Goal: Task Accomplishment & Management: Manage account settings

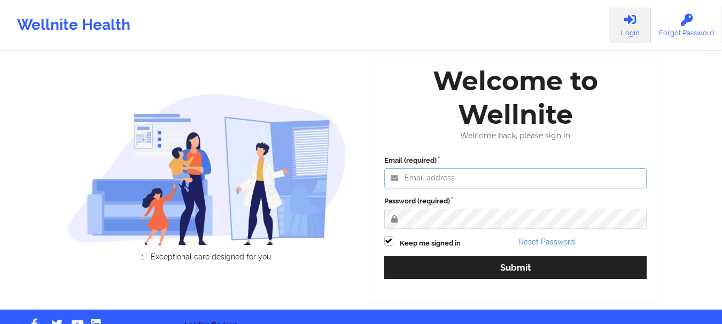
type input "foyindamola@wellnite.com"
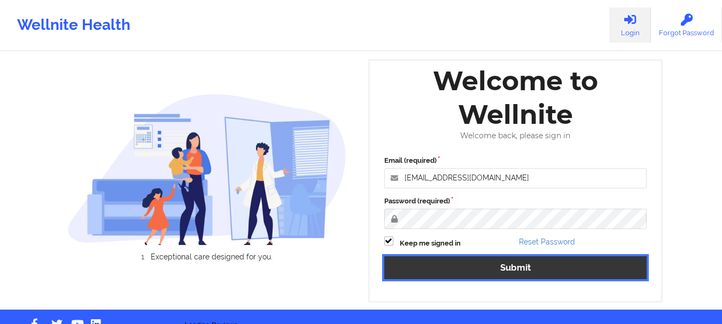
click at [478, 266] on button "Submit" at bounding box center [515, 267] width 263 height 23
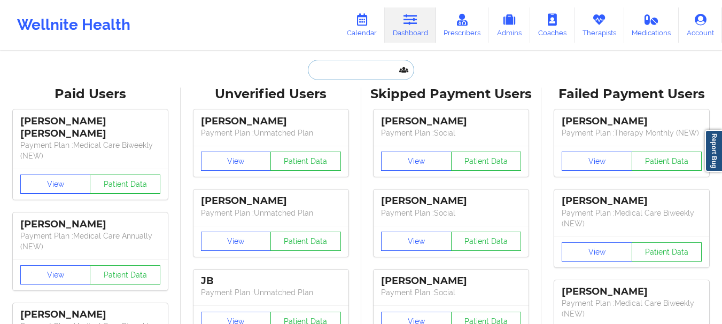
click at [329, 74] on input "text" at bounding box center [361, 70] width 106 height 20
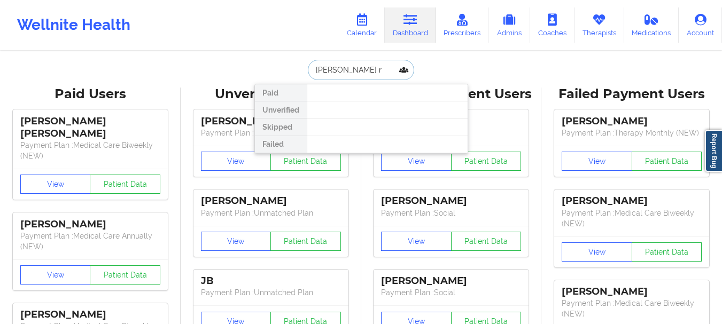
type input "matias ro"
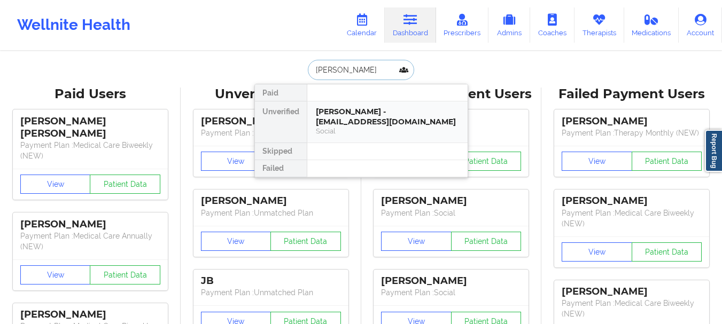
click at [347, 122] on div "Matias Rodriguez Soto - matiasrodriguez01@hotmail.com" at bounding box center [387, 117] width 143 height 20
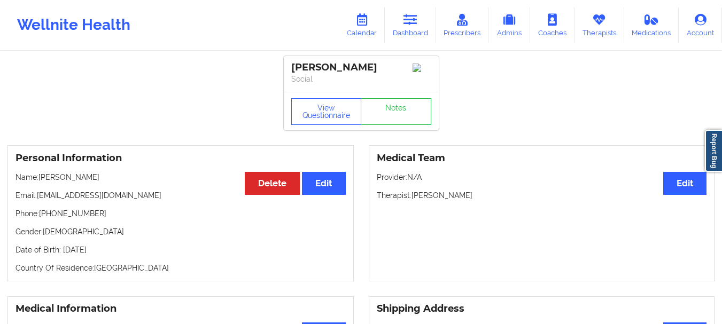
drag, startPoint x: 152, startPoint y: 199, endPoint x: 39, endPoint y: 196, distance: 113.3
click at [39, 196] on p "Email: matiasrodriguez01@hotmail.com" at bounding box center [180, 195] width 330 height 11
copy p "[EMAIL_ADDRESS][DOMAIN_NAME]"
click at [411, 32] on link "Dashboard" at bounding box center [410, 24] width 51 height 35
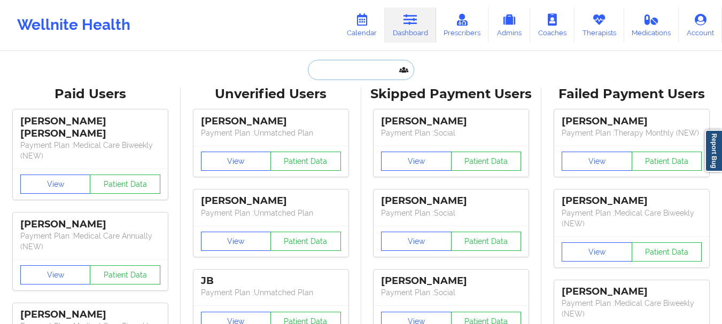
click at [373, 68] on input "text" at bounding box center [361, 70] width 106 height 20
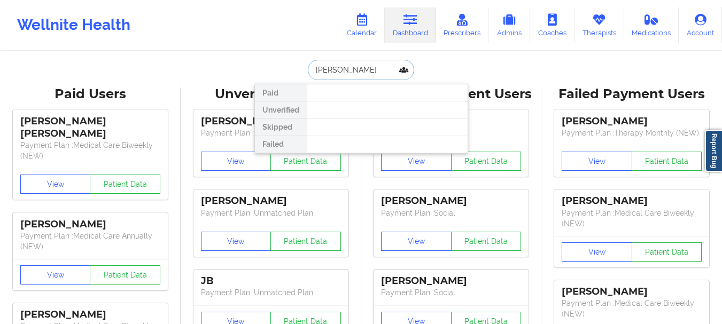
type input "xavier"
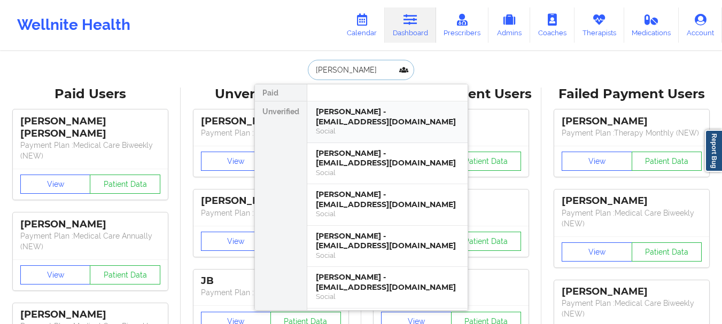
click at [358, 130] on div "Social" at bounding box center [387, 131] width 143 height 9
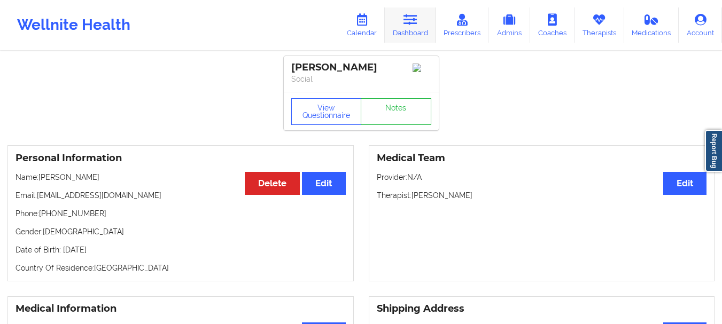
click at [404, 19] on link "Dashboard" at bounding box center [410, 24] width 51 height 35
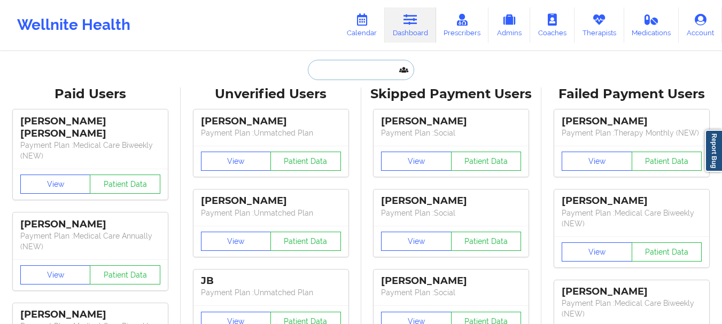
click at [342, 71] on input "text" at bounding box center [361, 70] width 106 height 20
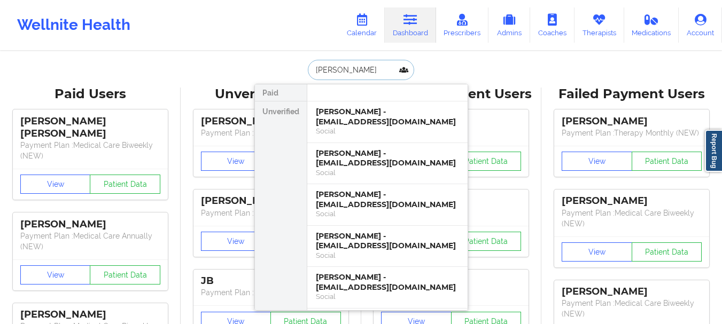
type input "Stella Aku"
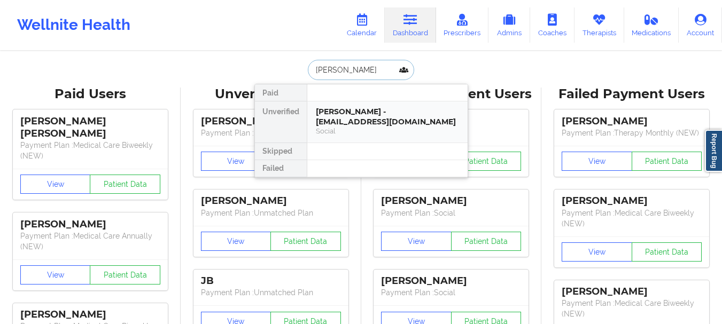
click at [348, 121] on div "Stella Akurang - rakurang42@gmail.com" at bounding box center [387, 117] width 143 height 20
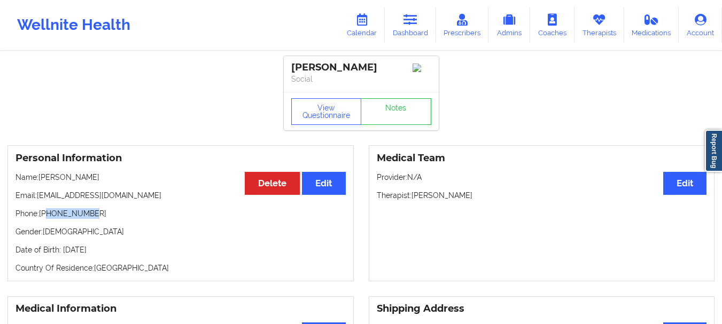
drag, startPoint x: 92, startPoint y: 219, endPoint x: 49, endPoint y: 219, distance: 43.3
click at [49, 219] on p "Phone: +16783601678" at bounding box center [180, 213] width 330 height 11
copy p "6783601678"
click at [425, 30] on link "Dashboard" at bounding box center [410, 24] width 51 height 35
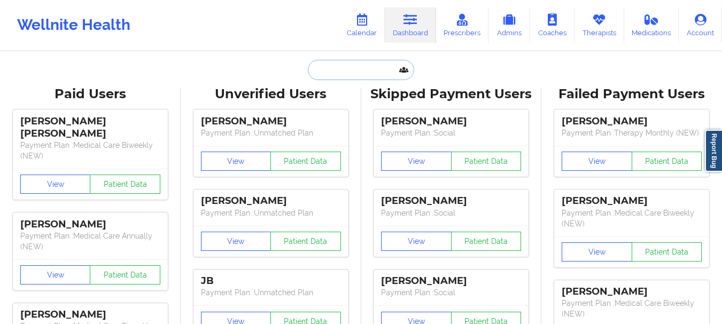
click at [361, 66] on input "text" at bounding box center [361, 70] width 106 height 20
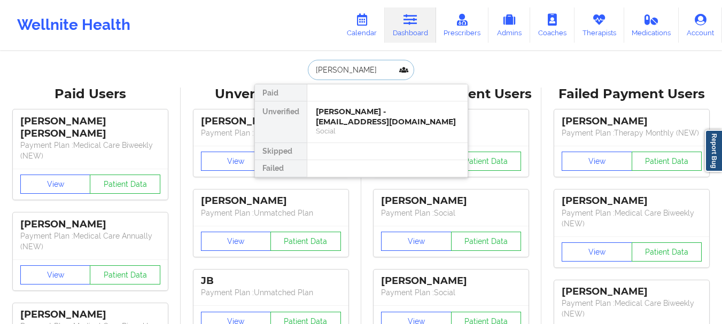
type input "[PERSON_NAME]"
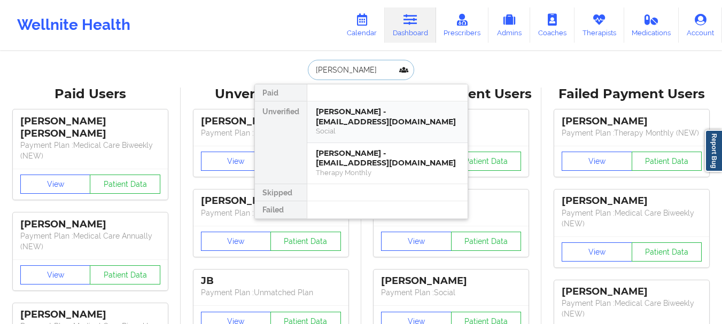
click at [355, 103] on div "Ashley Nunez - anunez1188@gmail.com Social" at bounding box center [387, 123] width 160 height 42
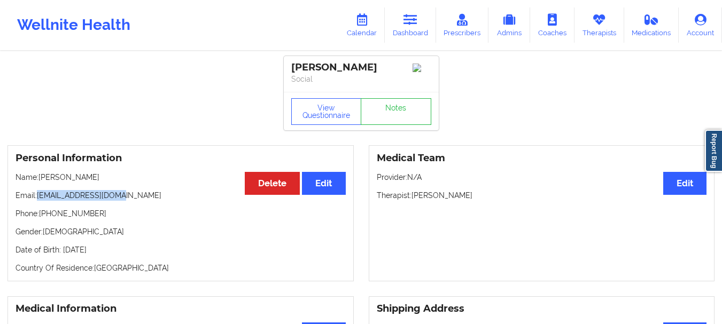
drag, startPoint x: 122, startPoint y: 200, endPoint x: 39, endPoint y: 200, distance: 83.4
click at [39, 200] on p "Email: anunez1188@gmail.com" at bounding box center [180, 195] width 330 height 11
copy p "[EMAIL_ADDRESS][DOMAIN_NAME]"
click at [87, 219] on p "Phone: +19175739508" at bounding box center [180, 213] width 330 height 11
drag, startPoint x: 87, startPoint y: 221, endPoint x: 45, endPoint y: 218, distance: 41.2
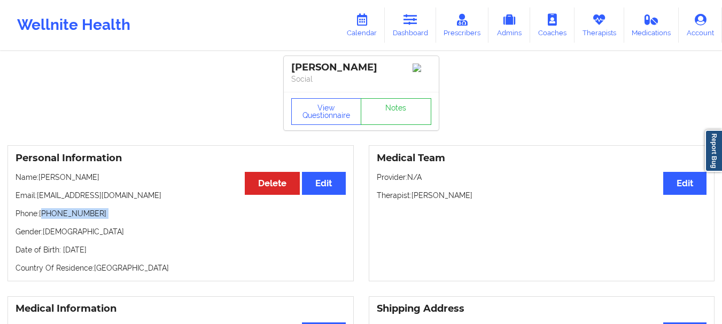
click at [45, 218] on p "Phone: +19175739508" at bounding box center [180, 213] width 330 height 11
drag, startPoint x: 47, startPoint y: 217, endPoint x: 110, endPoint y: 214, distance: 63.1
click at [110, 214] on p "Phone: +19175739508" at bounding box center [180, 213] width 330 height 11
copy p "9175739508"
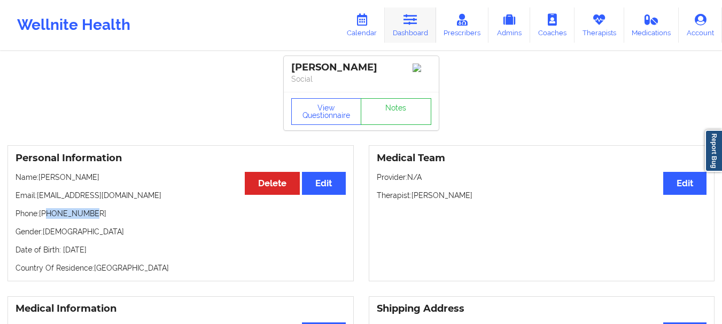
click at [418, 36] on link "Dashboard" at bounding box center [410, 24] width 51 height 35
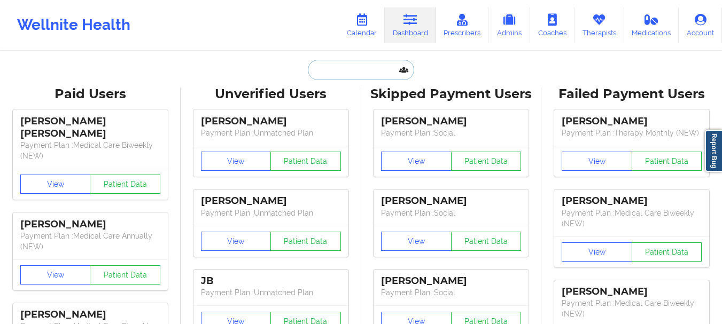
click at [368, 66] on input "text" at bounding box center [361, 70] width 106 height 20
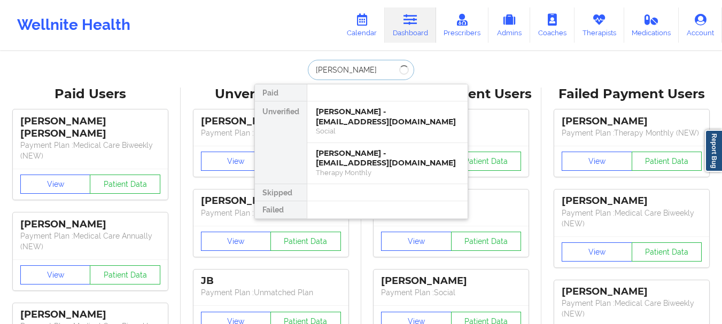
type input "Ramon E"
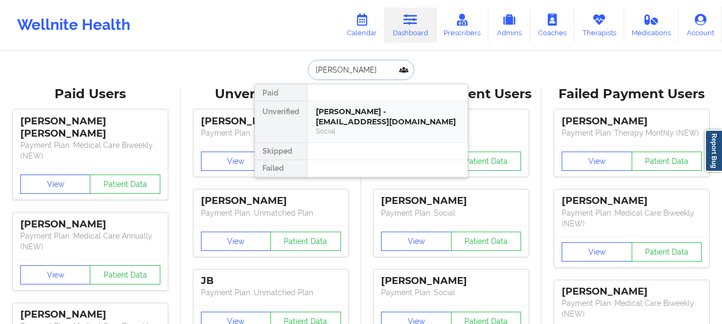
click at [366, 125] on div "Ramon E Alejandre - mexrea@yahoo.com" at bounding box center [387, 117] width 143 height 20
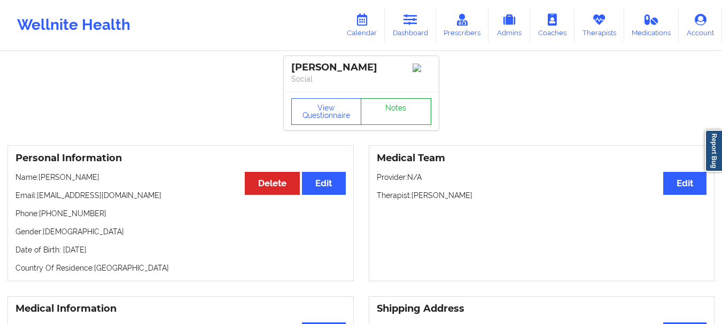
click at [396, 117] on link "Notes" at bounding box center [396, 111] width 71 height 27
click at [396, 24] on link "Dashboard" at bounding box center [410, 24] width 51 height 35
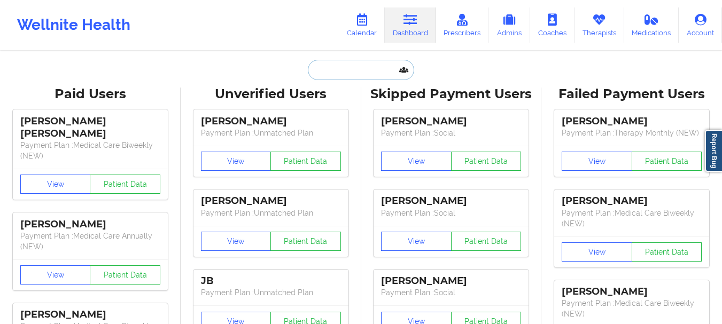
click at [362, 71] on input "text" at bounding box center [361, 70] width 106 height 20
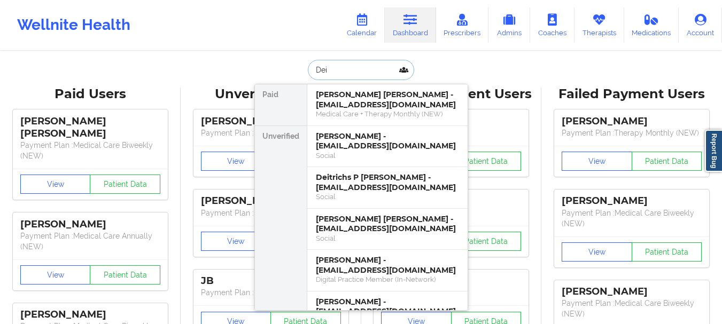
type input "Dei"
click at [341, 200] on div "Social" at bounding box center [387, 196] width 143 height 9
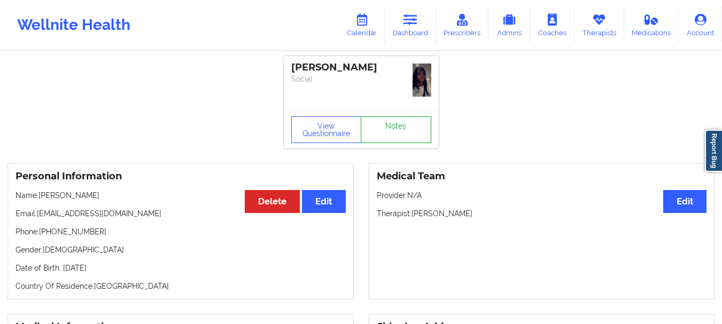
click at [408, 121] on link "Notes" at bounding box center [396, 129] width 71 height 27
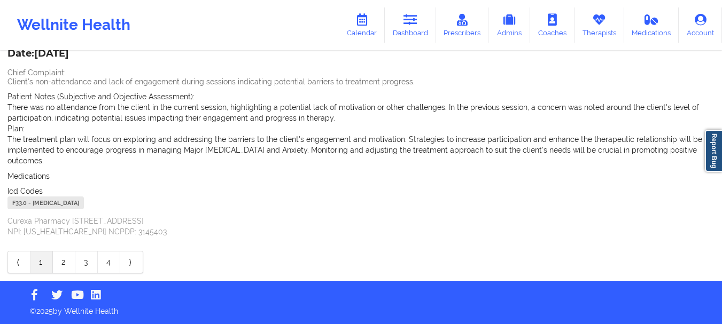
scroll to position [38, 0]
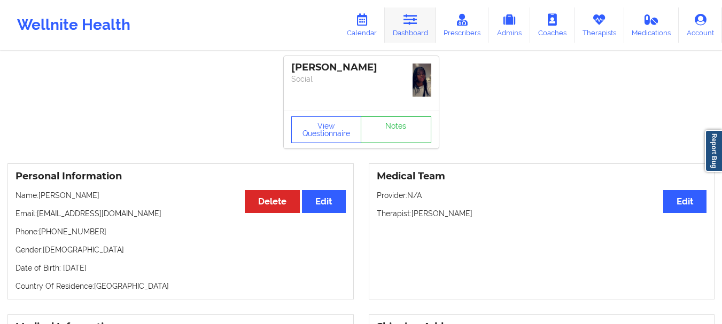
click at [418, 26] on link "Dashboard" at bounding box center [410, 24] width 51 height 35
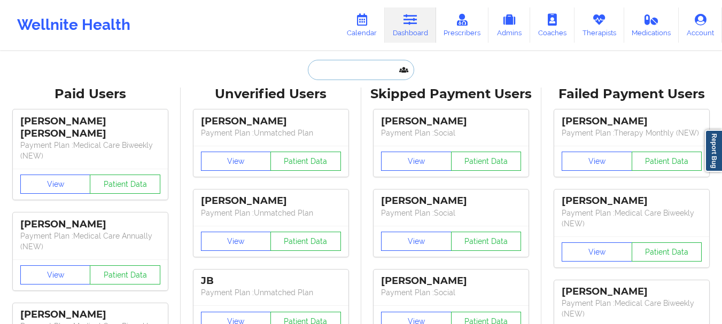
click at [353, 80] on input "text" at bounding box center [361, 70] width 106 height 20
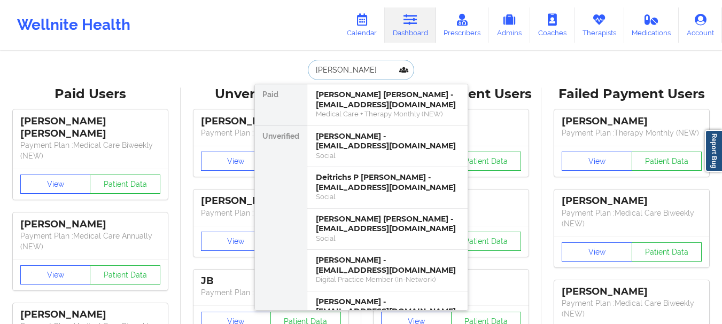
type input "Bianca Rose"
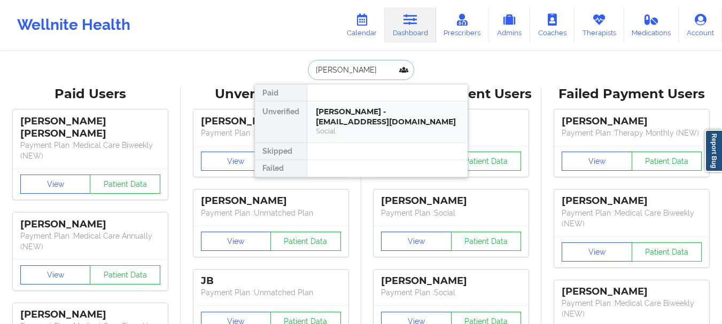
click at [352, 126] on div "Bianca Rose Carbone - biancacarbone03@gmail.com" at bounding box center [387, 117] width 143 height 20
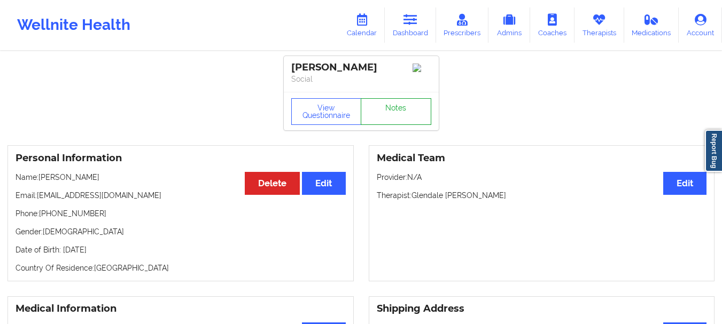
click at [375, 115] on link "Notes" at bounding box center [396, 111] width 71 height 27
click at [407, 19] on icon at bounding box center [410, 20] width 14 height 12
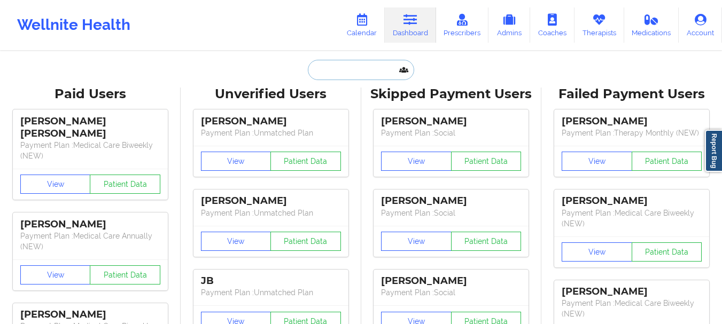
click at [349, 76] on input "text" at bounding box center [361, 70] width 106 height 20
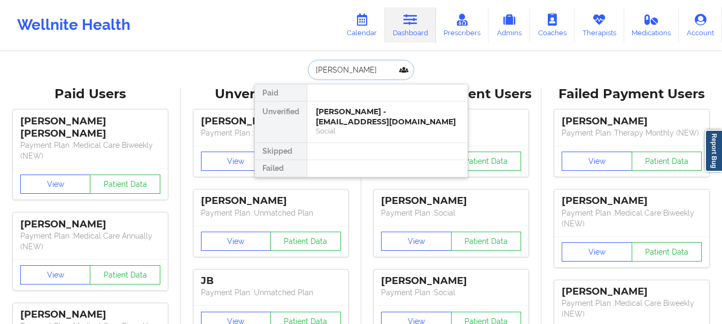
type input "Jack M All"
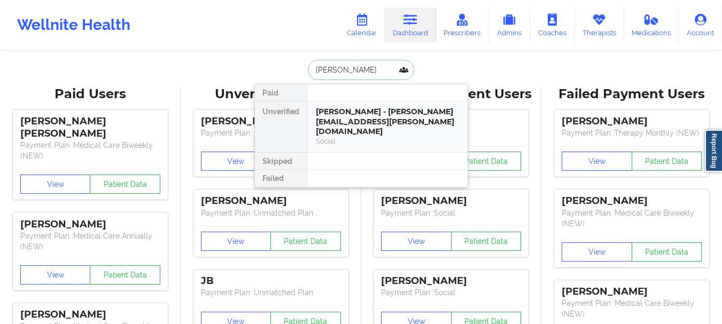
click at [351, 106] on div "Jack m allore - jack.allore@yahoo.com Social" at bounding box center [387, 127] width 160 height 51
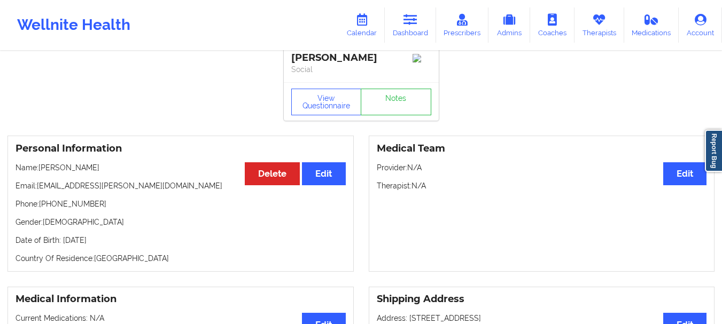
scroll to position [6, 0]
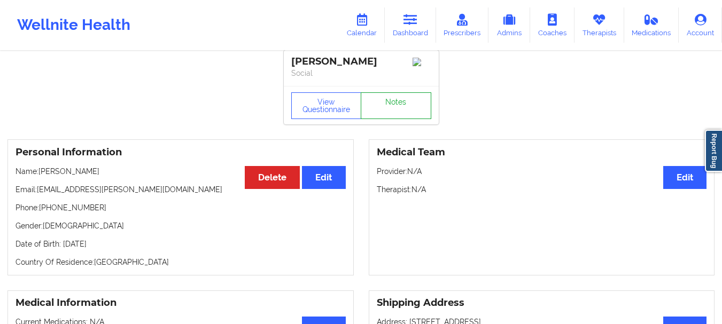
click at [389, 106] on link "Notes" at bounding box center [396, 105] width 71 height 27
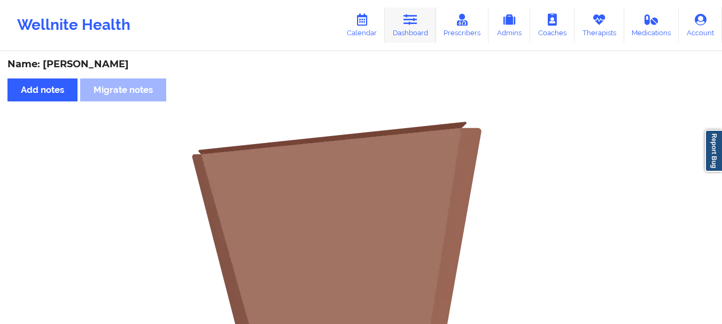
click at [421, 26] on link "Dashboard" at bounding box center [410, 24] width 51 height 35
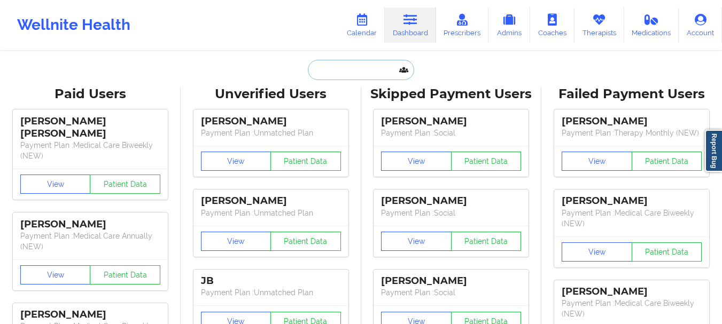
click at [372, 67] on input "text" at bounding box center [361, 70] width 106 height 20
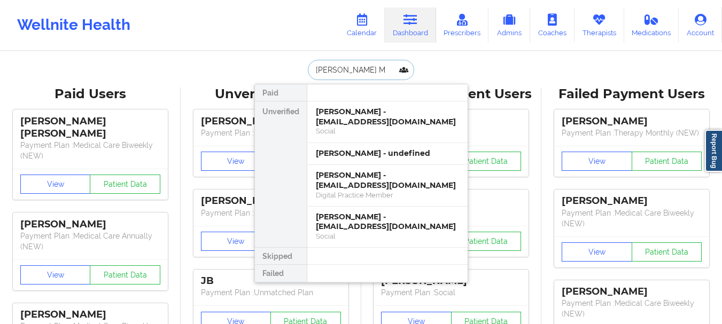
type input "Debra M"
click at [357, 124] on div "Debra M Granger - debbieostomy@pm.me" at bounding box center [387, 117] width 143 height 20
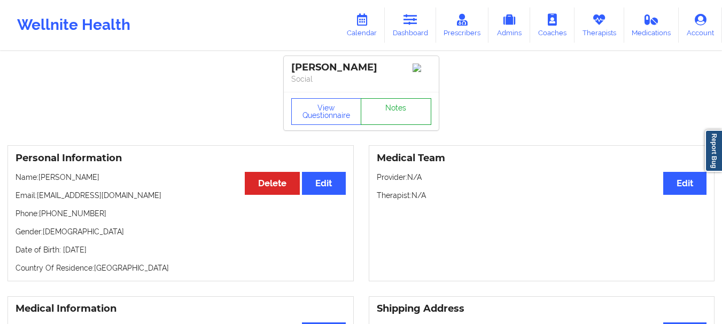
click at [429, 121] on link "Notes" at bounding box center [396, 111] width 71 height 27
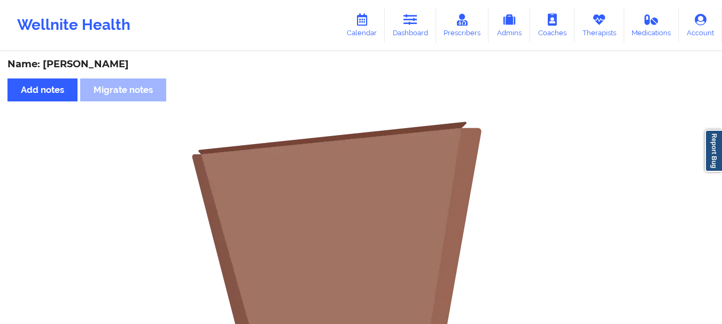
drag, startPoint x: 131, startPoint y: 67, endPoint x: 43, endPoint y: 64, distance: 88.2
click at [43, 64] on div "Name: Debra M Granger" at bounding box center [360, 64] width 707 height 12
copy div "Debra M Granger"
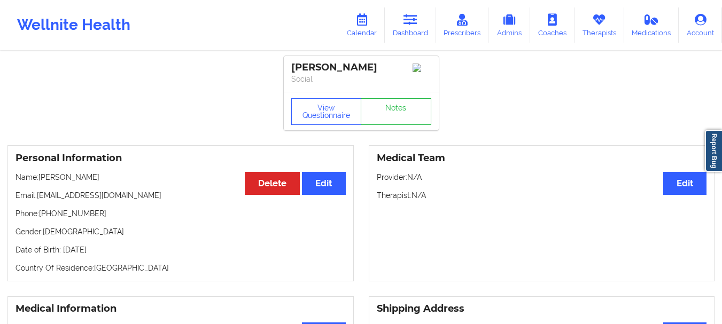
drag, startPoint x: 103, startPoint y: 181, endPoint x: 42, endPoint y: 182, distance: 60.9
click at [42, 182] on p "Name: Debra M Granger" at bounding box center [180, 177] width 330 height 11
copy p "Debra M Granger"
drag, startPoint x: 97, startPoint y: 219, endPoint x: 40, endPoint y: 217, distance: 57.2
click at [40, 217] on p "Phone: +17029035290" at bounding box center [180, 213] width 330 height 11
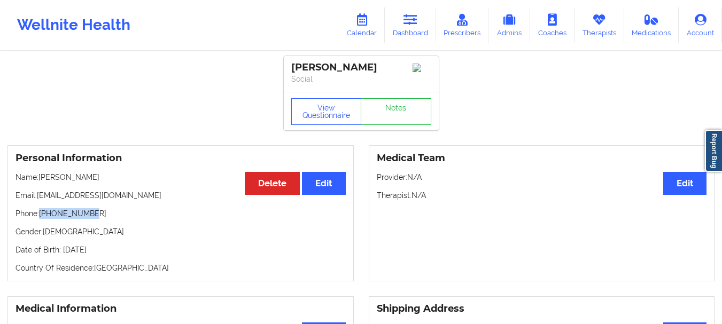
copy p "+17029035290"
drag, startPoint x: 121, startPoint y: 198, endPoint x: 40, endPoint y: 202, distance: 81.3
click at [40, 201] on p "Email: debbieostomy@pm.me" at bounding box center [180, 195] width 330 height 11
copy p "debbieostomy@pm.me"
click at [391, 34] on link "Dashboard" at bounding box center [410, 24] width 51 height 35
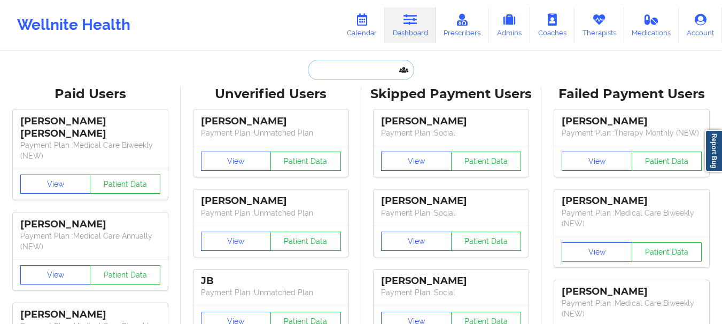
click at [336, 71] on input "text" at bounding box center [361, 70] width 106 height 20
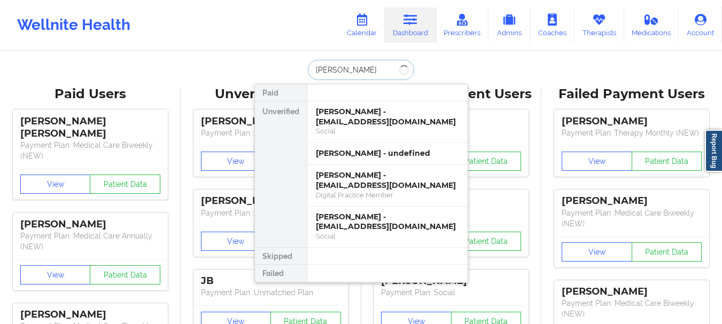
type input "Jack M Allore"
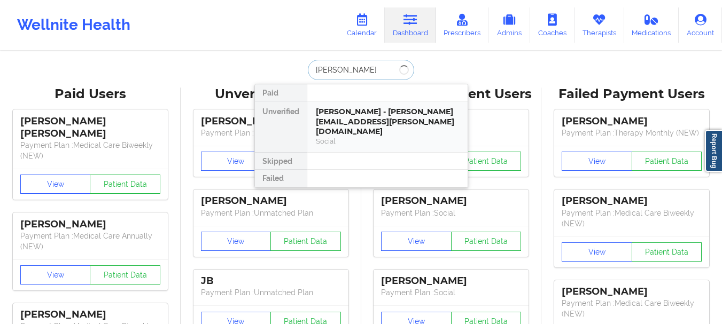
click at [340, 111] on div "Jack m allore - jack.allore@yahoo.com" at bounding box center [387, 122] width 143 height 30
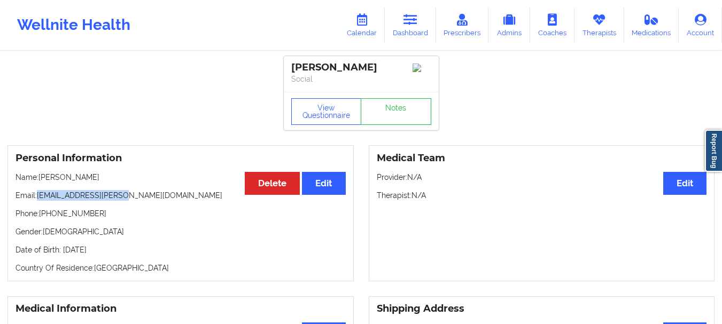
drag, startPoint x: 118, startPoint y: 199, endPoint x: 37, endPoint y: 202, distance: 80.7
click at [37, 201] on p "Email: jack.allore@yahoo.com" at bounding box center [180, 195] width 330 height 11
copy p "jack.allore@yahoo.com"
drag, startPoint x: 96, startPoint y: 222, endPoint x: 43, endPoint y: 214, distance: 53.4
click at [43, 214] on p "Phone: +16284688495" at bounding box center [180, 213] width 330 height 11
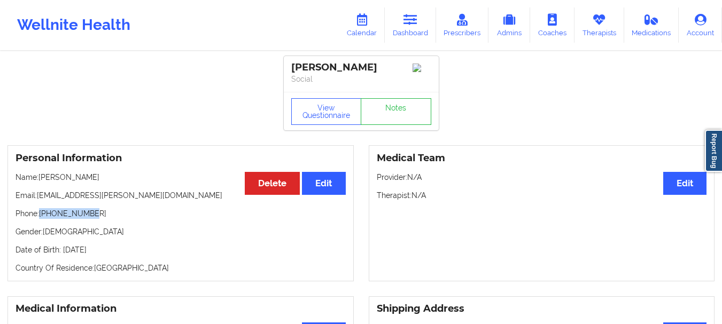
drag, startPoint x: 41, startPoint y: 216, endPoint x: 97, endPoint y: 215, distance: 55.6
click at [97, 215] on p "Phone: +16284688495" at bounding box center [180, 213] width 330 height 11
copy p "+16284688495"
click at [414, 11] on link "Dashboard" at bounding box center [410, 24] width 51 height 35
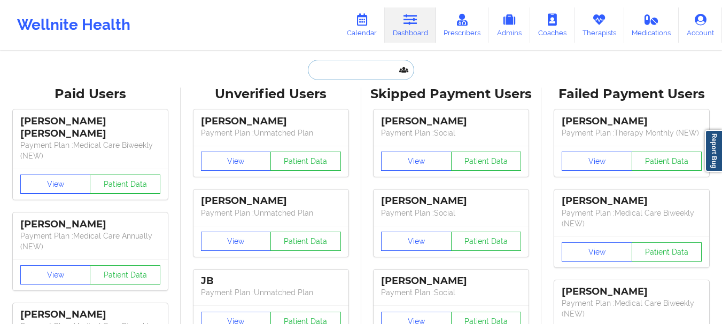
click at [370, 75] on input "text" at bounding box center [361, 70] width 106 height 20
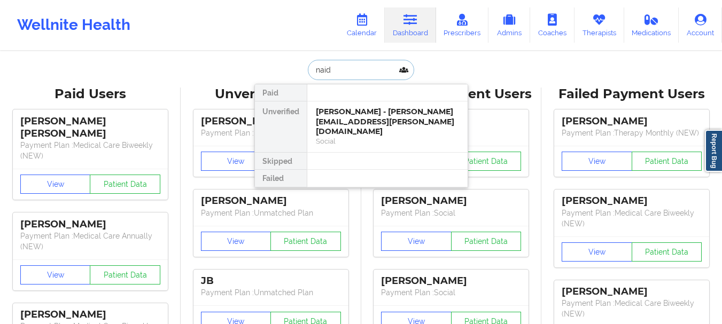
type input "naidu"
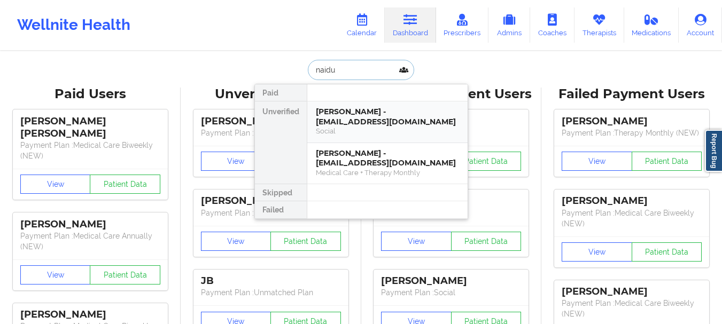
click at [351, 115] on div "Neelawattie Naidu - mnaidu6474@gmail.com" at bounding box center [387, 117] width 143 height 20
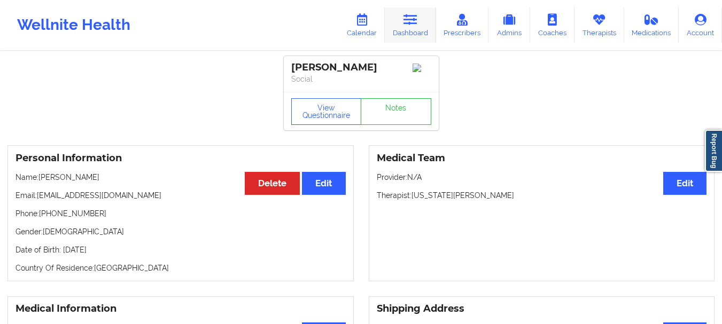
click at [411, 32] on link "Dashboard" at bounding box center [410, 24] width 51 height 35
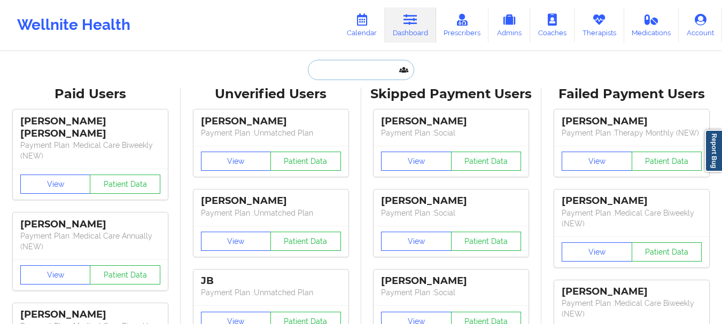
click at [333, 75] on input "text" at bounding box center [361, 70] width 106 height 20
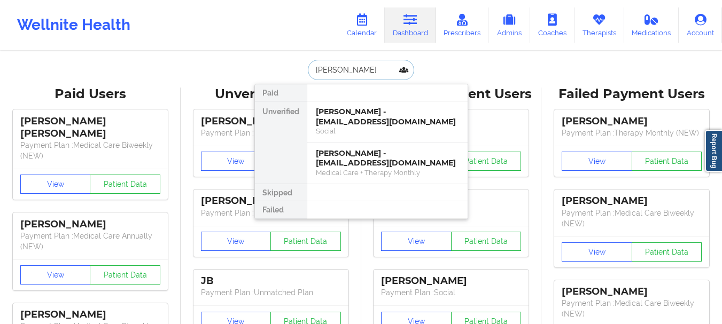
type input "Bianca Rose"
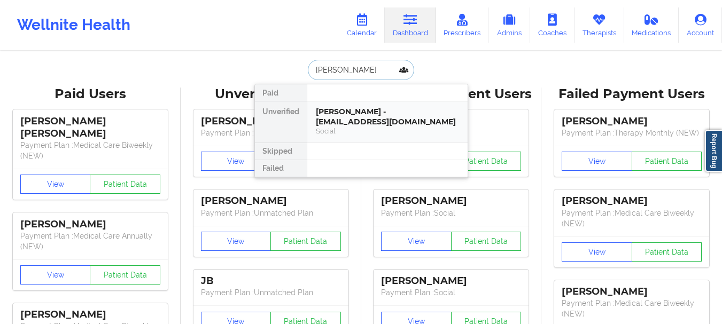
click at [342, 119] on div "Bianca Rose Carbone - biancacarbone03@gmail.com" at bounding box center [387, 117] width 143 height 20
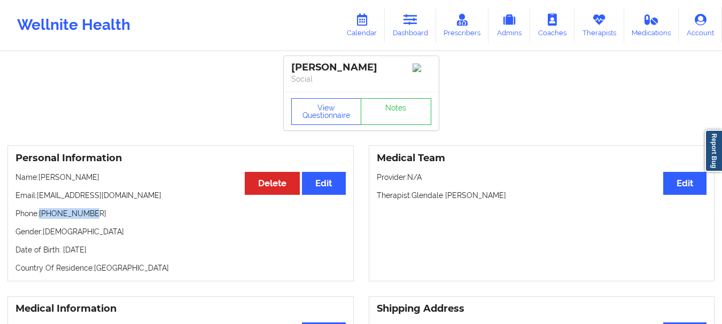
drag, startPoint x: 94, startPoint y: 217, endPoint x: 42, endPoint y: 220, distance: 52.4
click at [42, 219] on p "Phone: +16106806046" at bounding box center [180, 213] width 330 height 11
drag, startPoint x: 147, startPoint y: 199, endPoint x: 37, endPoint y: 198, distance: 110.1
click at [37, 198] on p "Email: biancacarbone03@gmail.com" at bounding box center [180, 195] width 330 height 11
click at [402, 23] on link "Dashboard" at bounding box center [410, 24] width 51 height 35
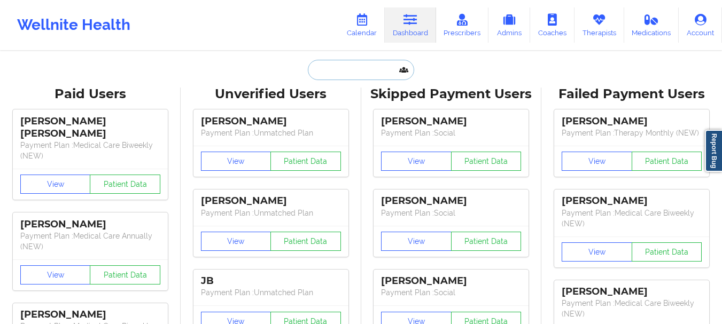
click at [342, 68] on input "text" at bounding box center [361, 70] width 106 height 20
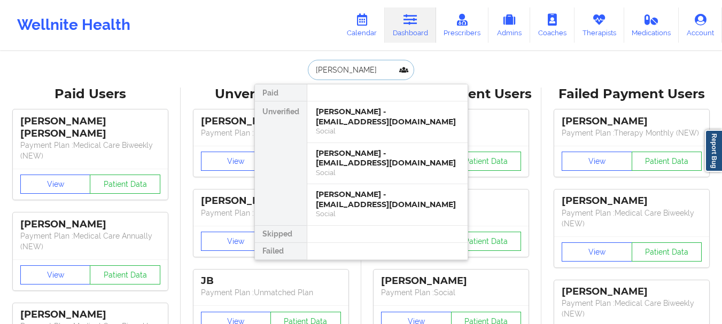
type input "Breanna Cram"
click at [371, 126] on div "Breanna Cram - breannamcram@icloud.com" at bounding box center [387, 117] width 143 height 20
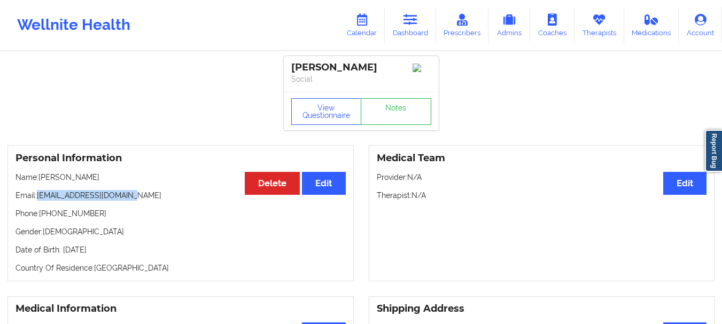
drag, startPoint x: 134, startPoint y: 203, endPoint x: 37, endPoint y: 201, distance: 96.7
click at [37, 201] on p "Email: breannamcram@icloud.com" at bounding box center [180, 195] width 330 height 11
drag, startPoint x: 99, startPoint y: 219, endPoint x: 49, endPoint y: 218, distance: 50.2
click at [49, 218] on p "Phone: +17046049563" at bounding box center [180, 213] width 330 height 11
click at [403, 33] on link "Dashboard" at bounding box center [410, 24] width 51 height 35
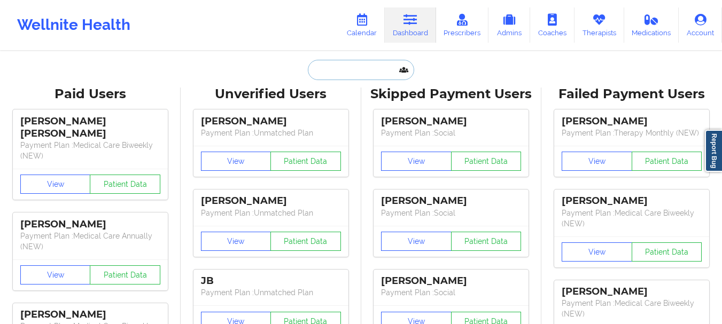
click at [326, 68] on input "text" at bounding box center [361, 70] width 106 height 20
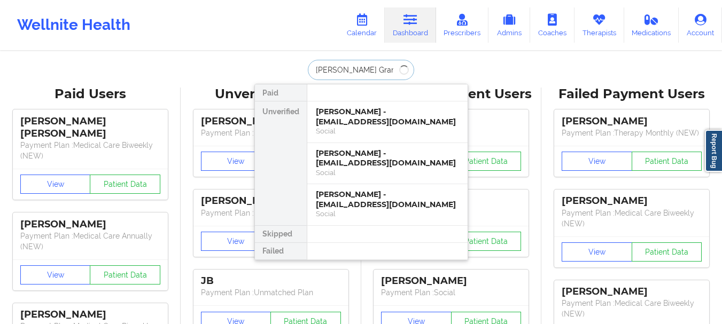
type input "Madeline Grant"
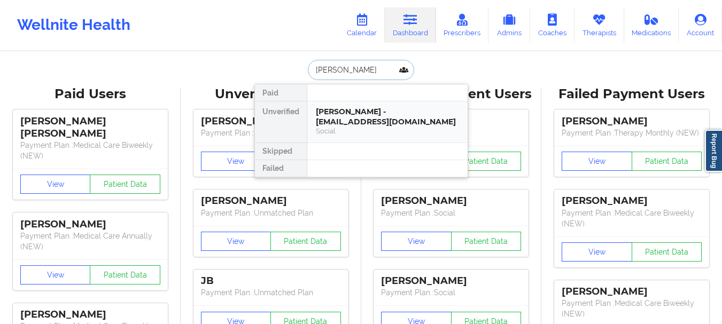
click at [408, 132] on div "Social" at bounding box center [387, 131] width 143 height 9
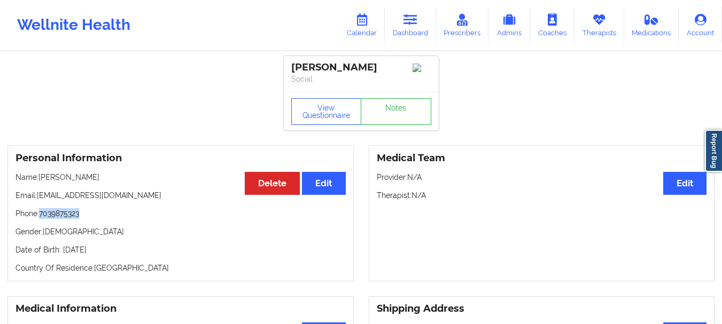
drag, startPoint x: 91, startPoint y: 219, endPoint x: 43, endPoint y: 219, distance: 48.6
click at [43, 219] on p "Phone: 7039875323" at bounding box center [180, 213] width 330 height 11
drag, startPoint x: 123, startPoint y: 194, endPoint x: 40, endPoint y: 201, distance: 83.6
click at [40, 201] on p "Email: mbw3456@gmail.com" at bounding box center [180, 195] width 330 height 11
click at [413, 16] on icon at bounding box center [410, 20] width 14 height 12
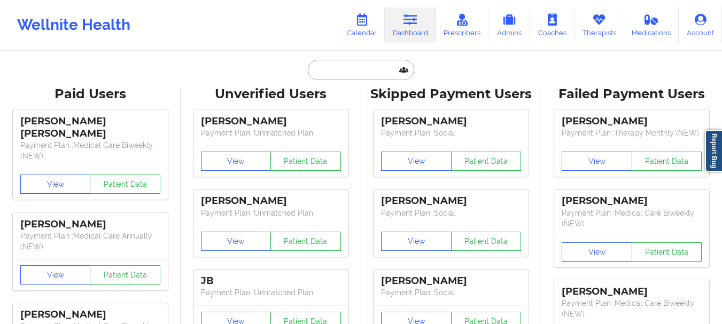
click at [323, 76] on input "text" at bounding box center [361, 70] width 106 height 20
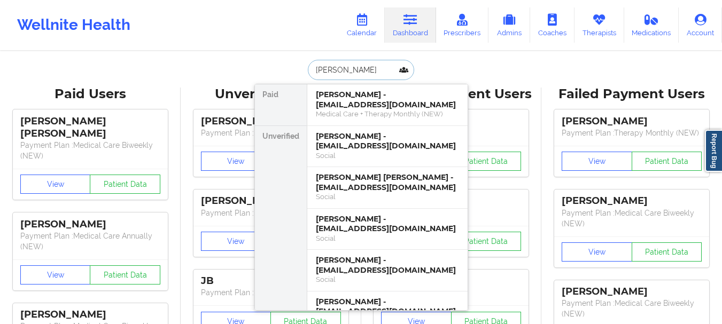
type input "Theresa"
click at [350, 141] on div "Theresa Norrholm - tmnorrholm@gmail.com" at bounding box center [387, 141] width 143 height 20
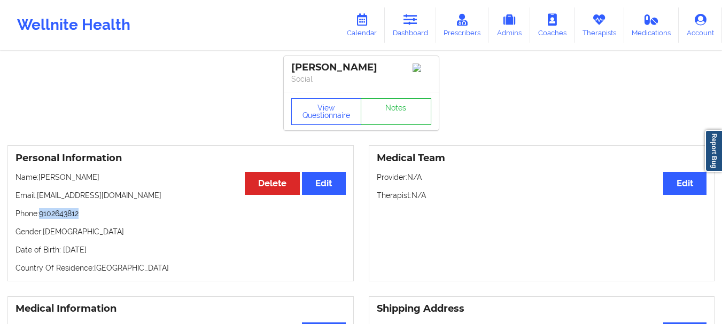
drag, startPoint x: 93, startPoint y: 219, endPoint x: 41, endPoint y: 215, distance: 51.9
click at [41, 215] on p "Phone: 9102643812" at bounding box center [180, 213] width 330 height 11
drag, startPoint x: 123, startPoint y: 200, endPoint x: 37, endPoint y: 201, distance: 86.0
click at [37, 201] on p "Email: tmnorrholm@gmail.com" at bounding box center [180, 195] width 330 height 11
click at [408, 12] on link "Dashboard" at bounding box center [410, 24] width 51 height 35
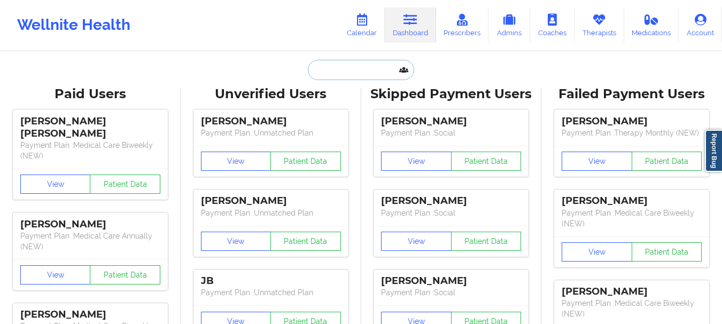
click at [331, 62] on input "text" at bounding box center [361, 70] width 106 height 20
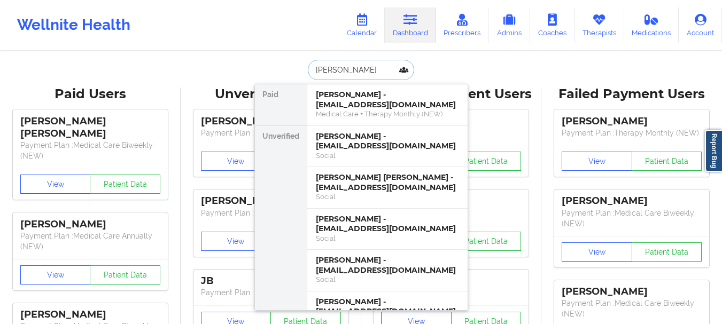
type input "matias rod"
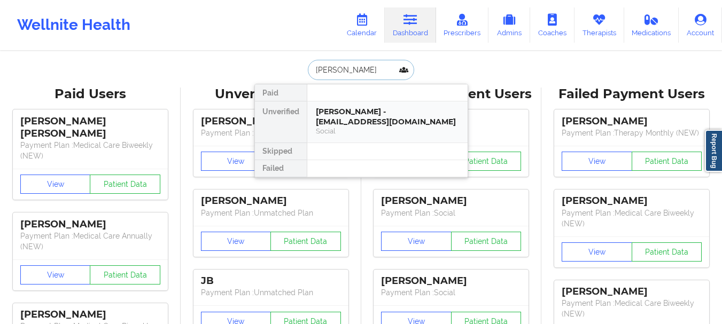
click at [347, 123] on div "Matias Rodriguez Soto - matiasrodriguez01@hotmail.com" at bounding box center [387, 117] width 143 height 20
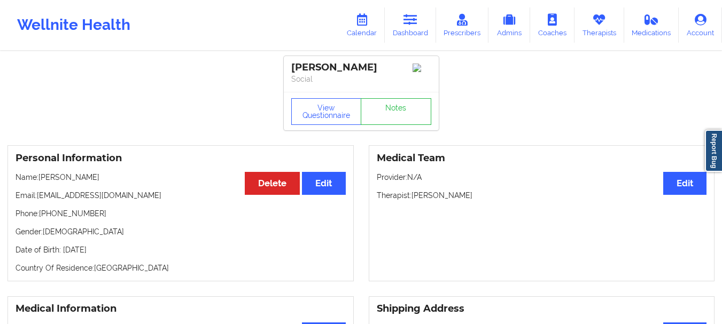
drag, startPoint x: 155, startPoint y: 200, endPoint x: 38, endPoint y: 201, distance: 116.5
click at [38, 201] on p "Email: matiasrodriguez01@hotmail.com" at bounding box center [180, 195] width 330 height 11
click at [416, 27] on link "Dashboard" at bounding box center [410, 24] width 51 height 35
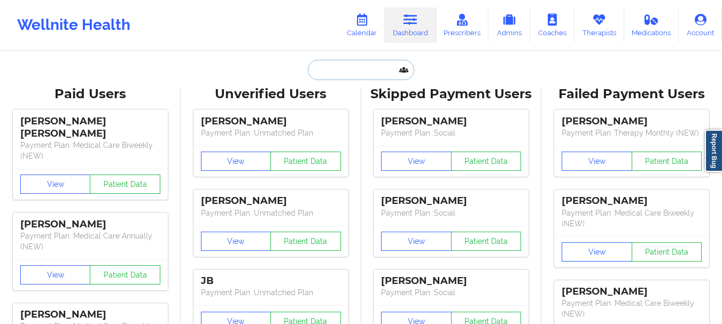
click at [341, 78] on input "text" at bounding box center [361, 70] width 106 height 20
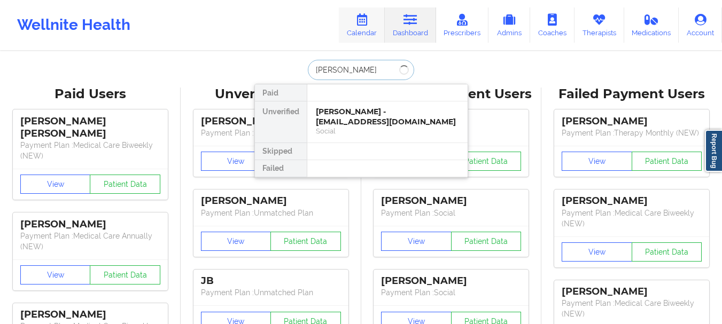
type input "Lorraine"
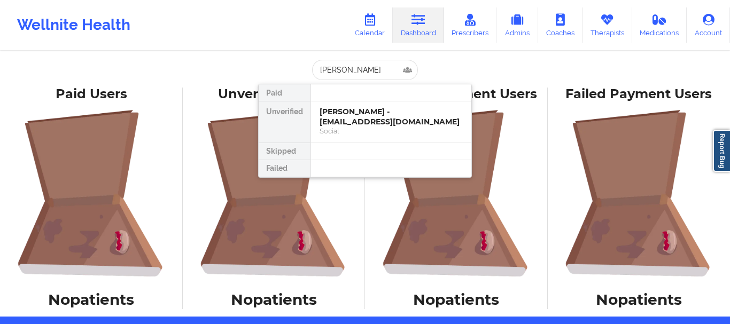
click at [430, 80] on div "Lorraine Paid Unverified Matias Rodriguez Soto - matiasrodriguez01@hotmail.com …" at bounding box center [365, 70] width 214 height 20
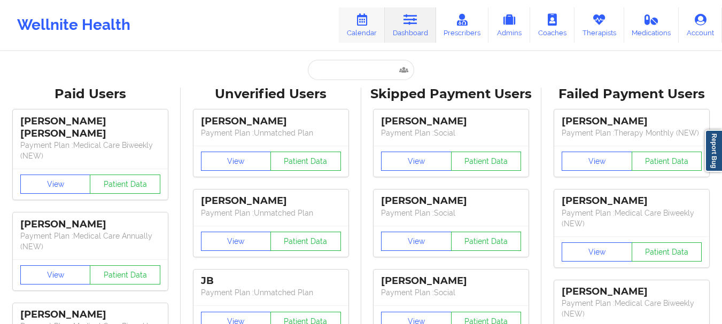
click at [378, 31] on link "Calendar" at bounding box center [362, 24] width 46 height 35
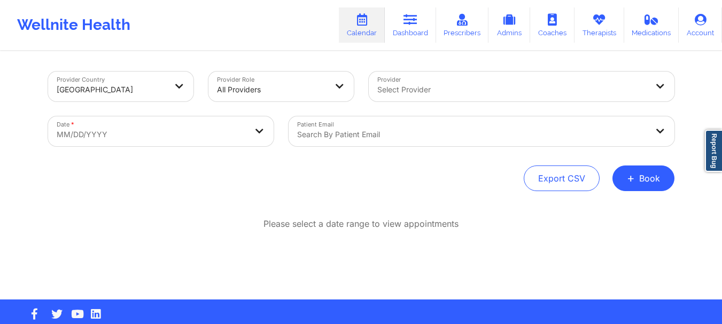
click at [181, 140] on body "Wellnite Health Calendar Dashboard Prescribers Admins Coaches Therapists Medica…" at bounding box center [361, 162] width 722 height 324
select select "2025-8"
select select "2025-9"
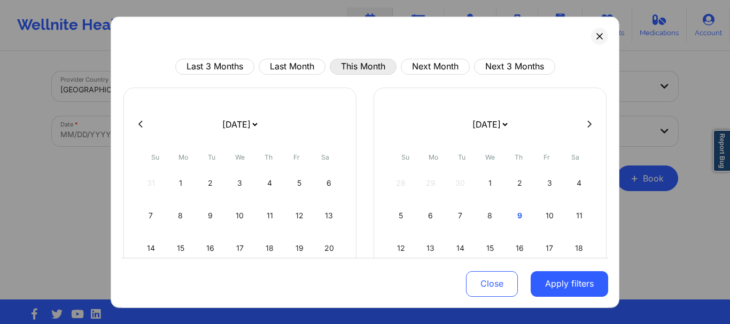
click at [369, 64] on button "This Month" at bounding box center [363, 66] width 67 height 16
select select "2025-9"
select select "2025-10"
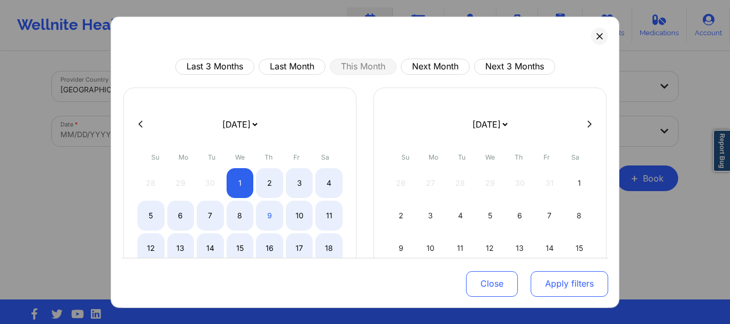
click at [566, 285] on button "Apply filters" at bounding box center [569, 284] width 77 height 26
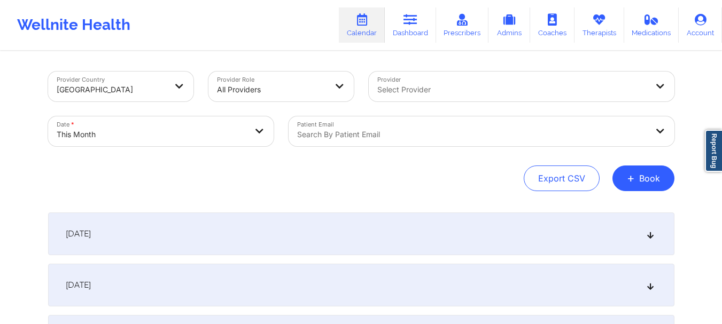
click at [389, 134] on div at bounding box center [472, 134] width 351 height 13
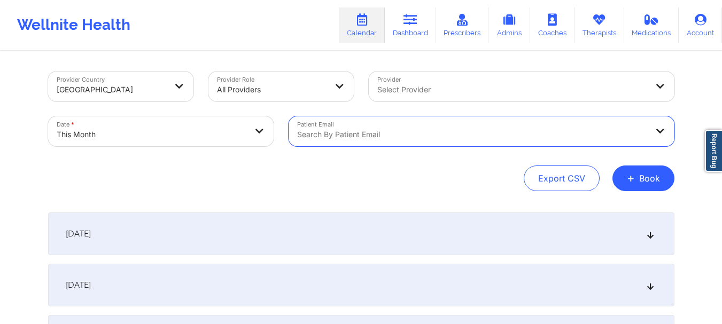
drag, startPoint x: 389, startPoint y: 134, endPoint x: 326, endPoint y: 137, distance: 62.6
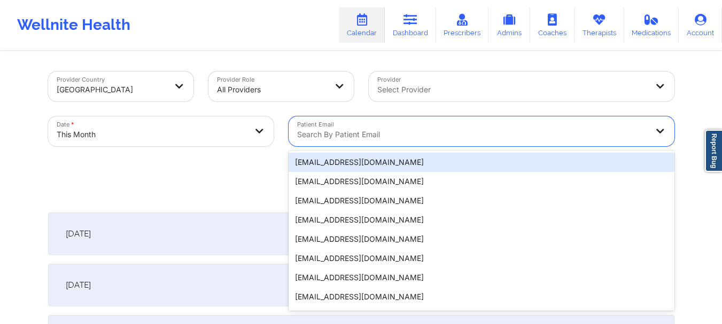
drag, startPoint x: 326, startPoint y: 137, endPoint x: 302, endPoint y: 133, distance: 24.4
click at [302, 133] on div at bounding box center [472, 134] width 351 height 13
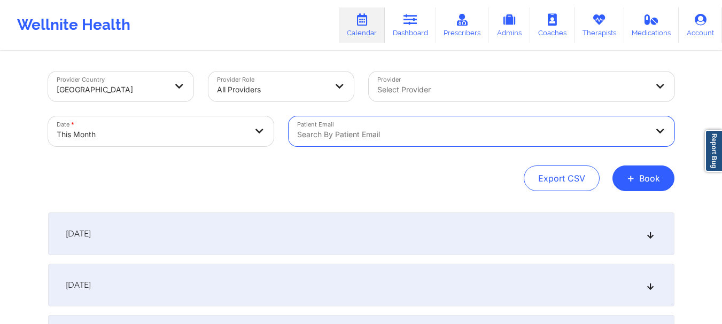
click at [353, 127] on div "Search by patient email" at bounding box center [469, 131] width 360 height 30
drag, startPoint x: 353, startPoint y: 127, endPoint x: 308, endPoint y: 143, distance: 47.0
click at [308, 143] on div "Search by patient email" at bounding box center [469, 131] width 360 height 30
drag, startPoint x: 308, startPoint y: 143, endPoint x: 513, endPoint y: 124, distance: 206.0
click at [513, 124] on div "Search by patient email" at bounding box center [469, 131] width 360 height 30
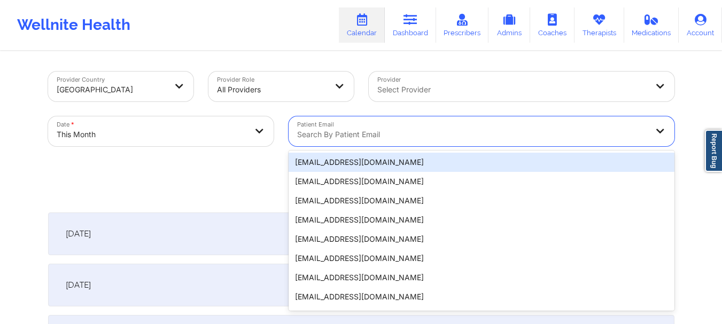
click at [513, 124] on div "Search by patient email" at bounding box center [469, 131] width 360 height 30
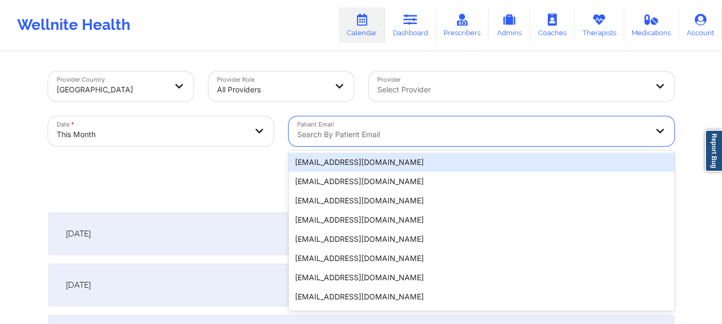
click at [419, 127] on div "Search by patient email" at bounding box center [469, 131] width 360 height 30
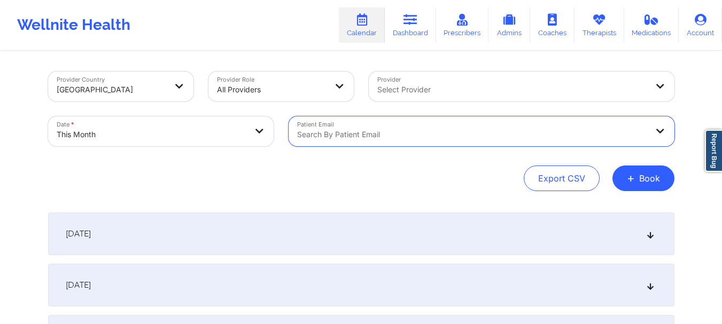
click at [419, 127] on div "Search by patient email" at bounding box center [469, 131] width 360 height 30
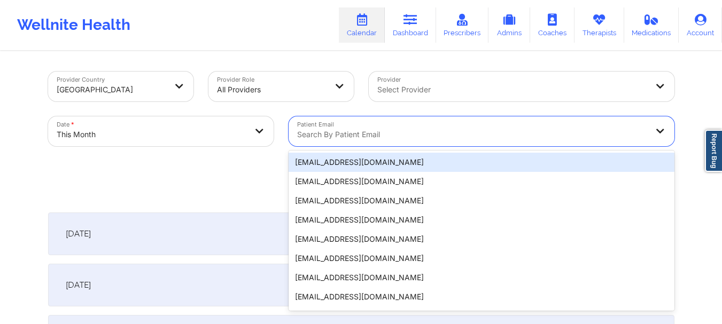
click at [419, 127] on div "Search by patient email" at bounding box center [469, 131] width 360 height 30
click at [418, 127] on div "Search by patient email" at bounding box center [469, 131] width 360 height 30
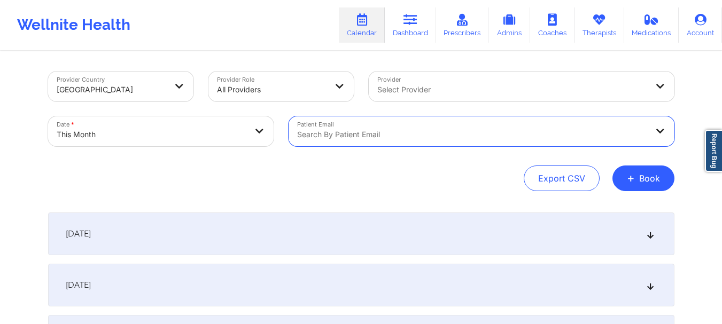
click at [331, 141] on div at bounding box center [472, 134] width 351 height 13
type input "matiasr"
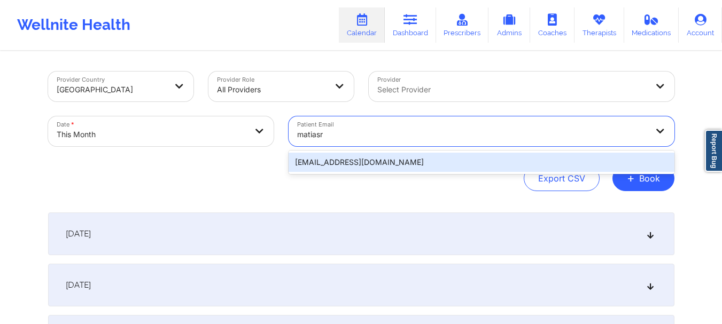
click at [329, 168] on div "[EMAIL_ADDRESS][DOMAIN_NAME]" at bounding box center [482, 162] width 386 height 19
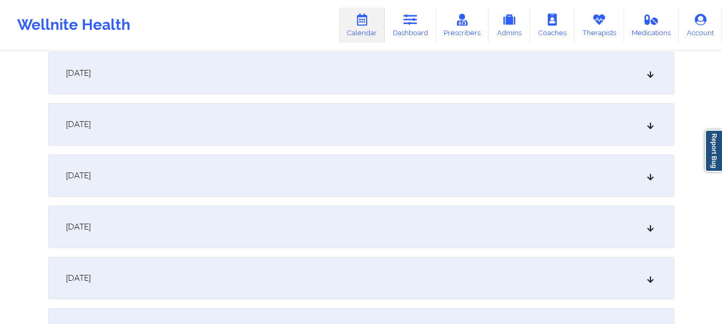
scroll to position [517, 0]
click at [651, 126] on icon at bounding box center [649, 127] width 9 height 7
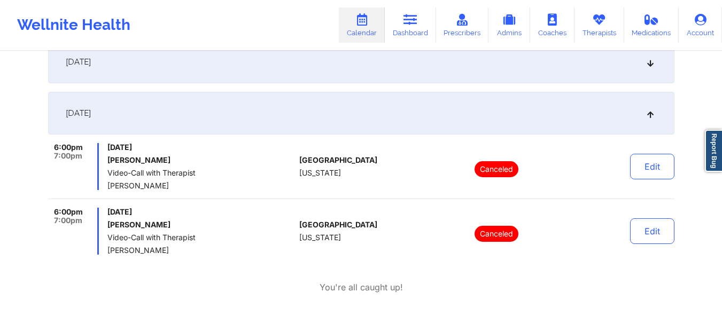
scroll to position [0, 0]
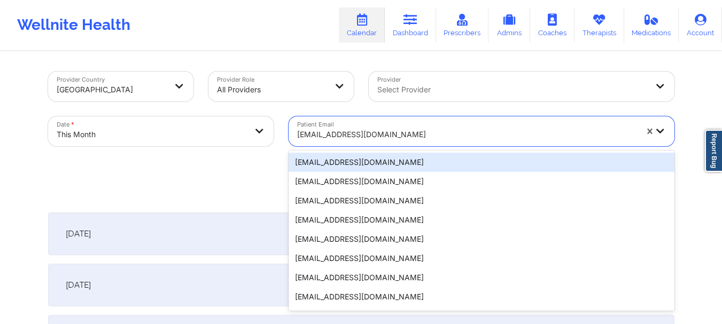
click at [393, 133] on div at bounding box center [467, 134] width 340 height 13
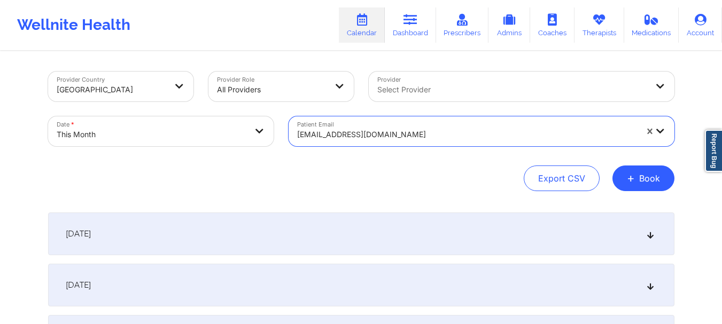
click at [392, 133] on div at bounding box center [467, 134] width 340 height 13
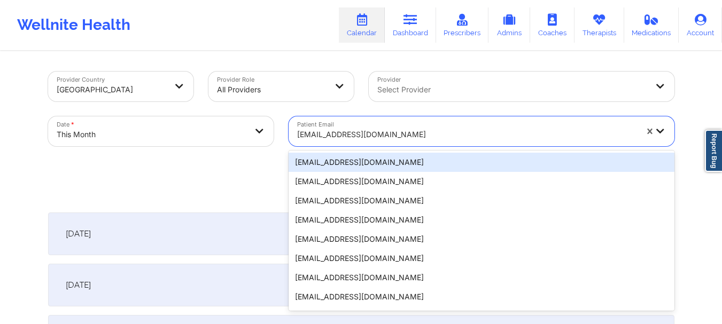
click at [392, 133] on div at bounding box center [467, 134] width 340 height 13
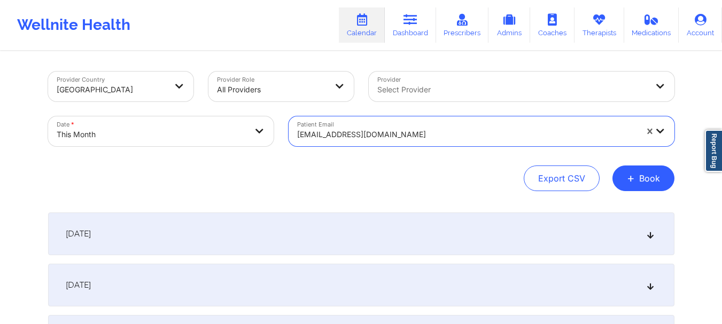
click at [417, 131] on div at bounding box center [467, 134] width 340 height 13
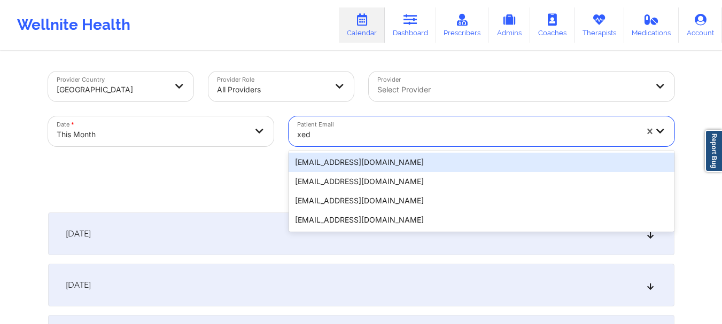
type input "xed"
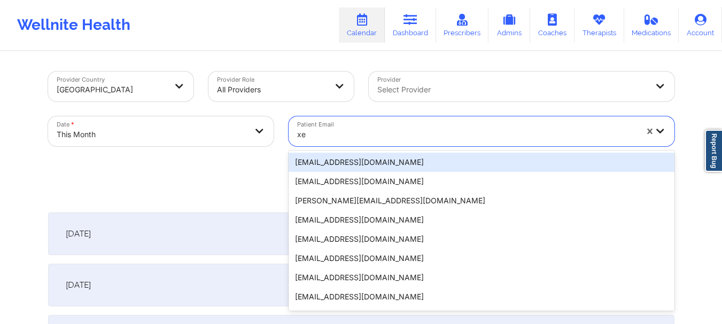
type input "xed"
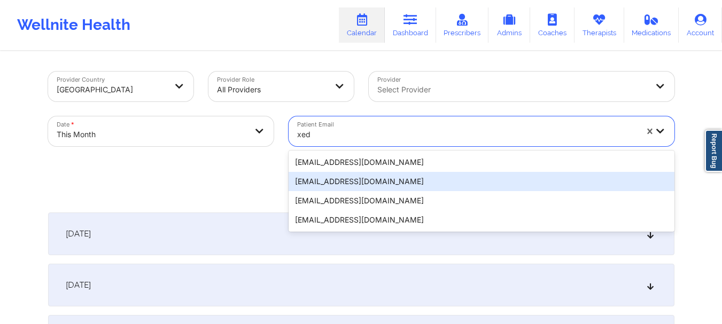
click at [352, 186] on div "[EMAIL_ADDRESS][DOMAIN_NAME]" at bounding box center [482, 181] width 386 height 19
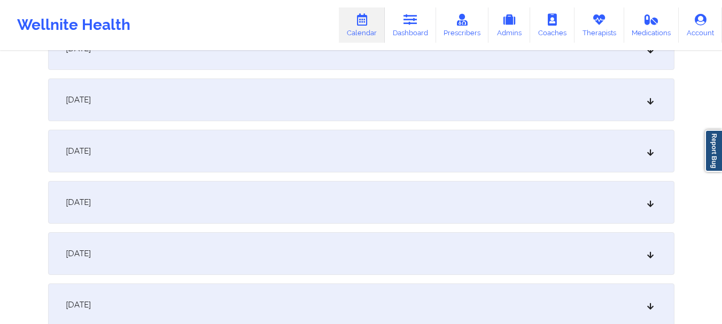
scroll to position [553, 0]
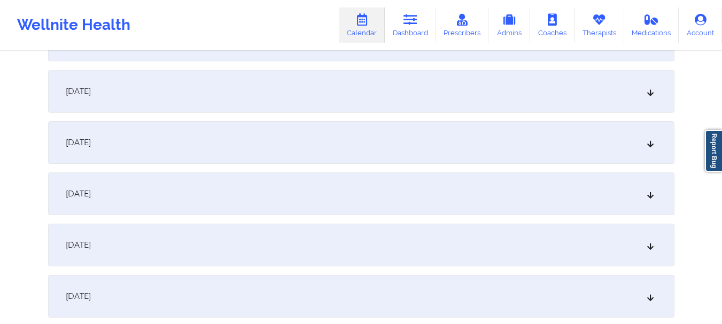
click at [626, 107] on div "[DATE]" at bounding box center [361, 91] width 626 height 43
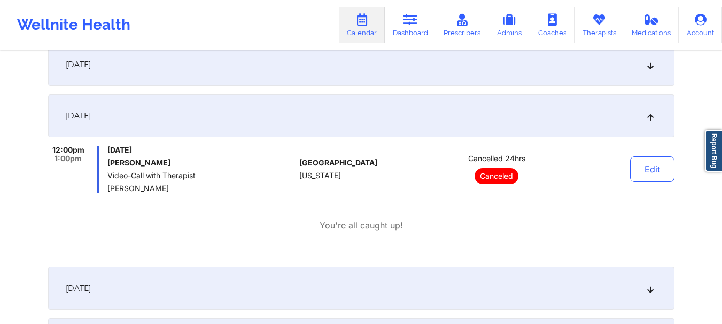
scroll to position [518, 0]
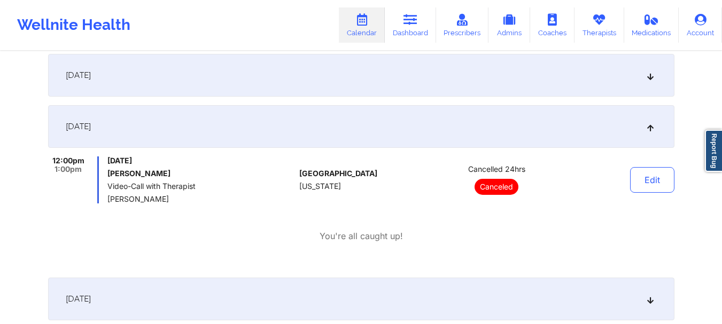
click at [659, 81] on div "[DATE]" at bounding box center [361, 75] width 626 height 43
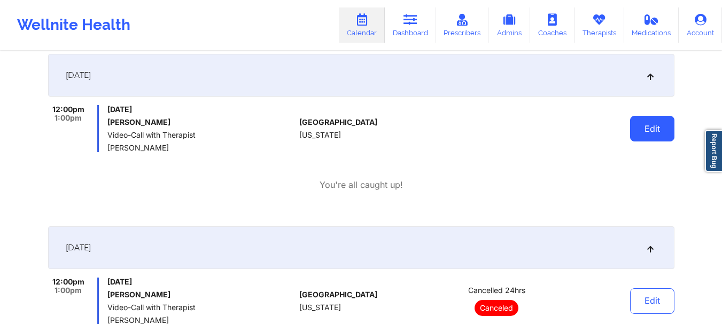
click at [650, 129] on button "Edit" at bounding box center [652, 129] width 44 height 26
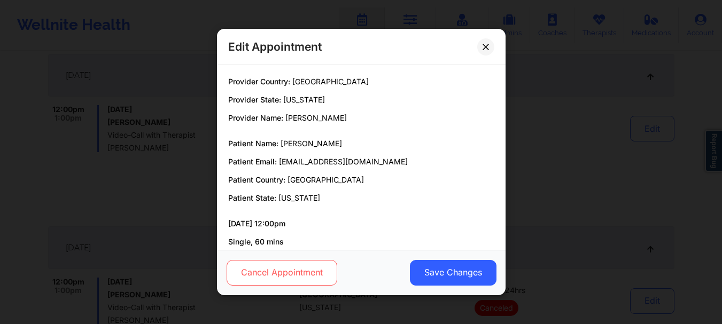
click at [310, 273] on button "Cancel Appointment" at bounding box center [281, 273] width 111 height 26
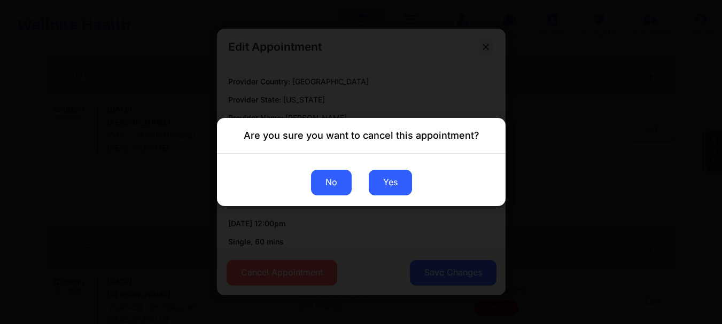
click at [330, 180] on button "No" at bounding box center [330, 183] width 41 height 26
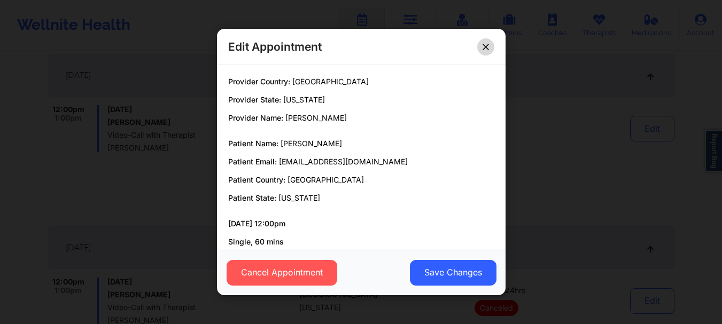
click at [487, 46] on icon at bounding box center [485, 47] width 6 height 6
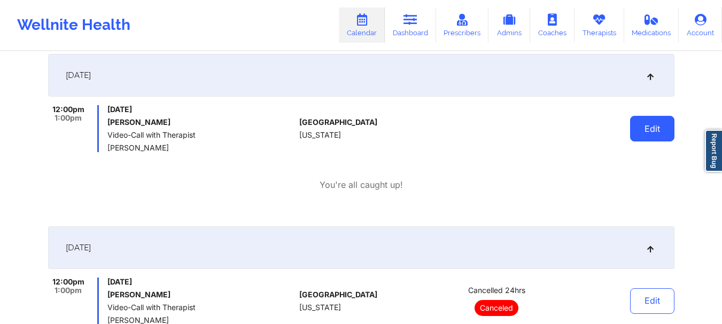
click at [657, 135] on button "Edit" at bounding box center [652, 129] width 44 height 26
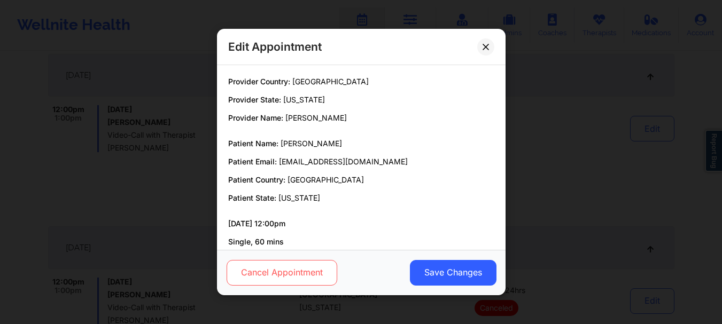
click at [288, 270] on button "Cancel Appointment" at bounding box center [281, 273] width 111 height 26
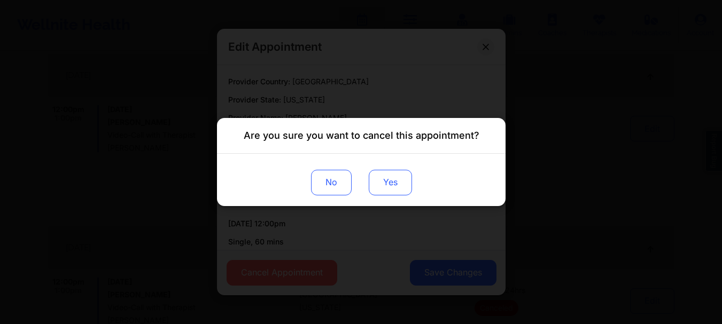
click at [394, 184] on button "Yes" at bounding box center [389, 183] width 43 height 26
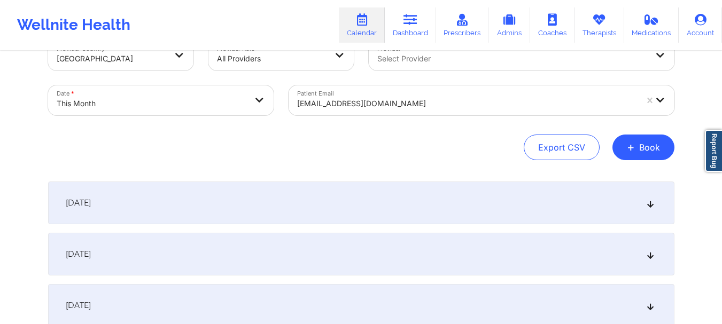
scroll to position [0, 0]
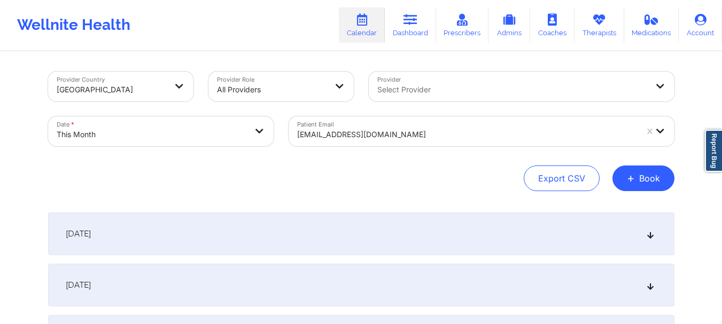
click at [377, 131] on div at bounding box center [467, 134] width 340 height 13
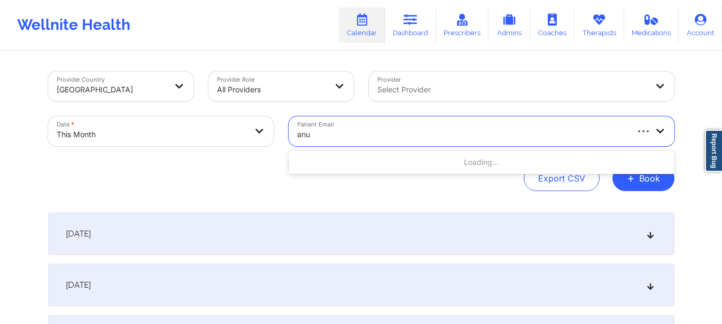
type input "anun"
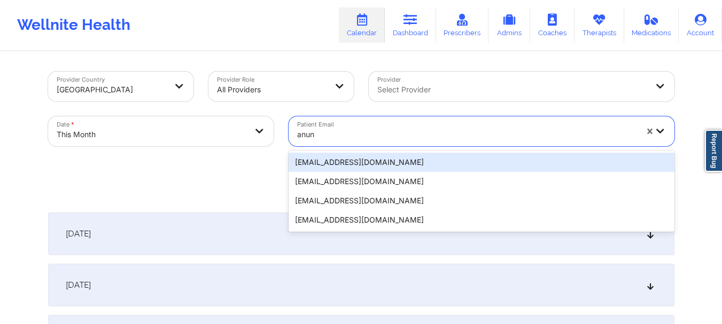
click at [371, 166] on div "[EMAIL_ADDRESS][DOMAIN_NAME]" at bounding box center [482, 162] width 386 height 19
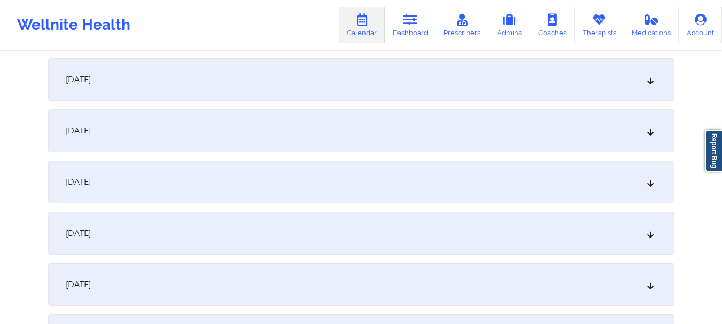
scroll to position [530, 0]
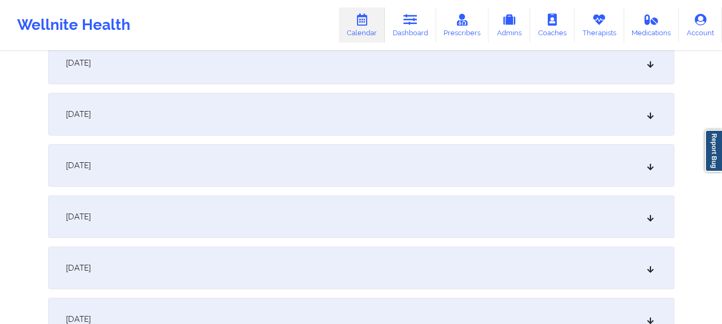
click at [658, 212] on div "[DATE]" at bounding box center [361, 217] width 626 height 43
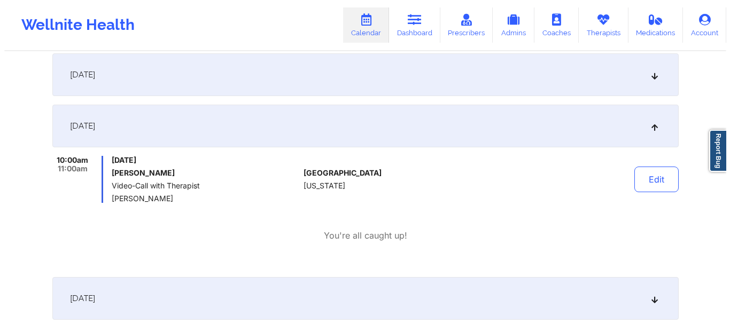
scroll to position [0, 0]
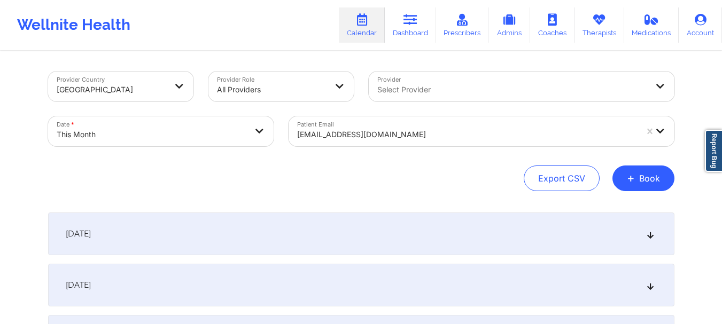
click at [396, 94] on div at bounding box center [512, 89] width 270 height 13
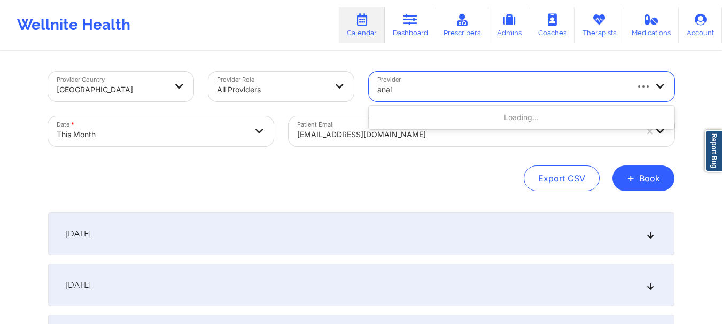
type input "anais"
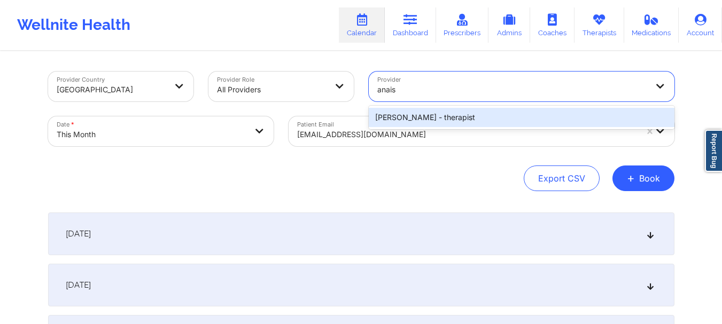
click at [435, 119] on div "[PERSON_NAME] - therapist" at bounding box center [522, 117] width 306 height 19
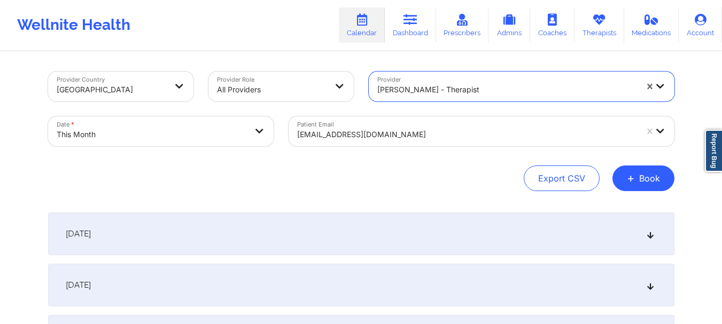
select select "2025-9"
select select "2025-10"
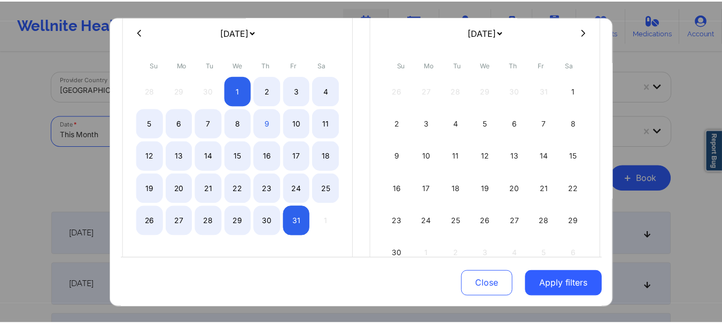
scroll to position [94, 0]
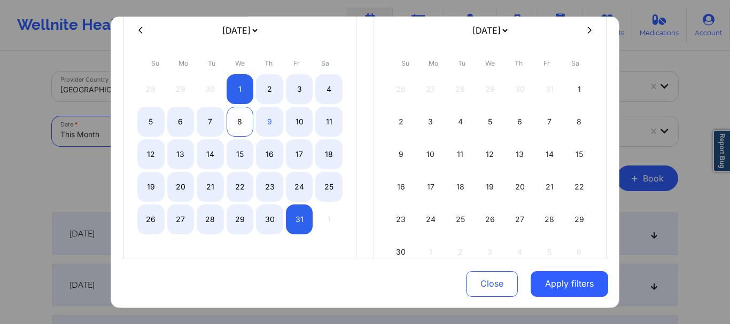
click at [246, 119] on div "8" at bounding box center [240, 121] width 27 height 30
select select "2025-9"
select select "2025-10"
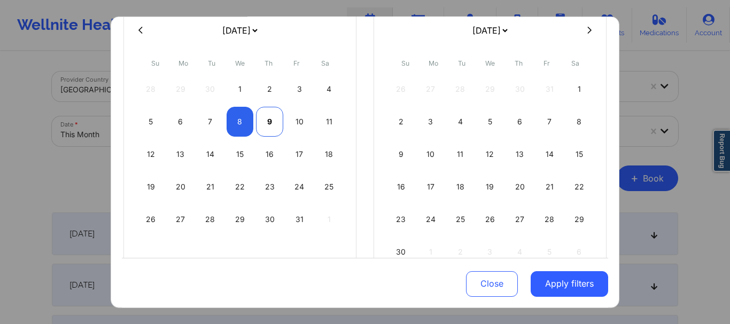
select select "2025-9"
select select "2025-10"
click at [262, 119] on div "9" at bounding box center [269, 121] width 27 height 30
select select "2025-9"
select select "2025-10"
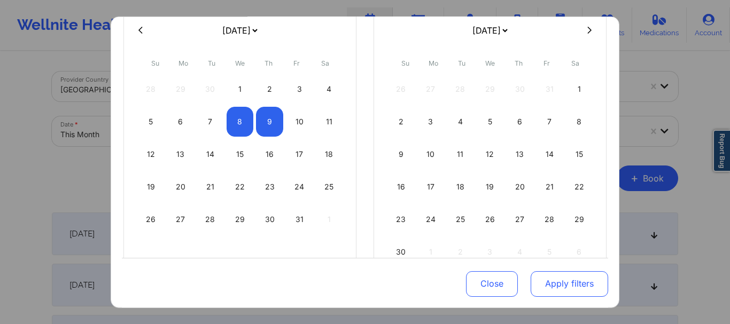
click at [531, 284] on button "Apply filters" at bounding box center [569, 284] width 77 height 26
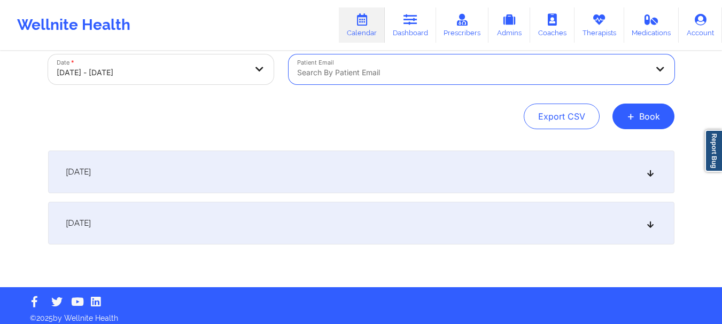
scroll to position [65, 0]
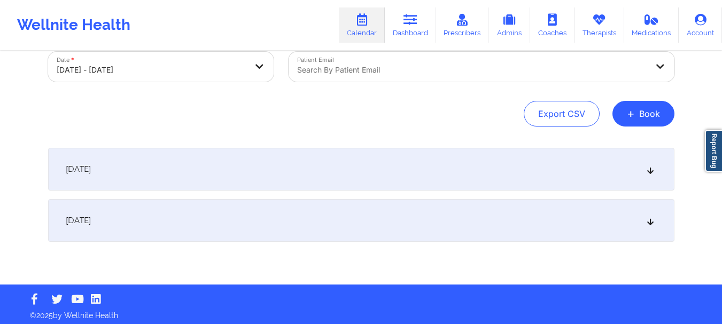
click at [644, 224] on div "[DATE]" at bounding box center [361, 220] width 626 height 43
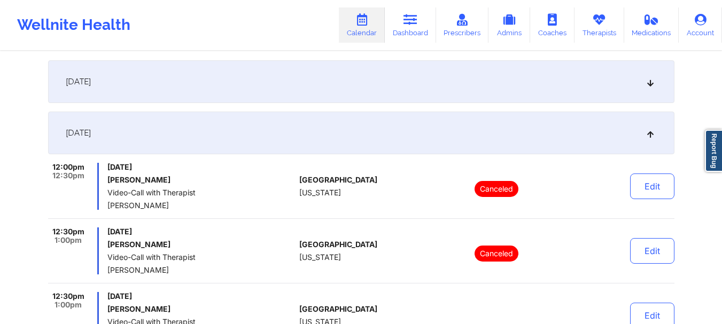
scroll to position [105, 0]
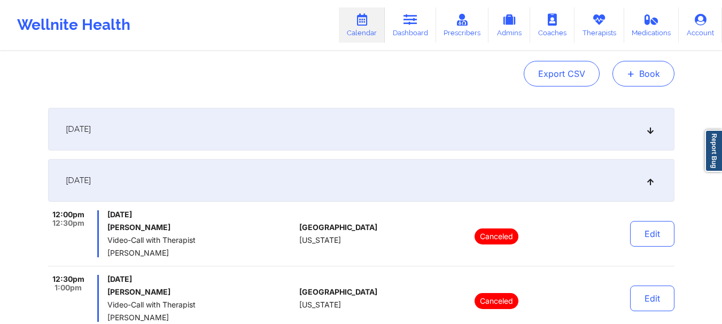
click at [643, 73] on button "+ Book" at bounding box center [643, 74] width 62 height 26
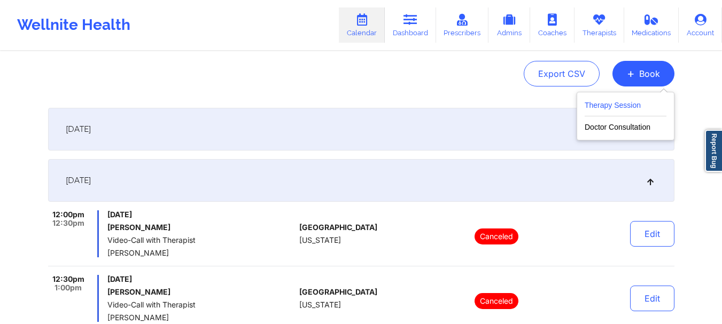
click at [615, 110] on button "Therapy Session" at bounding box center [626, 108] width 82 height 18
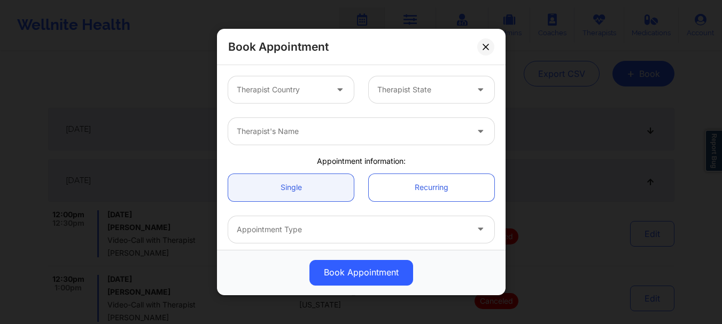
click at [289, 90] on div at bounding box center [282, 89] width 90 height 13
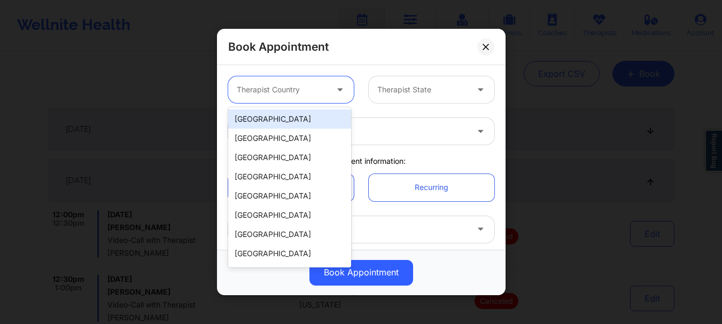
click at [282, 118] on div "[GEOGRAPHIC_DATA]" at bounding box center [289, 119] width 123 height 19
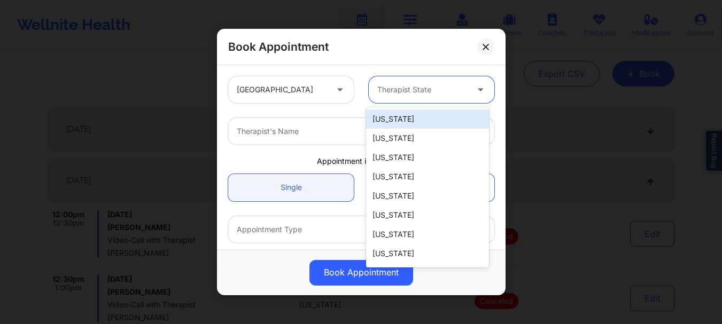
click at [395, 91] on div at bounding box center [422, 89] width 90 height 13
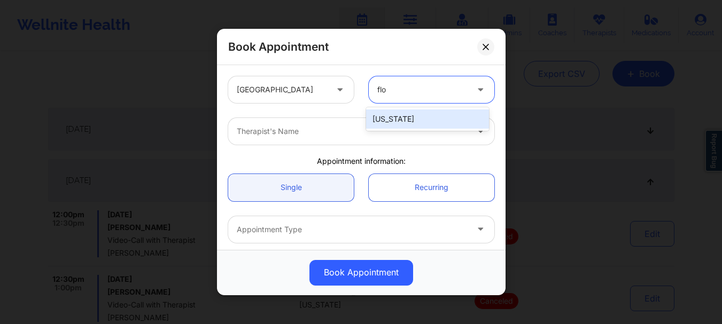
type input "[PERSON_NAME]"
click at [391, 115] on div "[US_STATE]" at bounding box center [427, 119] width 123 height 19
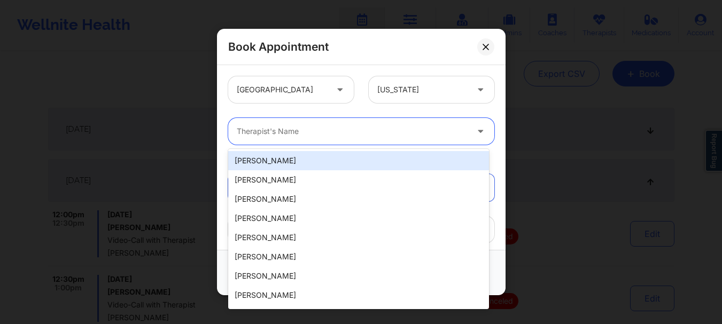
click at [344, 144] on div "Therapist's Name" at bounding box center [348, 131] width 240 height 27
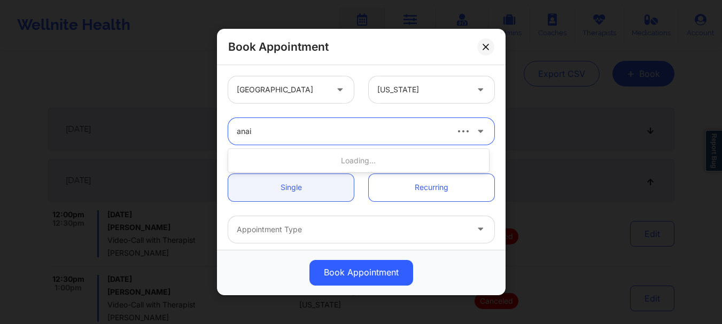
type input "anais"
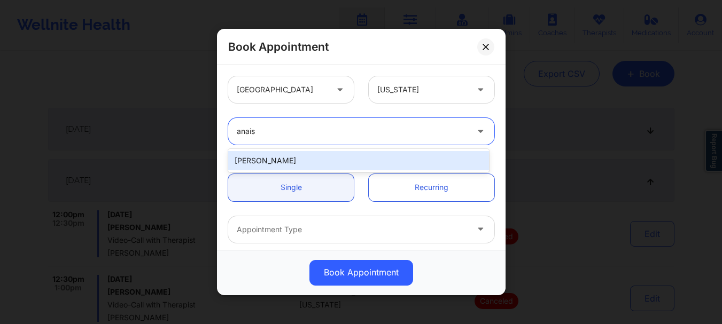
click at [324, 160] on div "[PERSON_NAME]" at bounding box center [358, 160] width 261 height 19
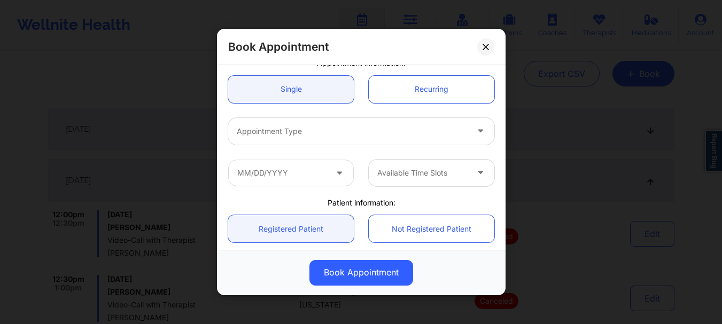
scroll to position [150, 0]
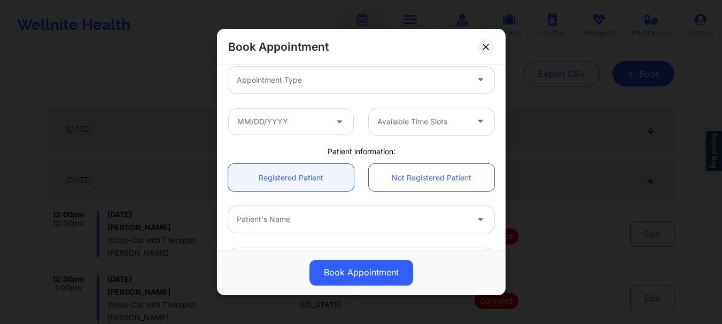
click at [339, 85] on div at bounding box center [352, 80] width 231 height 13
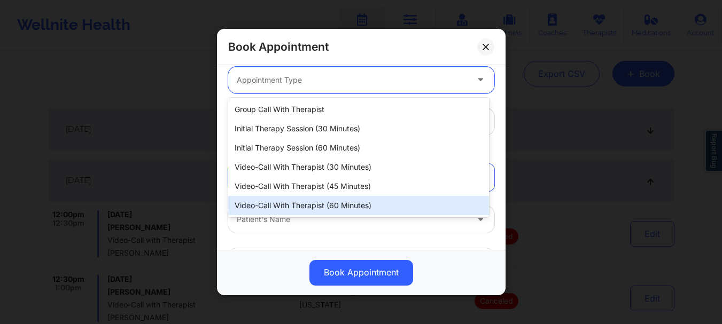
click at [334, 204] on div "Video-Call with Therapist (60 minutes)" at bounding box center [358, 205] width 261 height 19
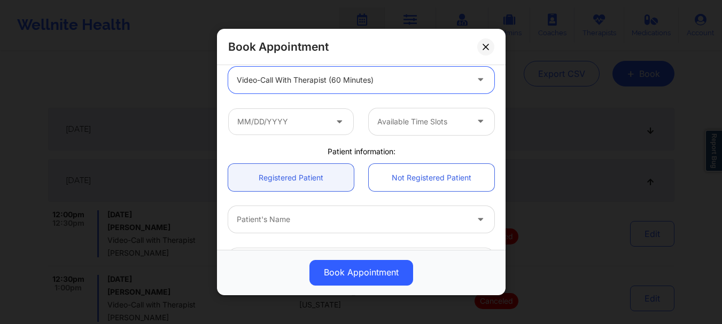
click at [373, 220] on div at bounding box center [352, 220] width 231 height 13
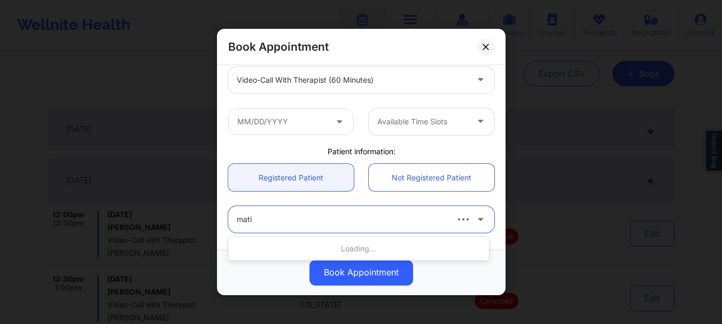
type input "matia"
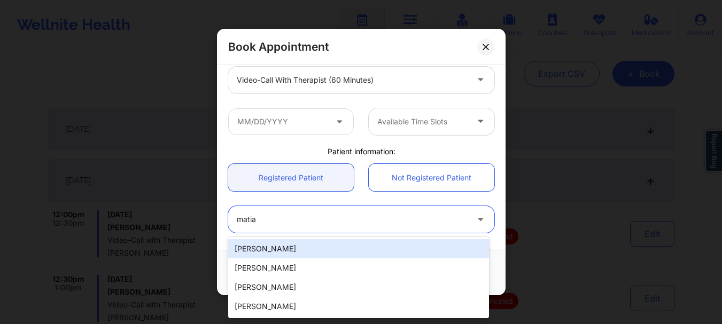
click at [362, 242] on div "[PERSON_NAME]" at bounding box center [358, 248] width 261 height 19
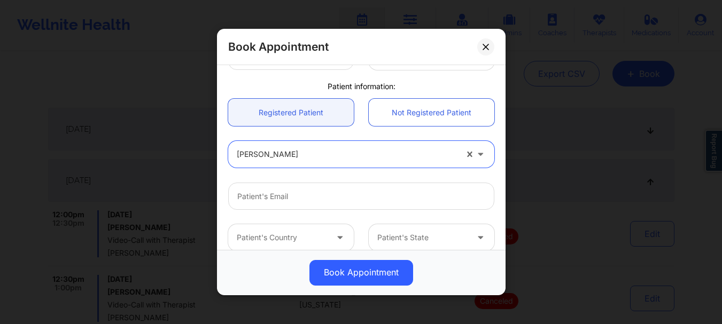
scroll to position [216, 0]
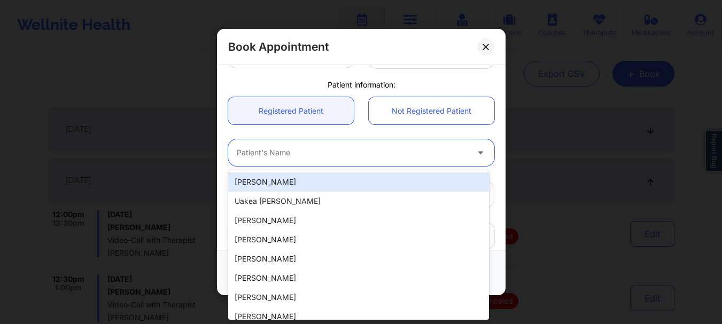
click at [424, 154] on div at bounding box center [352, 153] width 231 height 13
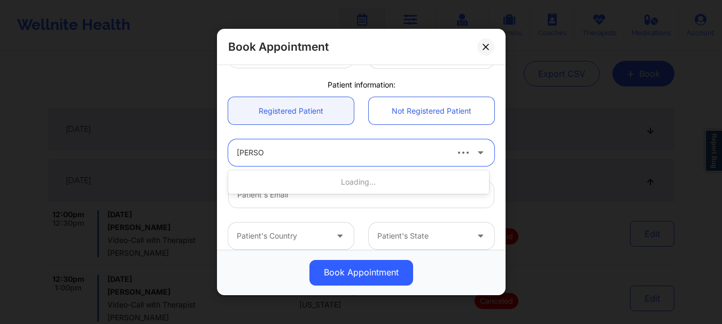
type input "[PERSON_NAME] r"
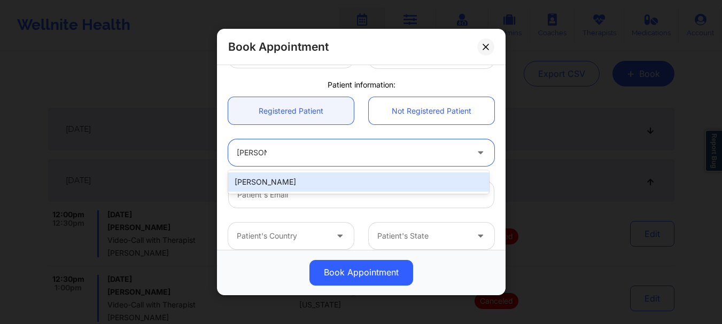
click at [402, 180] on div "[PERSON_NAME]" at bounding box center [358, 182] width 261 height 19
type input "[EMAIL_ADDRESS][DOMAIN_NAME]"
type input "[PHONE_NUMBER]"
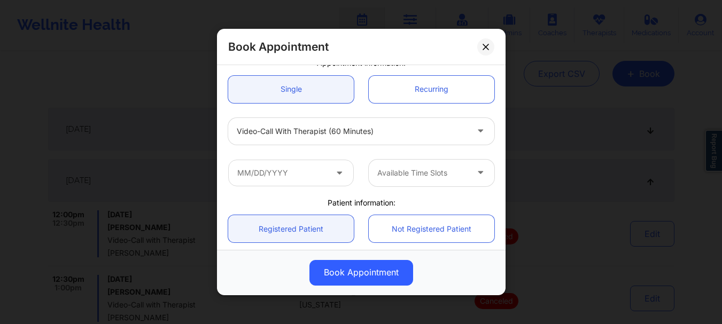
scroll to position [80, 0]
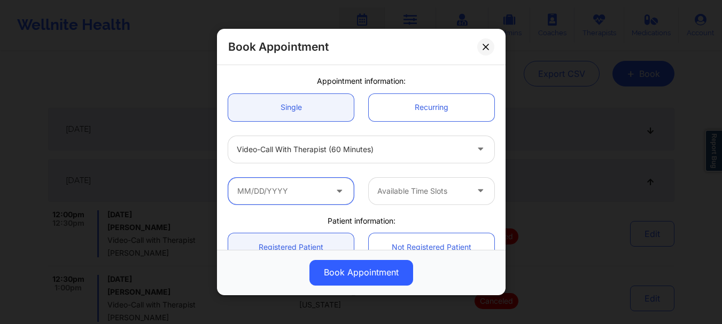
click at [314, 204] on input "text" at bounding box center [291, 191] width 126 height 27
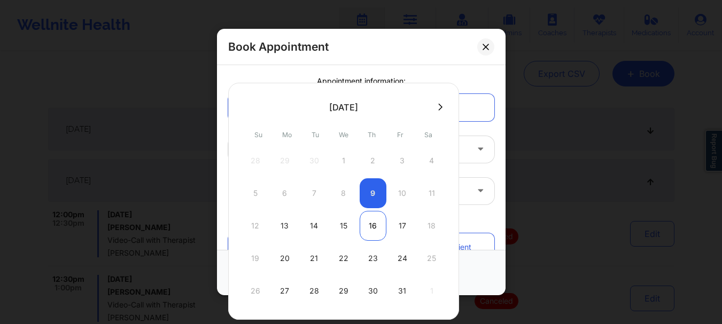
click at [369, 224] on div "16" at bounding box center [373, 226] width 27 height 30
type input "[DATE]"
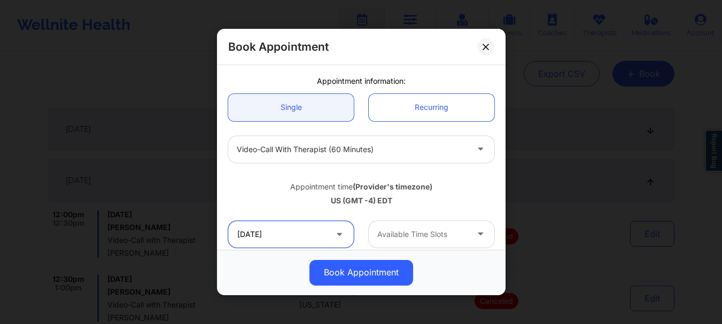
click at [290, 237] on input "[DATE]" at bounding box center [291, 234] width 126 height 27
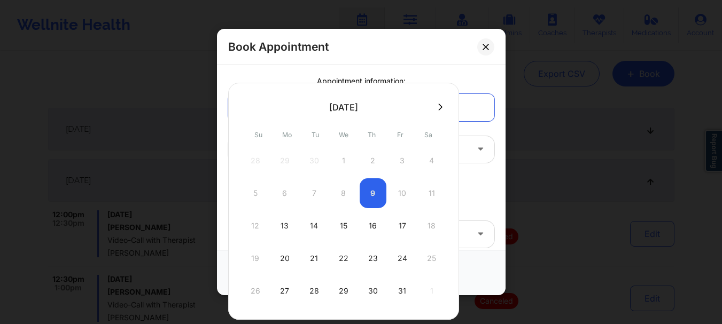
click at [441, 108] on button at bounding box center [440, 107] width 11 height 9
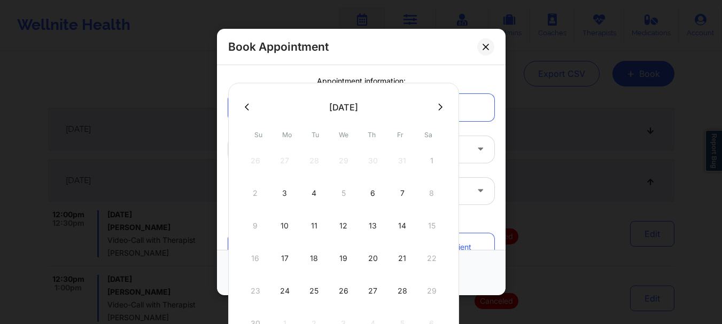
click at [247, 110] on icon at bounding box center [247, 107] width 4 height 8
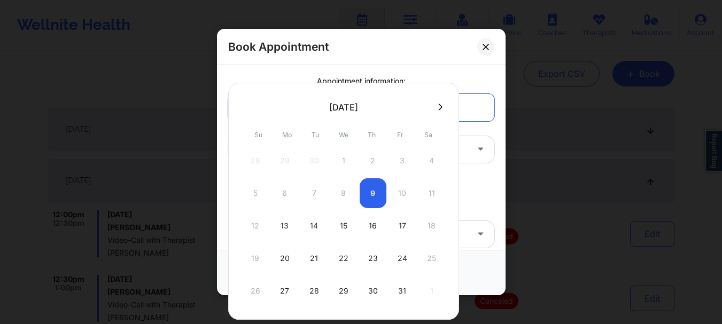
click at [377, 191] on div "5 6 7 8 9 10 11" at bounding box center [343, 193] width 203 height 30
click at [373, 201] on div "5 6 7 8 9 10 11" at bounding box center [343, 193] width 203 height 30
click at [493, 66] on div "[PERSON_NAME]" at bounding box center [361, 51] width 281 height 42
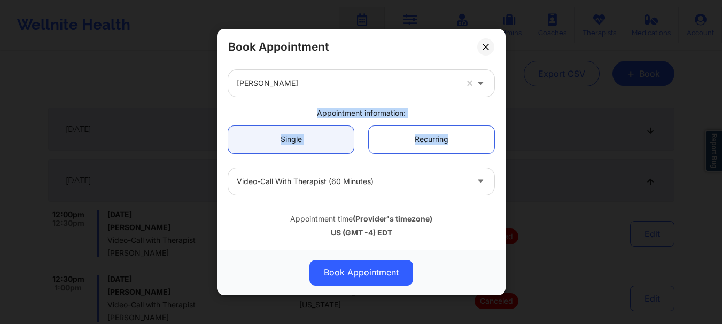
scroll to position [0, 0]
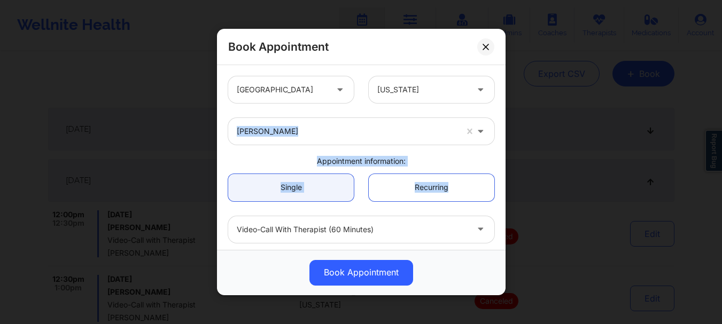
drag, startPoint x: 499, startPoint y: 113, endPoint x: 502, endPoint y: 67, distance: 46.6
click at [502, 67] on div "[GEOGRAPHIC_DATA] [US_STATE] [PERSON_NAME] Appointment information: Single Recu…" at bounding box center [361, 157] width 289 height 185
click at [489, 51] on button at bounding box center [485, 46] width 17 height 17
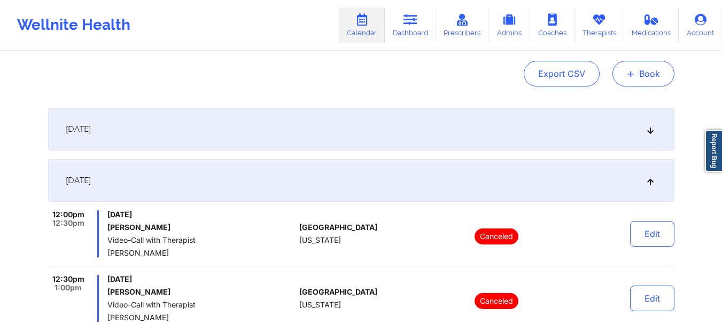
click at [628, 71] on span "+" at bounding box center [631, 74] width 8 height 6
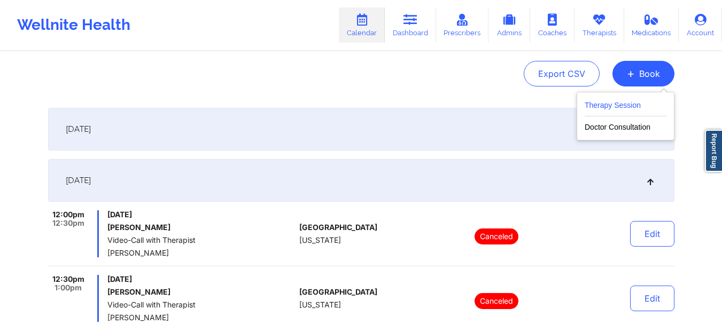
click at [617, 104] on button "Therapy Session" at bounding box center [626, 108] width 82 height 18
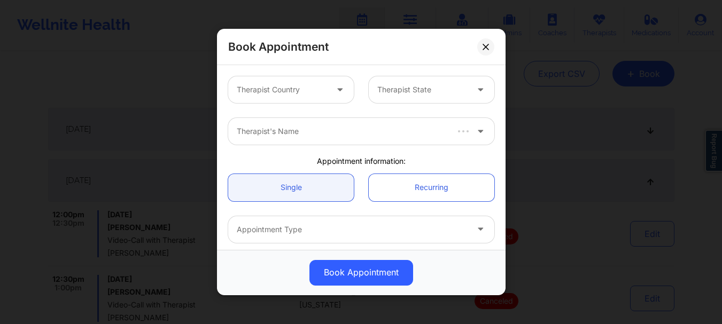
click at [282, 99] on div "Therapist Country" at bounding box center [278, 89] width 100 height 27
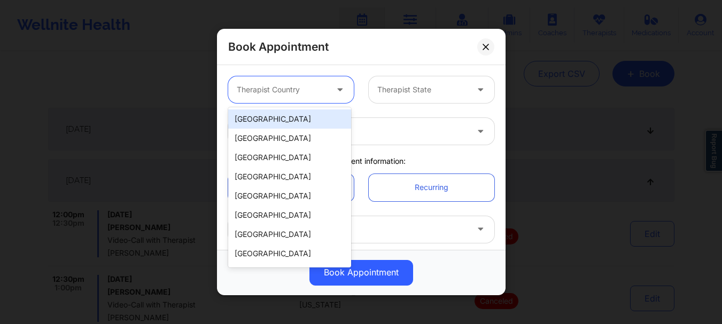
click at [277, 118] on div "[GEOGRAPHIC_DATA]" at bounding box center [289, 119] width 123 height 19
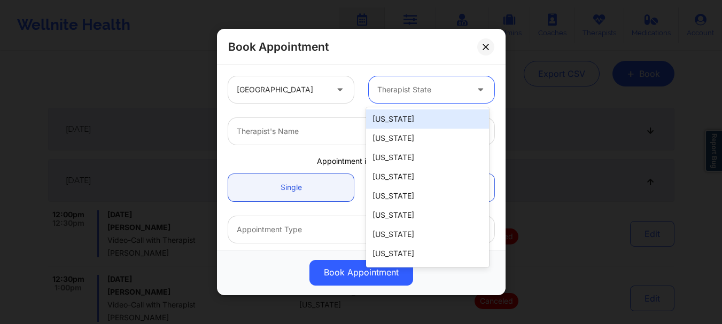
click at [418, 80] on div "Therapist State" at bounding box center [419, 89] width 100 height 27
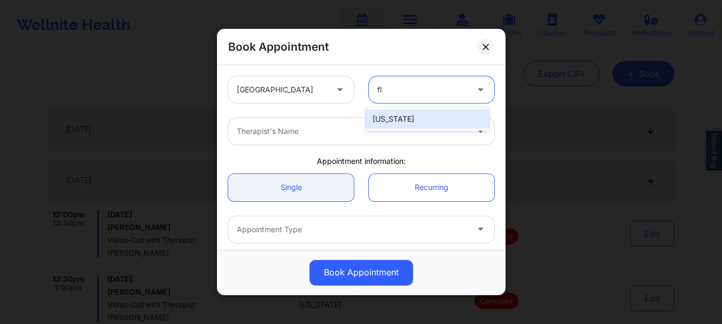
type input "flo"
click at [404, 113] on div "[US_STATE]" at bounding box center [427, 119] width 123 height 19
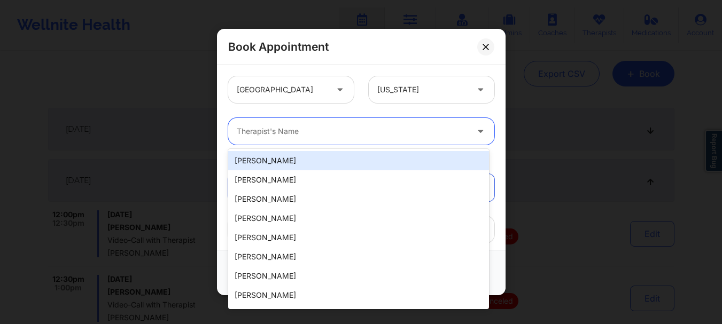
click at [368, 131] on div at bounding box center [352, 131] width 231 height 13
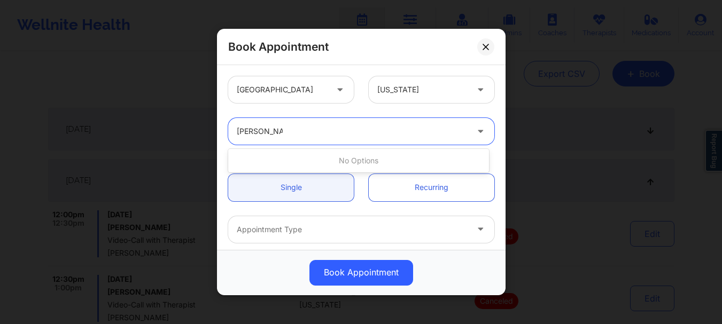
click at [345, 172] on div "No options" at bounding box center [358, 161] width 261 height 24
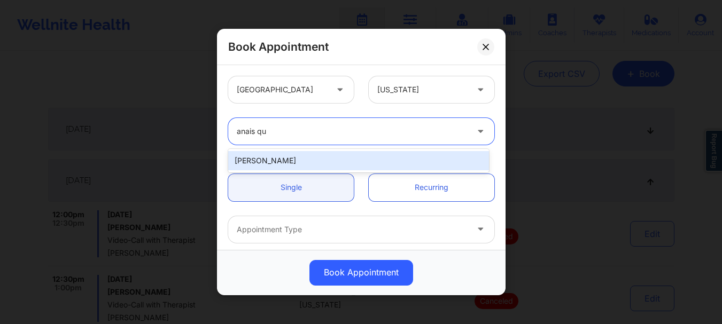
type input "anais q"
click at [329, 165] on div "[PERSON_NAME]" at bounding box center [358, 160] width 261 height 19
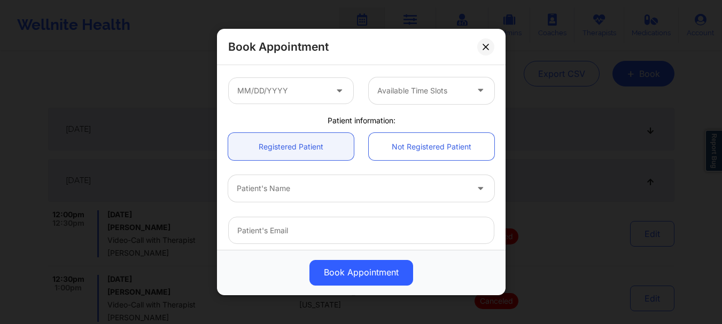
scroll to position [202, 0]
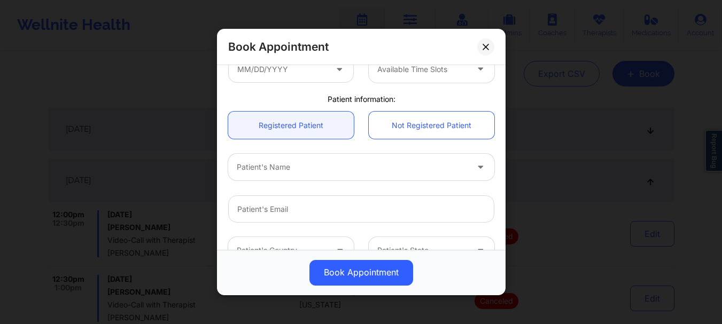
click at [300, 166] on div at bounding box center [352, 167] width 231 height 13
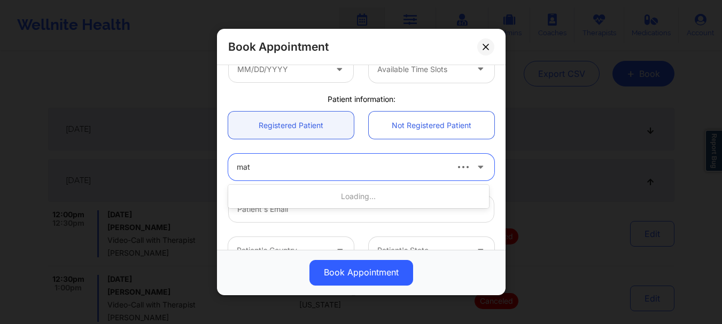
type input "mati"
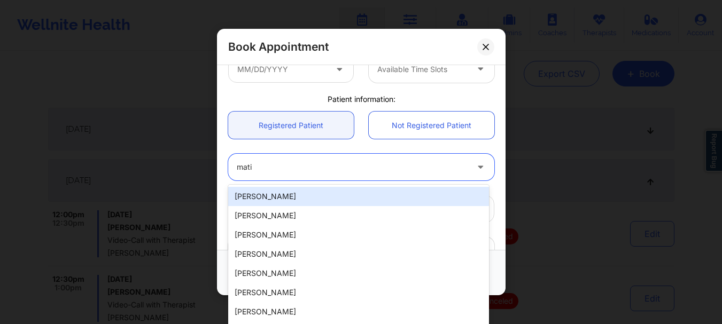
click at [290, 197] on div "[PERSON_NAME]" at bounding box center [358, 196] width 261 height 19
type input "[EMAIL_ADDRESS][DOMAIN_NAME]"
type input "[PHONE_NUMBER]"
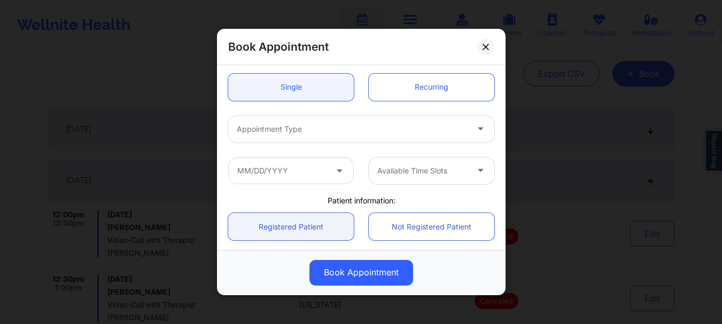
scroll to position [98, 0]
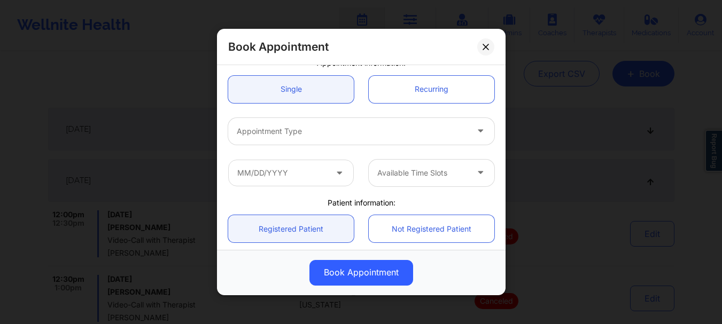
click at [375, 128] on div at bounding box center [352, 131] width 231 height 13
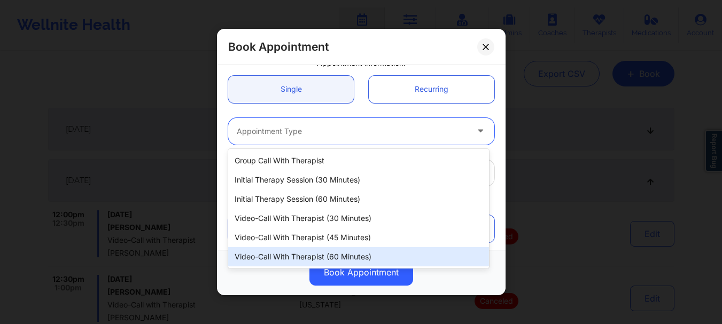
click at [328, 251] on div "Video-Call with Therapist (60 minutes)" at bounding box center [358, 256] width 261 height 19
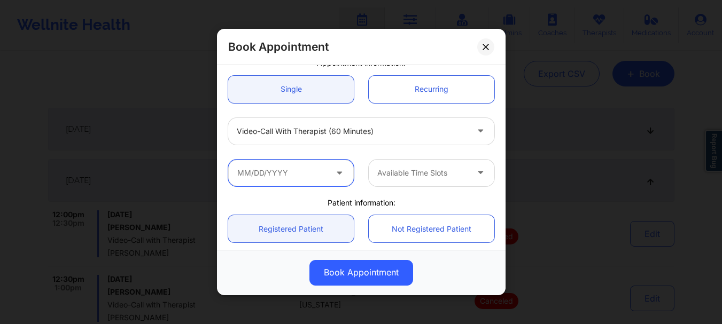
click at [269, 181] on input "text" at bounding box center [291, 173] width 126 height 27
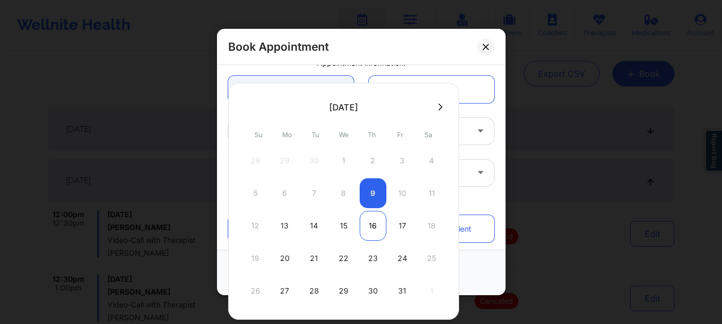
click at [372, 228] on div "16" at bounding box center [373, 226] width 27 height 30
type input "[DATE]"
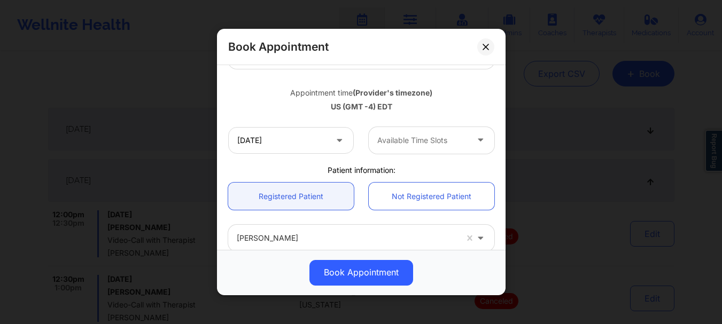
scroll to position [193, 0]
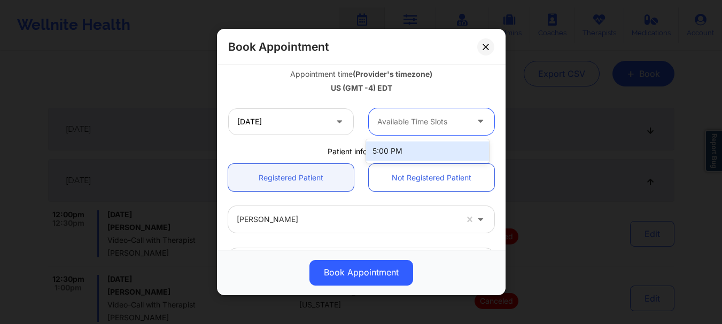
click at [408, 120] on div at bounding box center [422, 121] width 90 height 13
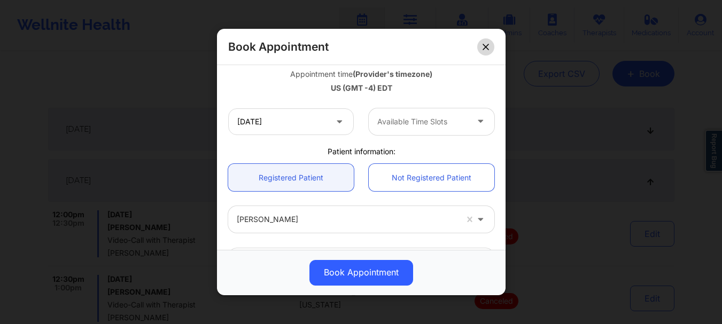
click at [480, 53] on button at bounding box center [485, 46] width 17 height 17
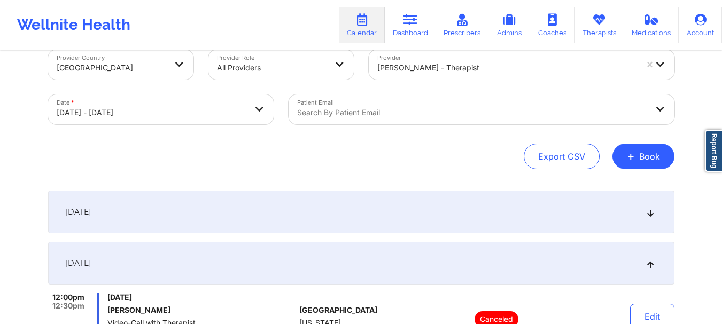
scroll to position [0, 0]
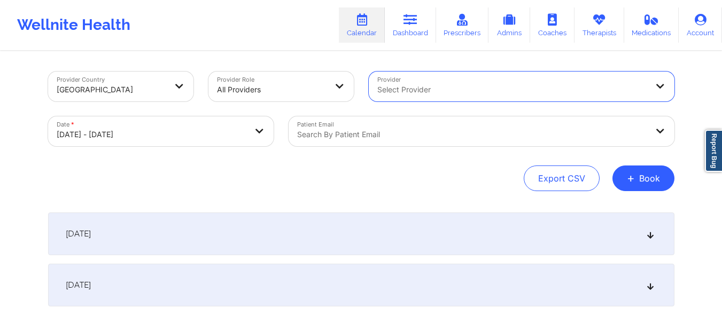
click at [228, 143] on body "Wellnite Health Calendar Dashboard Prescribers Admins Coaches Therapists Medica…" at bounding box center [361, 162] width 722 height 324
select select "2025-9"
select select "2025-10"
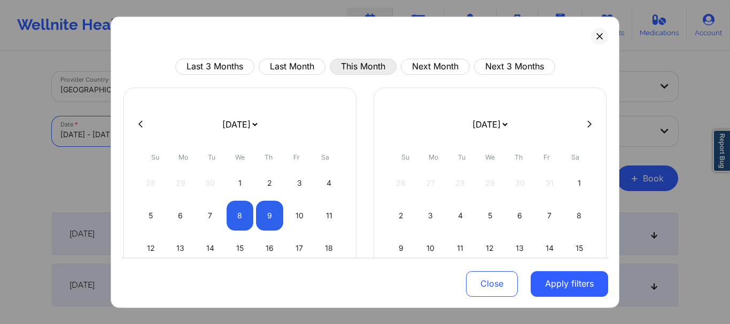
click at [356, 64] on button "This Month" at bounding box center [363, 66] width 67 height 16
select select "2025-9"
select select "2025-10"
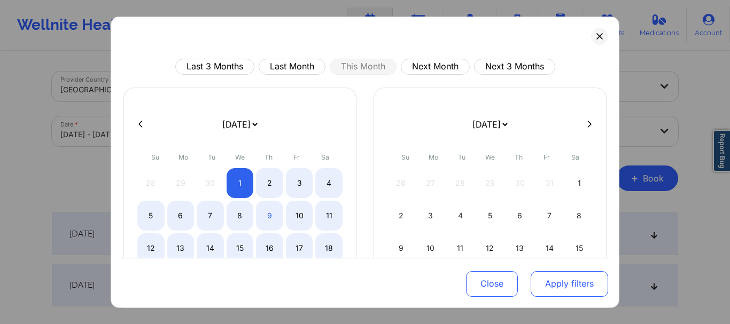
click at [543, 282] on button "Apply filters" at bounding box center [569, 284] width 77 height 26
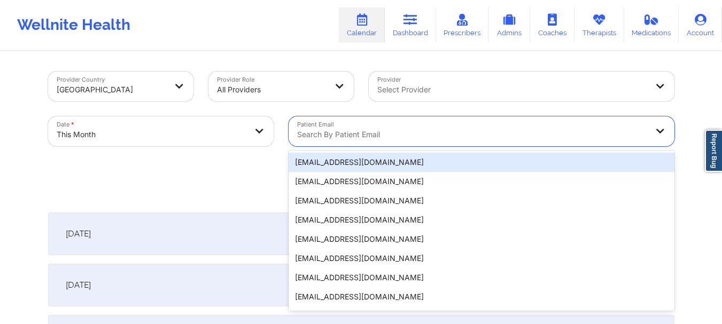
click at [424, 136] on div at bounding box center [472, 134] width 351 height 13
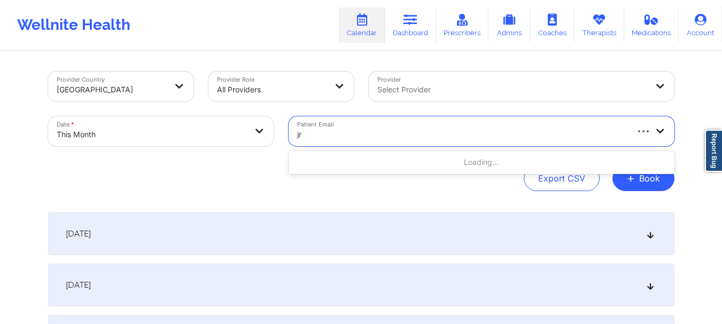
type input "jrm"
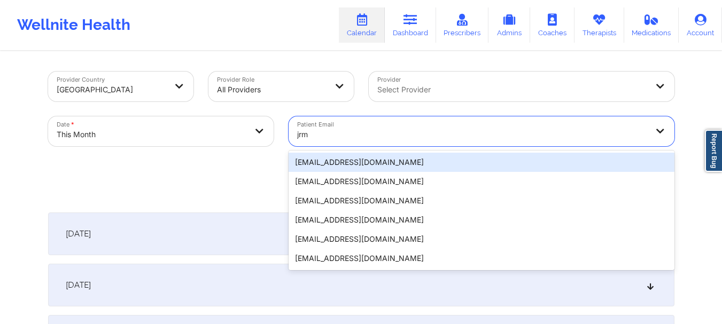
click at [372, 161] on div "[EMAIL_ADDRESS][DOMAIN_NAME]" at bounding box center [482, 162] width 386 height 19
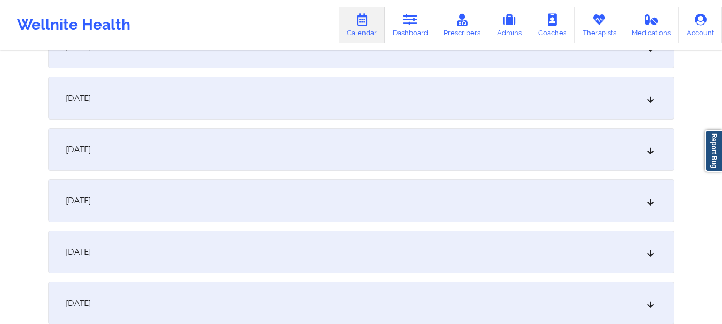
scroll to position [543, 0]
click at [587, 106] on div "[DATE]" at bounding box center [361, 101] width 626 height 43
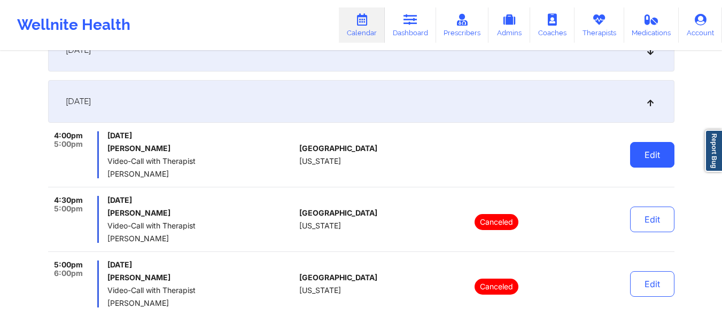
click at [665, 159] on button "Edit" at bounding box center [652, 155] width 44 height 26
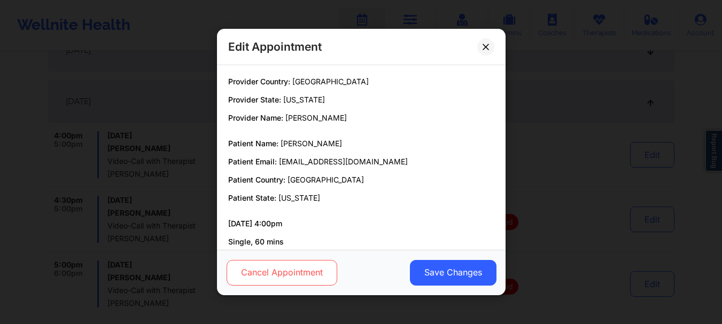
click at [269, 268] on button "Cancel Appointment" at bounding box center [281, 273] width 111 height 26
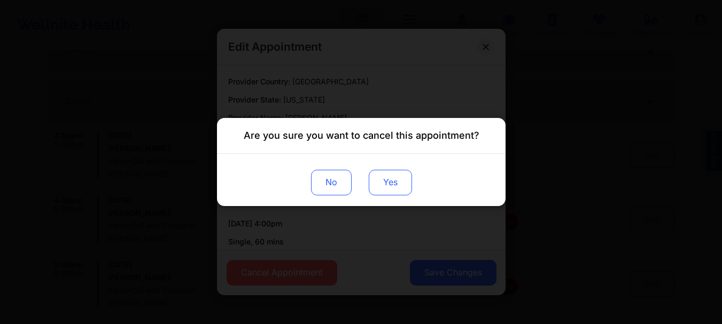
click at [400, 181] on button "Yes" at bounding box center [389, 183] width 43 height 26
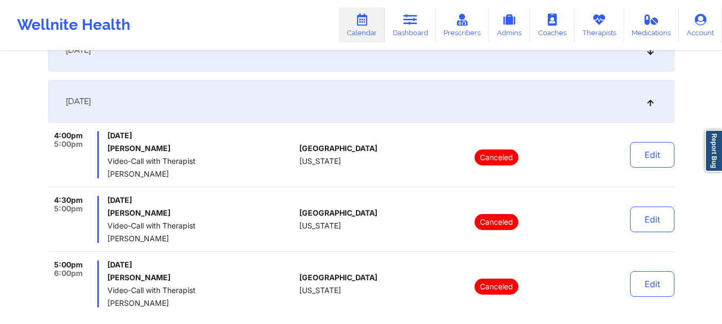
scroll to position [0, 0]
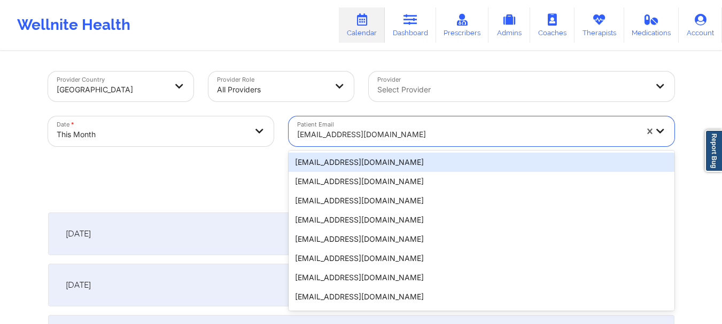
click at [424, 136] on div at bounding box center [467, 134] width 340 height 13
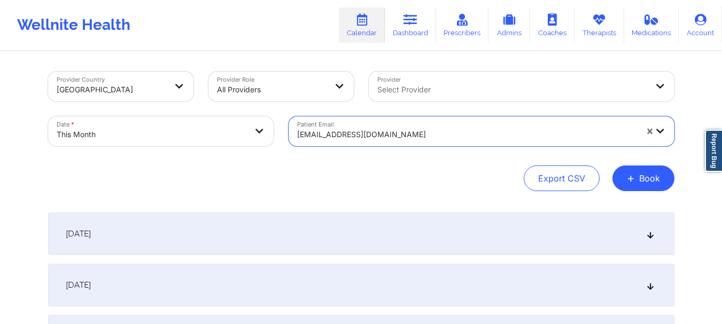
click at [424, 136] on div at bounding box center [467, 134] width 340 height 13
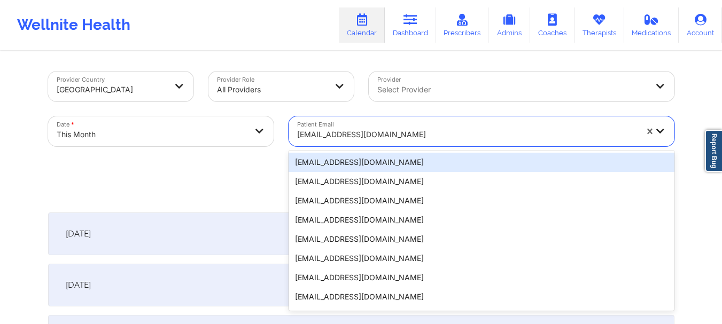
click at [424, 136] on div at bounding box center [467, 134] width 340 height 13
type input "anun"
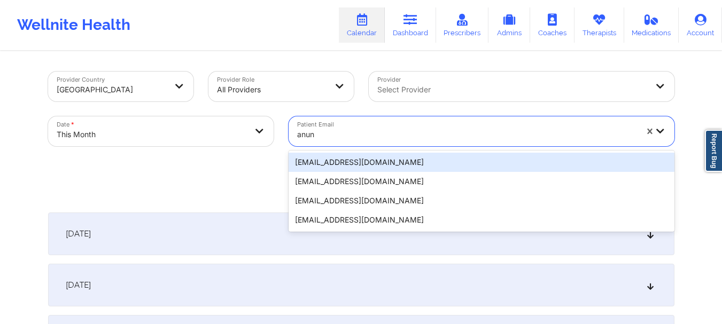
click at [311, 165] on div "[EMAIL_ADDRESS][DOMAIN_NAME]" at bounding box center [482, 162] width 386 height 19
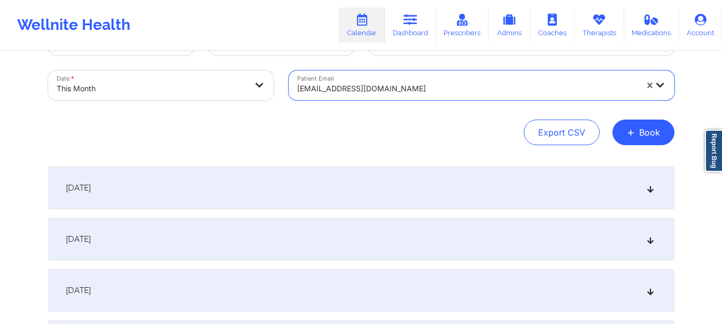
scroll to position [40, 0]
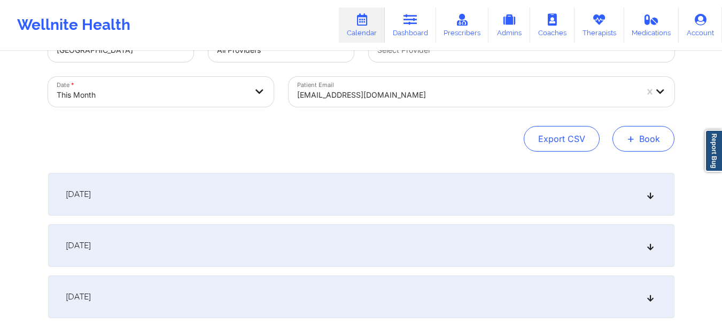
click at [648, 143] on button "+ Book" at bounding box center [643, 139] width 62 height 26
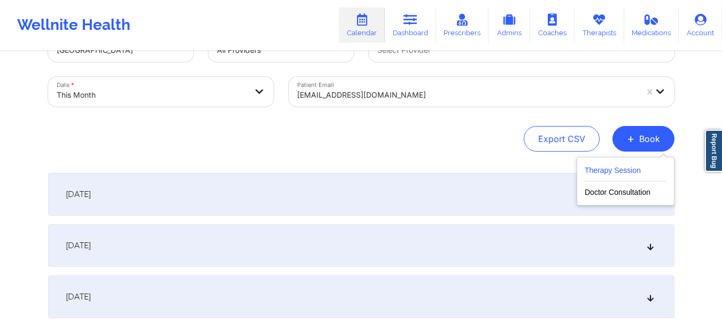
click at [607, 172] on button "Therapy Session" at bounding box center [626, 173] width 82 height 18
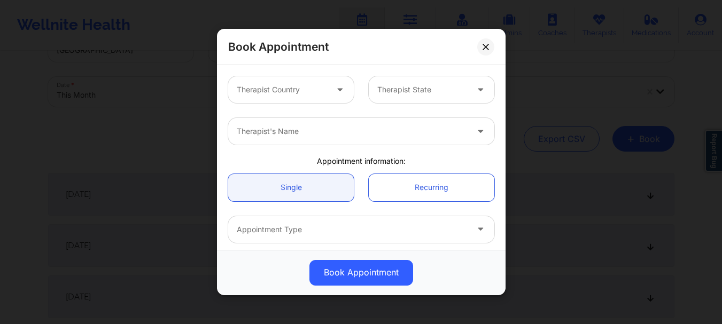
click at [321, 84] on div at bounding box center [282, 89] width 90 height 13
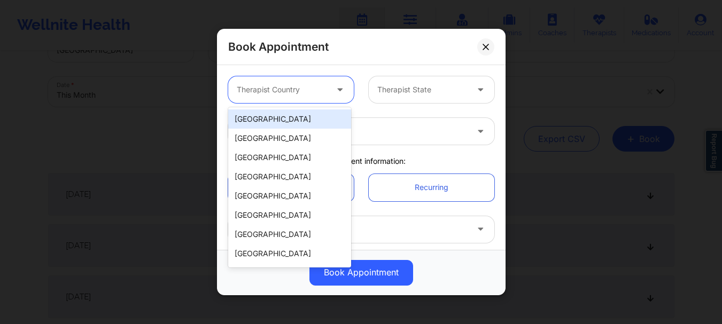
click at [299, 121] on div "[GEOGRAPHIC_DATA]" at bounding box center [289, 119] width 123 height 19
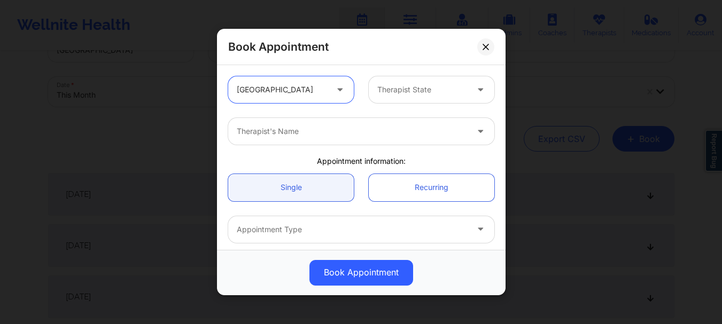
click at [404, 88] on div at bounding box center [422, 89] width 90 height 13
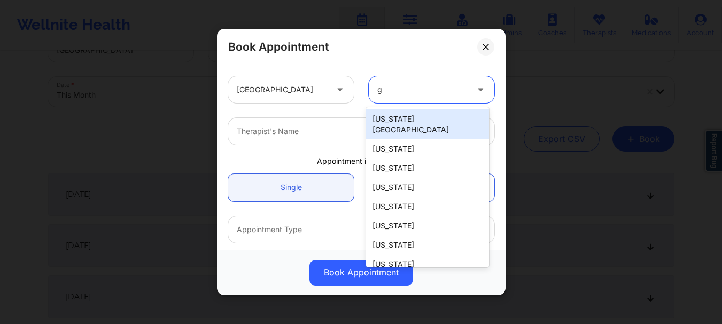
type input "ge"
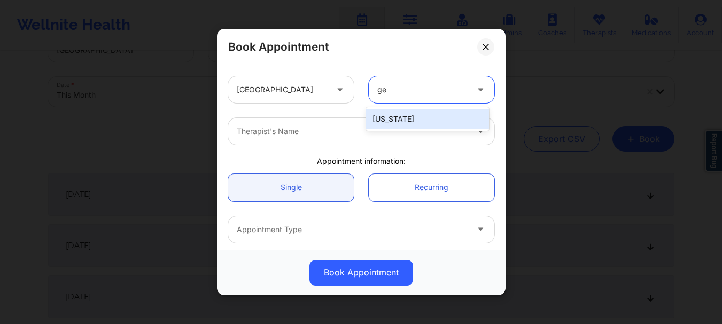
click at [400, 119] on div "[US_STATE]" at bounding box center [427, 119] width 123 height 19
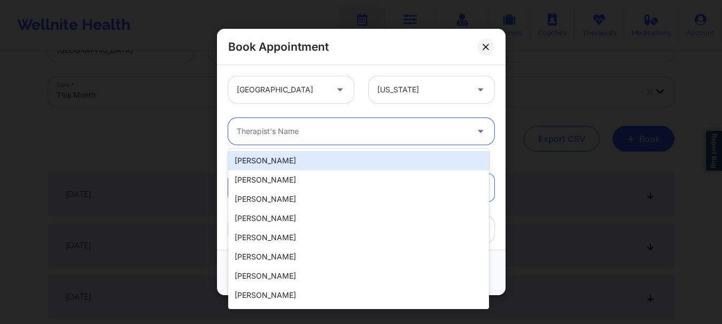
click at [369, 139] on div "Therapist's Name" at bounding box center [348, 131] width 240 height 27
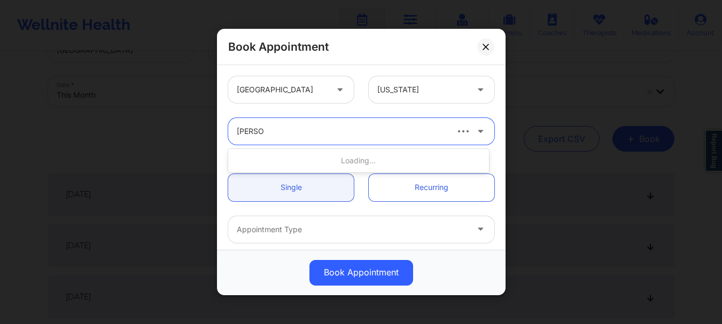
type input "[PERSON_NAME]"
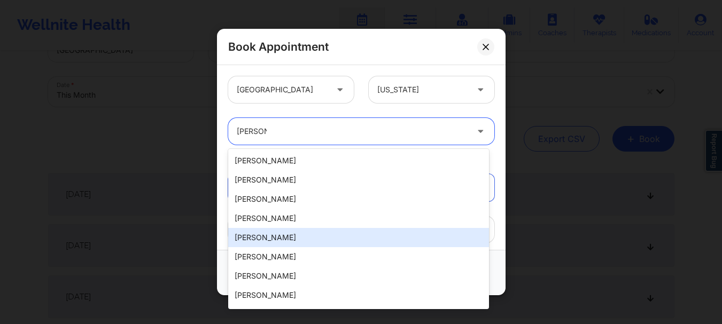
click at [306, 237] on div "[PERSON_NAME]" at bounding box center [358, 237] width 261 height 19
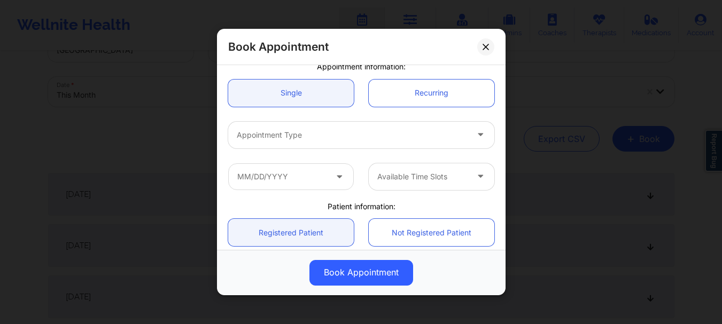
scroll to position [128, 0]
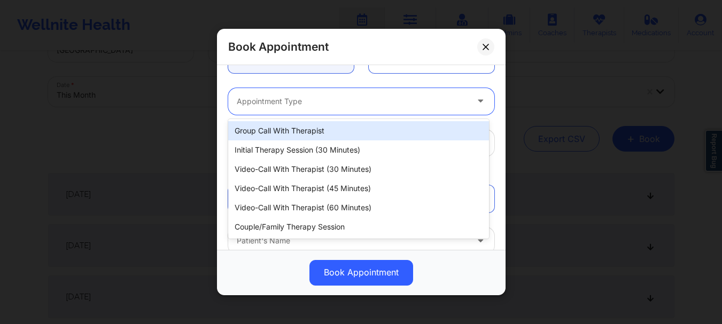
click at [344, 91] on div "Appointment Type" at bounding box center [348, 101] width 240 height 27
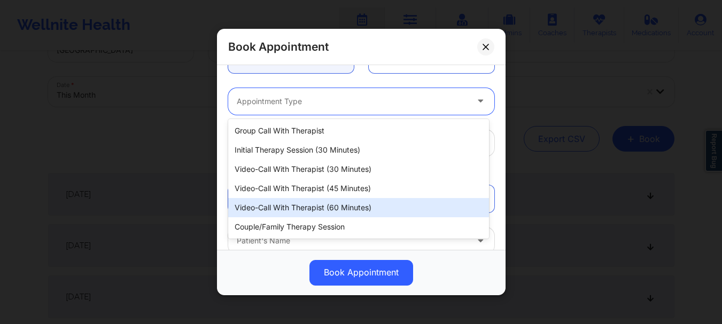
click at [330, 208] on div "Video-Call with Therapist (60 minutes)" at bounding box center [358, 207] width 261 height 19
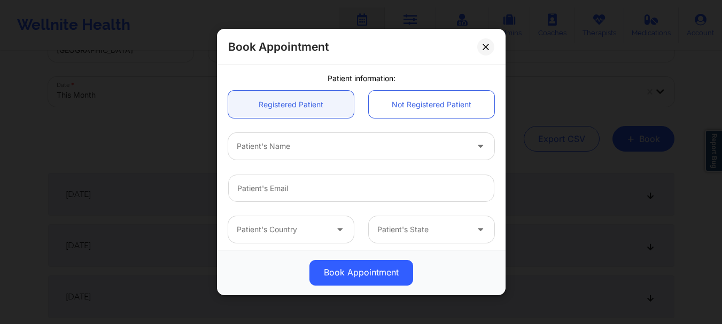
scroll to position [224, 0]
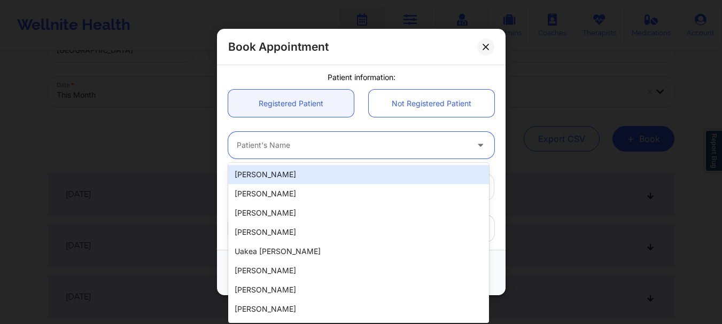
click at [260, 149] on div at bounding box center [352, 145] width 231 height 13
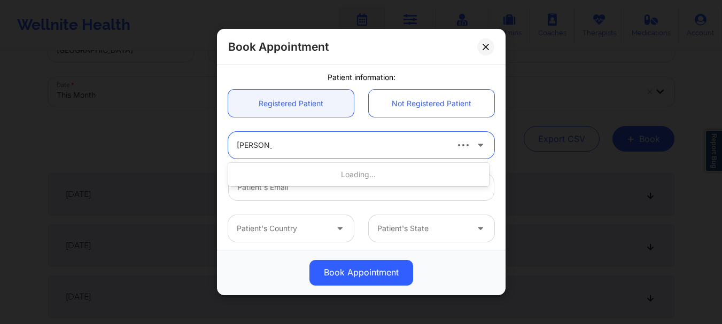
type input "[PERSON_NAME]"
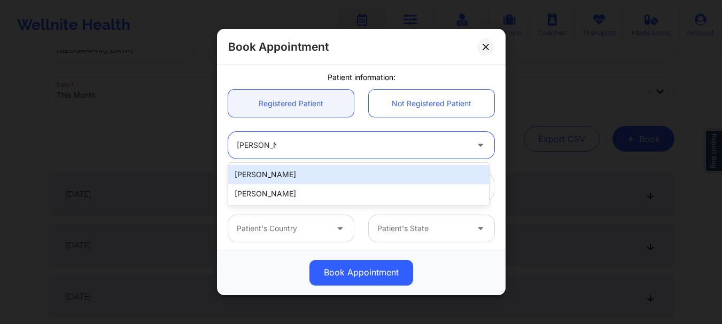
click at [263, 177] on div "[PERSON_NAME]" at bounding box center [358, 174] width 261 height 19
type input "[EMAIL_ADDRESS][DOMAIN_NAME]"
type input "[PHONE_NUMBER]"
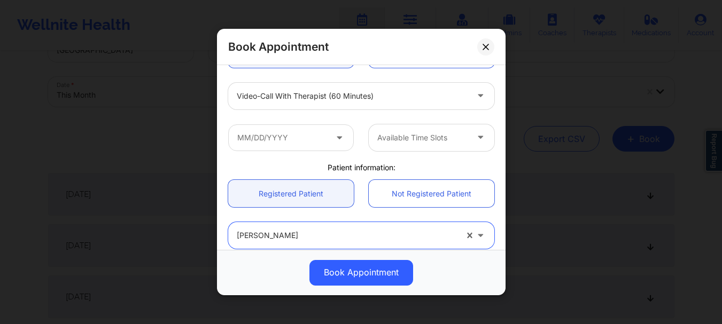
scroll to position [114, 0]
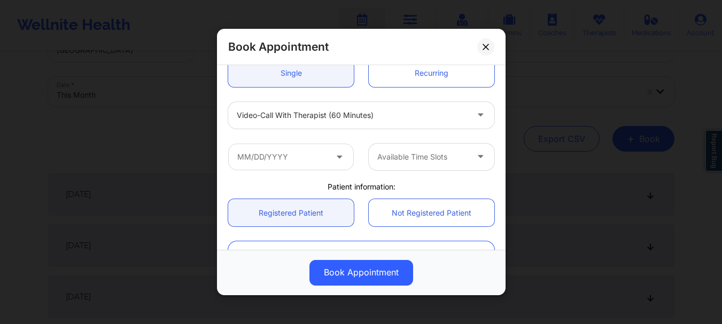
click at [337, 159] on icon at bounding box center [339, 154] width 11 height 9
click at [317, 163] on input "text" at bounding box center [291, 157] width 126 height 27
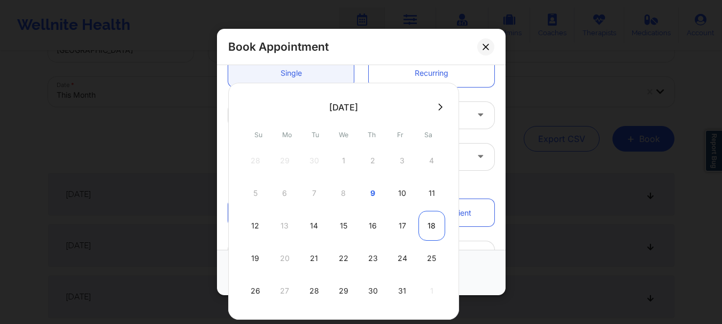
click at [433, 229] on div "18" at bounding box center [431, 226] width 27 height 30
type input "[DATE]"
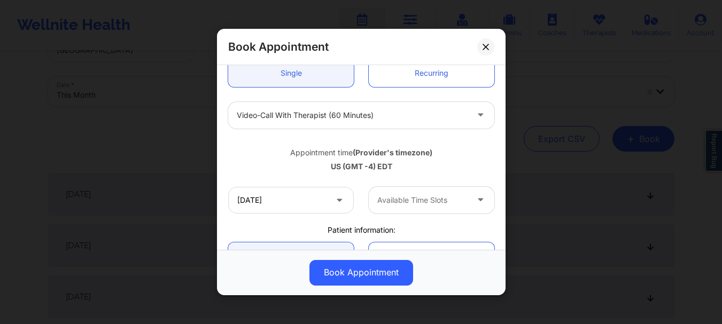
drag, startPoint x: 401, startPoint y: 185, endPoint x: 400, endPoint y: 196, distance: 10.2
click at [400, 196] on div "[DATE] Available Time Slots" at bounding box center [361, 201] width 281 height 42
click at [400, 196] on div at bounding box center [422, 200] width 90 height 13
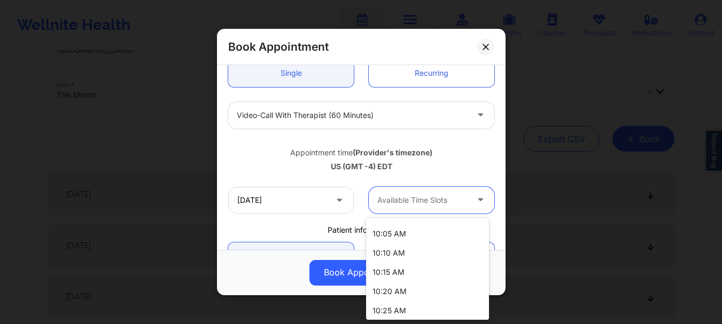
scroll to position [690, 0]
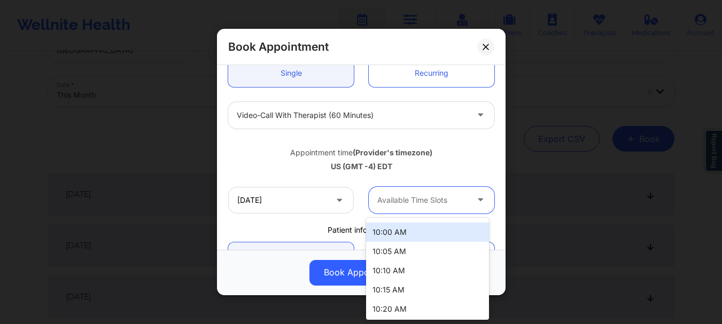
click at [432, 238] on div "10:00 AM" at bounding box center [427, 232] width 123 height 19
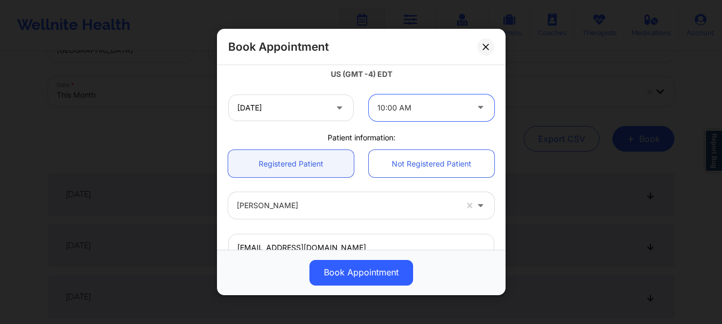
scroll to position [208, 0]
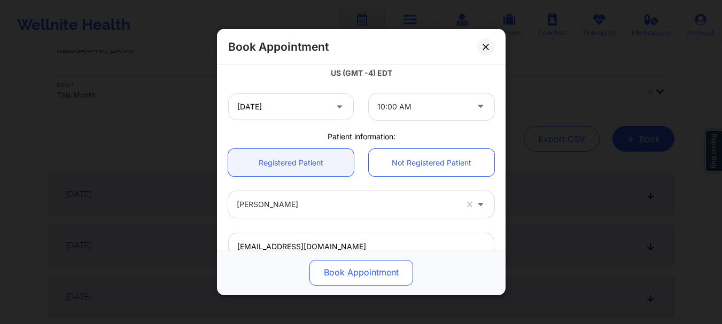
click at [374, 266] on button "Book Appointment" at bounding box center [361, 273] width 104 height 26
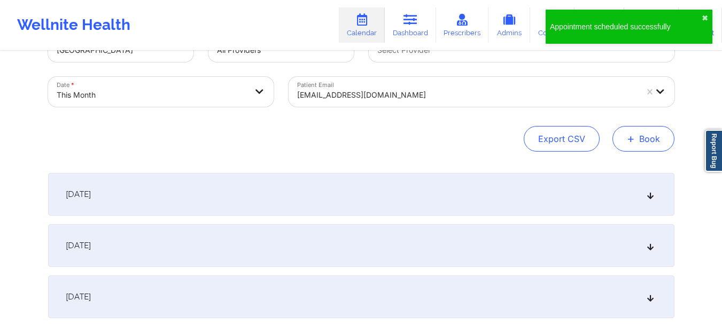
click at [669, 145] on button "+ Book" at bounding box center [643, 139] width 62 height 26
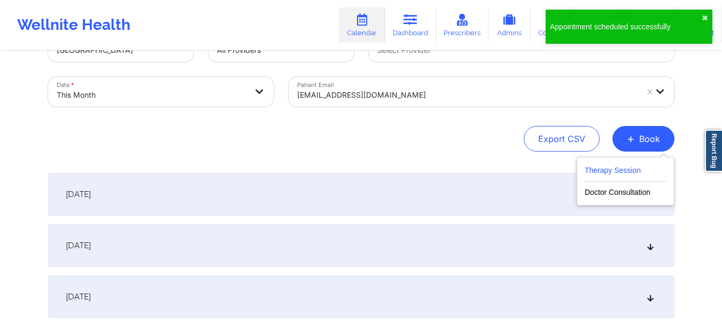
click at [645, 166] on button "Therapy Session" at bounding box center [626, 173] width 82 height 18
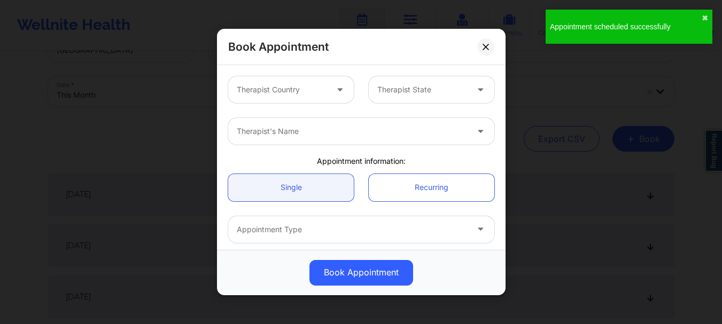
click at [270, 94] on div at bounding box center [282, 89] width 90 height 13
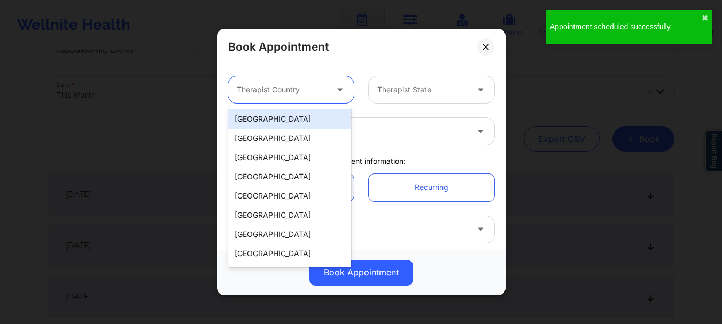
click at [270, 114] on div "[GEOGRAPHIC_DATA]" at bounding box center [289, 119] width 123 height 19
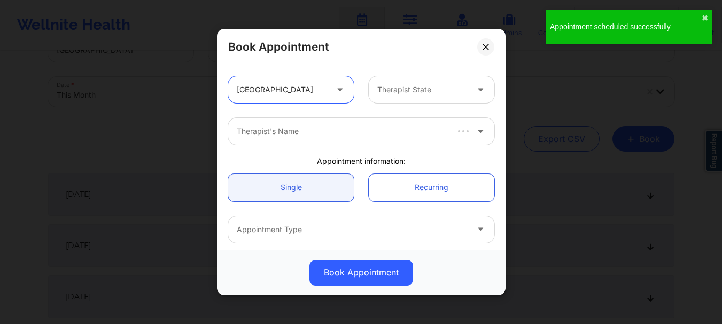
click at [386, 100] on div "Therapist State" at bounding box center [419, 89] width 100 height 27
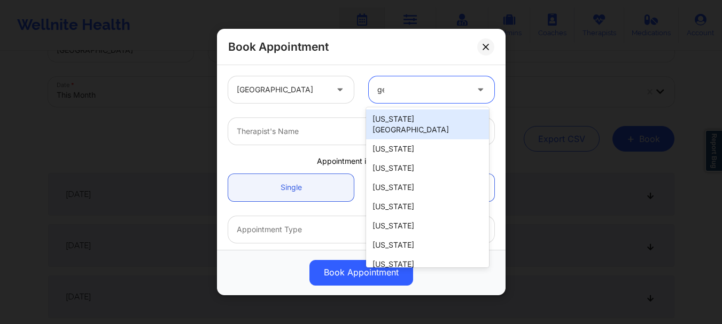
type input "geo"
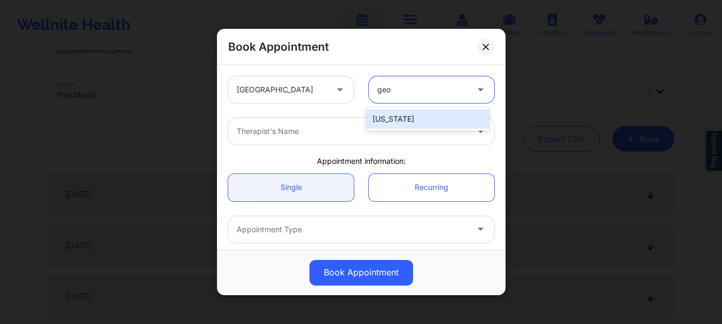
click at [398, 119] on div "[US_STATE]" at bounding box center [427, 119] width 123 height 19
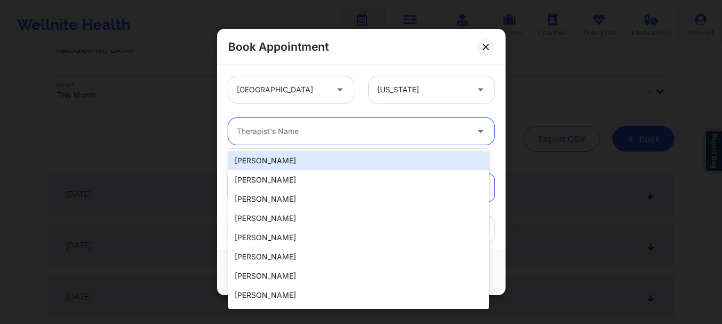
click at [362, 136] on div at bounding box center [352, 131] width 231 height 13
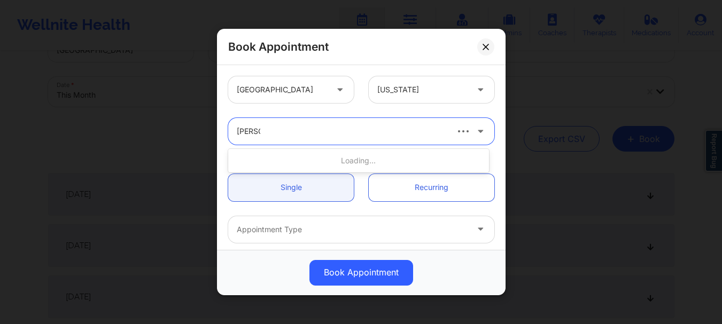
type input "[PERSON_NAME]"
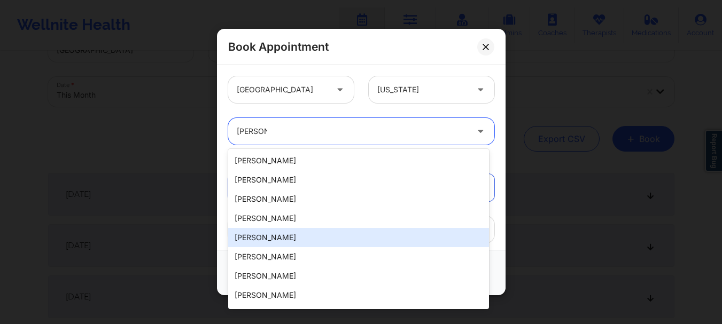
click at [308, 235] on div "[PERSON_NAME]" at bounding box center [358, 237] width 261 height 19
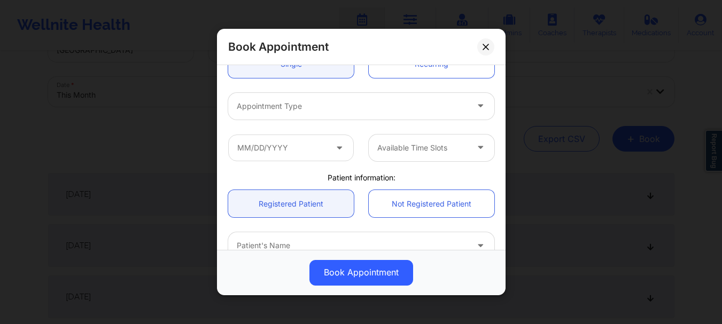
scroll to position [124, 0]
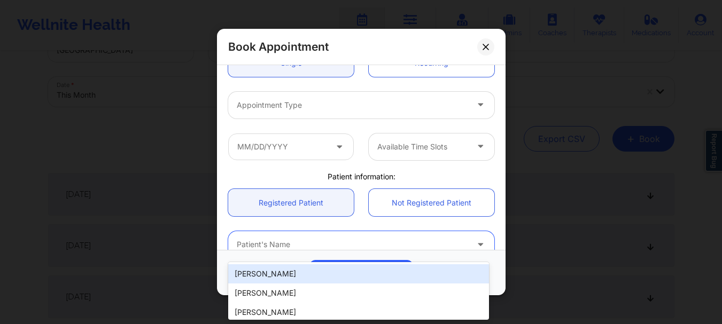
click at [364, 242] on div at bounding box center [352, 245] width 231 height 13
type input "[PERSON_NAME]"
click at [349, 274] on div "[PERSON_NAME]" at bounding box center [358, 273] width 261 height 19
type input "[EMAIL_ADDRESS][DOMAIN_NAME]"
type input "[PHONE_NUMBER]"
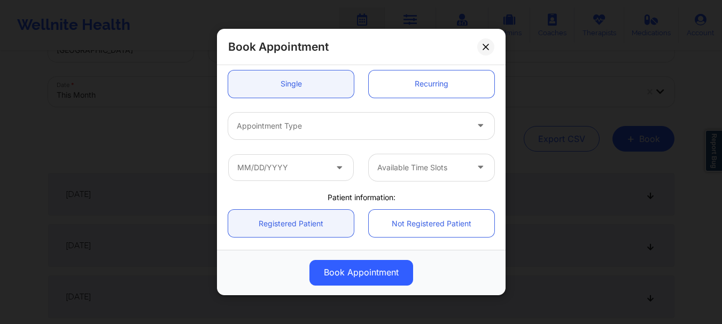
scroll to position [89, 0]
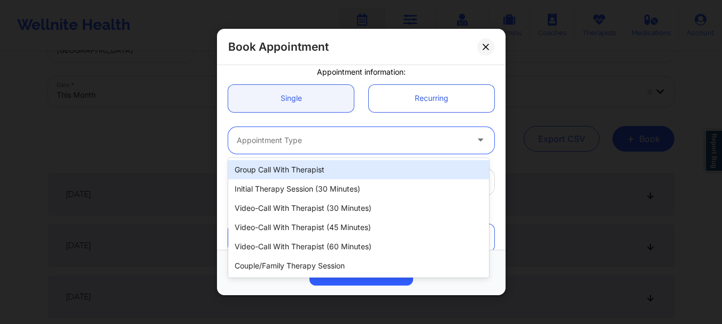
click at [351, 135] on div at bounding box center [352, 140] width 231 height 13
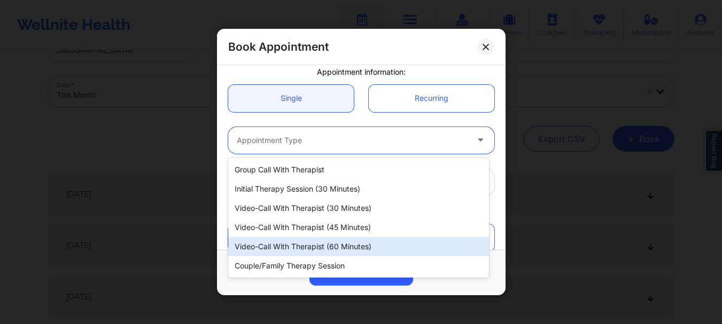
click at [333, 244] on div "Video-Call with Therapist (60 minutes)" at bounding box center [358, 246] width 261 height 19
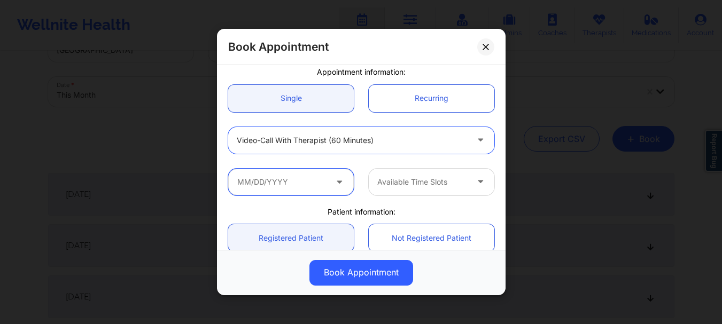
click at [254, 183] on input "text" at bounding box center [291, 182] width 126 height 27
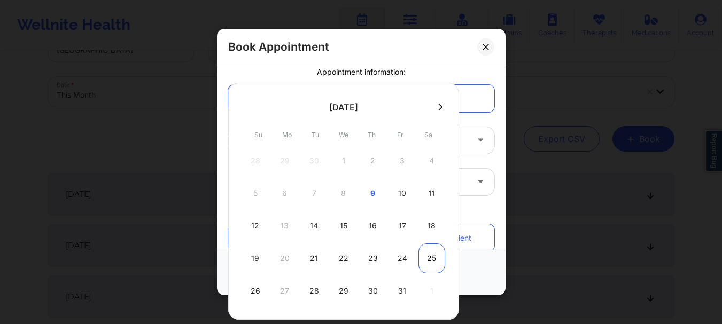
click at [428, 261] on div "25" at bounding box center [431, 259] width 27 height 30
type input "[DATE]"
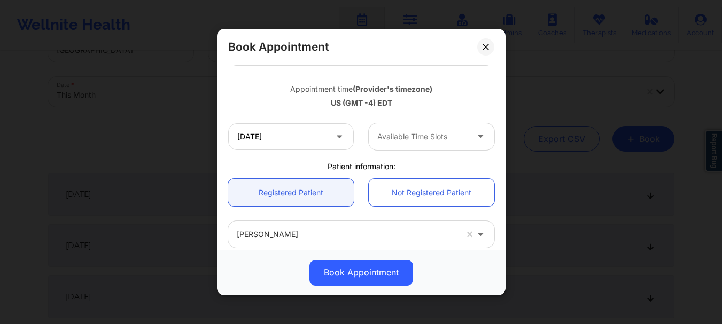
scroll to position [191, 0]
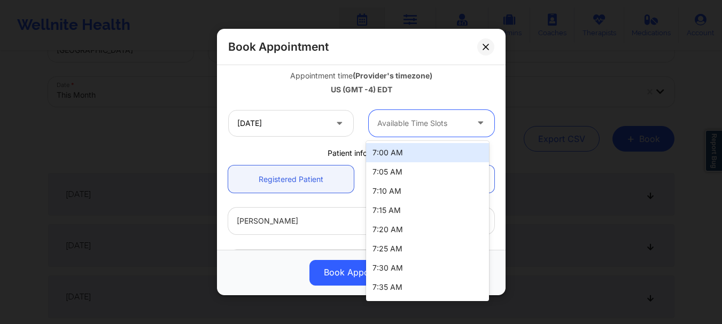
click at [407, 119] on div at bounding box center [422, 123] width 90 height 13
type input "10"
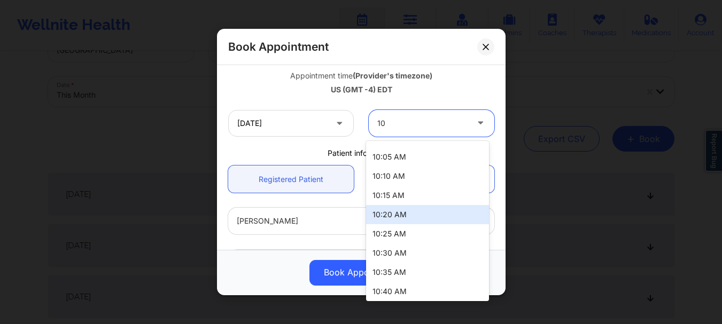
scroll to position [647, 0]
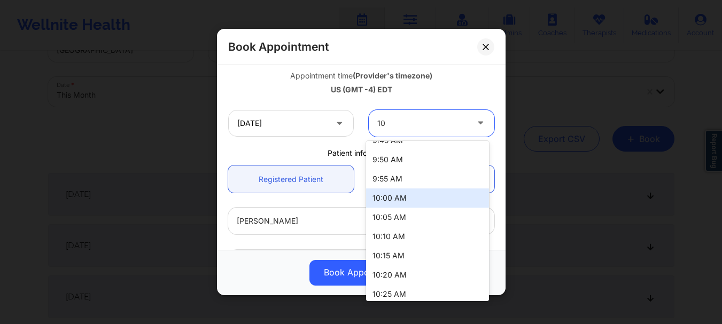
click at [427, 204] on div "10:00 AM" at bounding box center [427, 198] width 123 height 19
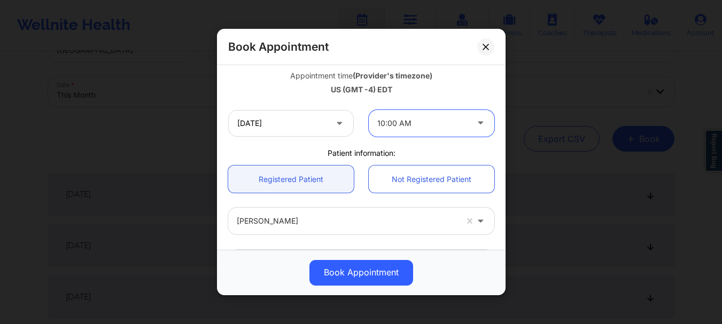
scroll to position [370, 0]
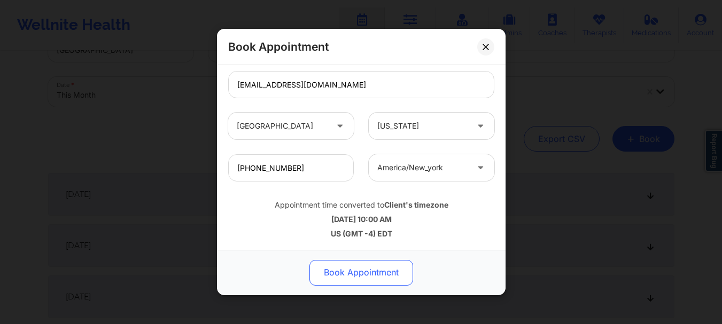
click at [339, 266] on button "Book Appointment" at bounding box center [361, 273] width 104 height 26
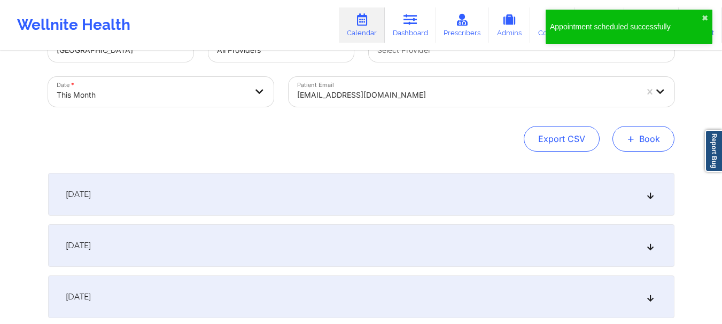
click at [650, 138] on button "+ Book" at bounding box center [643, 139] width 62 height 26
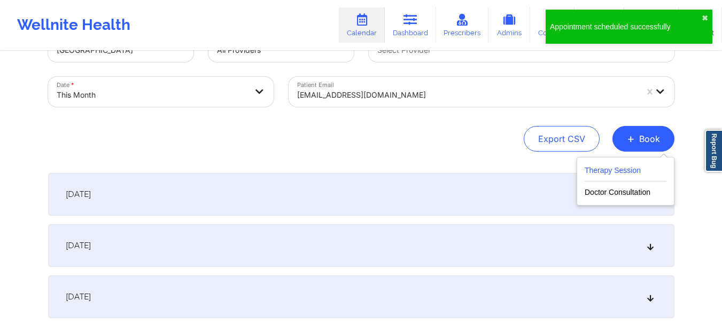
click at [617, 164] on button "Therapy Session" at bounding box center [626, 173] width 82 height 18
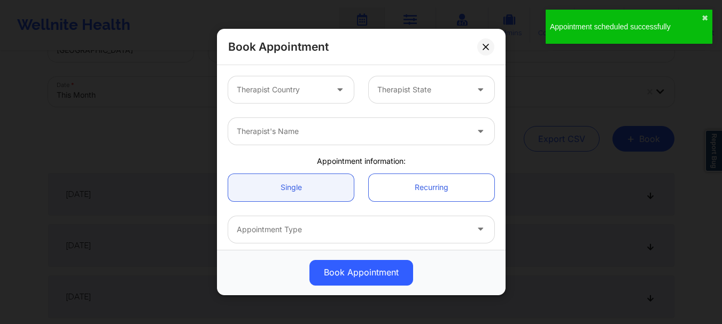
click at [306, 84] on div at bounding box center [282, 89] width 90 height 13
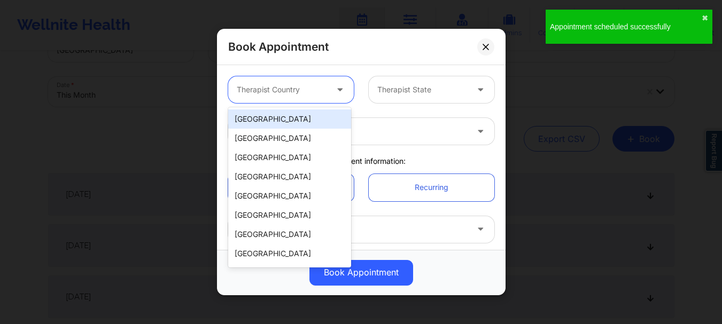
click at [292, 120] on div "[GEOGRAPHIC_DATA]" at bounding box center [289, 119] width 123 height 19
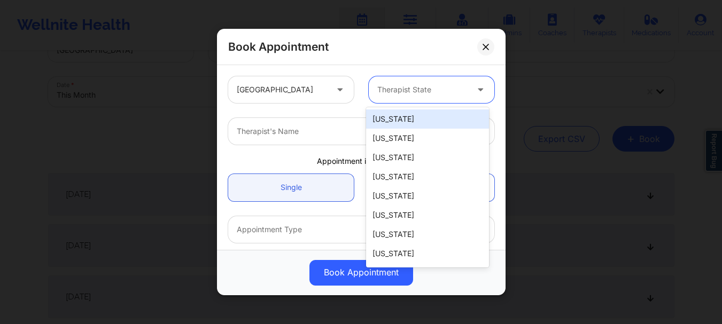
click at [377, 93] on input "text" at bounding box center [378, 89] width 2 height 11
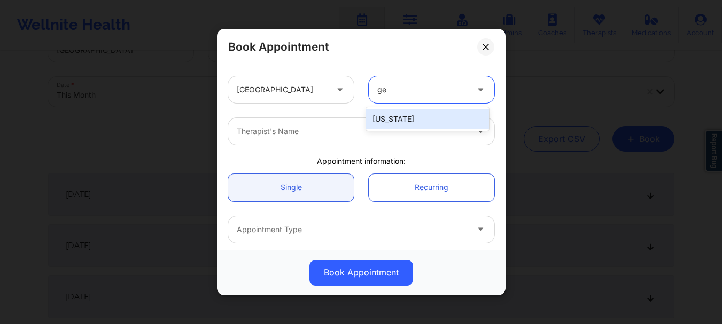
type input "geo"
click at [389, 117] on div "[US_STATE]" at bounding box center [427, 119] width 123 height 19
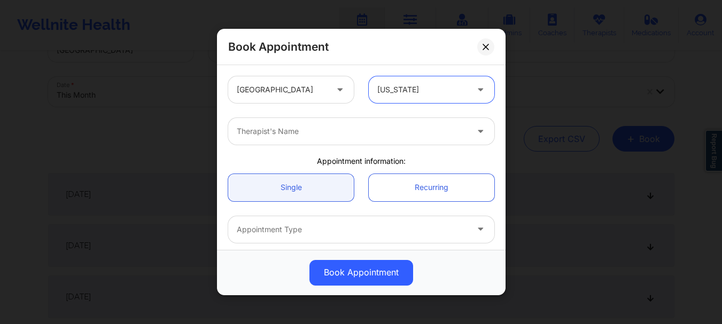
click at [313, 138] on div "Therapist's Name" at bounding box center [348, 131] width 240 height 27
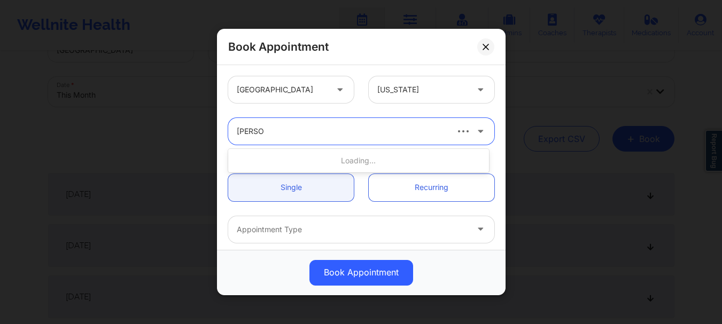
type input "[PERSON_NAME]"
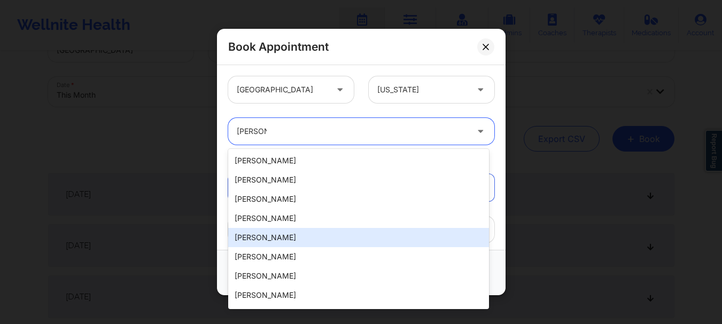
click at [302, 243] on div "[PERSON_NAME]" at bounding box center [358, 237] width 261 height 19
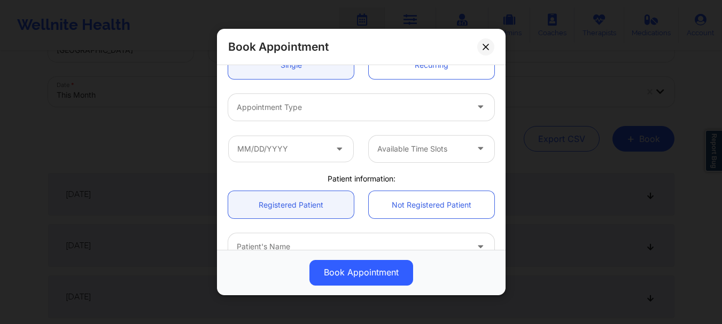
scroll to position [124, 0]
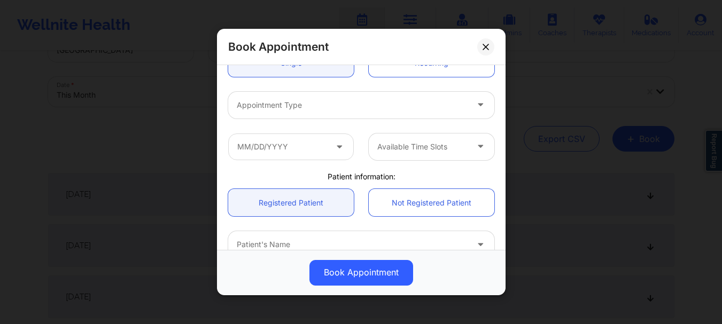
click at [262, 247] on div at bounding box center [352, 245] width 231 height 13
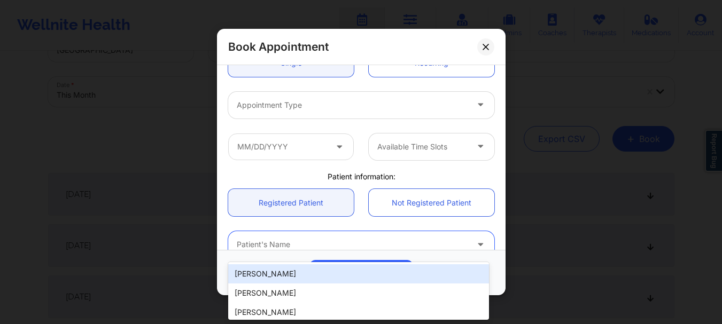
type input "w"
type input "[PERSON_NAME]"
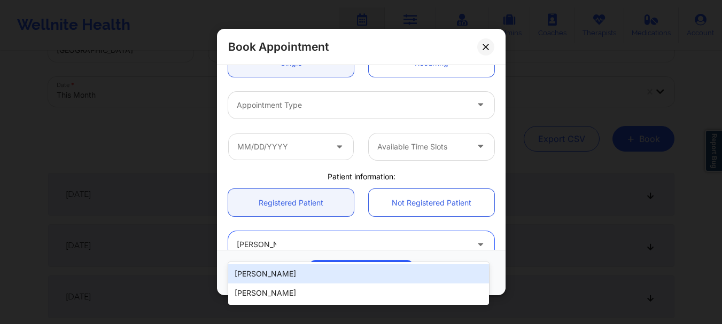
click at [297, 282] on div "[PERSON_NAME]" at bounding box center [358, 273] width 261 height 19
type input "[EMAIL_ADDRESS][DOMAIN_NAME]"
type input "[PHONE_NUMBER]"
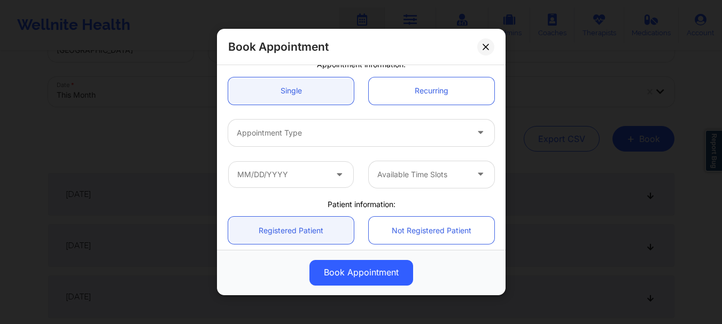
scroll to position [93, 0]
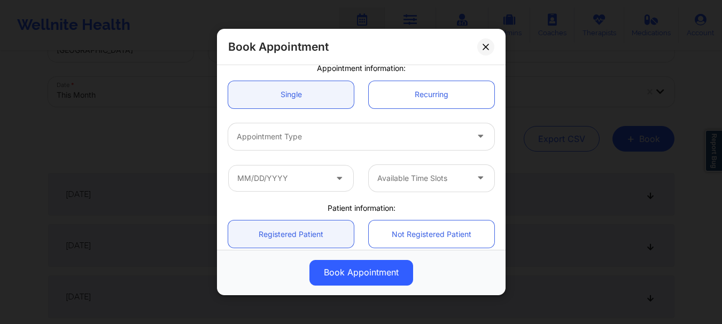
click at [353, 141] on div at bounding box center [352, 136] width 231 height 13
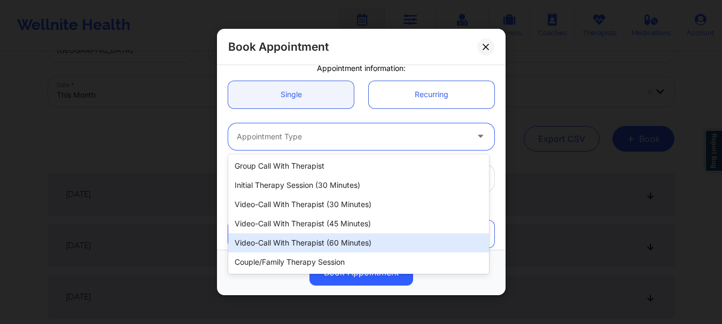
click at [344, 241] on div "Video-Call with Therapist (60 minutes)" at bounding box center [358, 242] width 261 height 19
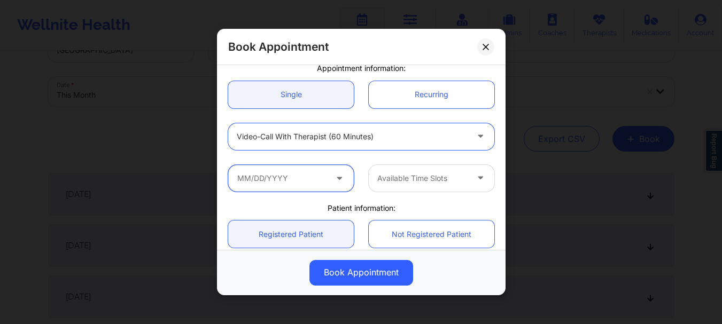
click at [287, 181] on input "text" at bounding box center [291, 178] width 126 height 27
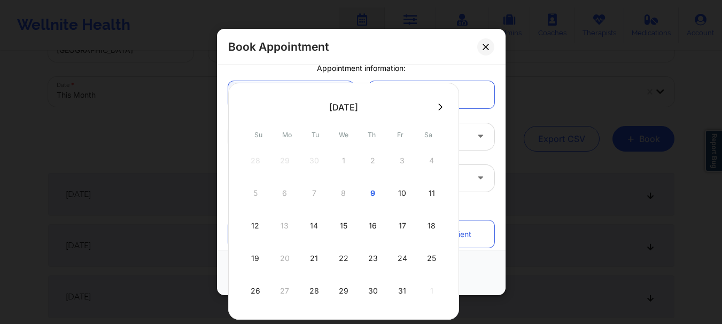
click at [442, 113] on div at bounding box center [343, 107] width 231 height 16
click at [438, 106] on icon at bounding box center [440, 107] width 4 height 8
click at [429, 162] on div "1" at bounding box center [431, 161] width 27 height 30
type input "[DATE]"
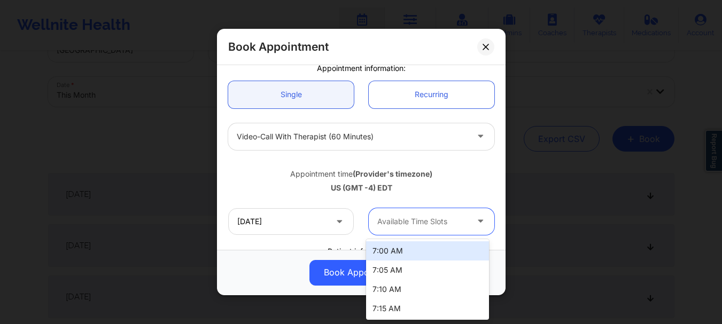
click at [396, 227] on div at bounding box center [422, 221] width 90 height 13
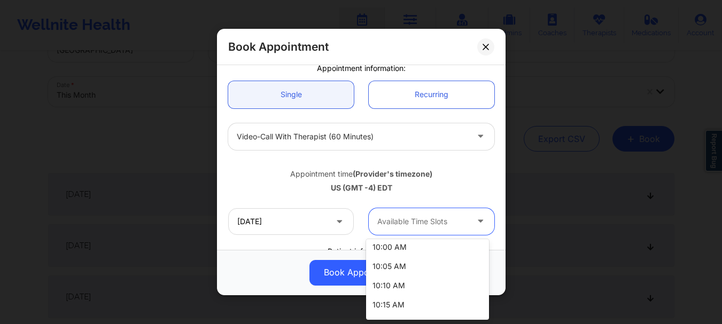
scroll to position [684, 0]
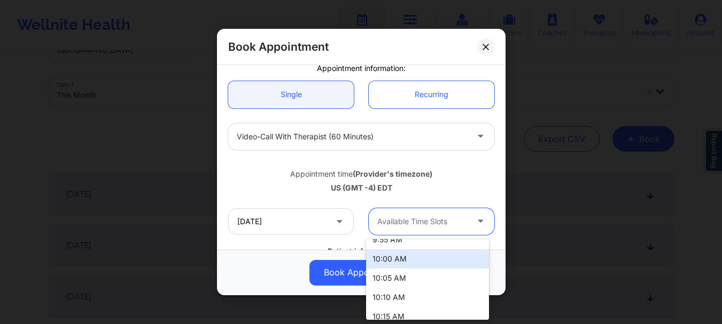
click at [455, 263] on div "10:00 AM" at bounding box center [427, 259] width 123 height 19
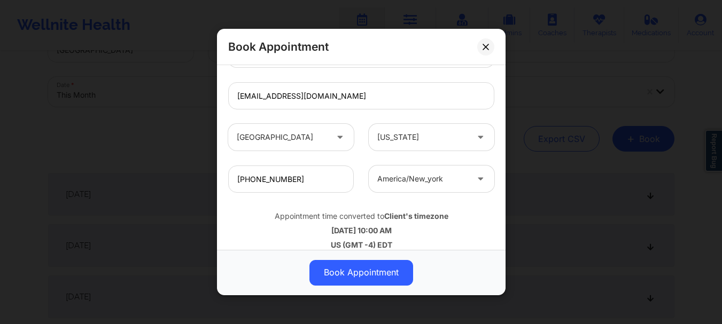
scroll to position [370, 0]
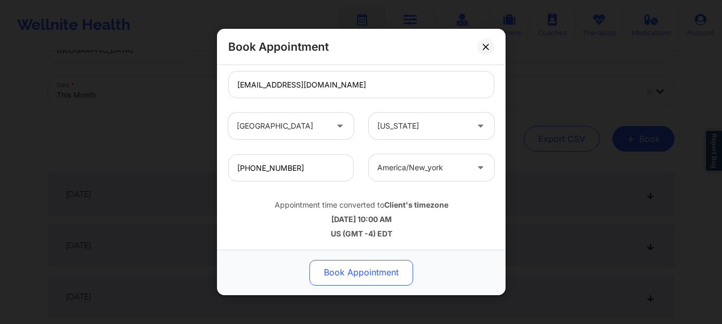
click at [343, 277] on button "Book Appointment" at bounding box center [361, 273] width 104 height 26
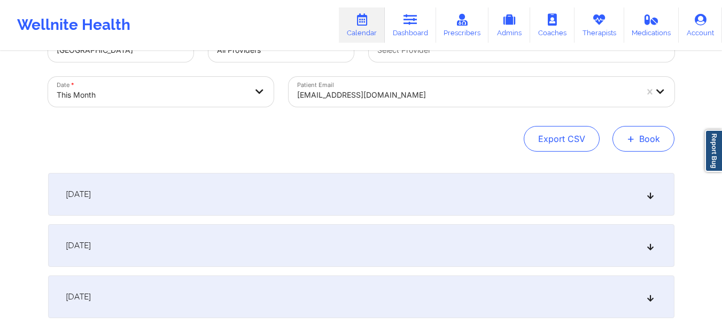
click at [652, 142] on button "+ Book" at bounding box center [643, 139] width 62 height 26
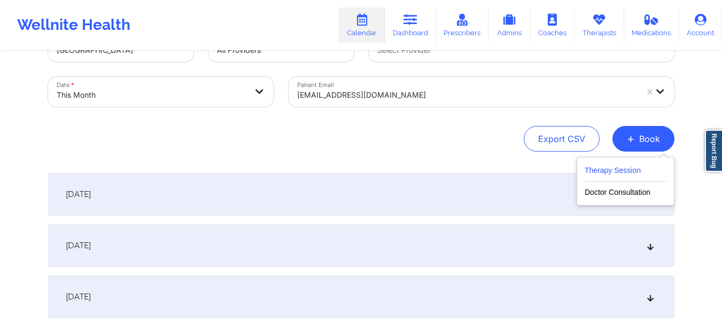
click at [610, 167] on button "Therapy Session" at bounding box center [626, 173] width 82 height 18
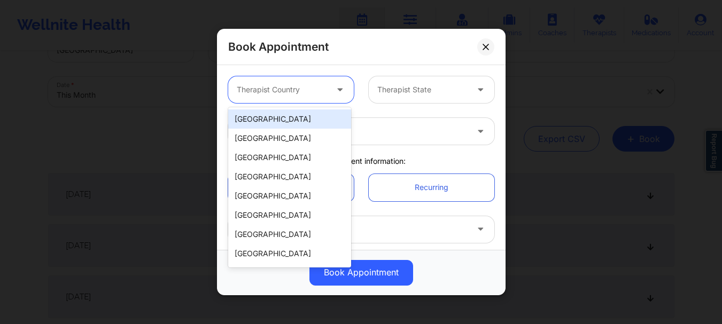
click at [293, 92] on div at bounding box center [282, 89] width 90 height 13
click at [292, 116] on div "[GEOGRAPHIC_DATA]" at bounding box center [289, 119] width 123 height 19
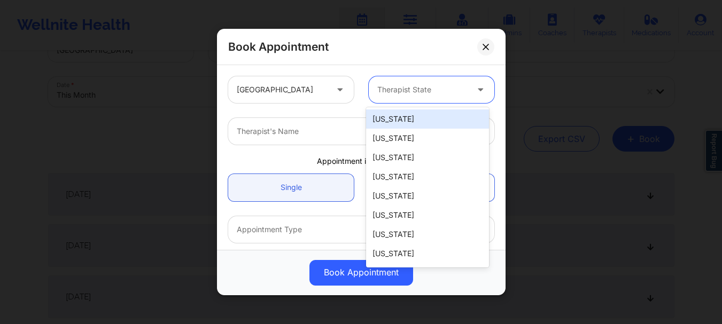
click at [379, 97] on div "Therapist State" at bounding box center [419, 89] width 100 height 27
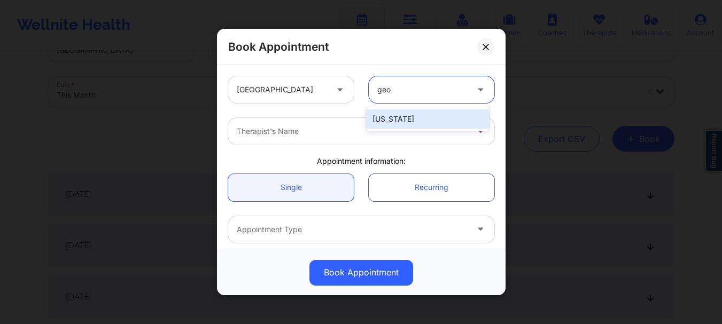
type input "geor"
click at [385, 116] on div "[US_STATE]" at bounding box center [427, 119] width 123 height 19
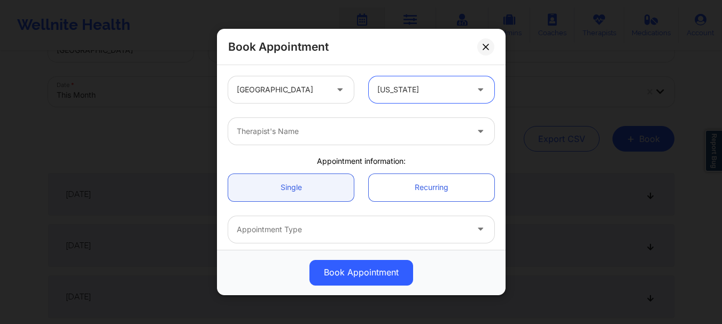
click at [360, 126] on div at bounding box center [352, 131] width 231 height 13
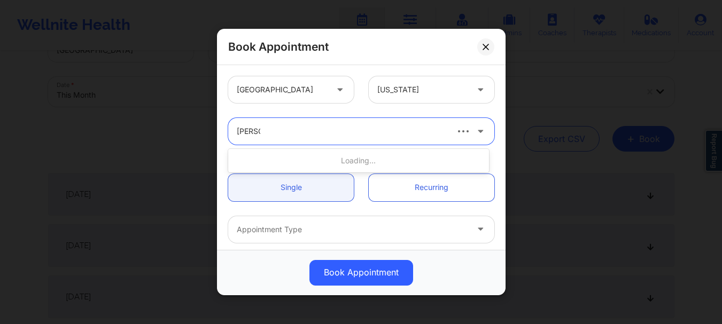
type input "[PERSON_NAME]"
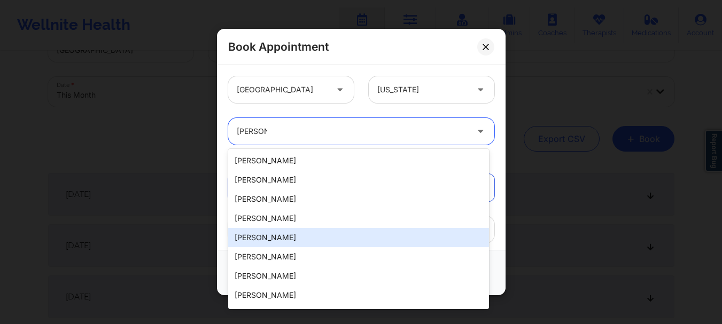
click at [314, 237] on div "[PERSON_NAME]" at bounding box center [358, 237] width 261 height 19
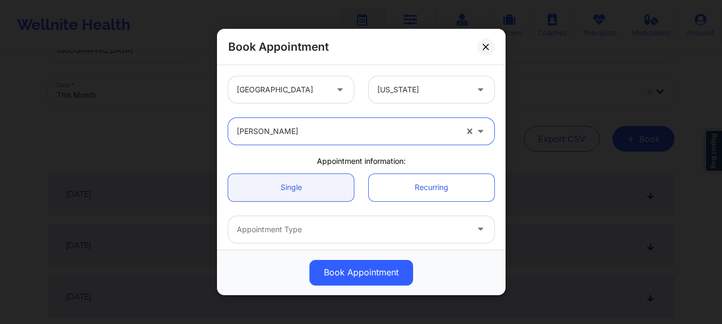
click at [368, 235] on div at bounding box center [352, 229] width 231 height 13
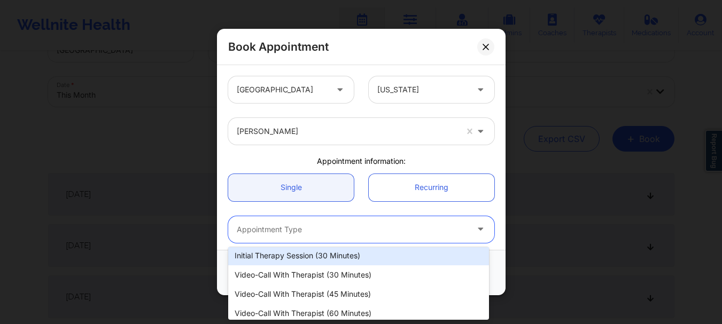
scroll to position [30, 0]
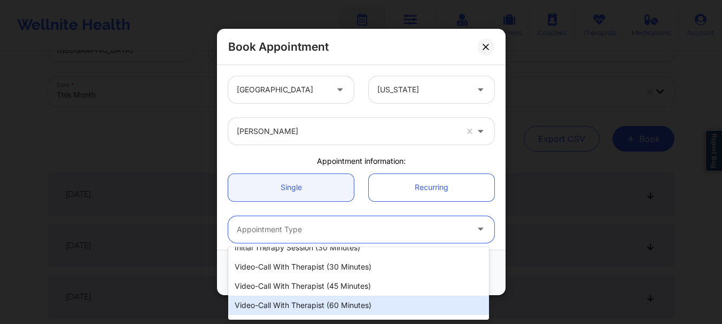
click at [361, 310] on div "Video-Call with Therapist (60 minutes)" at bounding box center [358, 305] width 261 height 19
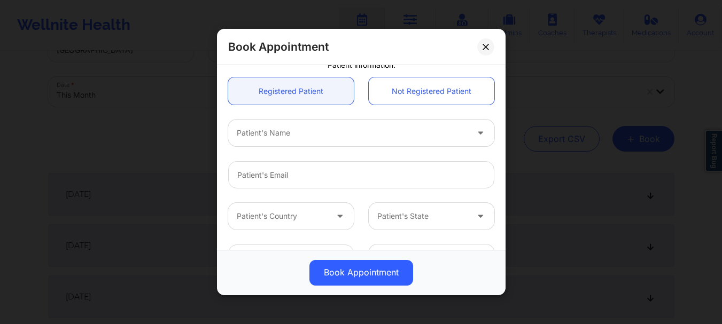
scroll to position [268, 0]
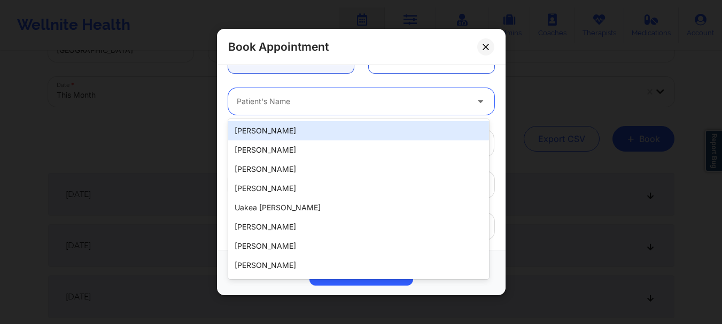
click at [308, 101] on div at bounding box center [352, 102] width 231 height 13
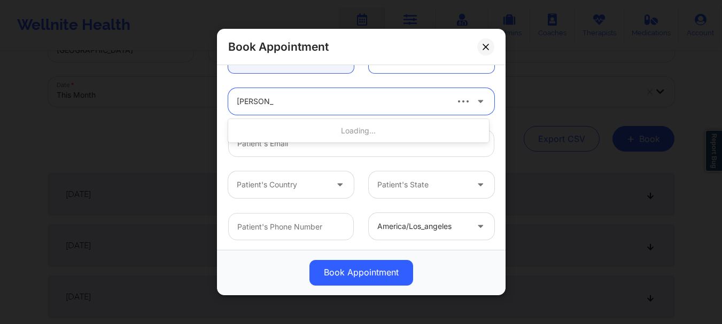
type input "[PERSON_NAME]"
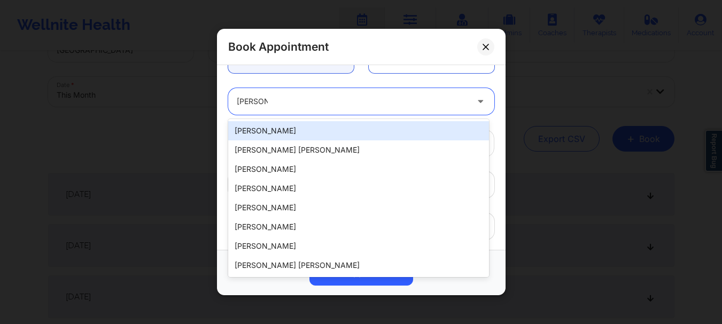
click at [286, 131] on div "[PERSON_NAME]" at bounding box center [358, 130] width 261 height 19
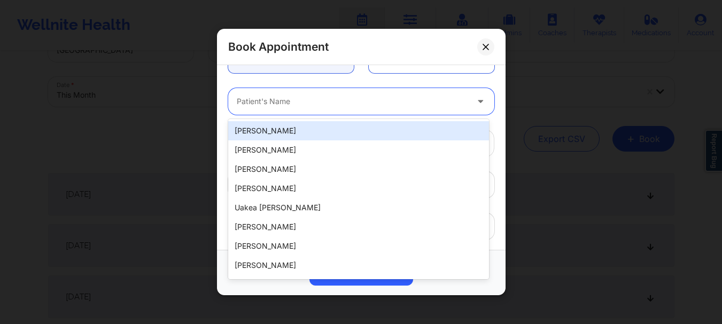
click at [422, 103] on div at bounding box center [352, 102] width 231 height 13
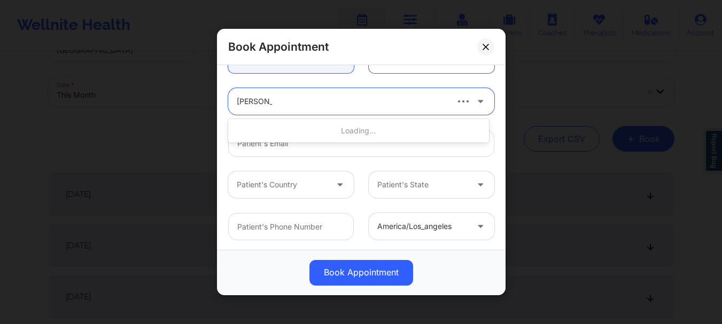
type input "[PERSON_NAME]"
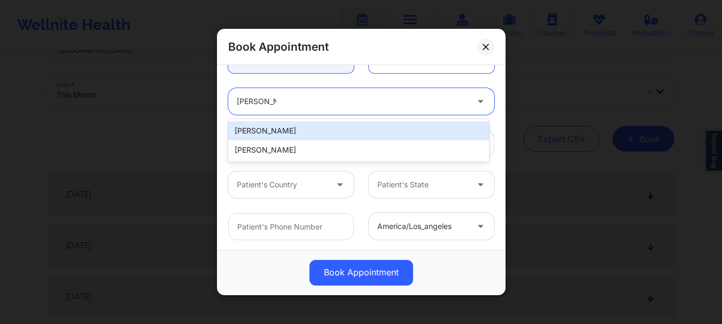
click at [385, 139] on div "[PERSON_NAME]" at bounding box center [358, 130] width 261 height 19
type input "[EMAIL_ADDRESS][DOMAIN_NAME]"
type input "[PHONE_NUMBER]"
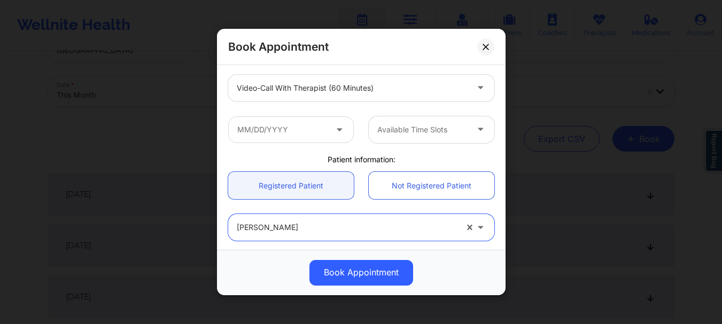
scroll to position [136, 0]
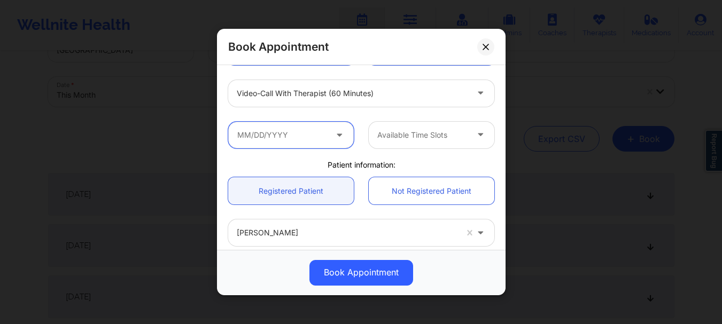
click at [307, 138] on input "text" at bounding box center [291, 135] width 126 height 27
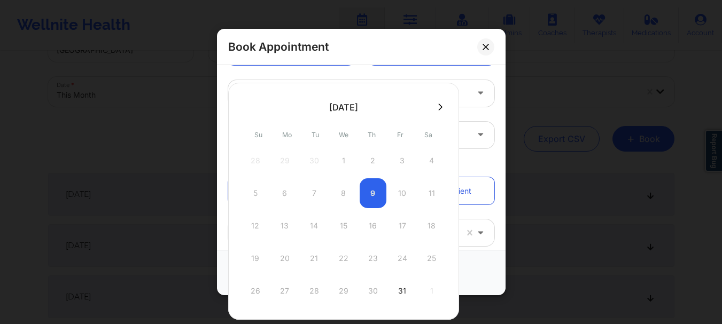
click at [438, 115] on div "[DATE] Su Mo Tu We Th Fr Sa 28 29 30 1 2 3 4 5 6 7 8 9 10 11 12 13 14 15 16 17 …" at bounding box center [343, 201] width 231 height 237
click at [439, 109] on icon at bounding box center [440, 107] width 4 height 8
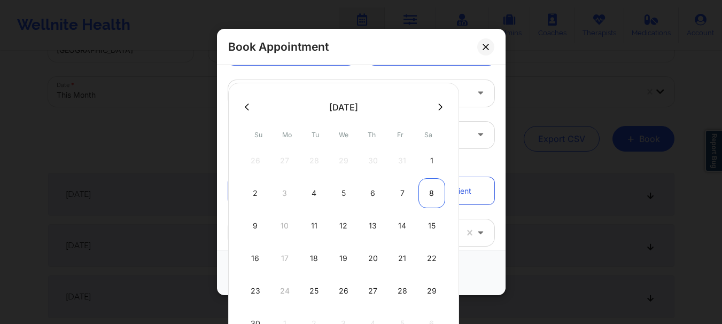
click at [430, 188] on div "8" at bounding box center [431, 193] width 27 height 30
type input "[DATE]"
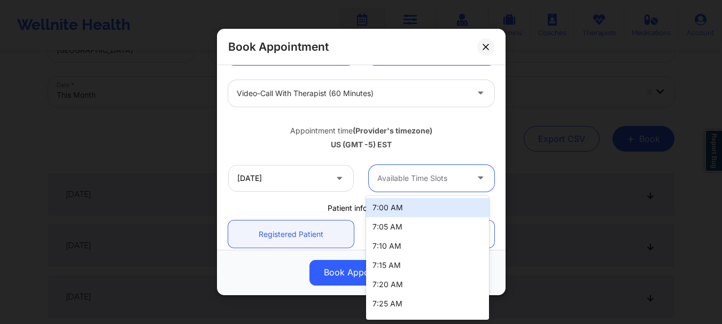
click at [422, 180] on div at bounding box center [422, 178] width 90 height 13
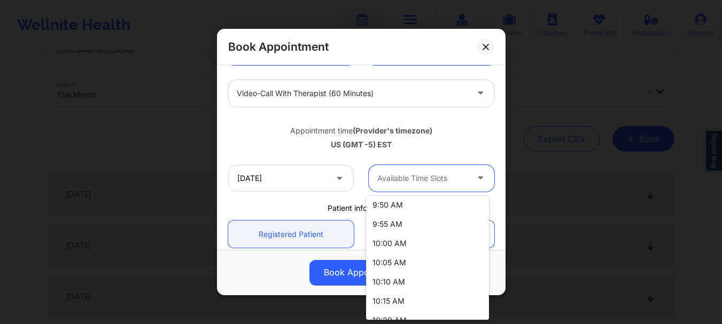
scroll to position [649, 0]
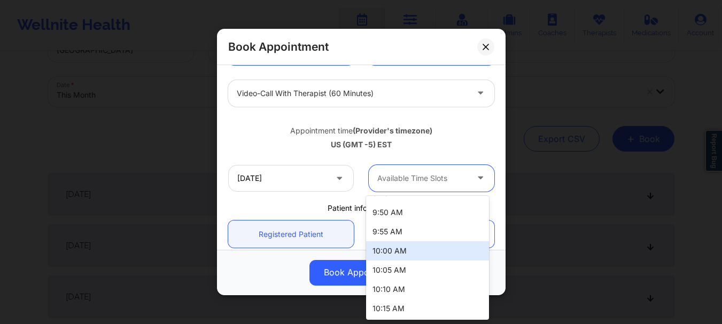
click at [442, 252] on div "10:00 AM" at bounding box center [427, 251] width 123 height 19
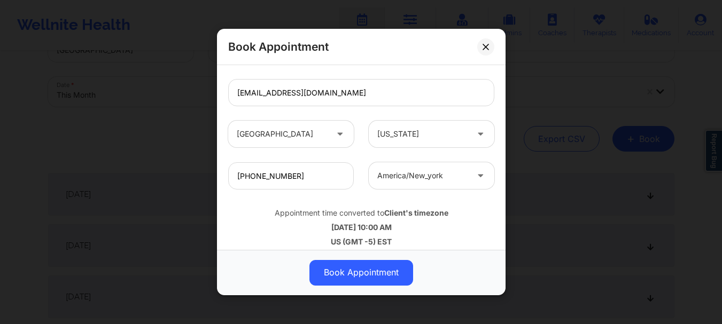
scroll to position [368, 0]
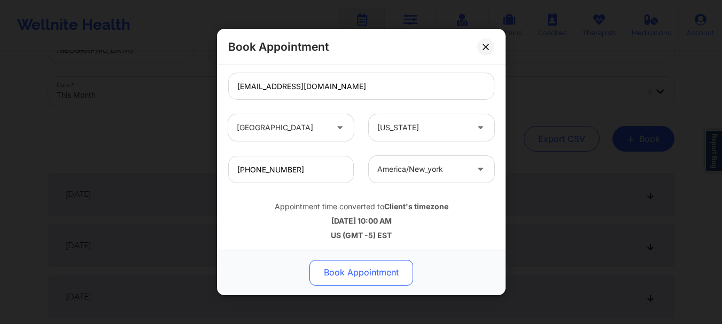
click at [384, 271] on button "Book Appointment" at bounding box center [361, 273] width 104 height 26
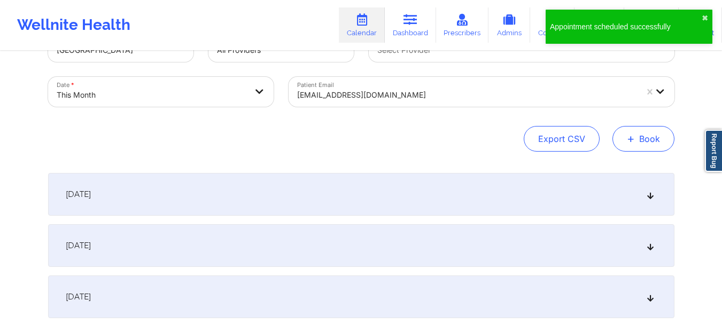
click at [632, 141] on span "+" at bounding box center [631, 139] width 8 height 6
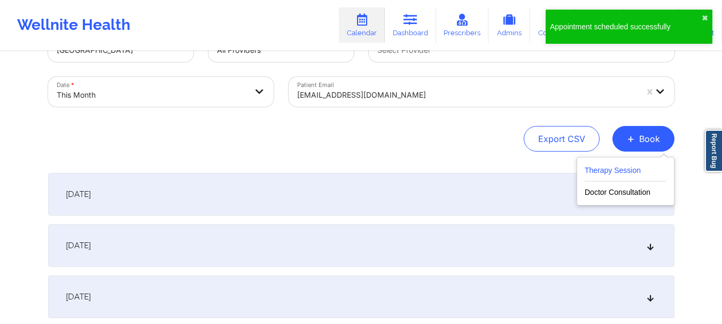
click at [607, 166] on button "Therapy Session" at bounding box center [626, 173] width 82 height 18
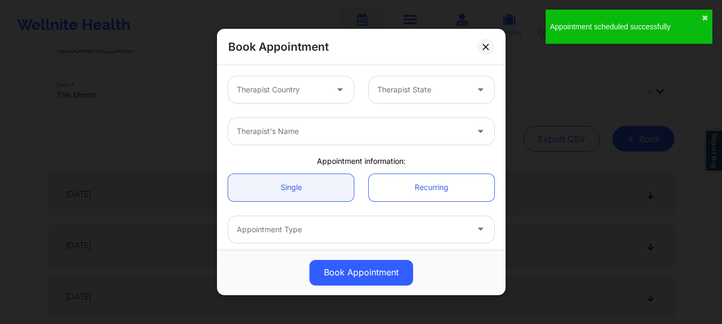
click at [296, 90] on div at bounding box center [282, 89] width 90 height 13
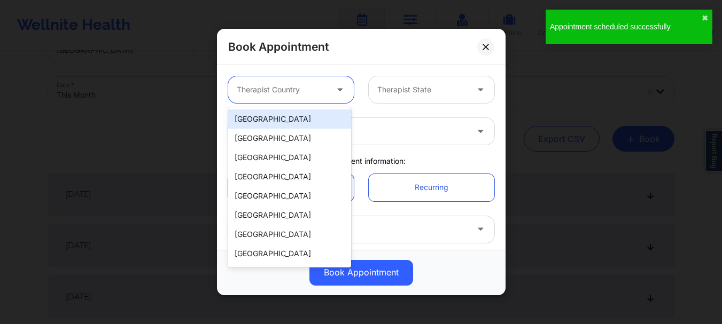
click at [286, 115] on div "[GEOGRAPHIC_DATA]" at bounding box center [289, 119] width 123 height 19
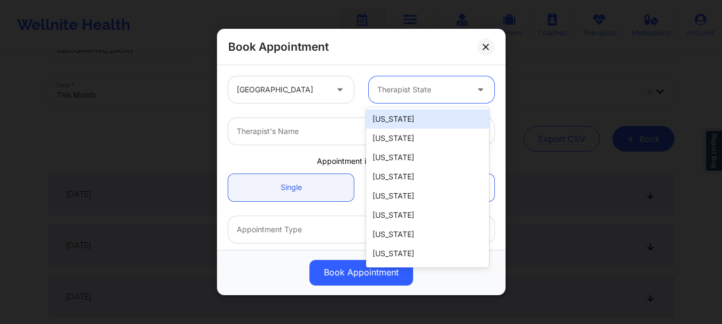
click at [378, 88] on div at bounding box center [422, 89] width 90 height 13
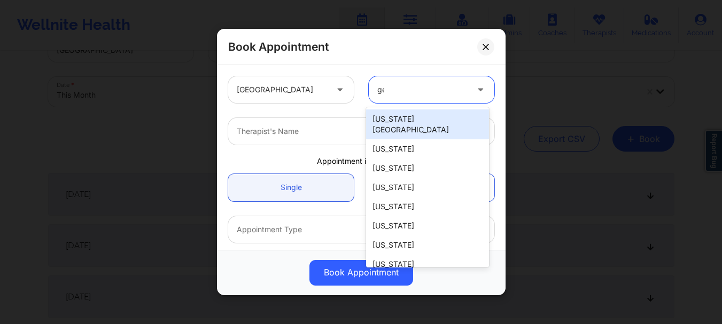
type input "geo"
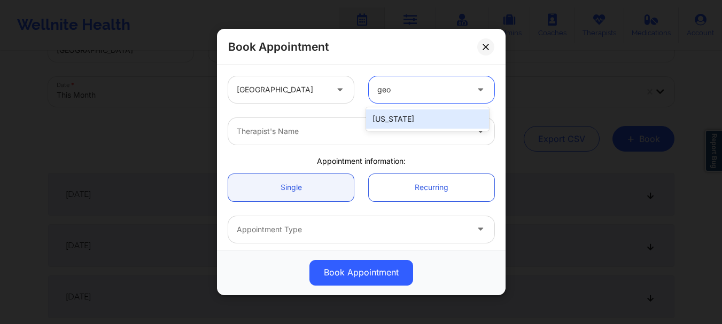
click at [390, 118] on div "[US_STATE]" at bounding box center [427, 119] width 123 height 19
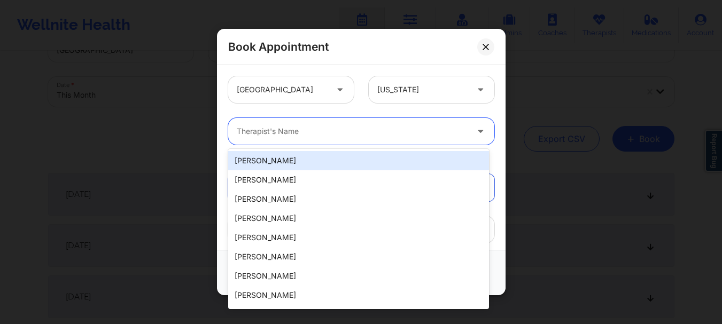
click at [318, 138] on div "Therapist's Name" at bounding box center [348, 131] width 240 height 27
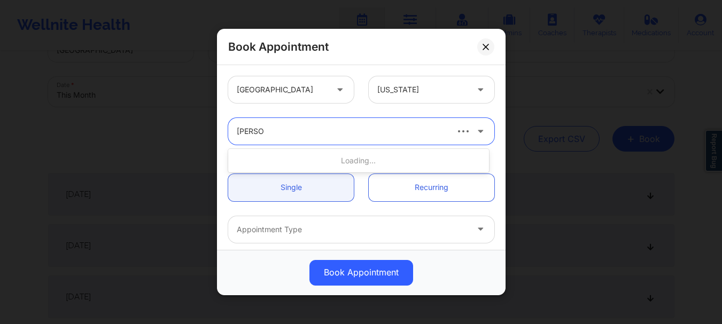
type input "[PERSON_NAME]"
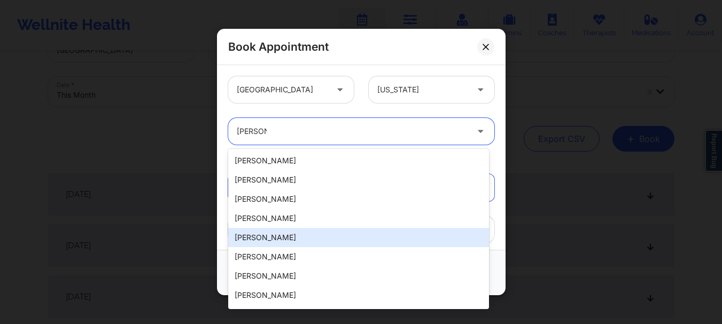
click at [305, 240] on div "[PERSON_NAME]" at bounding box center [358, 237] width 261 height 19
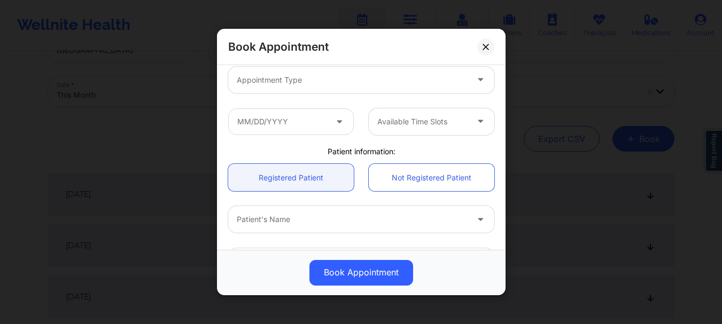
scroll to position [177, 0]
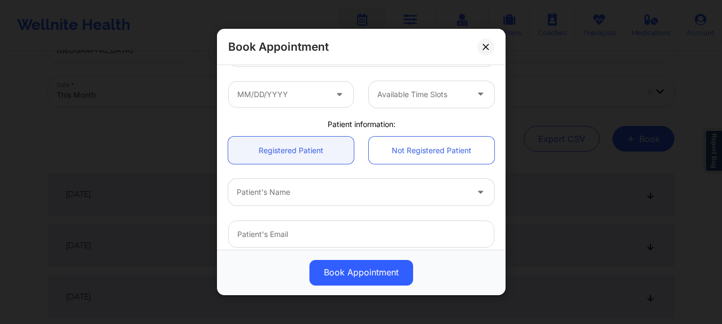
click at [371, 202] on div "Patient's Name" at bounding box center [348, 192] width 240 height 27
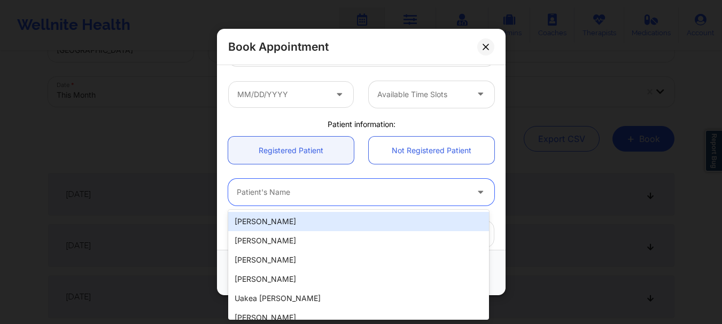
type input "y"
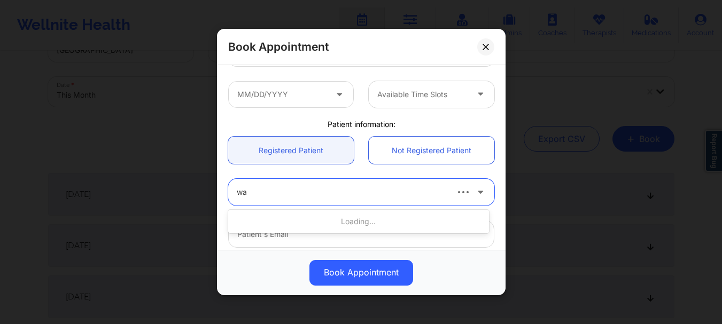
type input "w"
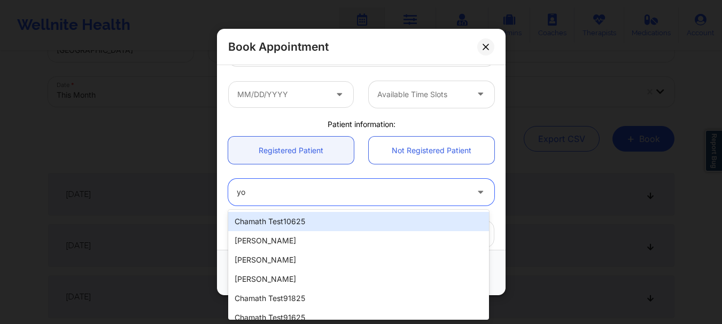
type input "y"
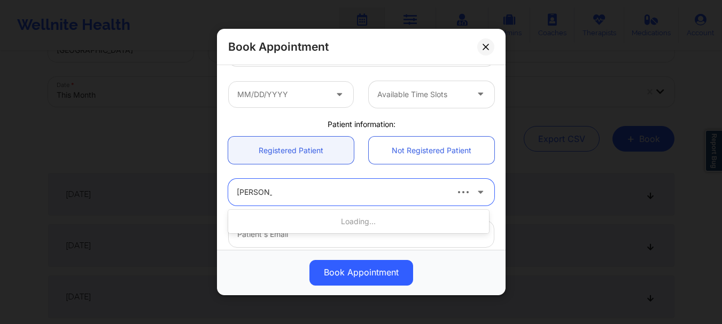
type input "[PERSON_NAME]"
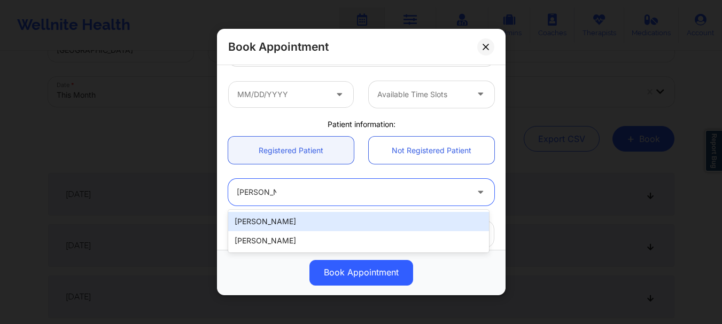
click at [335, 224] on div "[PERSON_NAME]" at bounding box center [358, 221] width 261 height 19
type input "[EMAIL_ADDRESS][DOMAIN_NAME]"
type input "[PHONE_NUMBER]"
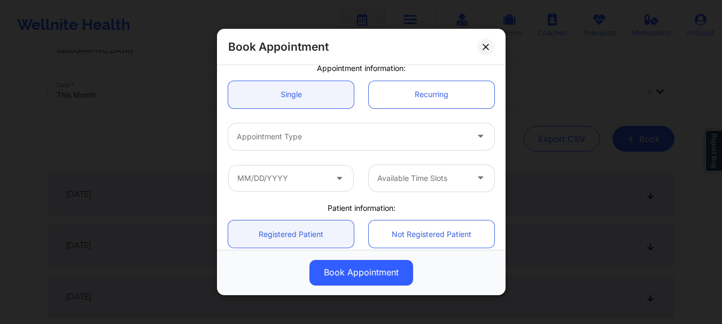
scroll to position [90, 0]
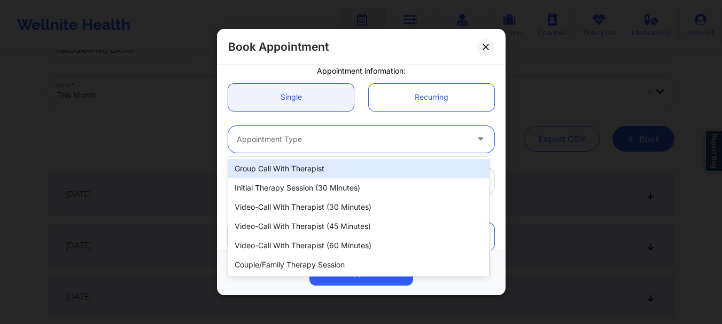
click at [298, 139] on div at bounding box center [352, 139] width 231 height 13
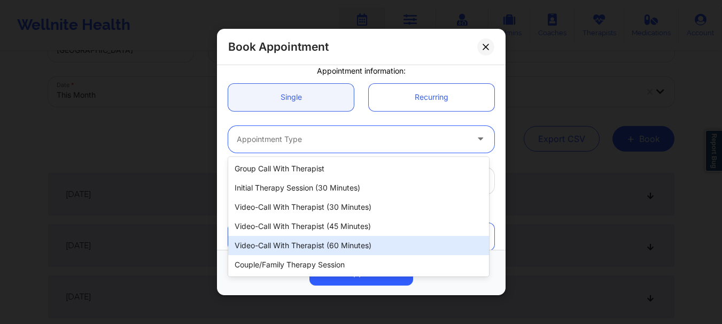
click at [292, 247] on div "Video-Call with Therapist (60 minutes)" at bounding box center [358, 245] width 261 height 19
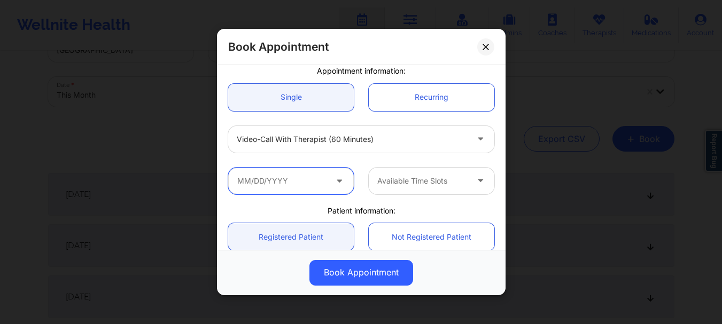
click at [271, 188] on input "text" at bounding box center [291, 181] width 126 height 27
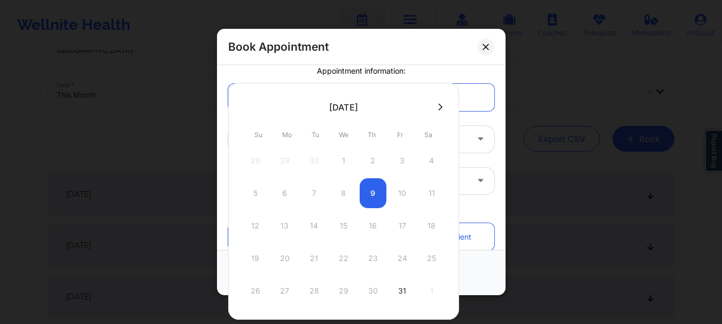
click at [440, 107] on icon at bounding box center [440, 106] width 4 height 7
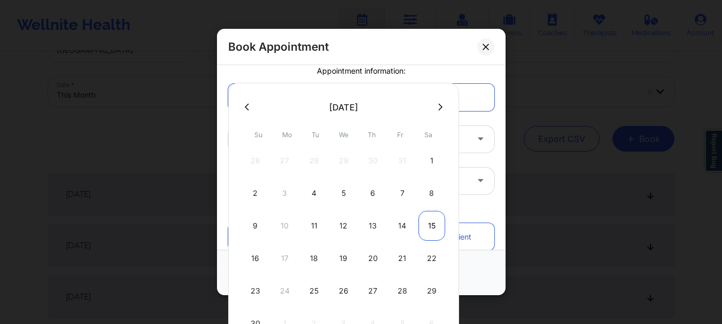
click at [431, 228] on div "15" at bounding box center [431, 226] width 27 height 30
type input "[DATE]"
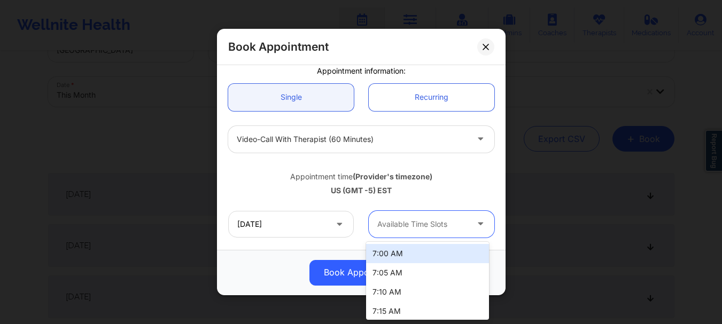
click at [424, 220] on div at bounding box center [422, 224] width 90 height 13
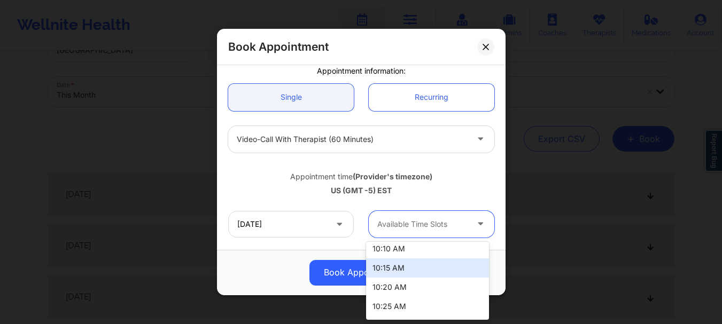
scroll to position [688, 0]
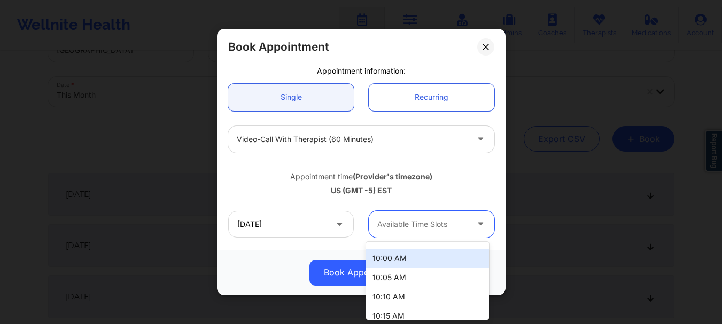
click at [420, 264] on div "10:00 AM" at bounding box center [427, 258] width 123 height 19
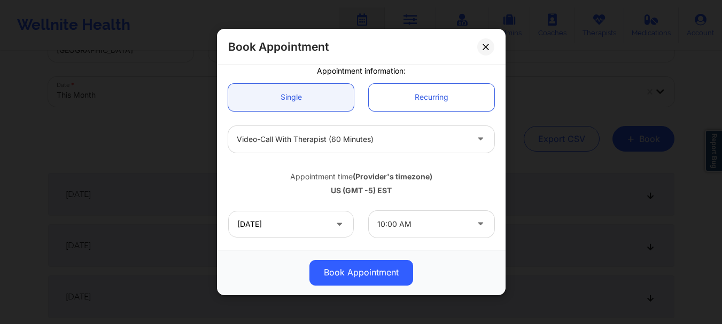
click at [503, 141] on div "[GEOGRAPHIC_DATA] [US_STATE] [PERSON_NAME] Appointment information: Single Recu…" at bounding box center [361, 157] width 289 height 185
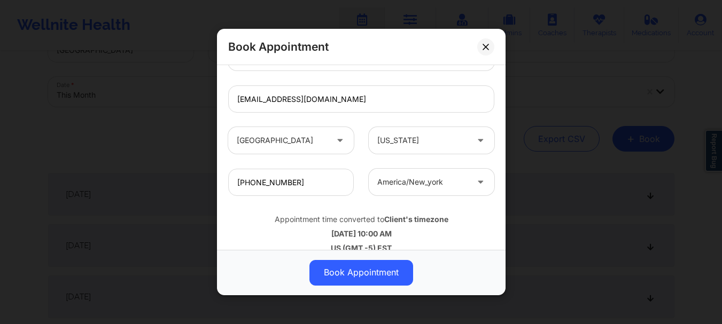
scroll to position [370, 0]
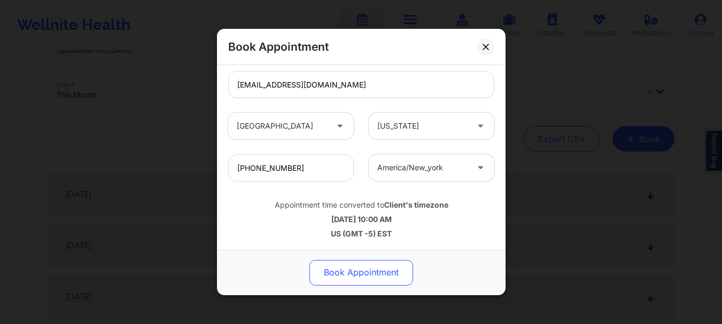
click at [344, 270] on button "Book Appointment" at bounding box center [361, 273] width 104 height 26
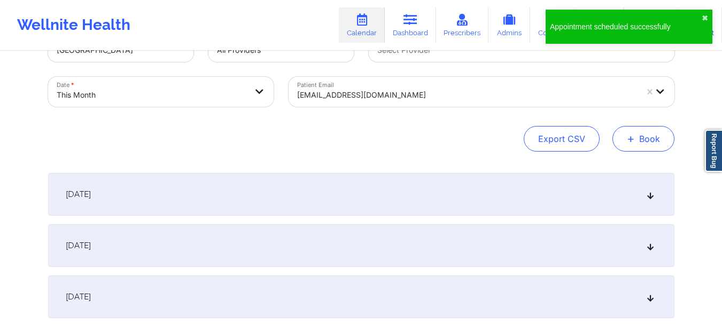
click at [645, 143] on button "+ Book" at bounding box center [643, 139] width 62 height 26
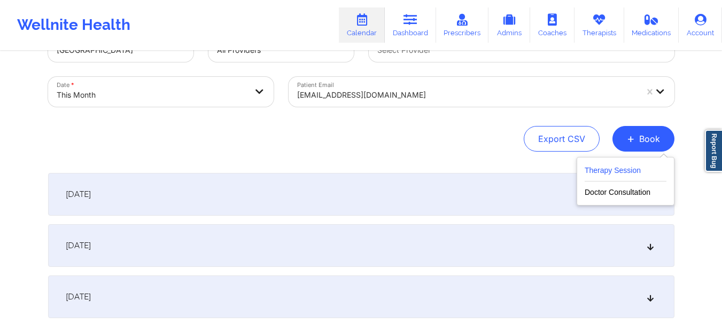
click at [617, 168] on button "Therapy Session" at bounding box center [626, 173] width 82 height 18
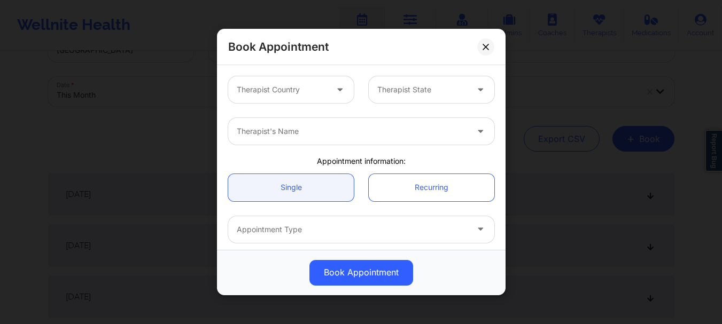
click at [283, 92] on div at bounding box center [282, 89] width 90 height 13
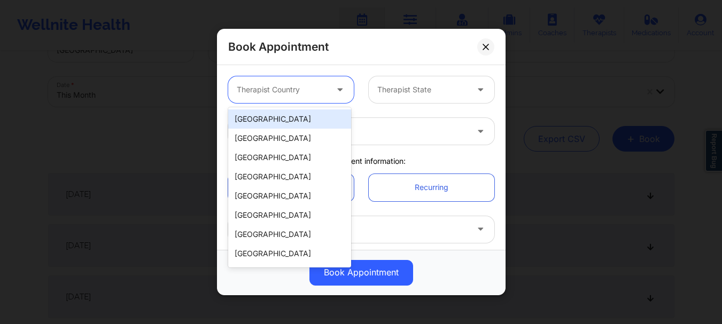
click at [278, 118] on div "[GEOGRAPHIC_DATA]" at bounding box center [289, 119] width 123 height 19
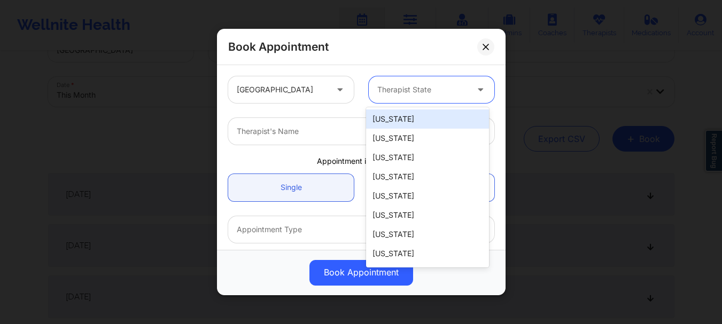
click at [397, 90] on div at bounding box center [422, 89] width 90 height 13
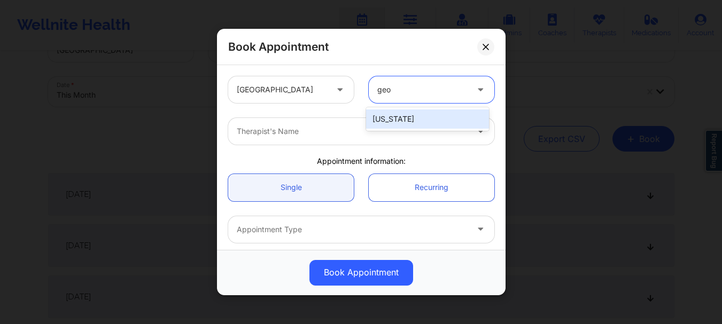
type input "geor"
click at [386, 117] on div "[US_STATE]" at bounding box center [427, 119] width 123 height 19
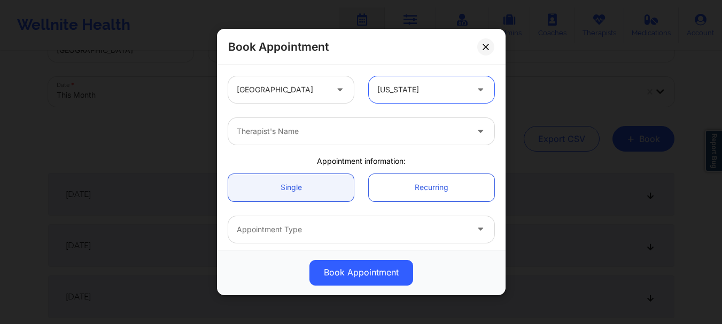
click at [347, 134] on div at bounding box center [352, 131] width 231 height 13
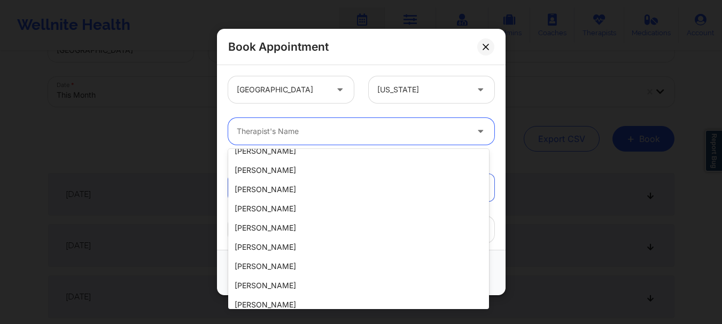
scroll to position [0, 0]
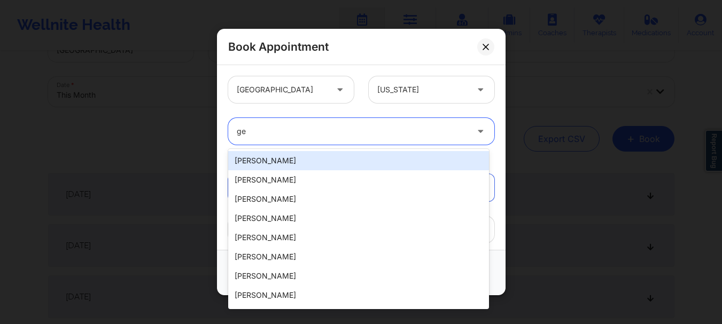
type input "g"
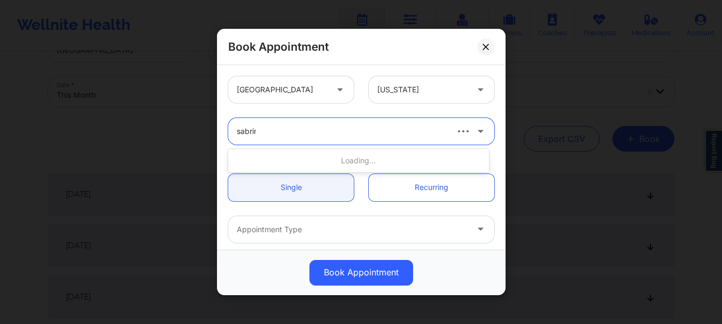
type input "[PERSON_NAME]"
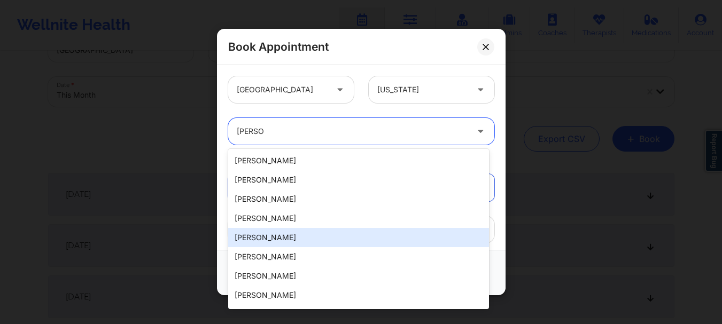
click at [311, 237] on div "[PERSON_NAME]" at bounding box center [358, 237] width 261 height 19
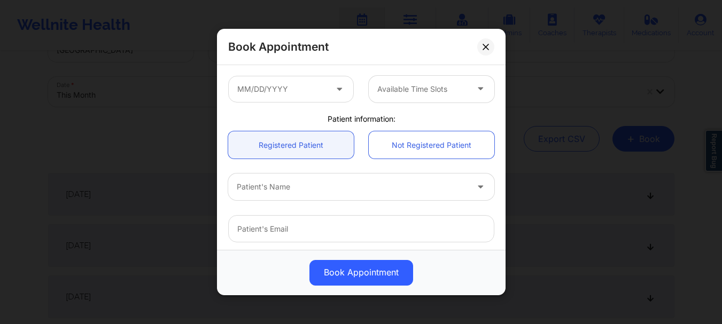
scroll to position [233, 0]
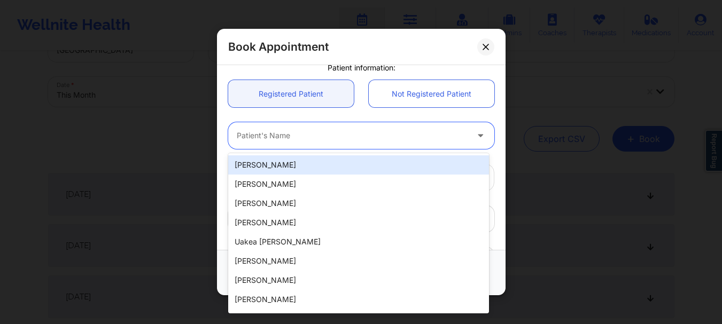
click at [260, 144] on div "Patient's Name" at bounding box center [348, 135] width 240 height 27
type input "s"
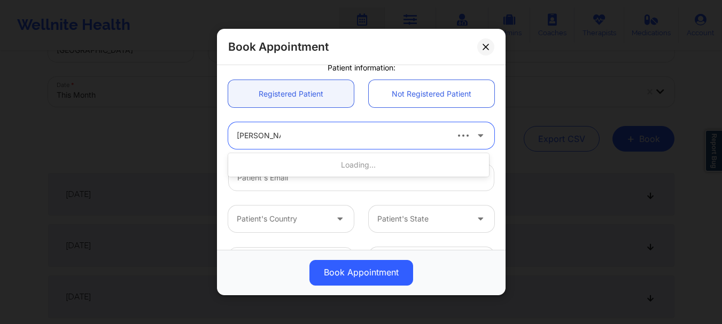
type input "[PERSON_NAME]"
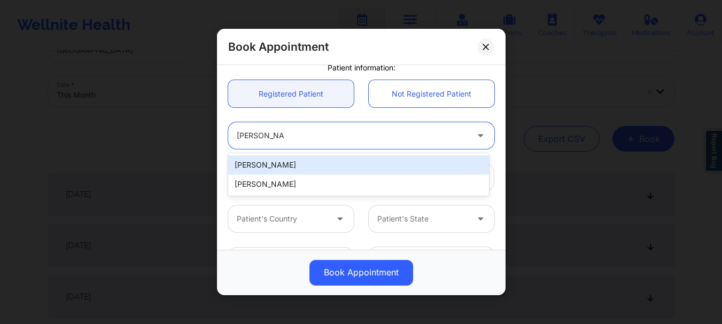
click at [261, 170] on div "[PERSON_NAME]" at bounding box center [358, 164] width 261 height 19
type input "[EMAIL_ADDRESS][DOMAIN_NAME]"
type input "[PHONE_NUMBER]"
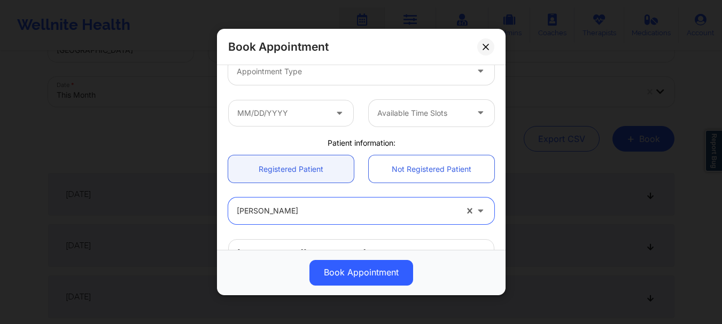
scroll to position [127, 0]
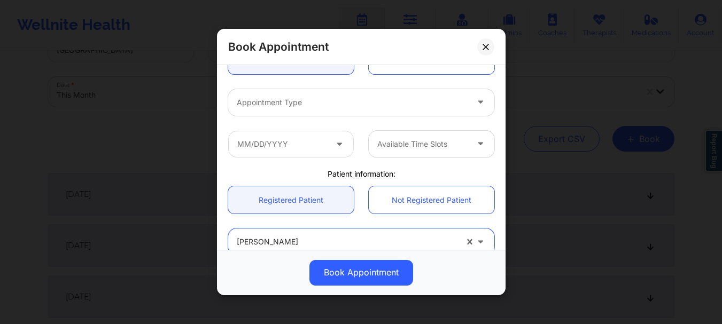
click at [305, 105] on div at bounding box center [352, 102] width 231 height 13
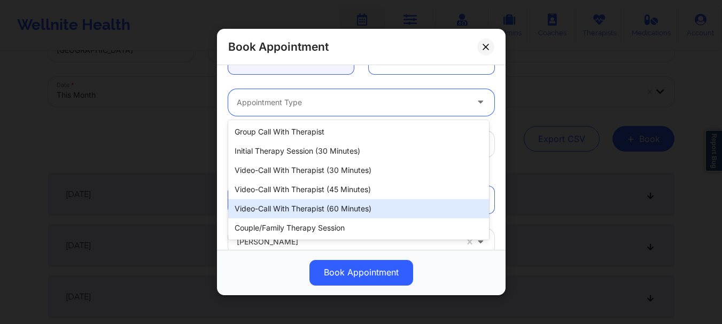
click at [316, 206] on div "Video-Call with Therapist (60 minutes)" at bounding box center [358, 208] width 261 height 19
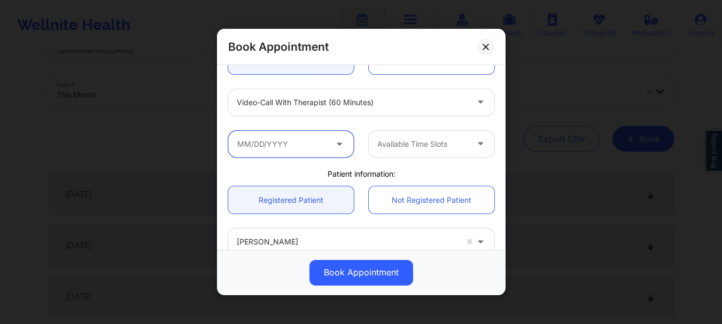
click at [288, 149] on input "text" at bounding box center [291, 144] width 126 height 27
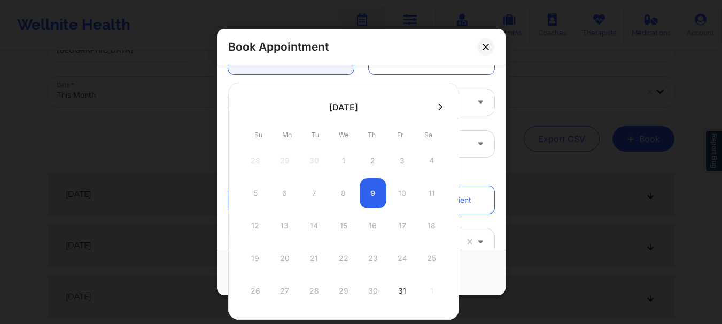
click at [441, 107] on button at bounding box center [440, 107] width 11 height 9
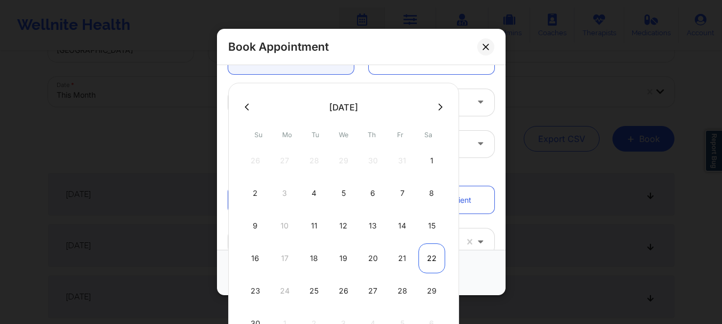
click at [438, 261] on div "22" at bounding box center [431, 259] width 27 height 30
type input "[DATE]"
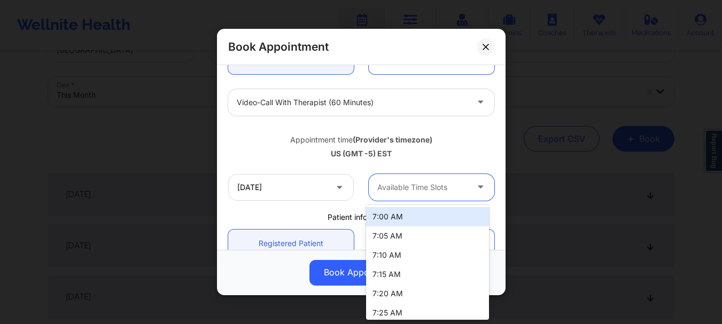
click at [455, 194] on div "Available Time Slots" at bounding box center [419, 187] width 100 height 27
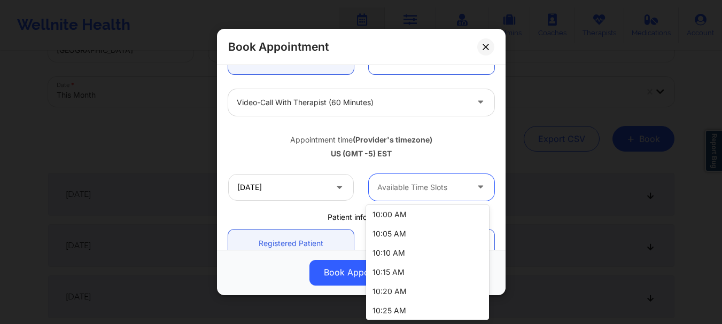
scroll to position [679, 0]
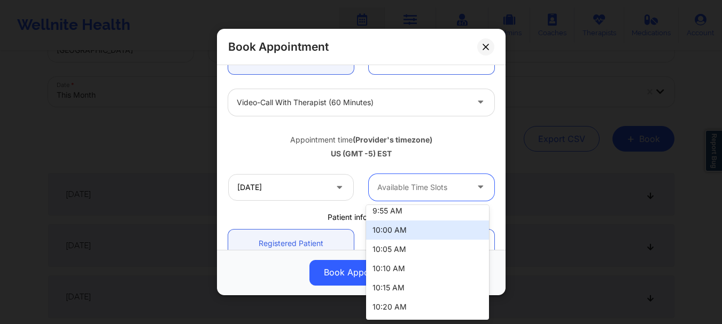
click at [438, 230] on div "10:00 AM" at bounding box center [427, 230] width 123 height 19
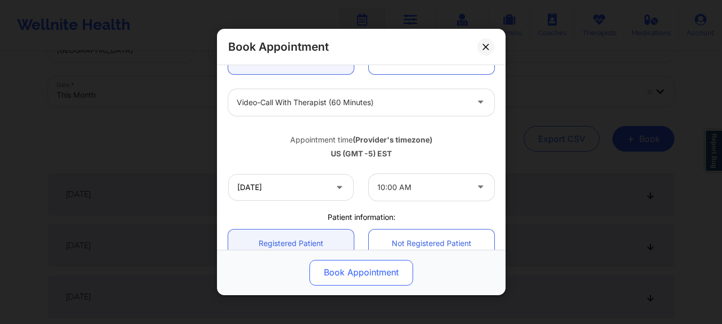
click at [384, 277] on button "Book Appointment" at bounding box center [361, 273] width 104 height 26
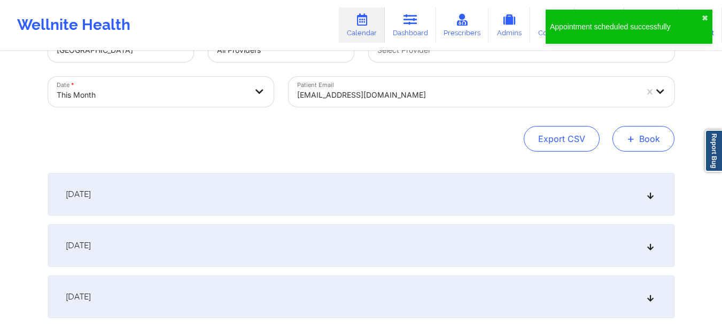
click at [650, 136] on button "+ Book" at bounding box center [643, 139] width 62 height 26
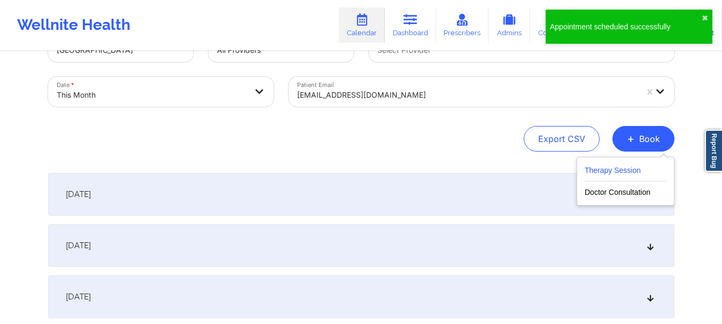
click at [608, 167] on button "Therapy Session" at bounding box center [626, 173] width 82 height 18
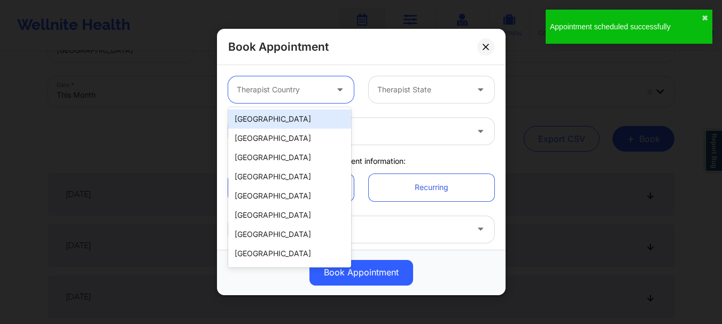
click at [277, 83] on div at bounding box center [282, 89] width 90 height 13
click at [271, 121] on div "[GEOGRAPHIC_DATA]" at bounding box center [289, 119] width 123 height 19
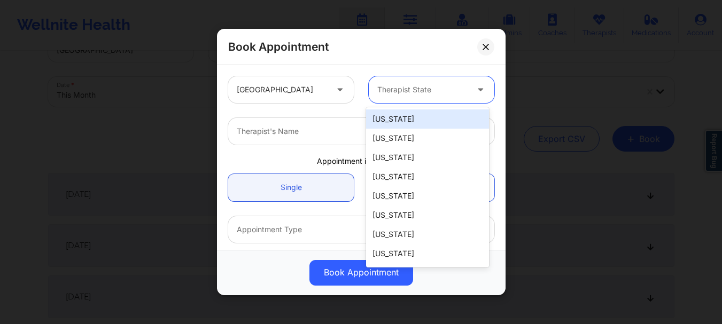
click at [401, 87] on div at bounding box center [422, 89] width 90 height 13
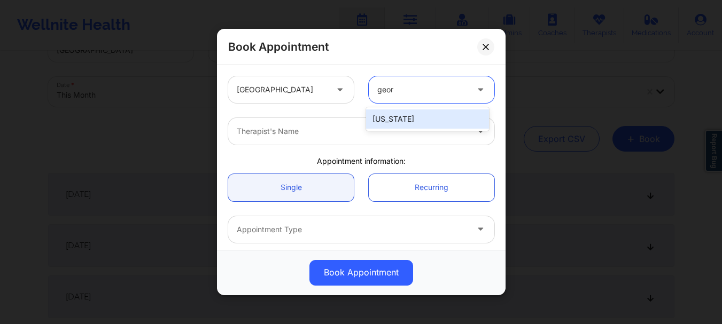
type input "[PERSON_NAME]"
click at [400, 123] on div "[US_STATE]" at bounding box center [427, 119] width 123 height 19
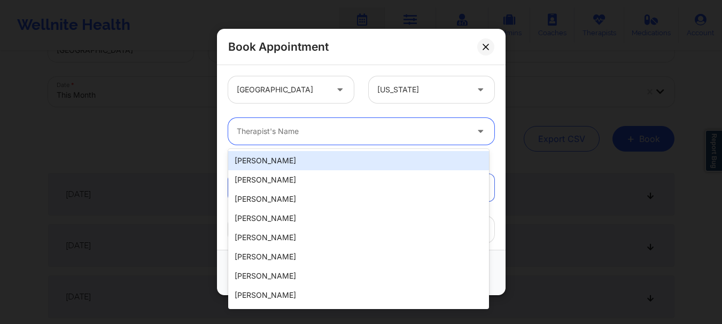
click at [324, 124] on div "Therapist's Name" at bounding box center [348, 131] width 240 height 27
type input "h"
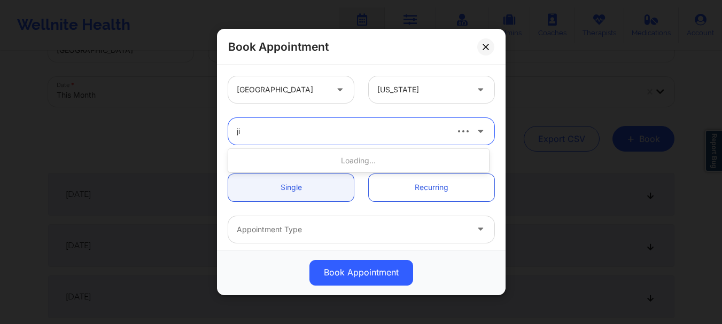
type input "j"
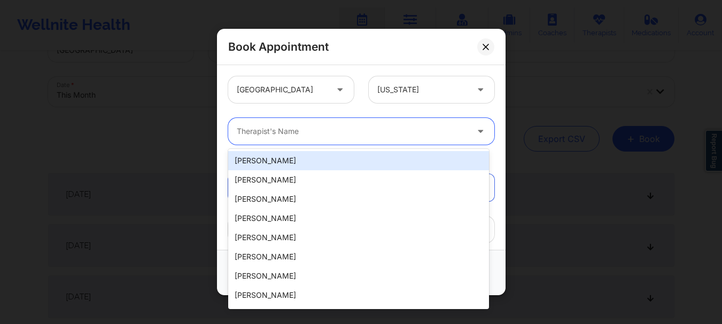
type input "h"
type input "j"
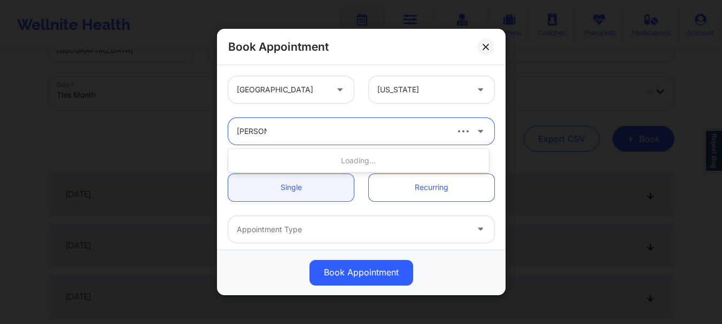
type input "[PERSON_NAME] y"
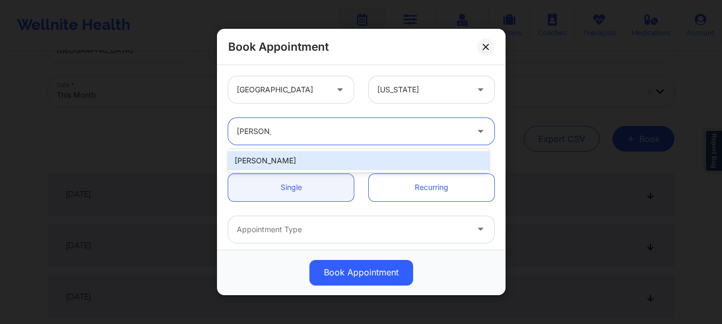
click at [281, 158] on div "[PERSON_NAME]" at bounding box center [358, 160] width 261 height 19
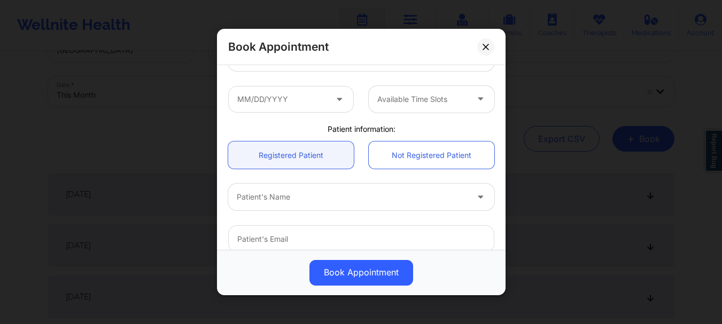
scroll to position [197, 0]
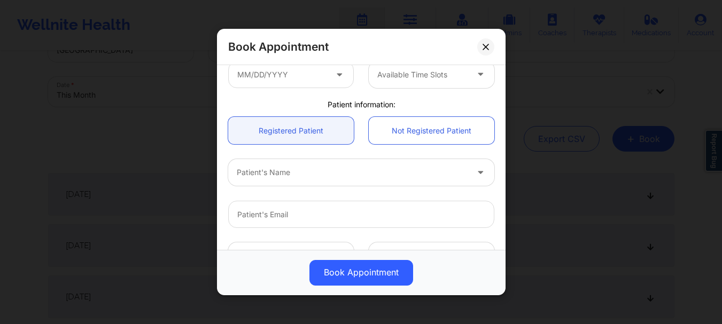
click at [312, 171] on div at bounding box center [352, 173] width 231 height 13
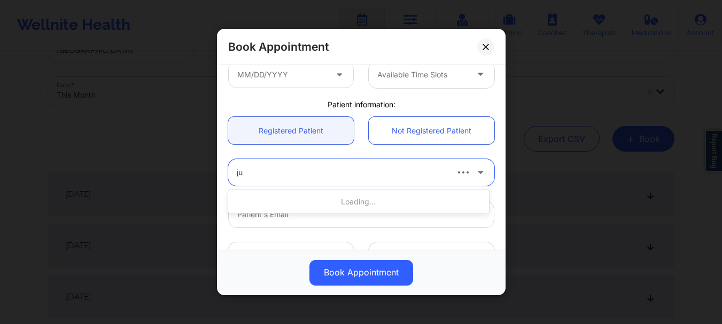
type input "j"
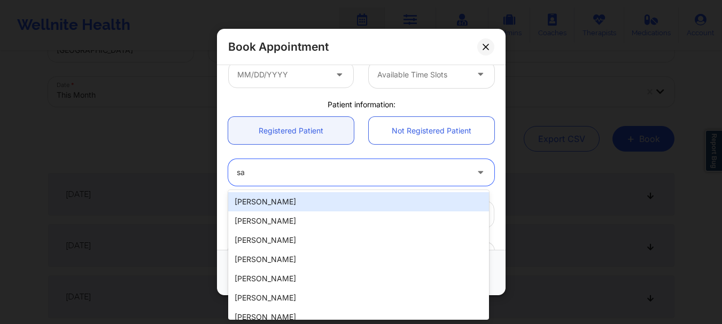
type input "s"
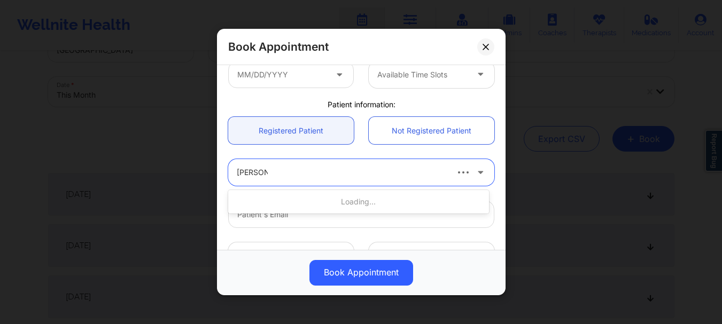
type input "[PERSON_NAME]"
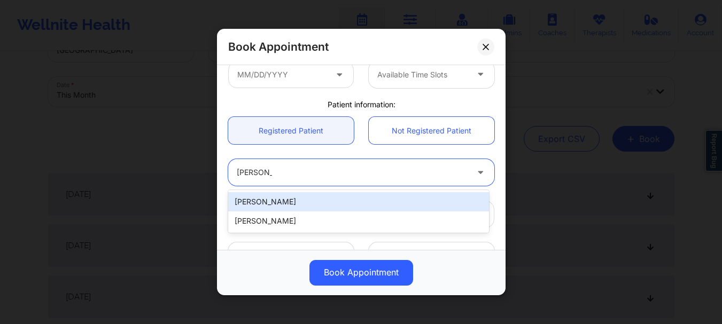
click at [301, 209] on div "[PERSON_NAME]" at bounding box center [358, 201] width 261 height 19
type input "[EMAIL_ADDRESS][DOMAIN_NAME]"
type input "[PHONE_NUMBER]"
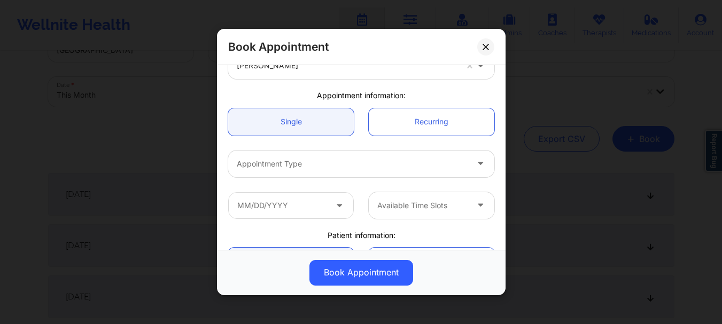
scroll to position [105, 0]
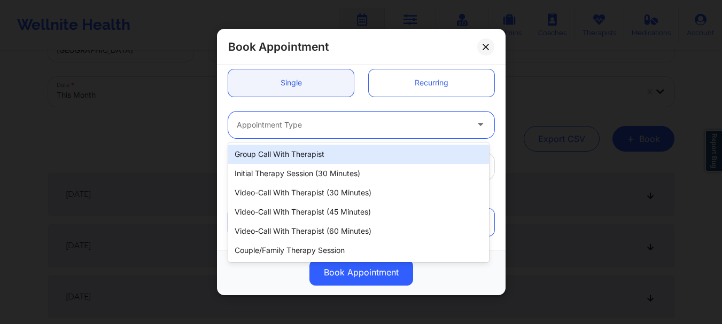
click at [410, 133] on div "Appointment Type" at bounding box center [348, 125] width 240 height 27
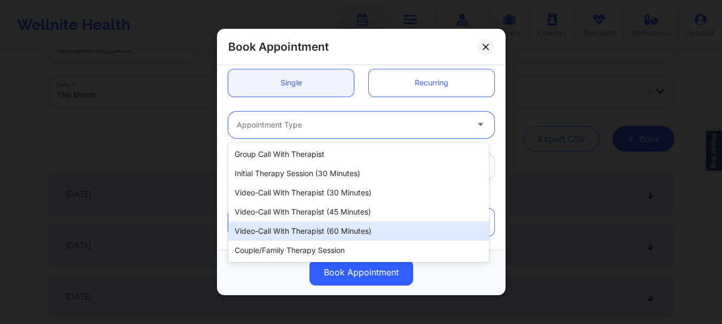
click at [368, 228] on div "Video-Call with Therapist (60 minutes)" at bounding box center [358, 231] width 261 height 19
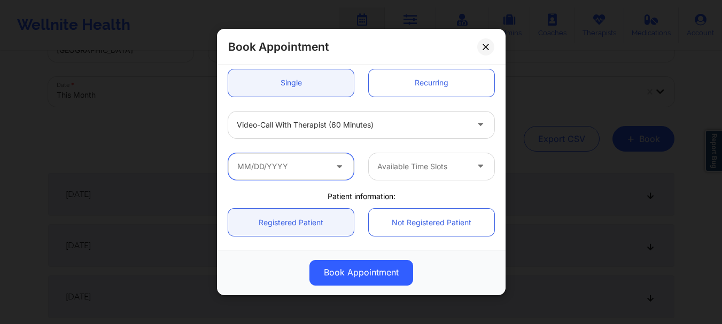
click at [323, 170] on input "text" at bounding box center [291, 166] width 126 height 27
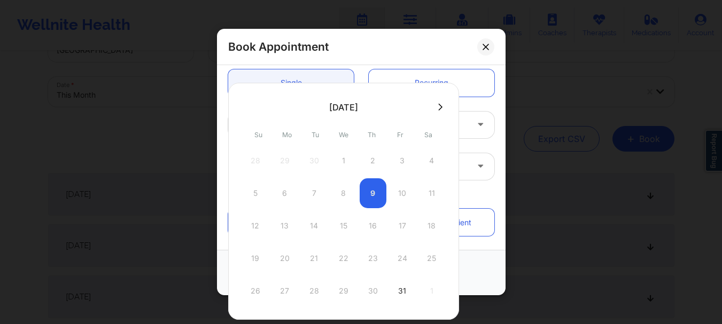
click at [438, 112] on div at bounding box center [343, 107] width 231 height 16
click at [438, 106] on icon at bounding box center [440, 107] width 4 height 8
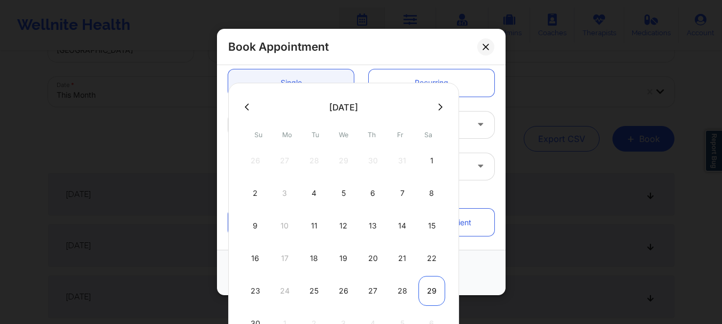
click at [432, 297] on div "29" at bounding box center [431, 291] width 27 height 30
type input "[DATE]"
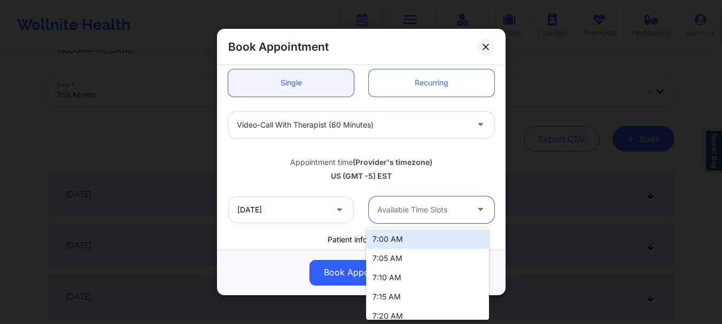
click at [403, 214] on div at bounding box center [422, 210] width 90 height 13
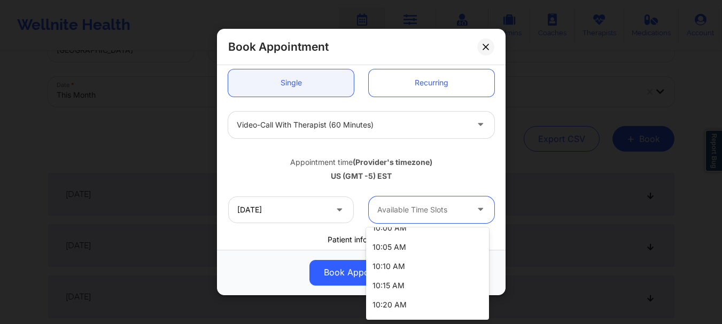
scroll to position [684, 0]
click at [429, 248] on div "10:00 AM" at bounding box center [427, 247] width 123 height 19
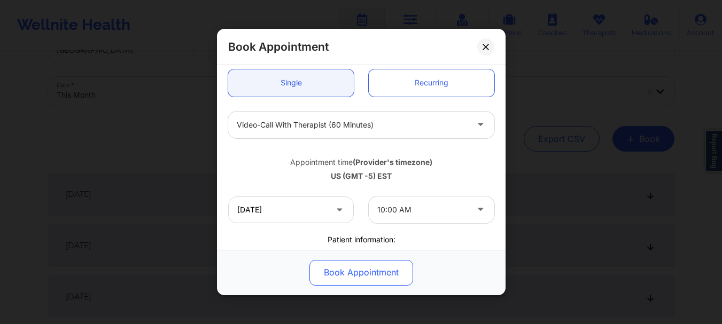
click at [376, 269] on button "Book Appointment" at bounding box center [361, 273] width 104 height 26
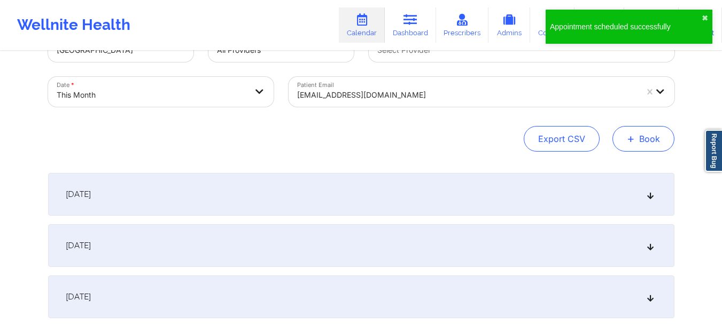
click at [648, 134] on button "+ Book" at bounding box center [643, 139] width 62 height 26
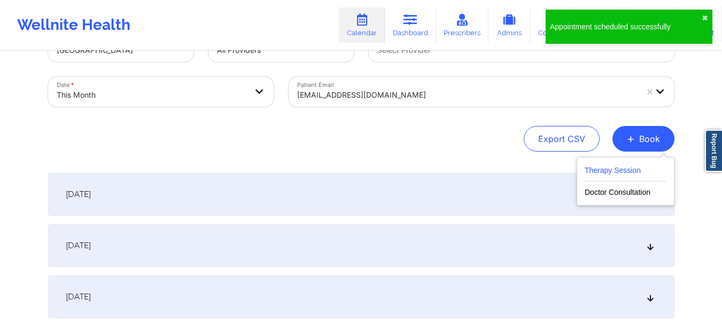
click at [608, 171] on button "Therapy Session" at bounding box center [626, 173] width 82 height 18
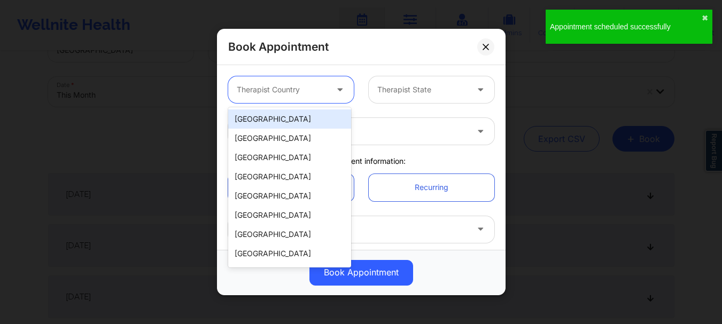
click at [282, 90] on div at bounding box center [282, 89] width 90 height 13
click at [278, 120] on div "[GEOGRAPHIC_DATA]" at bounding box center [289, 119] width 123 height 19
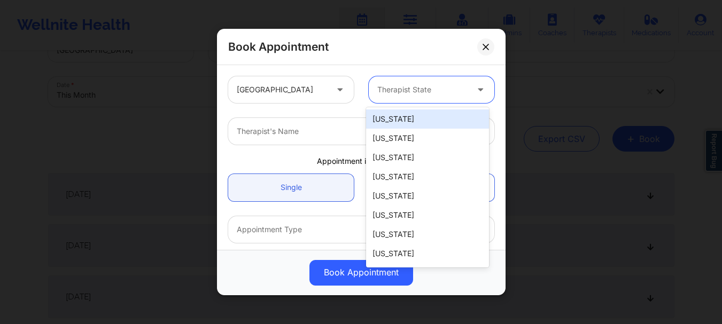
click at [425, 89] on div at bounding box center [422, 89] width 90 height 13
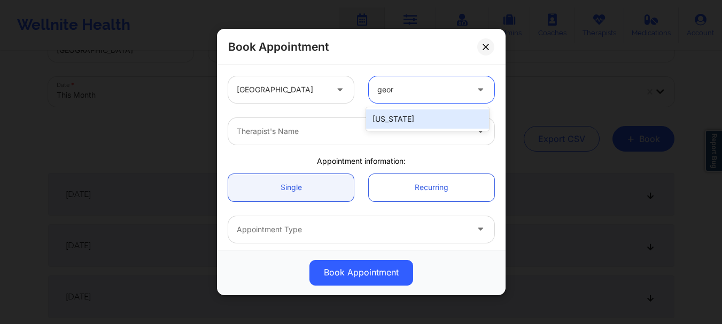
type input "[PERSON_NAME]"
click at [411, 123] on div "[US_STATE]" at bounding box center [427, 119] width 123 height 19
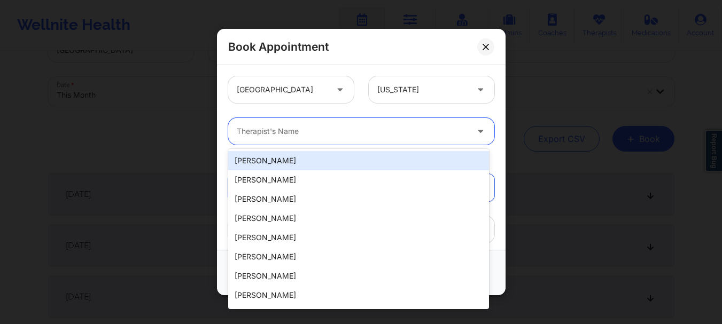
click at [363, 127] on div at bounding box center [352, 131] width 231 height 13
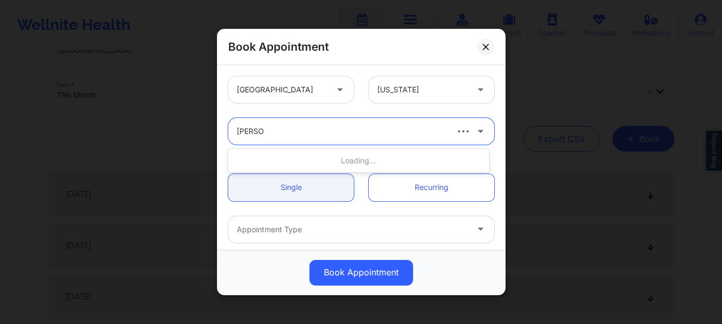
type input "[PERSON_NAME]"
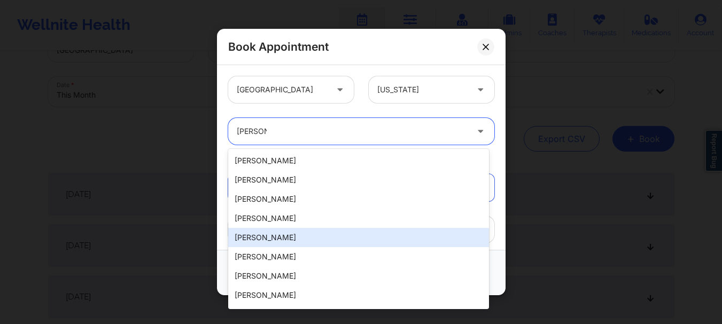
click at [320, 239] on div "[PERSON_NAME]" at bounding box center [358, 237] width 261 height 19
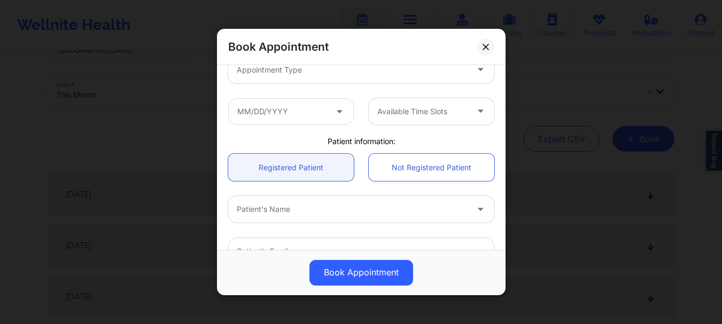
scroll to position [169, 0]
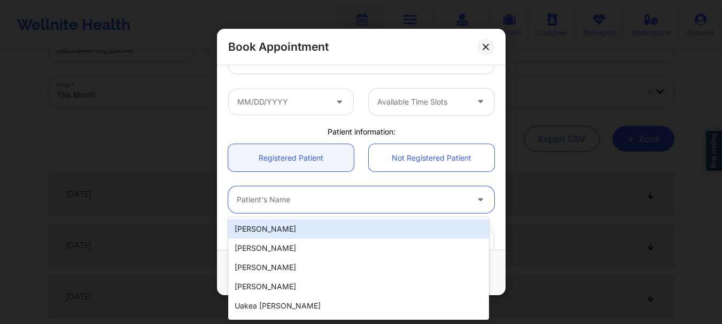
click at [316, 196] on div at bounding box center [352, 200] width 231 height 13
type input "w"
type input "h"
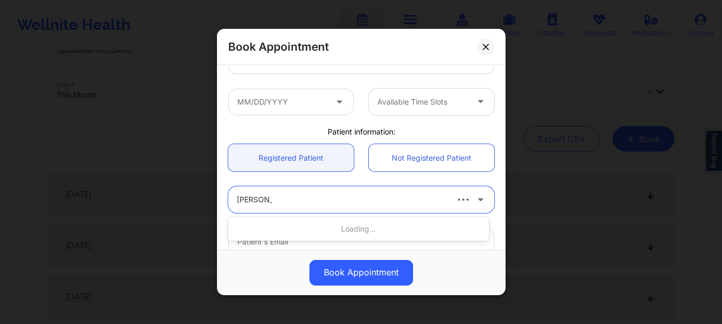
type input "[PERSON_NAME]"
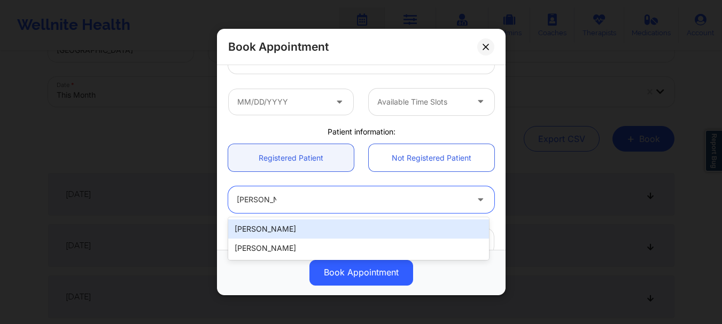
click at [294, 224] on div "[PERSON_NAME]" at bounding box center [358, 229] width 261 height 19
type input "[EMAIL_ADDRESS][DOMAIN_NAME]"
type input "[PHONE_NUMBER]"
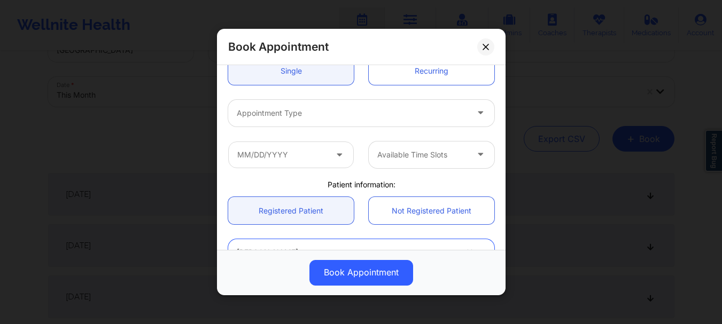
scroll to position [107, 0]
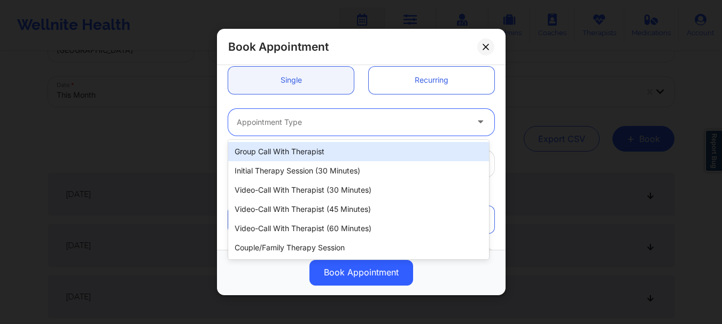
click at [334, 126] on div at bounding box center [352, 122] width 231 height 13
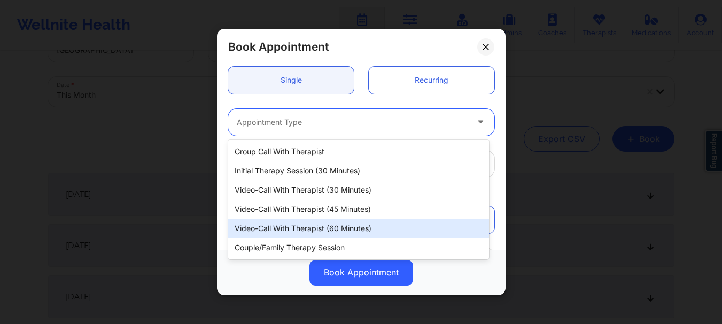
click at [346, 230] on div "Video-Call with Therapist (60 minutes)" at bounding box center [358, 228] width 261 height 19
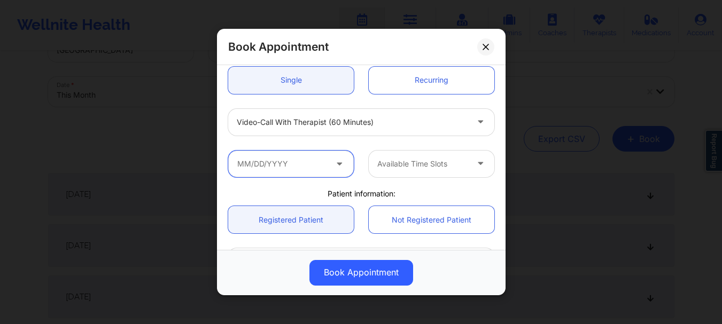
click at [302, 162] on input "text" at bounding box center [291, 164] width 126 height 27
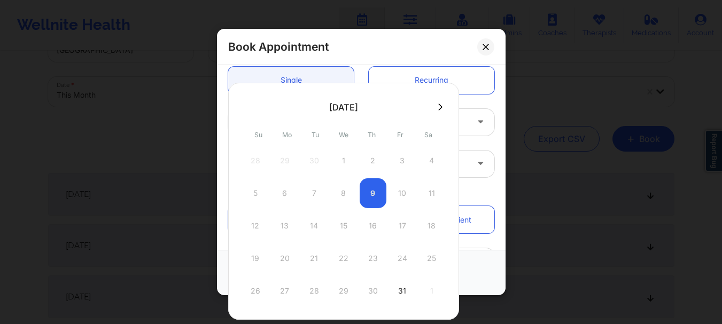
click at [439, 100] on div at bounding box center [343, 107] width 231 height 16
click at [435, 113] on div at bounding box center [343, 107] width 231 height 16
click at [438, 107] on icon at bounding box center [440, 107] width 4 height 8
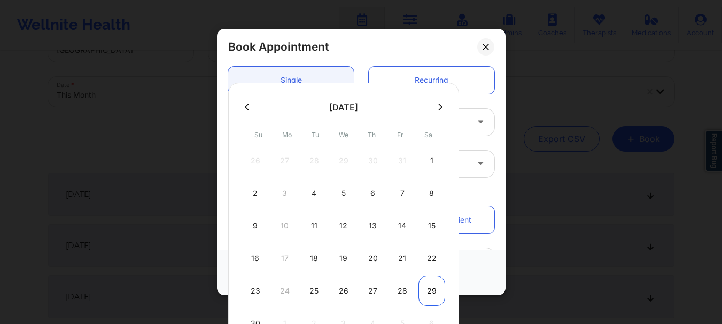
click at [432, 282] on div "29" at bounding box center [431, 291] width 27 height 30
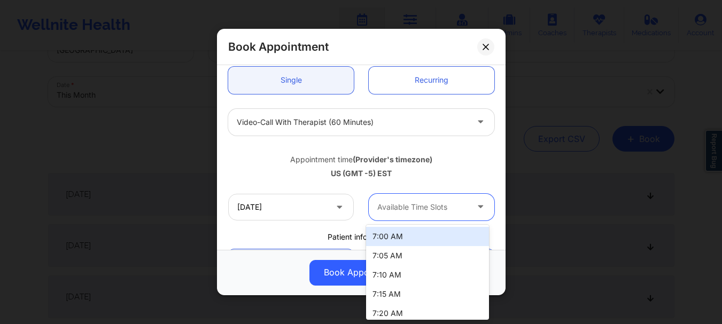
click at [441, 214] on div "Available Time Slots" at bounding box center [419, 207] width 100 height 27
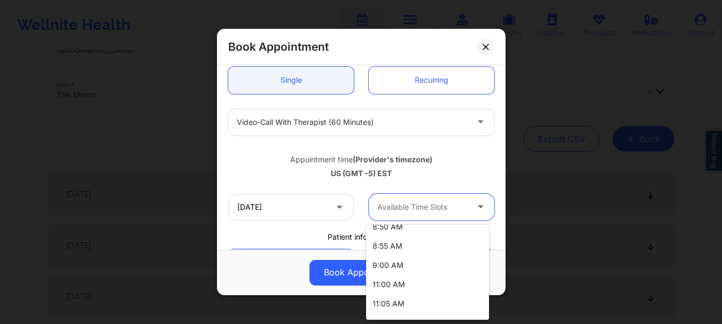
scroll to position [440, 0]
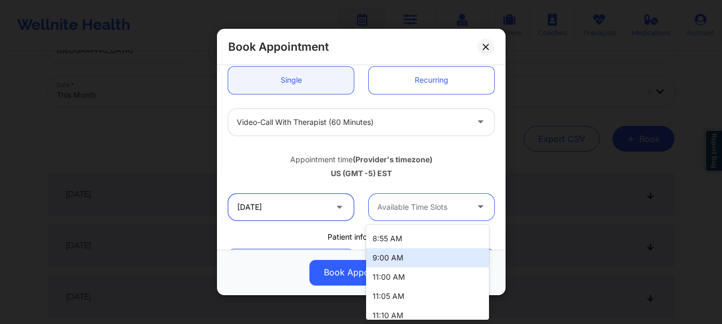
click at [258, 204] on input "[DATE]" at bounding box center [291, 207] width 126 height 27
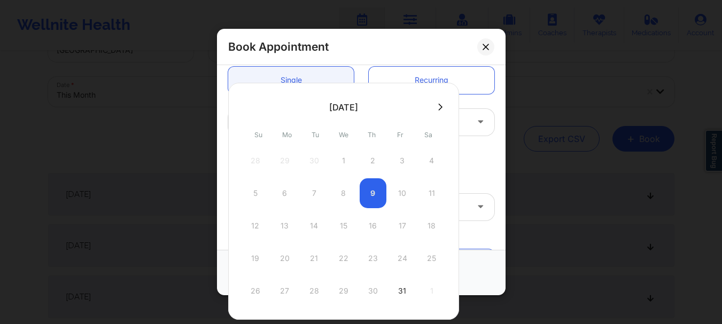
click at [438, 108] on icon at bounding box center [440, 107] width 4 height 8
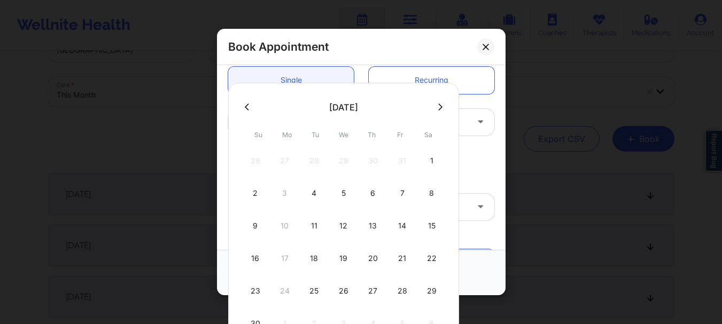
click at [438, 105] on icon at bounding box center [440, 106] width 4 height 7
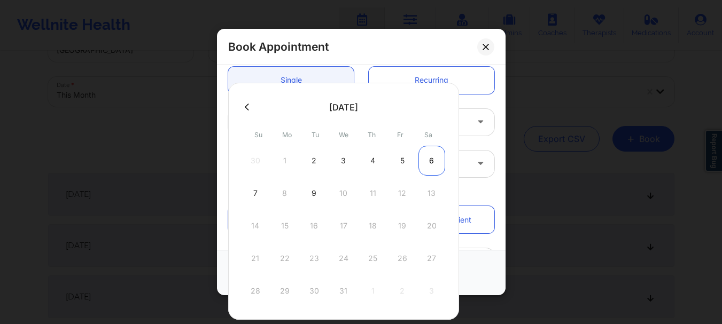
click at [429, 161] on div "6" at bounding box center [431, 161] width 27 height 30
type input "[DATE]"
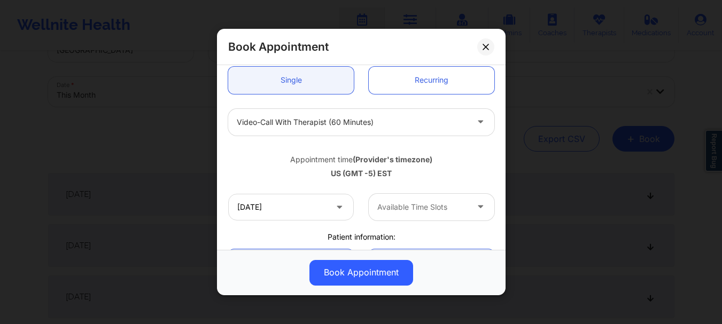
click at [429, 209] on div at bounding box center [422, 207] width 90 height 13
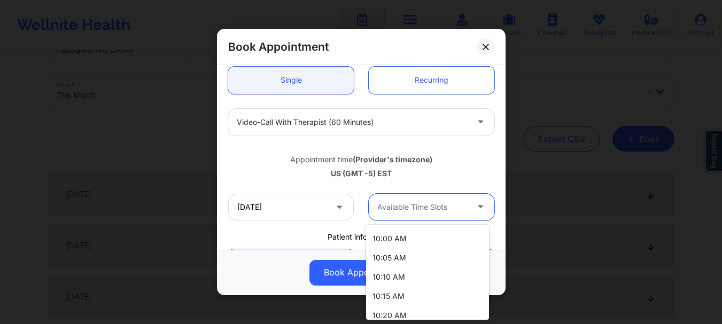
scroll to position [672, 0]
click at [436, 261] on div "10:00 AM" at bounding box center [427, 257] width 123 height 19
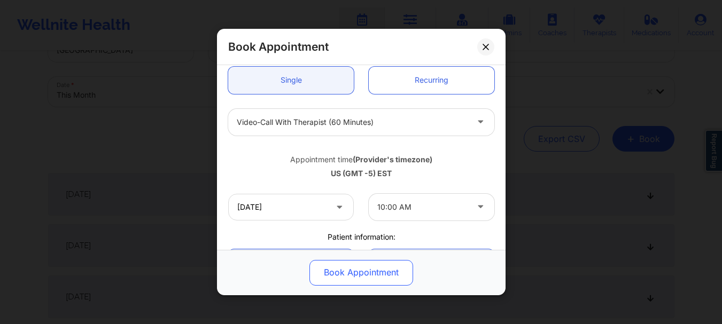
click at [385, 277] on button "Book Appointment" at bounding box center [361, 273] width 104 height 26
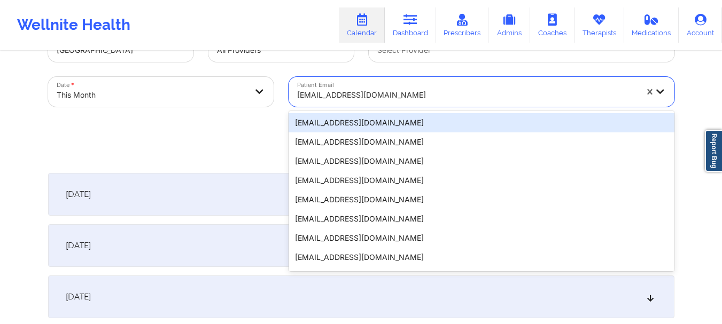
click at [422, 96] on div at bounding box center [467, 95] width 340 height 13
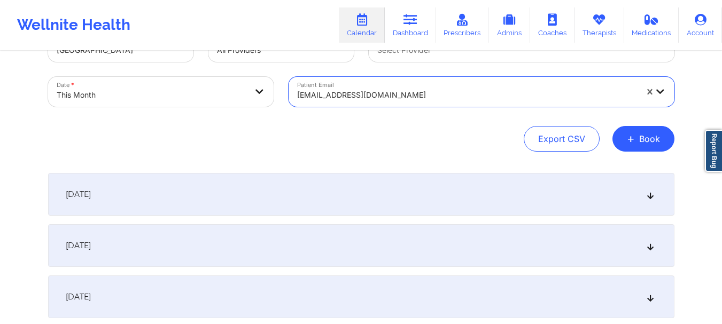
click at [422, 96] on div at bounding box center [467, 95] width 340 height 13
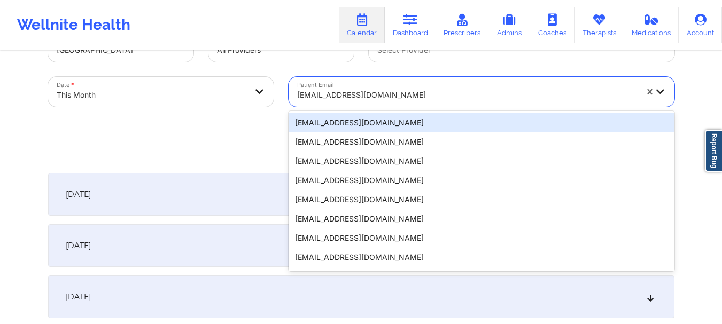
click at [422, 96] on div at bounding box center [467, 95] width 340 height 13
type input "[PERSON_NAME]"
type input "lizc"
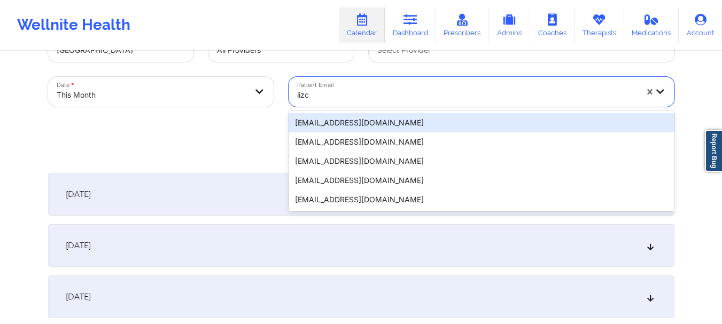
click at [320, 121] on div "[EMAIL_ADDRESS][DOMAIN_NAME]" at bounding box center [482, 122] width 386 height 19
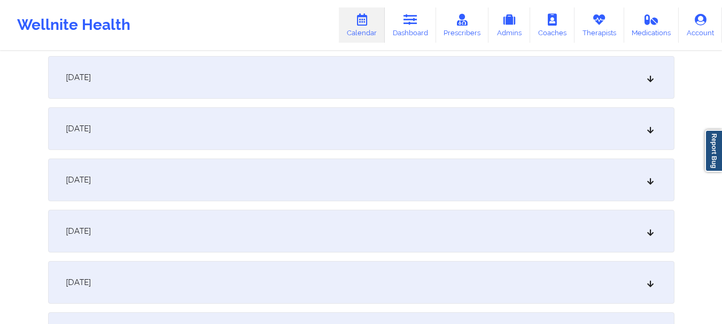
scroll to position [734, 0]
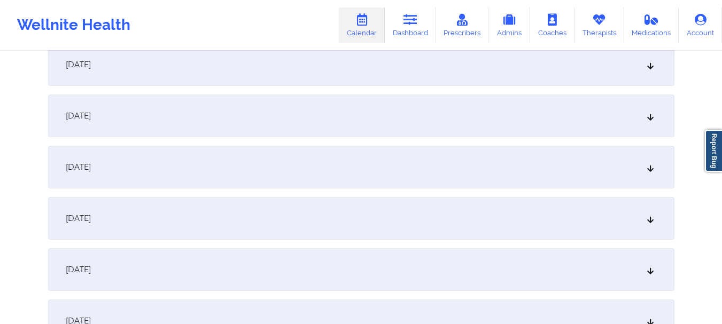
click at [653, 168] on icon at bounding box center [649, 166] width 9 height 7
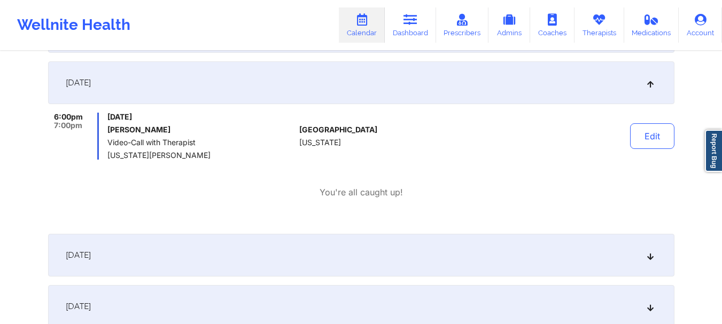
scroll to position [814, 0]
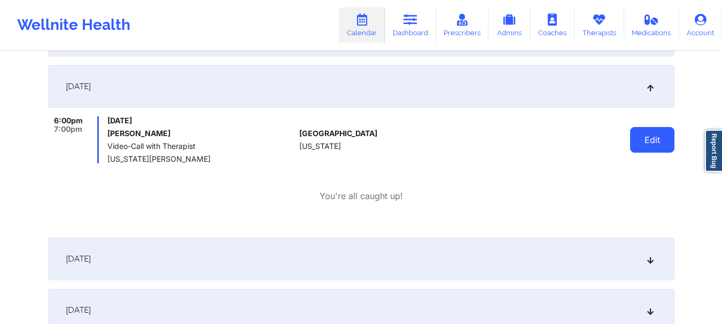
click at [659, 141] on button "Edit" at bounding box center [652, 140] width 44 height 26
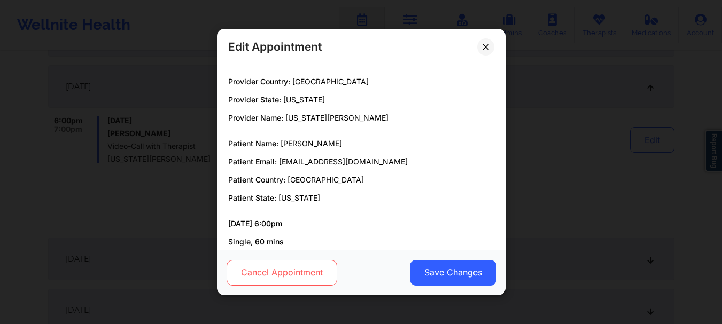
click at [292, 267] on button "Cancel Appointment" at bounding box center [281, 273] width 111 height 26
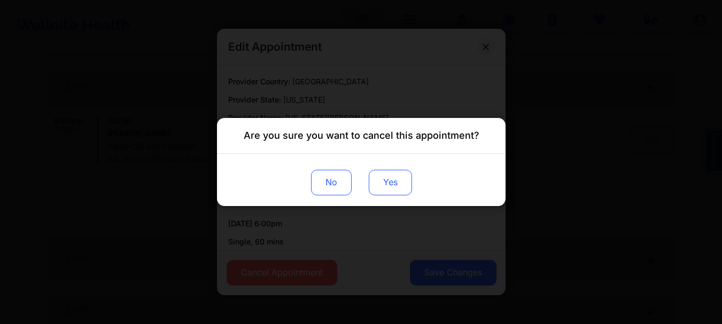
click at [395, 171] on button "Yes" at bounding box center [389, 183] width 43 height 26
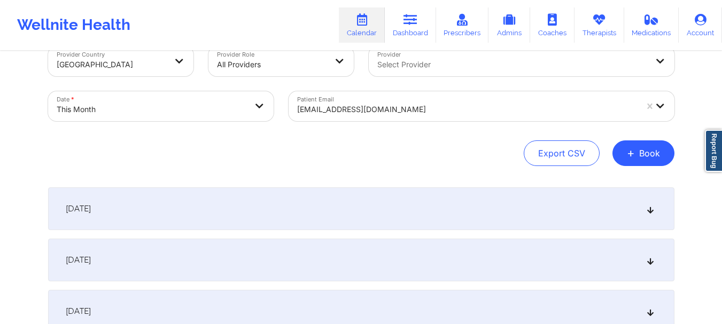
scroll to position [28, 0]
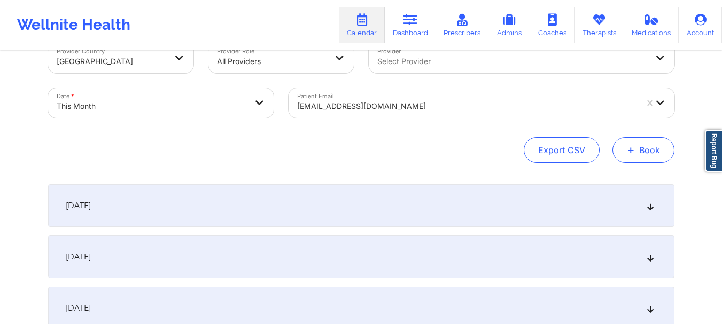
click at [668, 146] on button "+ Book" at bounding box center [643, 150] width 62 height 26
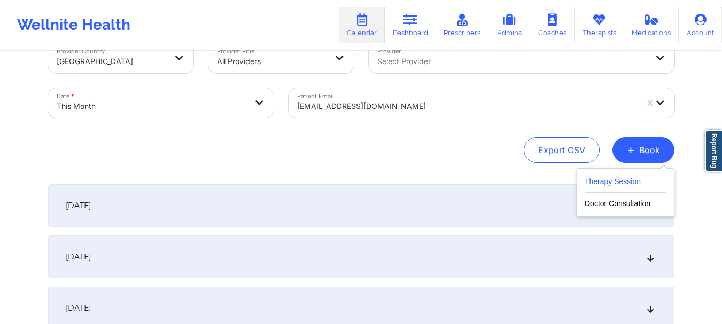
click at [621, 185] on button "Therapy Session" at bounding box center [626, 184] width 82 height 18
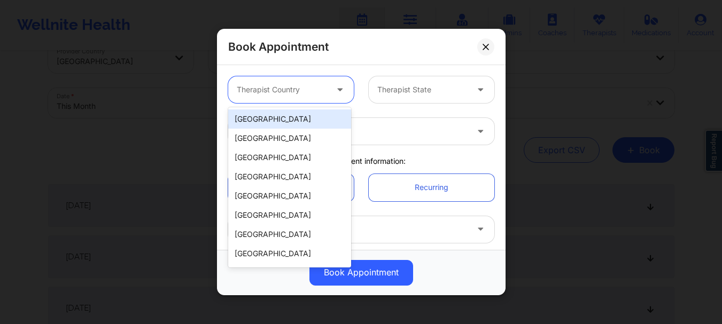
click at [334, 89] on icon at bounding box center [339, 87] width 11 height 9
click at [313, 121] on div "[GEOGRAPHIC_DATA]" at bounding box center [289, 119] width 123 height 19
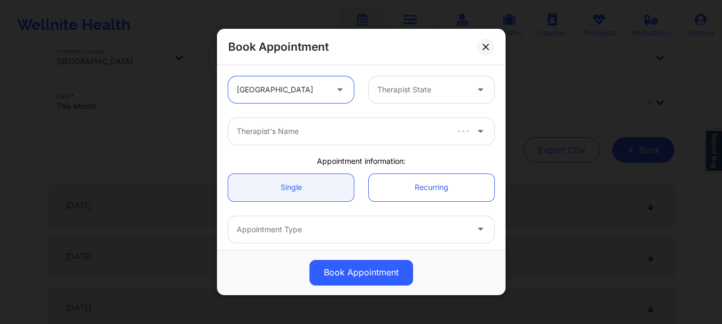
click at [396, 91] on div at bounding box center [422, 89] width 90 height 13
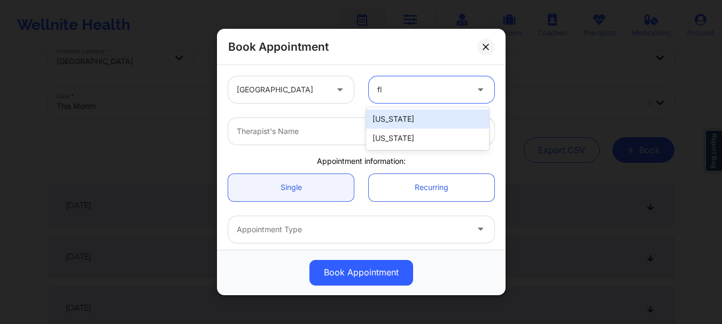
type input "flo"
click at [385, 125] on div "[US_STATE]" at bounding box center [427, 119] width 123 height 19
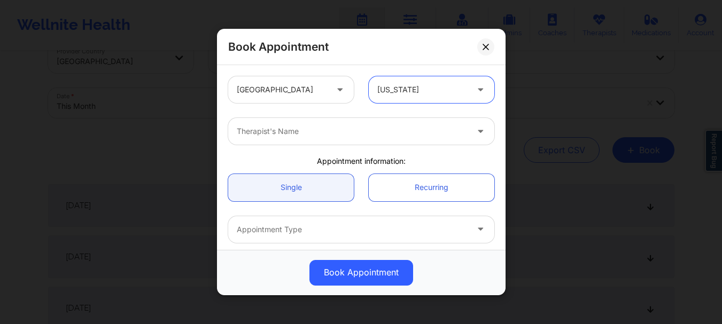
click at [343, 134] on div at bounding box center [352, 131] width 231 height 13
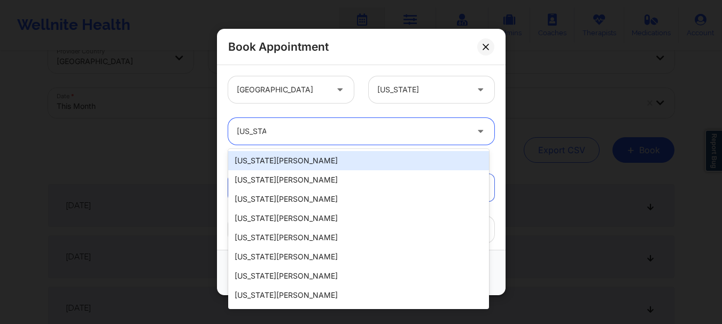
type input "[US_STATE] g"
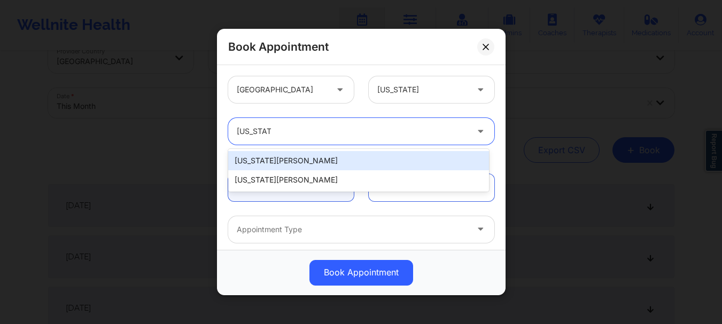
click at [309, 170] on div "[US_STATE][PERSON_NAME]" at bounding box center [358, 179] width 261 height 19
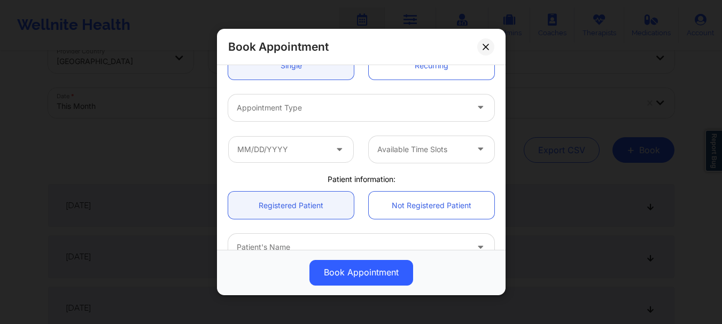
scroll to position [124, 0]
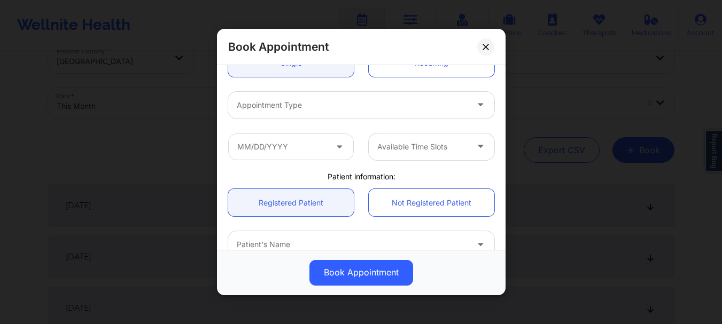
click at [256, 237] on div "Patient's Name" at bounding box center [348, 244] width 240 height 27
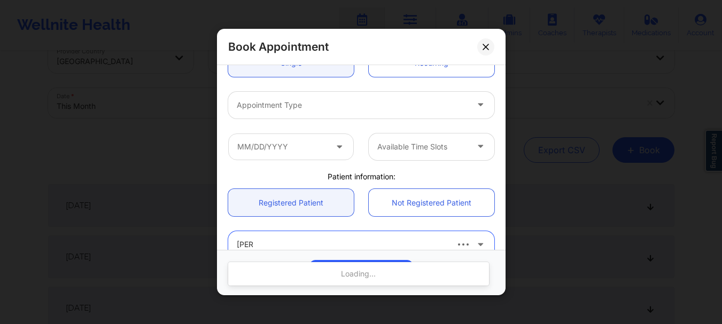
type input "[PERSON_NAME] ca"
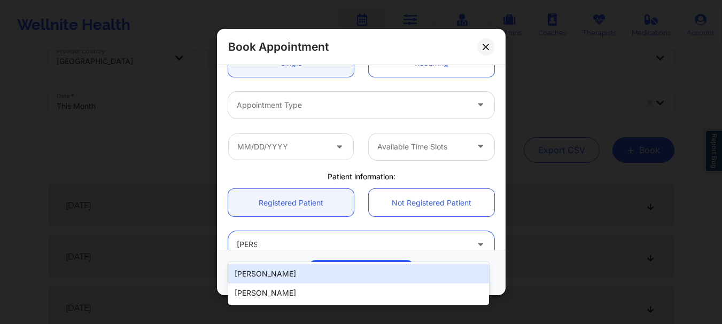
click at [264, 281] on div "[PERSON_NAME]" at bounding box center [358, 273] width 261 height 19
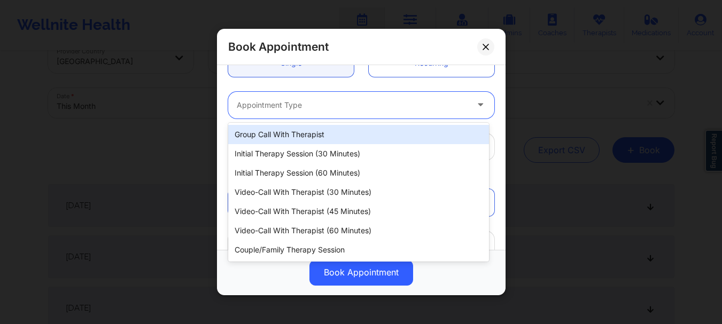
click at [336, 104] on div at bounding box center [352, 105] width 231 height 13
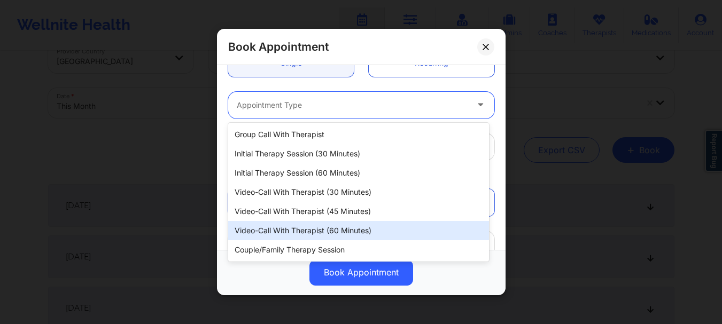
click at [343, 230] on div "Video-Call with Therapist (60 minutes)" at bounding box center [358, 230] width 261 height 19
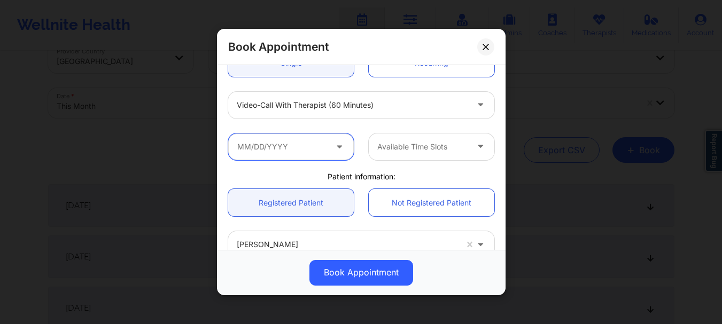
click at [281, 155] on input "text" at bounding box center [291, 147] width 126 height 27
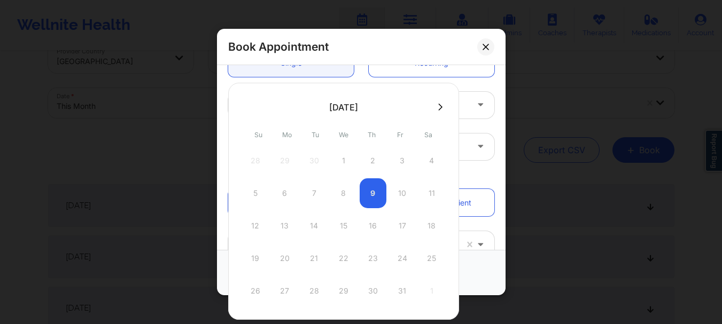
click at [438, 106] on icon at bounding box center [440, 107] width 4 height 8
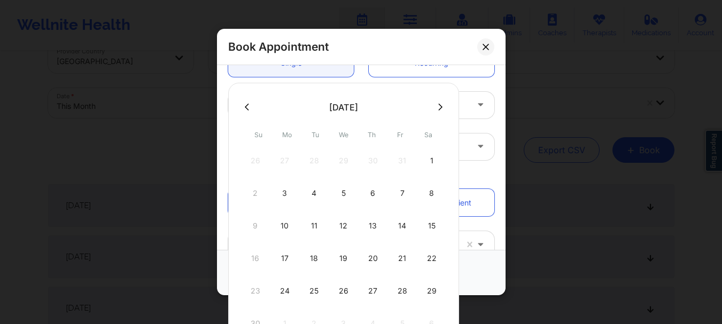
click at [249, 111] on button at bounding box center [247, 107] width 11 height 9
click at [316, 223] on div "14" at bounding box center [314, 226] width 27 height 30
type input "[DATE]"
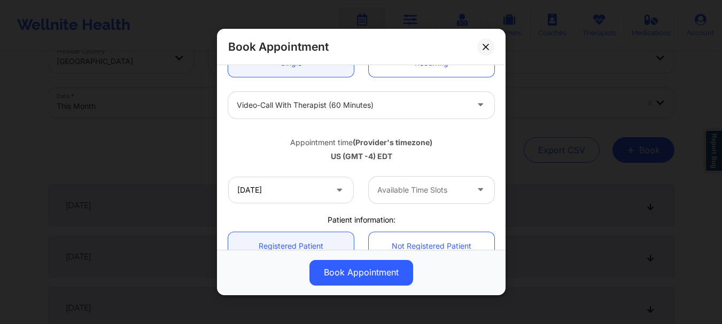
click at [435, 186] on div at bounding box center [422, 190] width 90 height 13
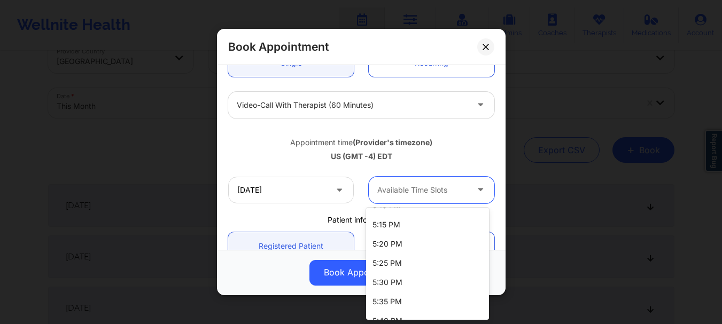
scroll to position [78, 0]
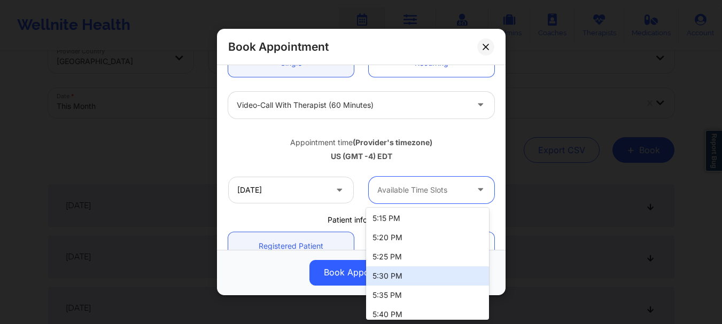
click at [443, 275] on div "5:30 PM" at bounding box center [427, 276] width 123 height 19
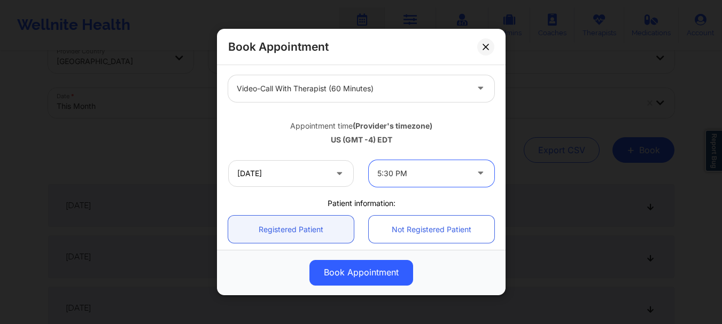
scroll to position [169, 0]
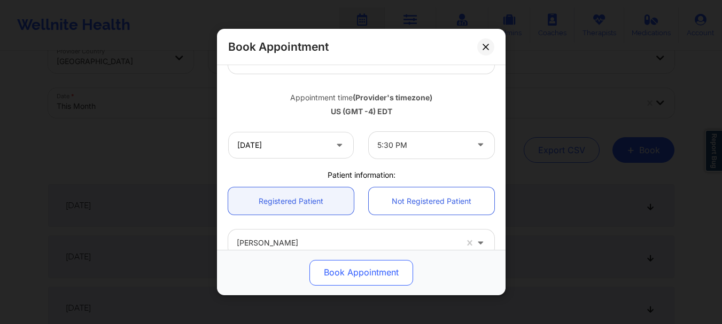
click at [374, 272] on button "Book Appointment" at bounding box center [361, 273] width 104 height 26
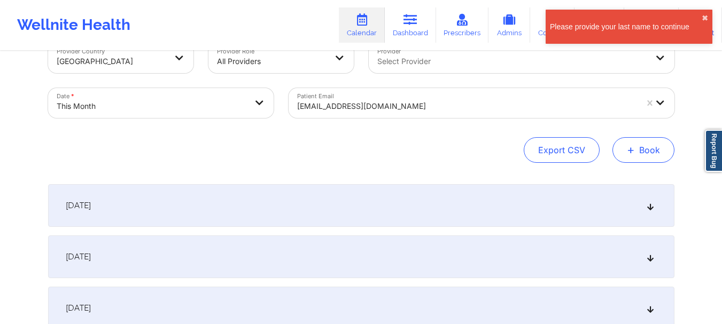
click at [624, 147] on button "+ Book" at bounding box center [643, 150] width 62 height 26
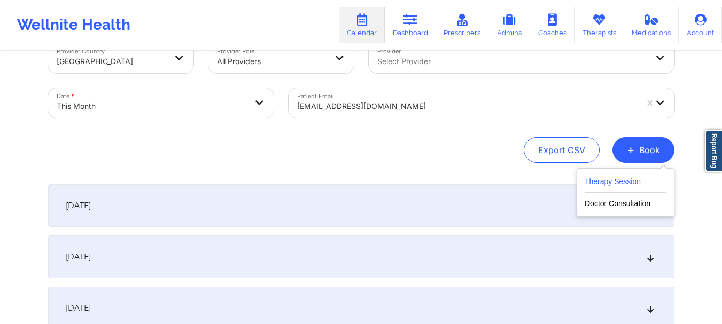
click at [624, 185] on button "Therapy Session" at bounding box center [626, 184] width 82 height 18
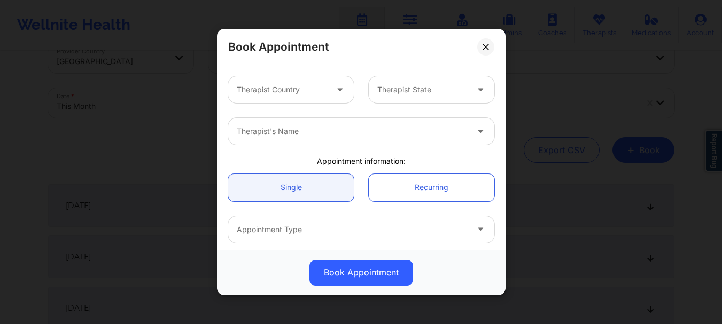
click at [337, 92] on icon at bounding box center [339, 87] width 11 height 9
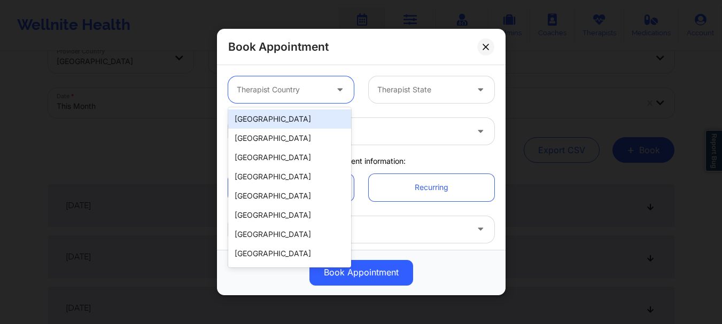
click at [313, 120] on div "[GEOGRAPHIC_DATA]" at bounding box center [289, 119] width 123 height 19
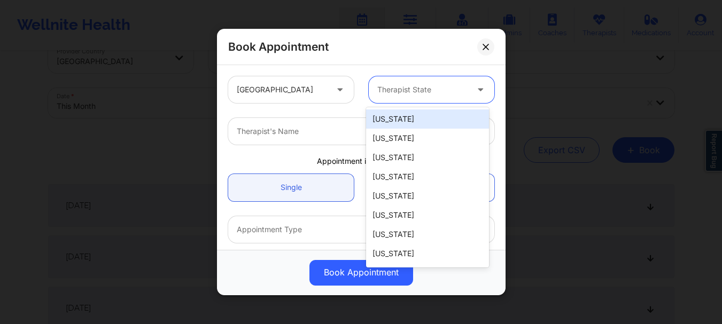
click at [383, 81] on div "Therapist State" at bounding box center [419, 89] width 100 height 27
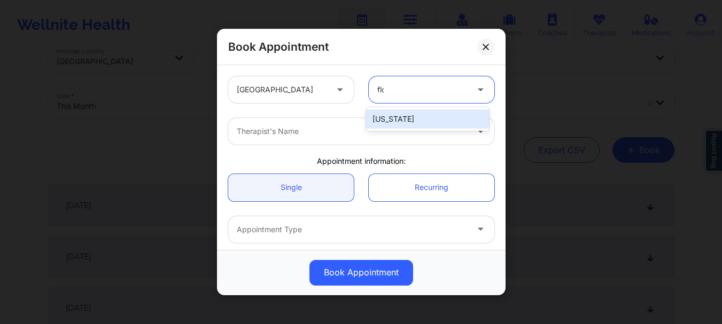
type input "[PERSON_NAME]"
click at [383, 115] on div "[US_STATE]" at bounding box center [427, 119] width 123 height 19
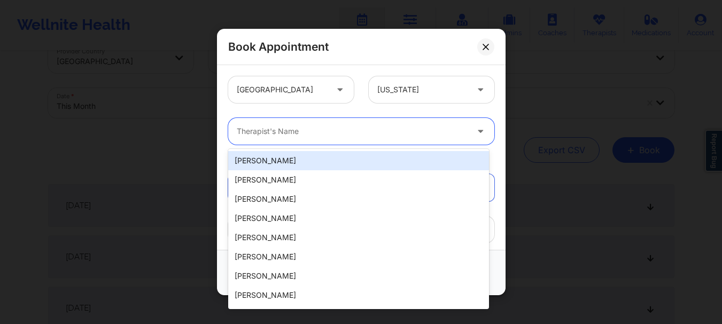
click at [354, 131] on div at bounding box center [352, 131] width 231 height 13
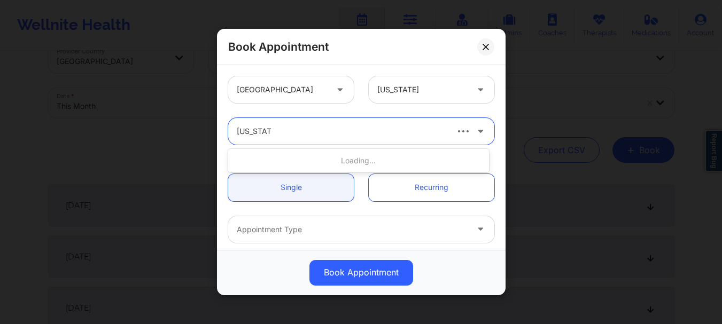
type input "[US_STATE] gi"
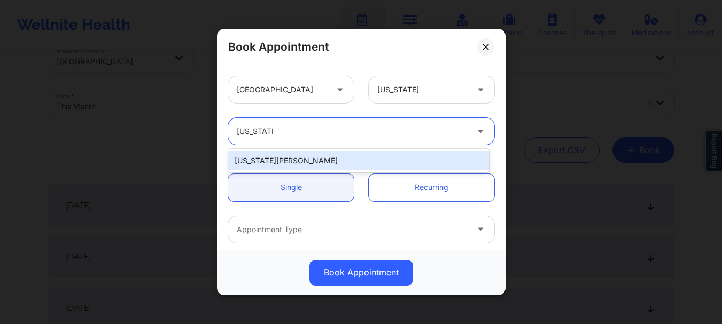
click at [338, 163] on div "[US_STATE][PERSON_NAME]" at bounding box center [358, 160] width 261 height 19
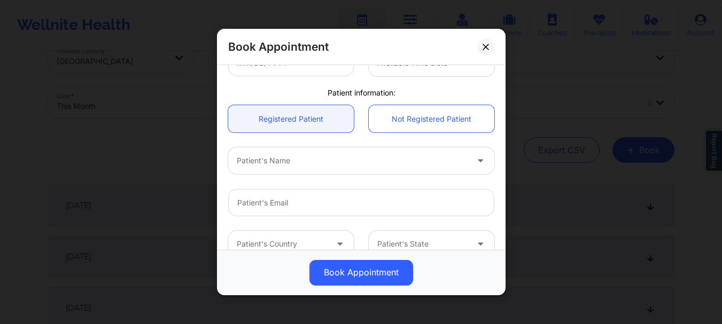
scroll to position [218, 0]
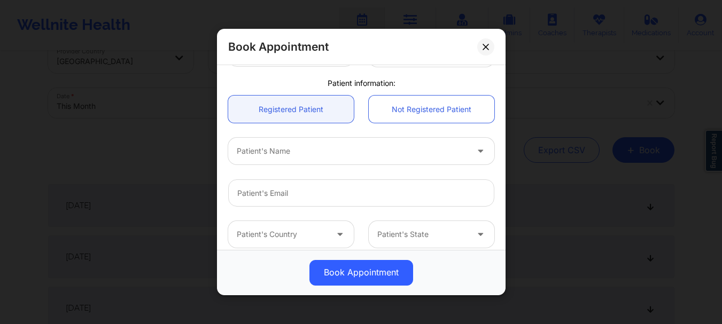
click at [309, 155] on div at bounding box center [352, 151] width 231 height 13
type input "[PERSON_NAME]"
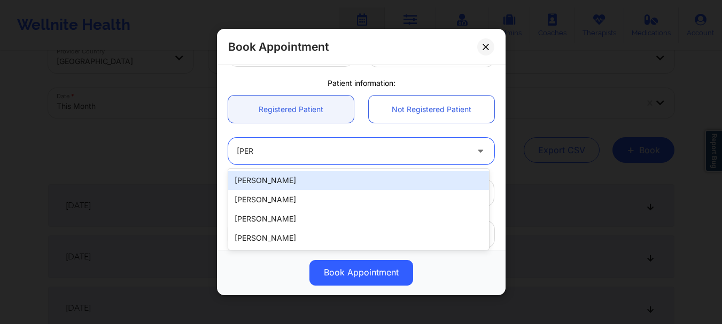
click at [288, 184] on div "[PERSON_NAME]" at bounding box center [358, 180] width 261 height 19
type input "[EMAIL_ADDRESS][DOMAIN_NAME]"
type input "[PHONE_NUMBER]"
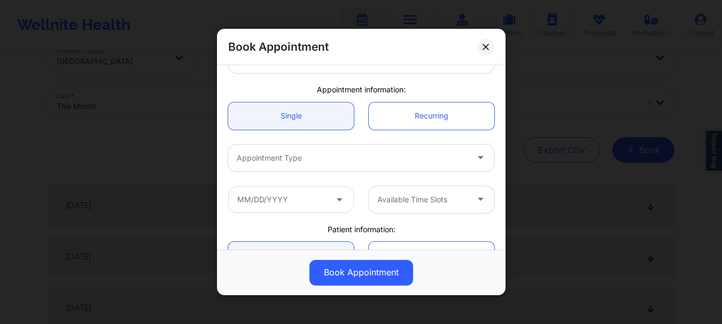
scroll to position [74, 0]
click at [350, 162] on div "Appointment Type" at bounding box center [348, 156] width 240 height 27
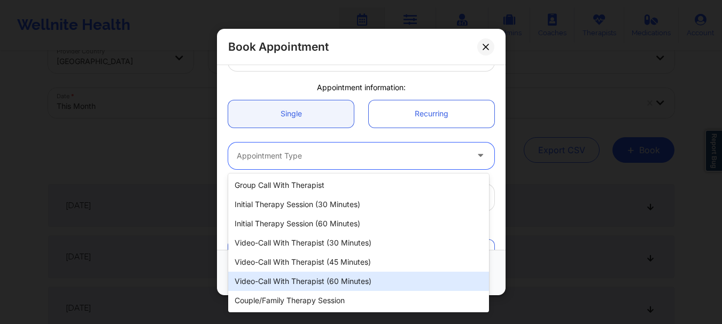
click at [345, 280] on div "Video-Call with Therapist (60 minutes)" at bounding box center [358, 281] width 261 height 19
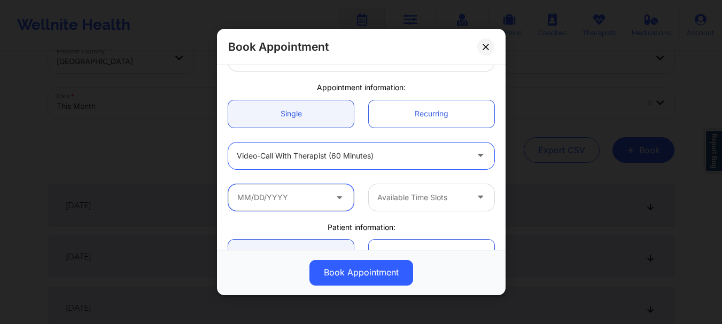
click at [318, 203] on input "text" at bounding box center [291, 197] width 126 height 27
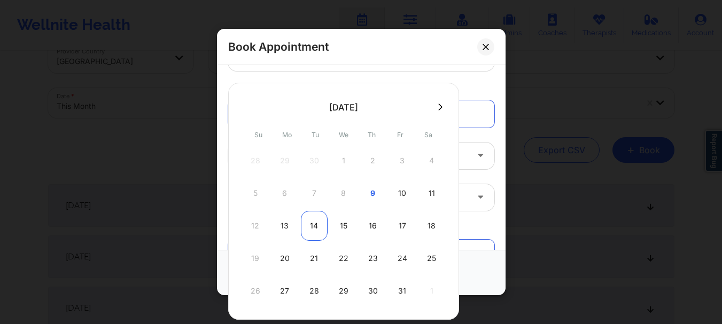
click at [310, 225] on div "14" at bounding box center [314, 226] width 27 height 30
type input "[DATE]"
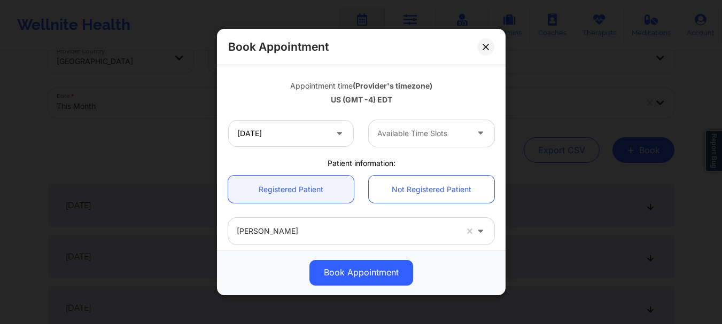
scroll to position [183, 0]
click at [423, 134] on div at bounding box center [422, 132] width 90 height 13
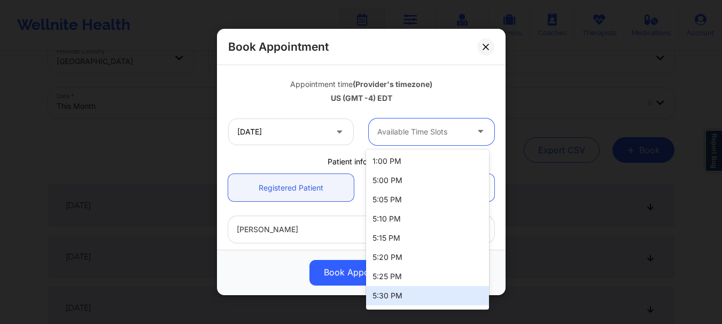
click at [411, 293] on div "5:30 PM" at bounding box center [427, 295] width 123 height 19
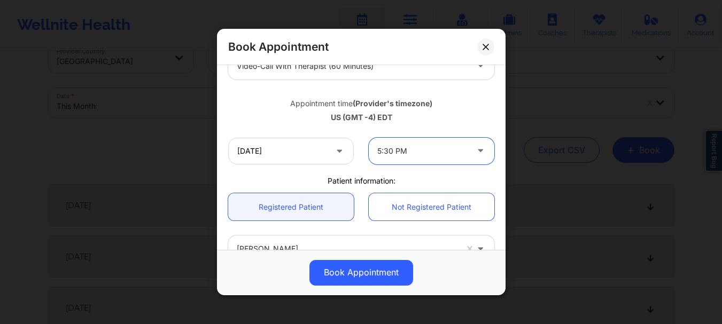
scroll to position [155, 0]
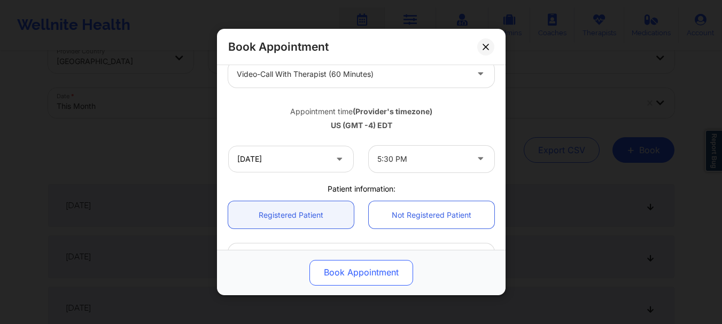
click at [368, 275] on button "Book Appointment" at bounding box center [361, 273] width 104 height 26
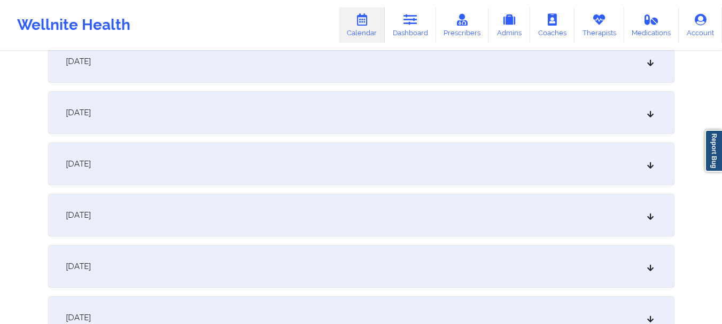
scroll to position [650, 0]
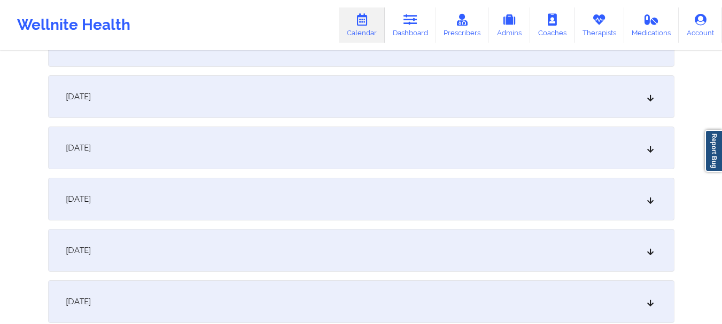
click at [658, 244] on div "[DATE]" at bounding box center [361, 250] width 626 height 43
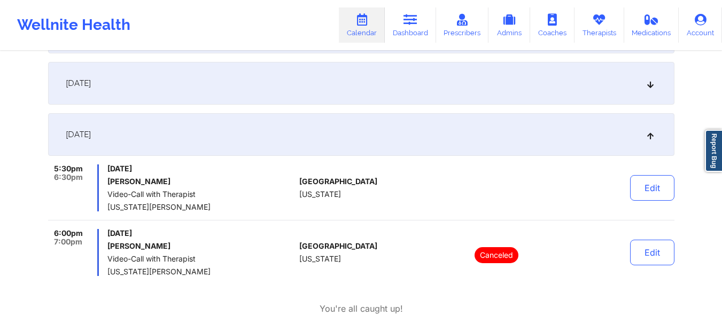
scroll to position [770, 0]
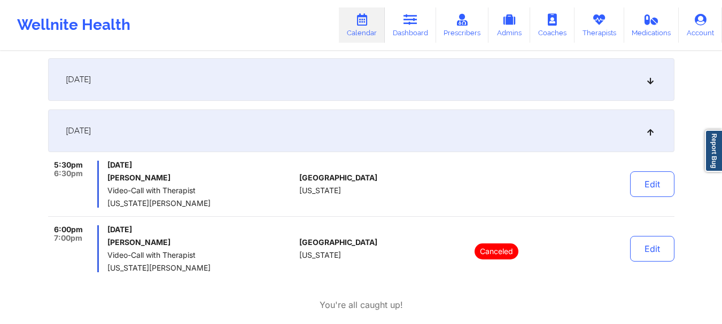
click at [549, 89] on div "[DATE]" at bounding box center [361, 79] width 626 height 43
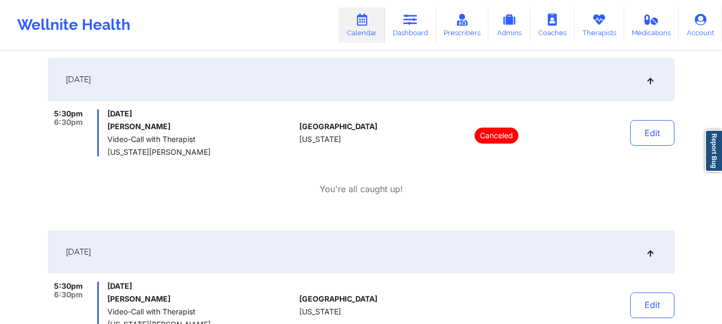
click at [549, 89] on div "[DATE]" at bounding box center [361, 79] width 626 height 43
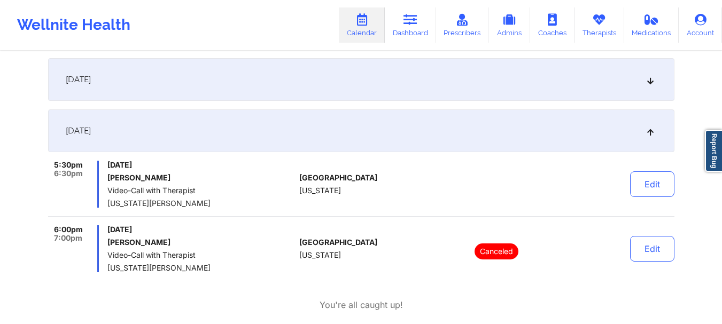
click at [599, 145] on div "[DATE]" at bounding box center [361, 131] width 626 height 43
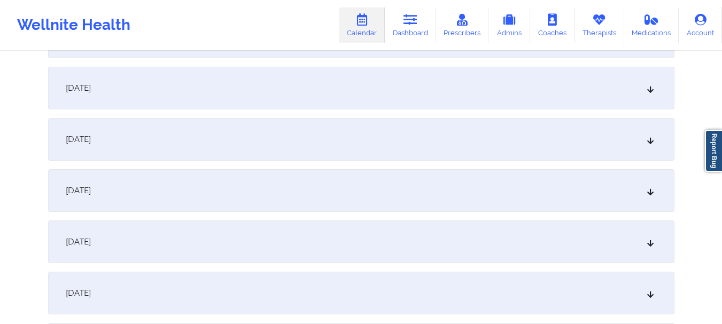
scroll to position [1076, 0]
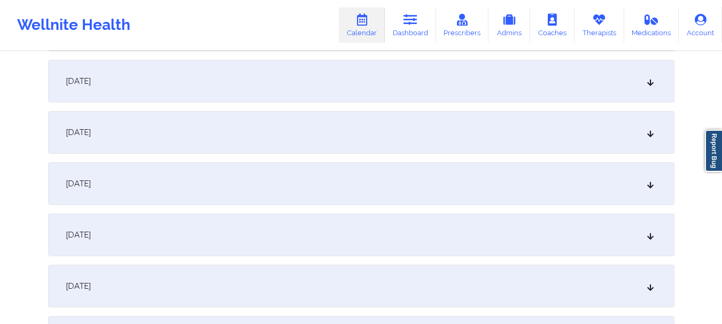
click at [607, 144] on div "[DATE]" at bounding box center [361, 132] width 626 height 43
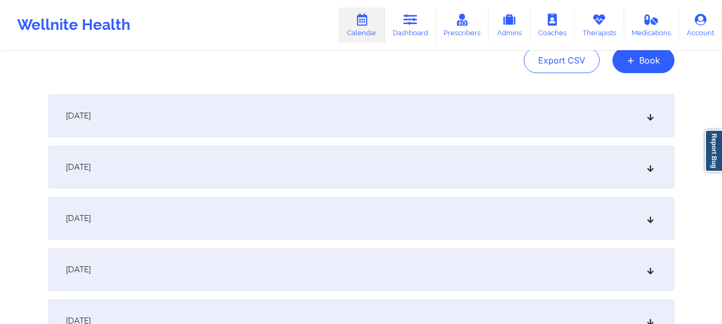
scroll to position [0, 0]
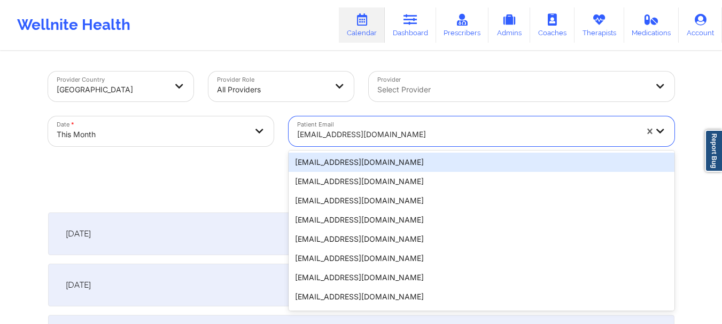
click at [396, 135] on div at bounding box center [467, 134] width 340 height 13
click at [396, 136] on div at bounding box center [467, 134] width 340 height 13
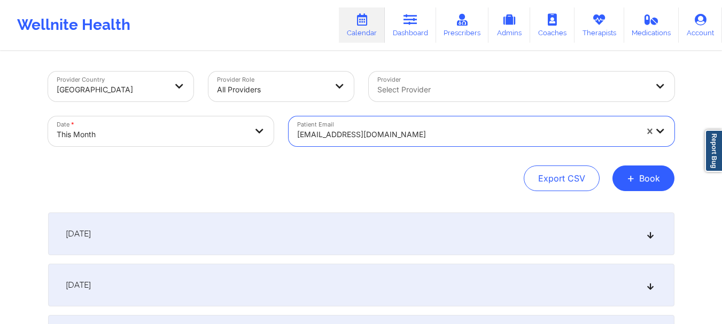
click at [396, 136] on div at bounding box center [467, 134] width 340 height 13
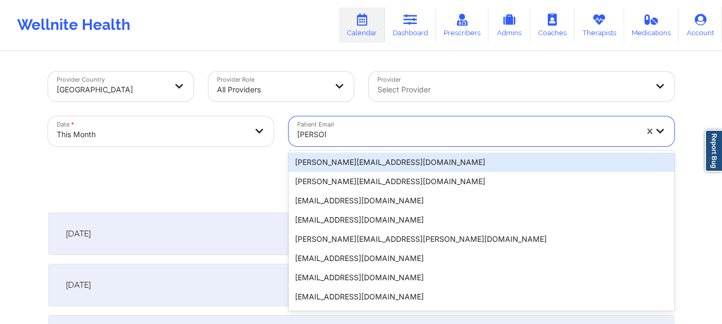
type input "michaeld"
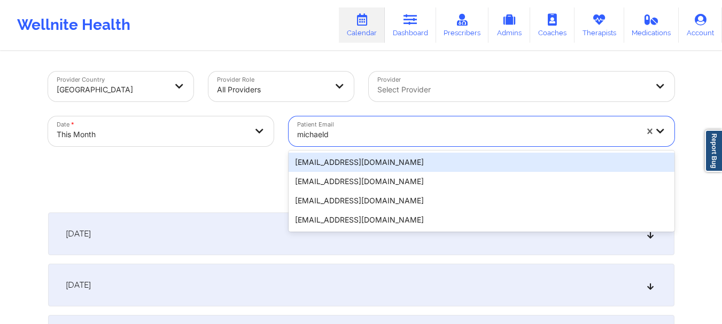
click at [381, 164] on div "[EMAIL_ADDRESS][DOMAIN_NAME]" at bounding box center [482, 162] width 386 height 19
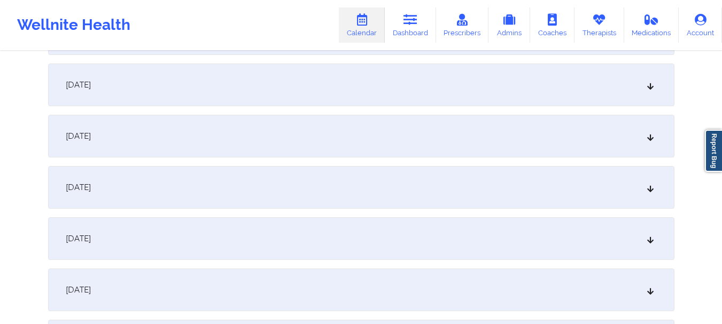
scroll to position [566, 0]
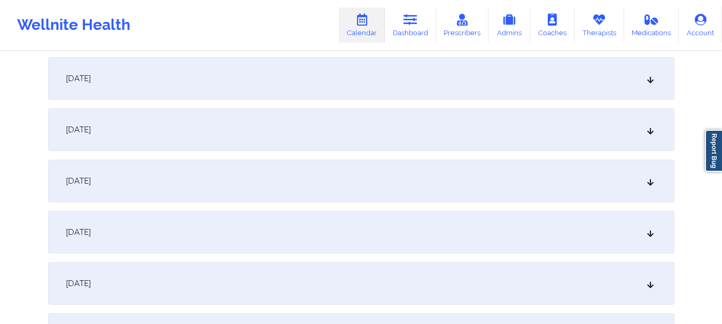
click at [602, 133] on div "[DATE]" at bounding box center [361, 129] width 626 height 43
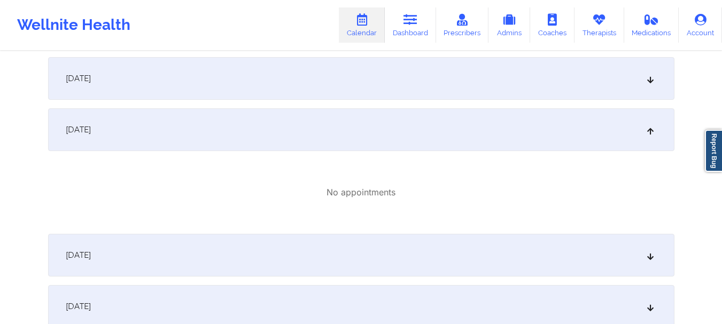
click at [424, 76] on div "[DATE]" at bounding box center [361, 78] width 626 height 43
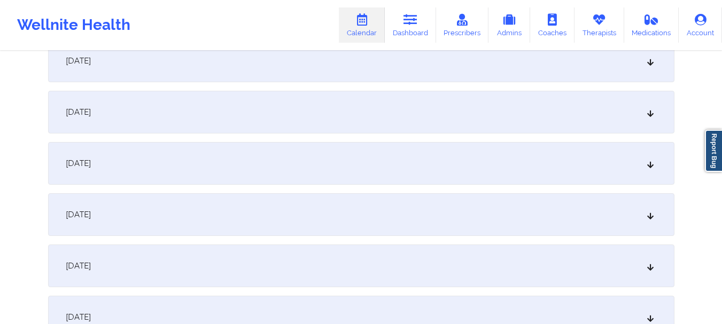
scroll to position [1230, 0]
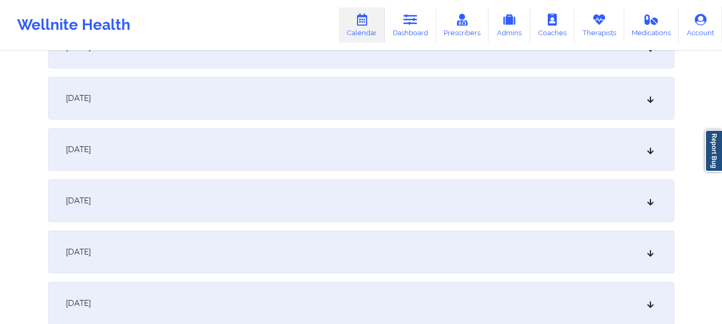
click at [596, 110] on div "[DATE]" at bounding box center [361, 98] width 626 height 43
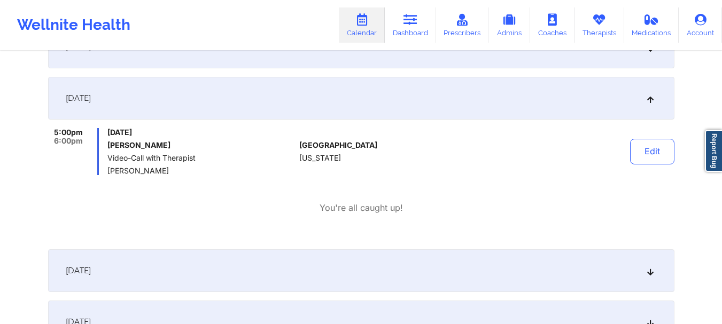
click at [596, 109] on div "[DATE]" at bounding box center [361, 98] width 626 height 43
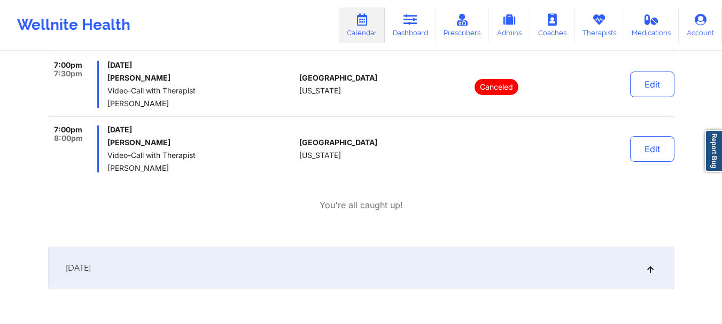
scroll to position [670, 0]
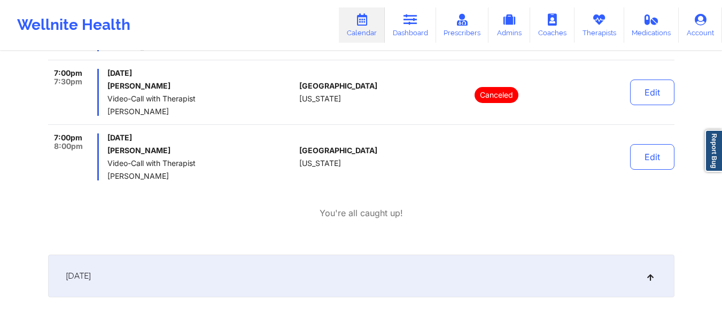
click at [310, 291] on div "[DATE]" at bounding box center [361, 276] width 626 height 43
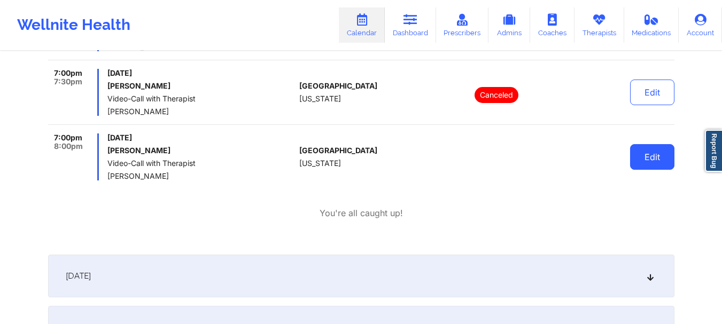
click at [658, 155] on button "Edit" at bounding box center [652, 157] width 44 height 26
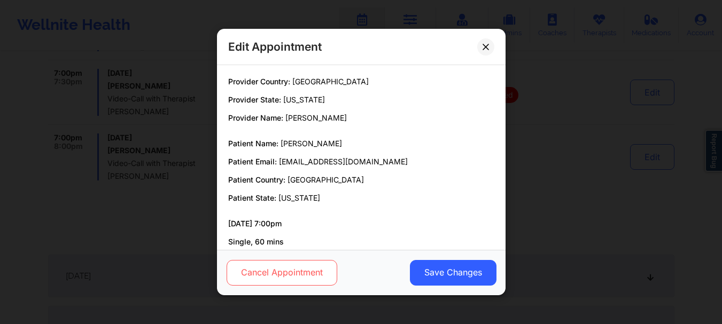
click at [297, 272] on button "Cancel Appointment" at bounding box center [281, 273] width 111 height 26
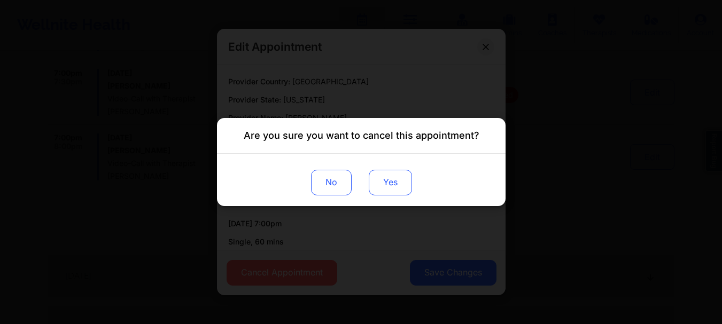
click at [392, 182] on button "Yes" at bounding box center [389, 183] width 43 height 26
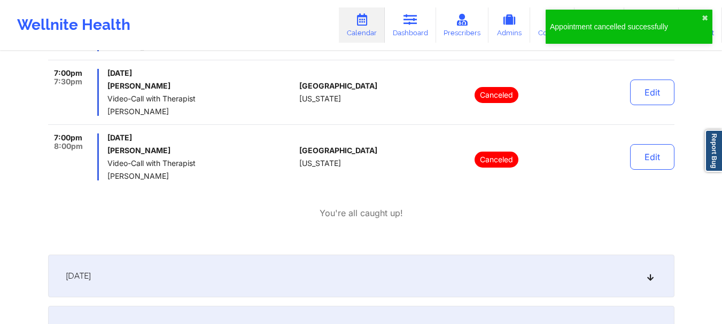
scroll to position [0, 0]
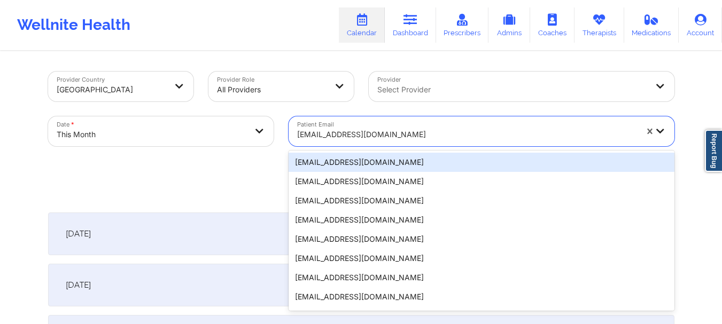
click at [364, 130] on div at bounding box center [467, 134] width 340 height 13
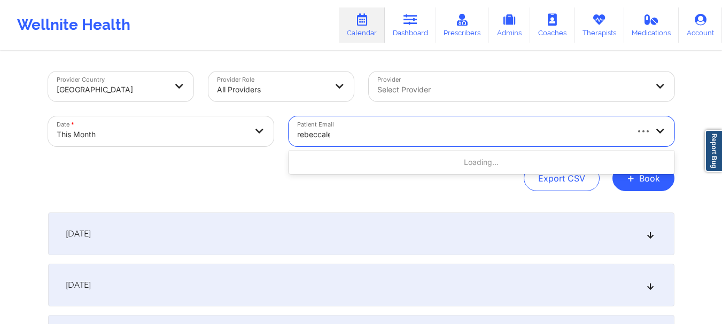
type input "rebeccalei"
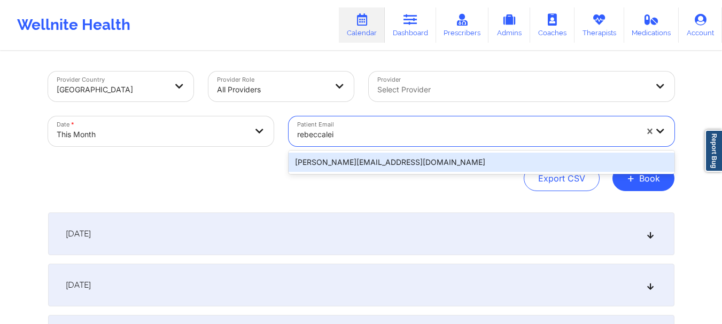
click at [359, 155] on div "[PERSON_NAME][EMAIL_ADDRESS][DOMAIN_NAME]" at bounding box center [482, 162] width 386 height 19
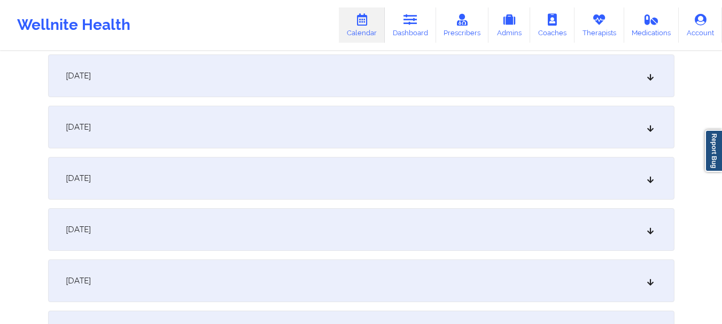
scroll to position [734, 0]
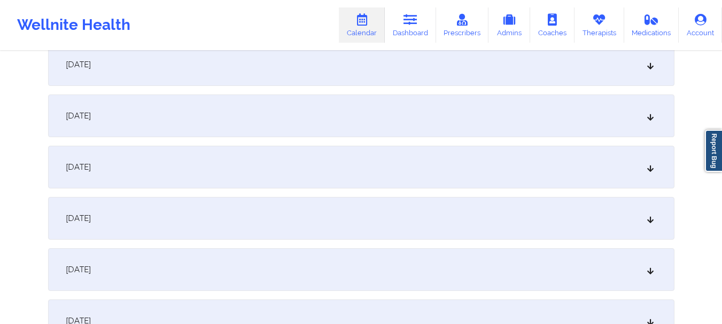
click at [655, 127] on div "[DATE]" at bounding box center [361, 116] width 626 height 43
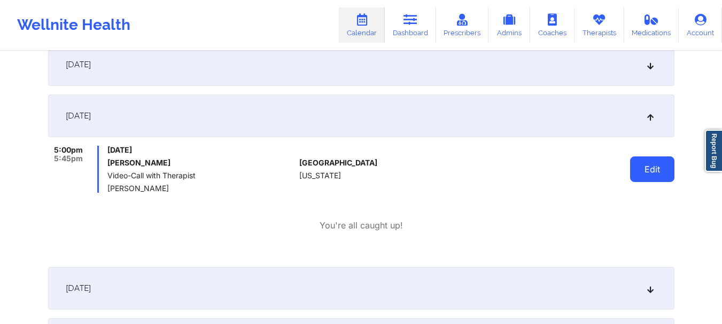
click at [655, 170] on button "Edit" at bounding box center [652, 170] width 44 height 26
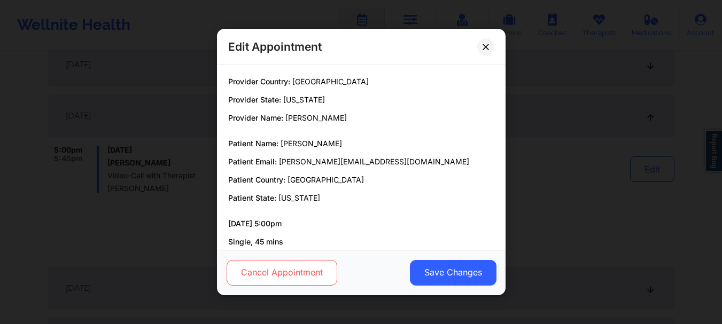
click at [297, 271] on button "Cancel Appointment" at bounding box center [281, 273] width 111 height 26
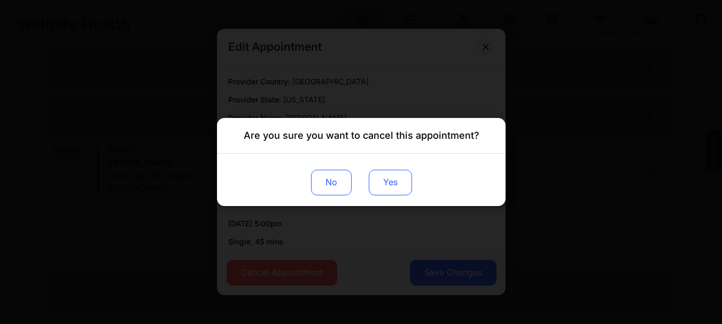
click at [385, 185] on button "Yes" at bounding box center [389, 183] width 43 height 26
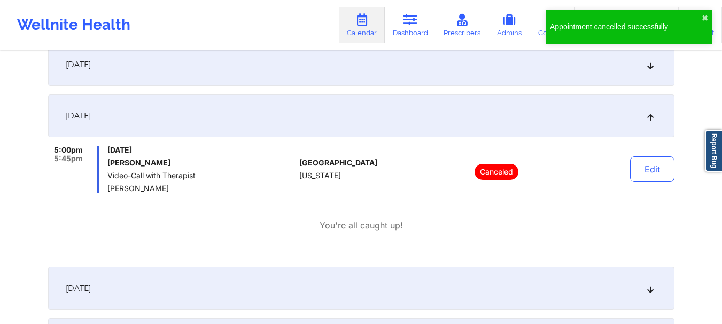
click at [652, 123] on div "[DATE]" at bounding box center [361, 116] width 626 height 43
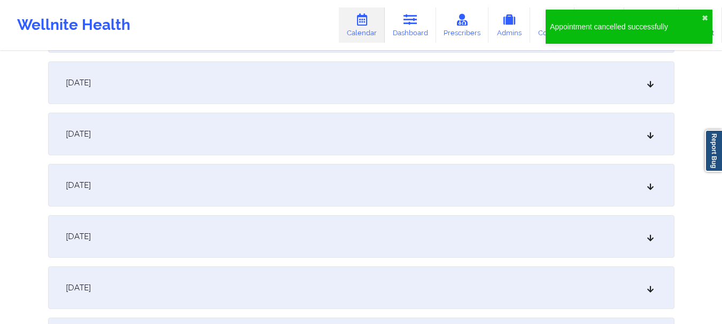
scroll to position [770, 0]
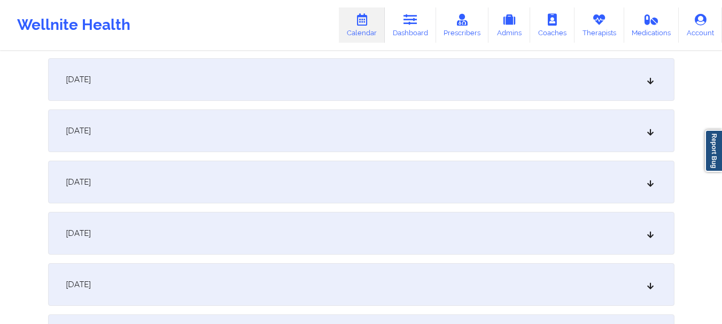
click at [346, 185] on div "[DATE]" at bounding box center [361, 182] width 626 height 43
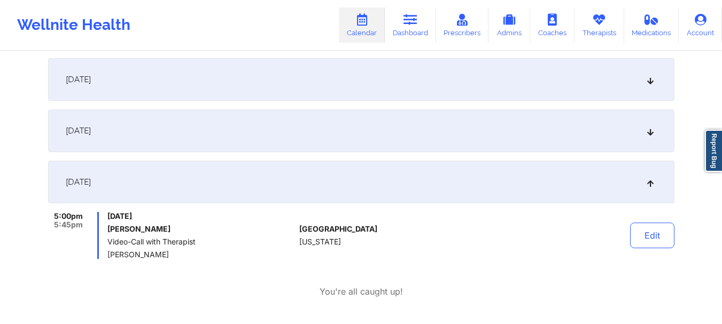
click at [346, 185] on div "[DATE]" at bounding box center [361, 182] width 626 height 43
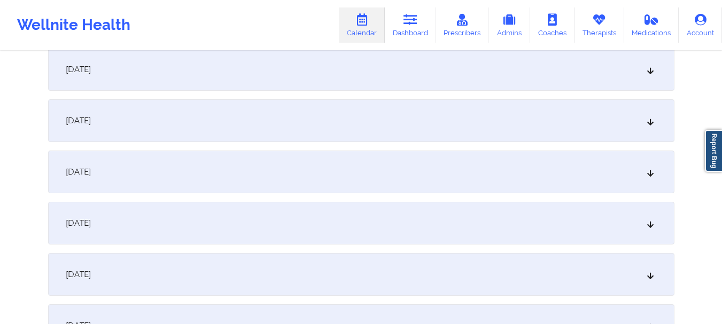
scroll to position [1079, 0]
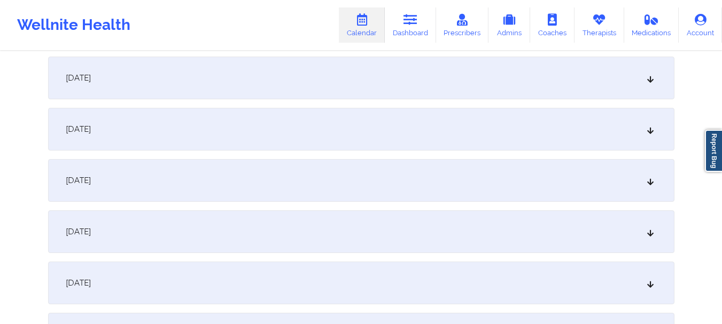
click at [317, 143] on div "[DATE]" at bounding box center [361, 129] width 626 height 43
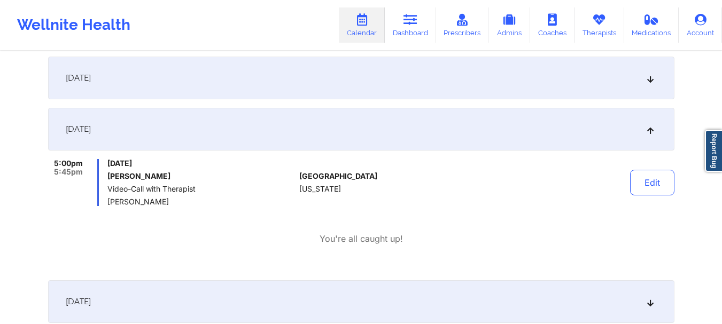
click at [666, 181] on button "Edit" at bounding box center [652, 183] width 44 height 26
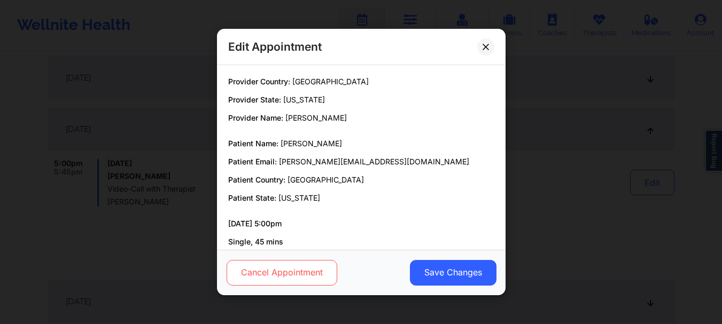
click at [285, 274] on button "Cancel Appointment" at bounding box center [281, 273] width 111 height 26
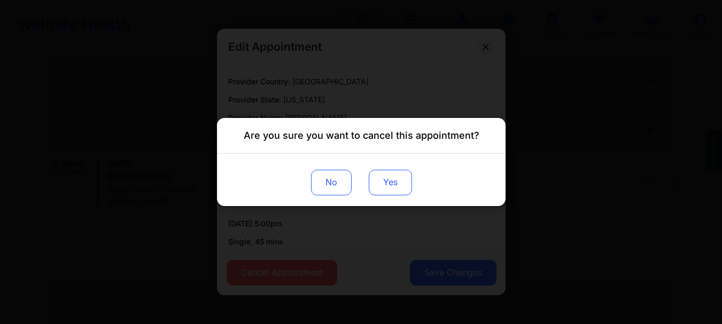
click at [390, 182] on button "Yes" at bounding box center [389, 183] width 43 height 26
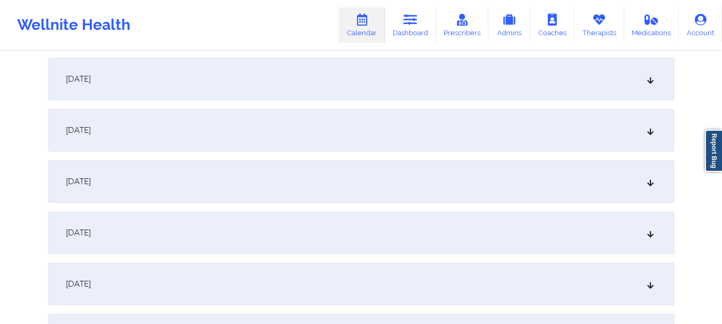
scroll to position [1553, 0]
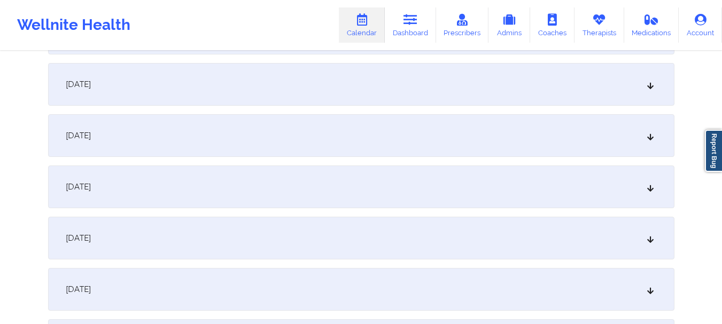
click at [360, 137] on div "[DATE]" at bounding box center [361, 135] width 626 height 43
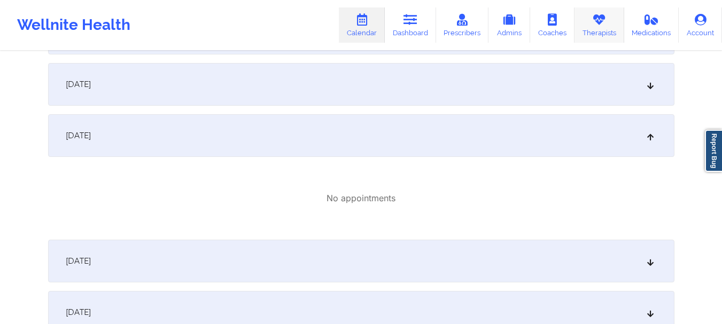
click at [601, 30] on link "Therapists" at bounding box center [599, 24] width 50 height 35
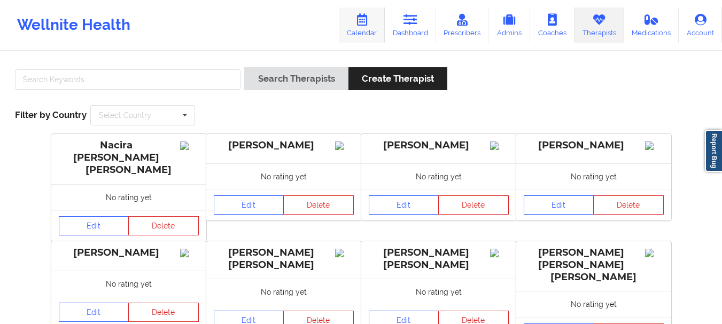
click at [378, 29] on link "Calendar" at bounding box center [362, 24] width 46 height 35
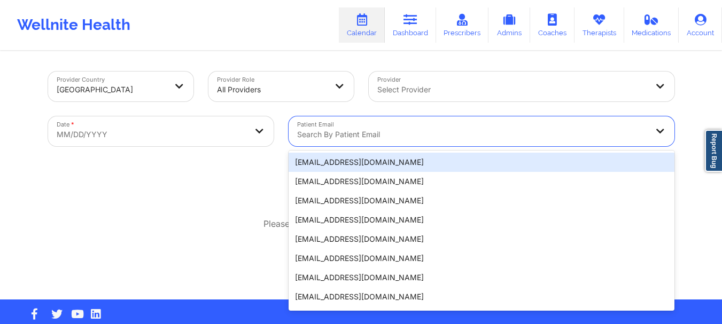
click at [346, 124] on div "Search by patient email" at bounding box center [469, 131] width 360 height 30
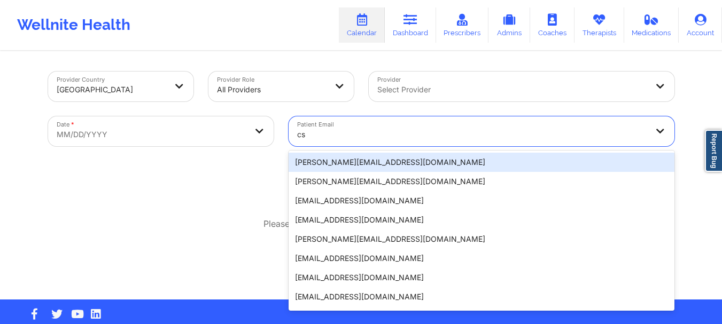
type input "cso"
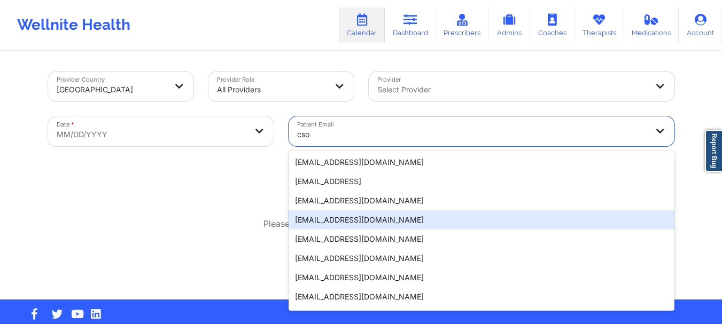
click at [347, 222] on div "[EMAIL_ADDRESS][DOMAIN_NAME]" at bounding box center [482, 220] width 386 height 19
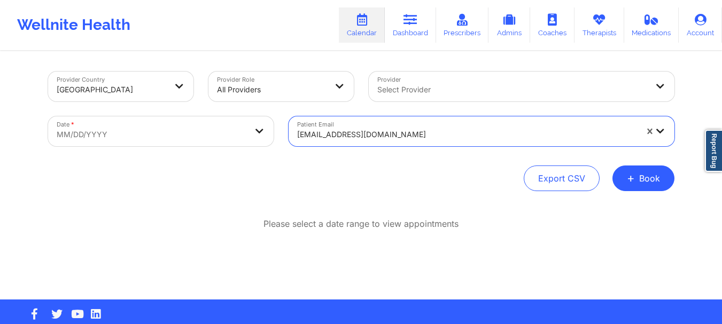
click at [190, 138] on body "Wellnite Health Calendar Dashboard Prescribers Admins Coaches Therapists Medica…" at bounding box center [361, 162] width 722 height 324
select select "2025-8"
select select "2025-9"
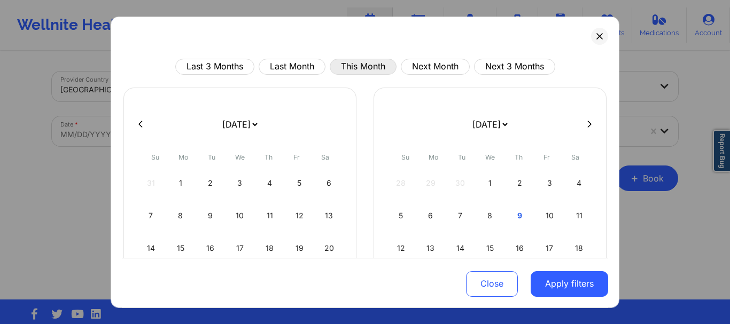
click at [351, 66] on button "This Month" at bounding box center [363, 66] width 67 height 16
select select "2025-9"
select select "2025-10"
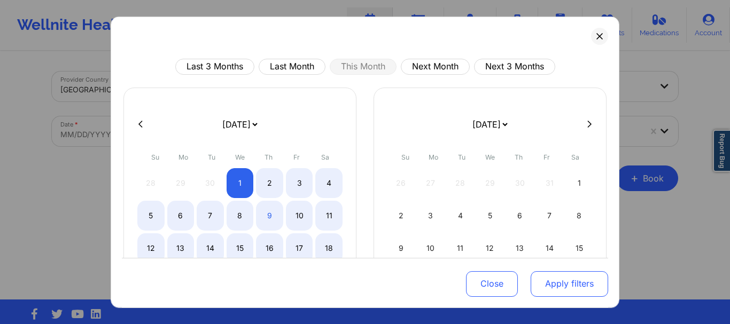
click at [531, 280] on button "Apply filters" at bounding box center [569, 284] width 77 height 26
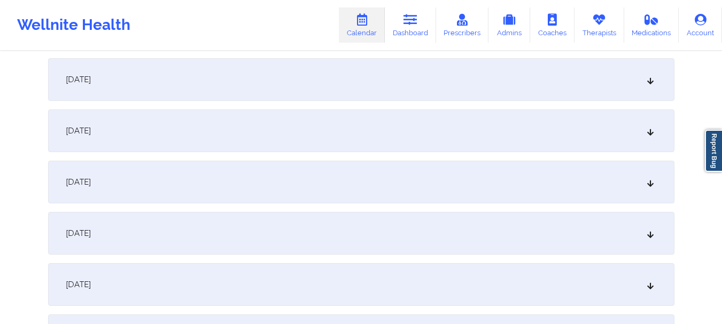
scroll to position [813, 0]
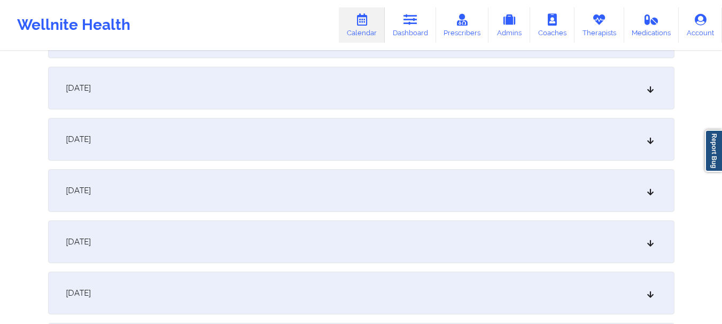
click at [411, 198] on div "[DATE]" at bounding box center [361, 190] width 626 height 43
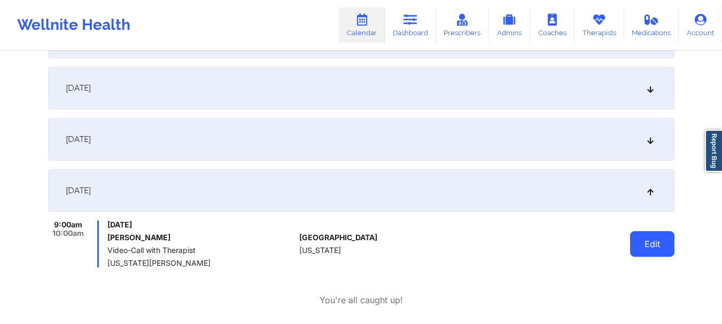
click at [655, 247] on button "Edit" at bounding box center [652, 244] width 44 height 26
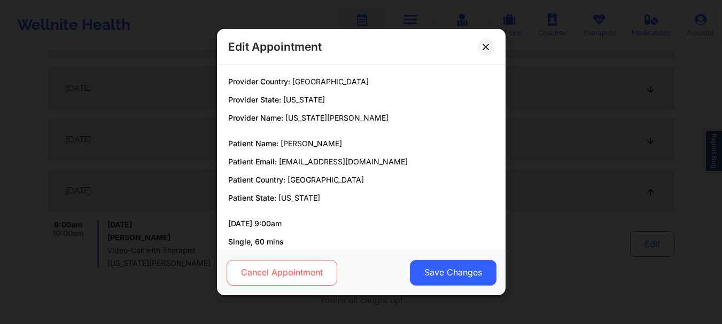
click at [320, 262] on button "Cancel Appointment" at bounding box center [281, 273] width 111 height 26
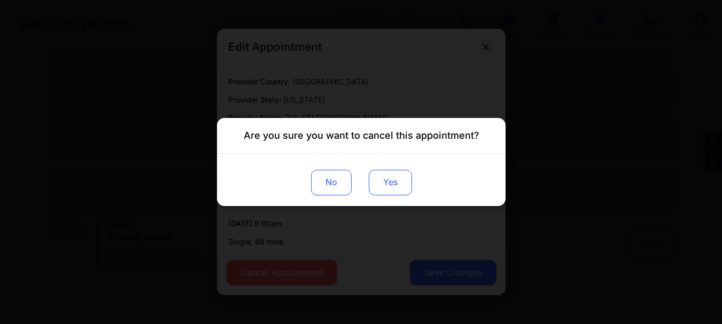
click at [390, 192] on button "Yes" at bounding box center [389, 183] width 43 height 26
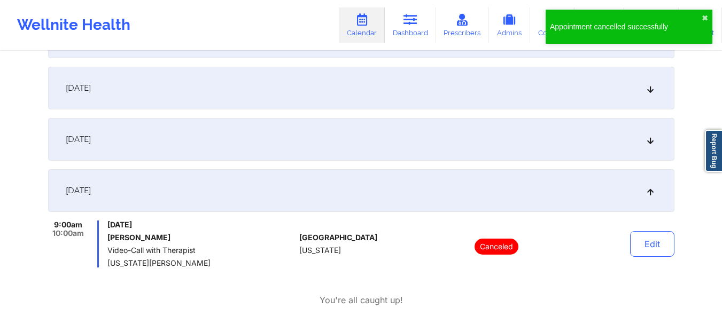
click at [637, 200] on div "[DATE]" at bounding box center [361, 190] width 626 height 43
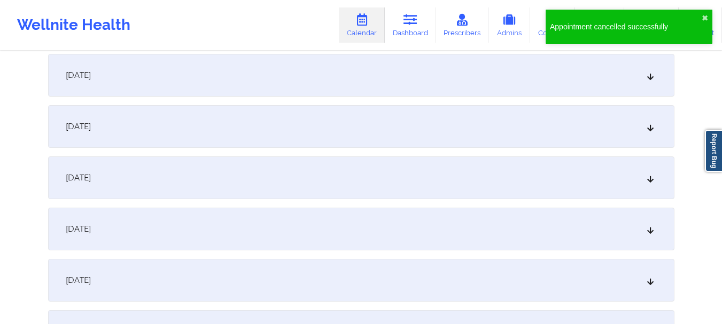
scroll to position [1188, 0]
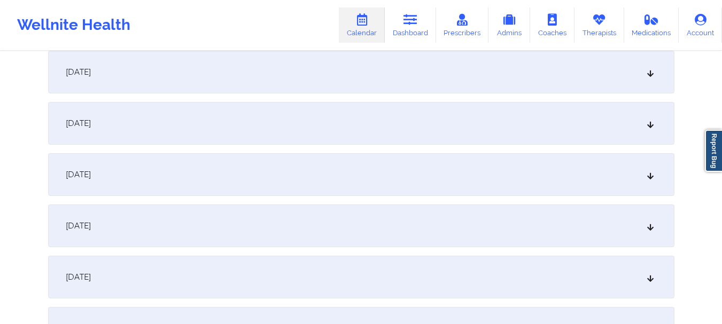
click at [544, 168] on div "[DATE]" at bounding box center [361, 174] width 626 height 43
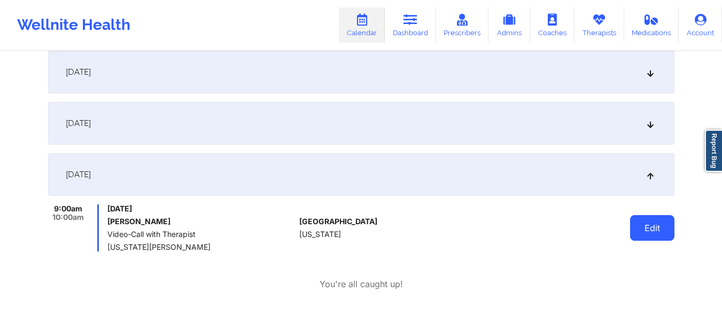
click at [669, 225] on button "Edit" at bounding box center [652, 228] width 44 height 26
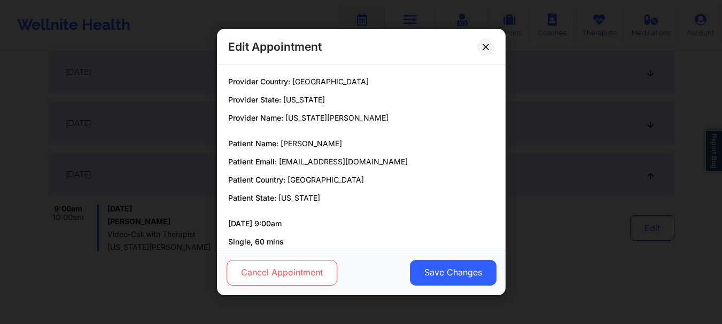
click at [316, 273] on button "Cancel Appointment" at bounding box center [281, 273] width 111 height 26
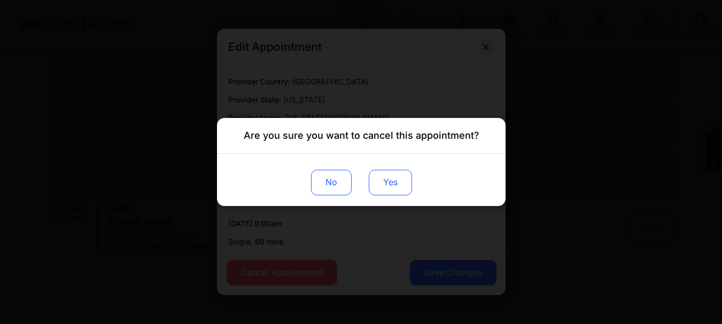
click at [393, 190] on button "Yes" at bounding box center [389, 183] width 43 height 26
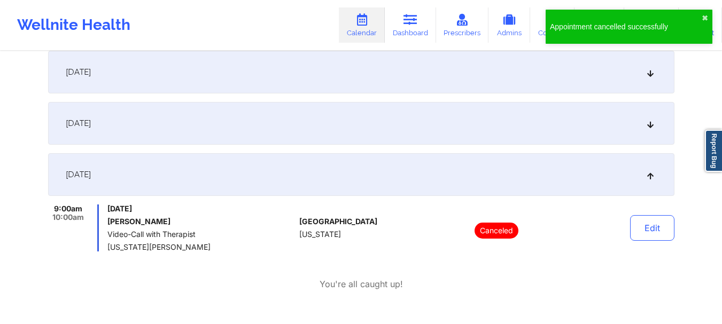
click at [516, 178] on div "[DATE]" at bounding box center [361, 174] width 626 height 43
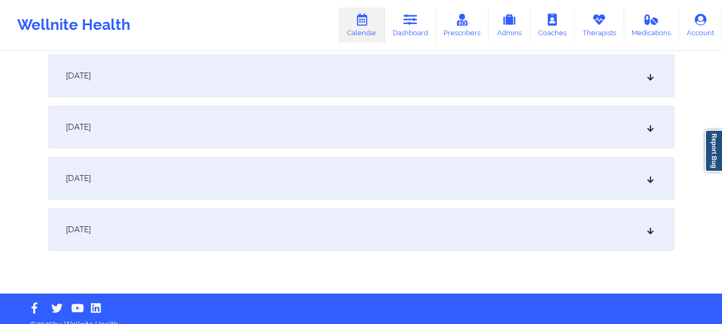
scroll to position [1547, 0]
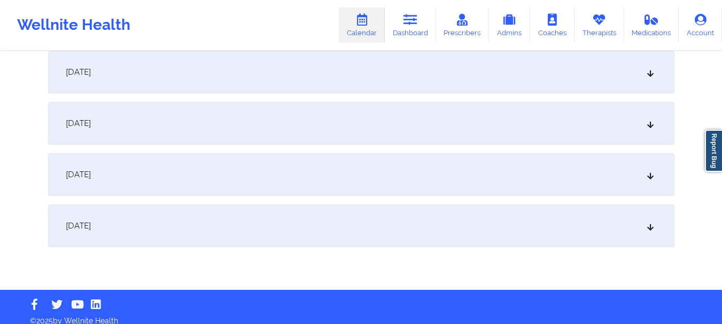
click at [450, 190] on div "[DATE]" at bounding box center [361, 174] width 626 height 43
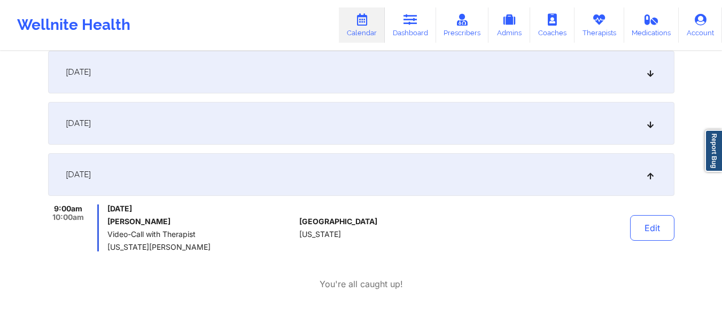
click at [645, 214] on div "Edit" at bounding box center [624, 228] width 99 height 47
click at [645, 223] on button "Edit" at bounding box center [652, 228] width 44 height 26
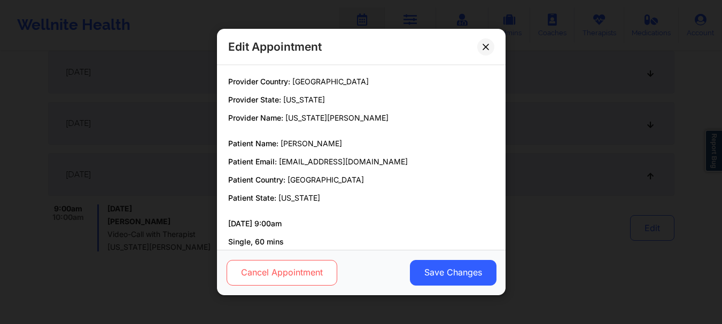
click at [324, 267] on button "Cancel Appointment" at bounding box center [281, 273] width 111 height 26
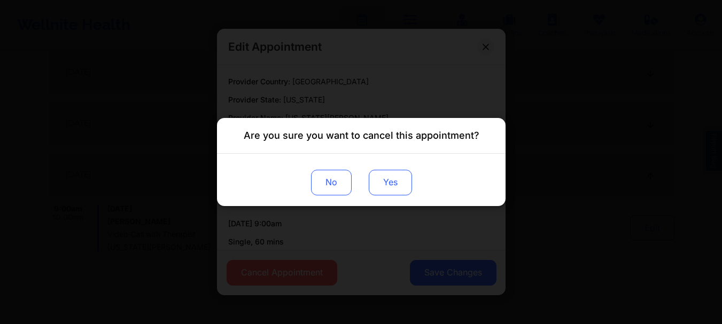
click at [392, 182] on button "Yes" at bounding box center [389, 183] width 43 height 26
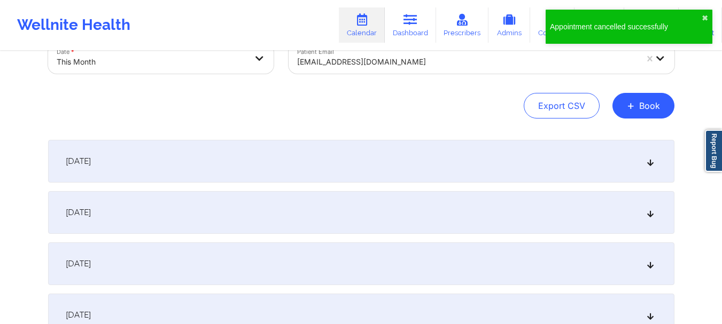
scroll to position [0, 0]
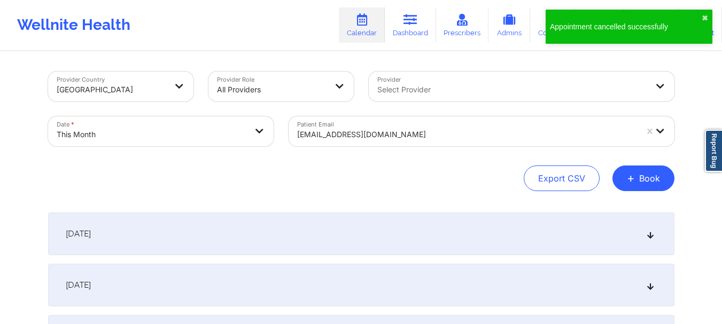
click at [216, 128] on body "Appointment cancelled successfully ✖︎ Wellnite Health Calendar Dashboard Prescr…" at bounding box center [361, 162] width 722 height 324
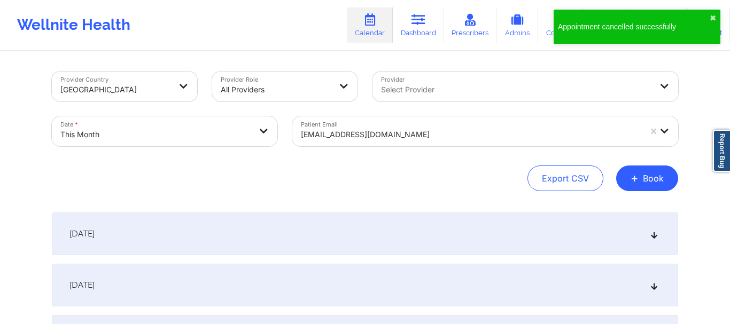
select select "2025-9"
select select "2025-10"
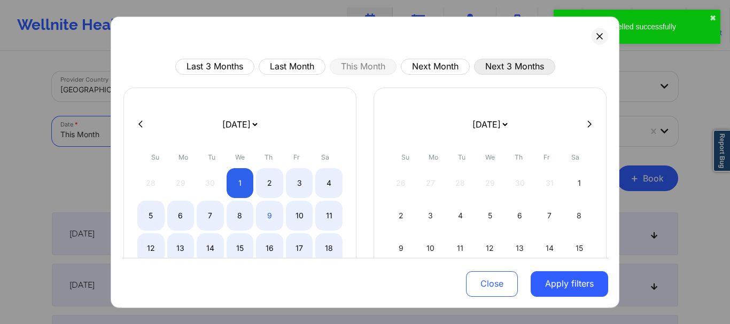
click at [496, 64] on button "Next 3 Months" at bounding box center [514, 66] width 81 height 16
select select "2025-10"
select select "2025-11"
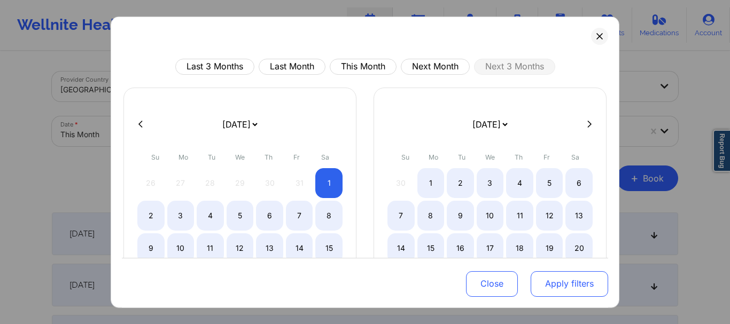
click at [531, 282] on button "Apply filters" at bounding box center [569, 284] width 77 height 26
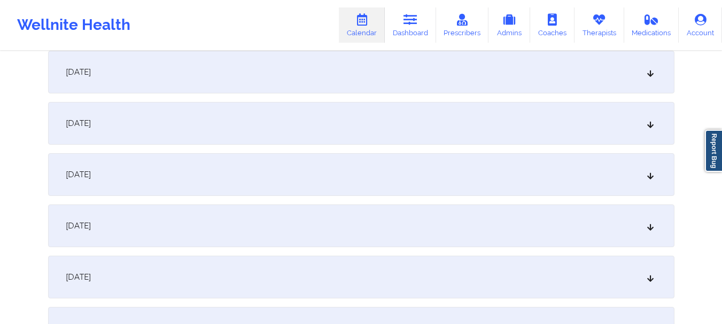
scroll to position [325, 0]
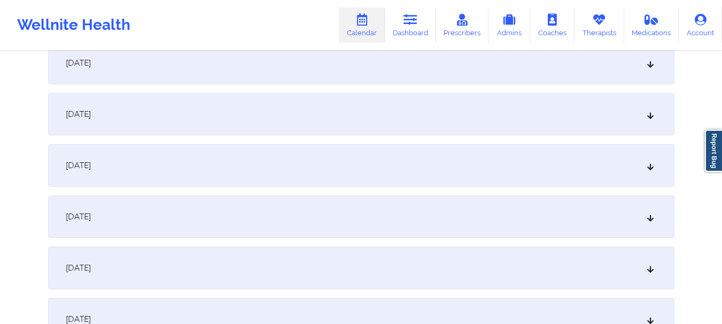
click at [420, 172] on div "[DATE]" at bounding box center [361, 165] width 626 height 43
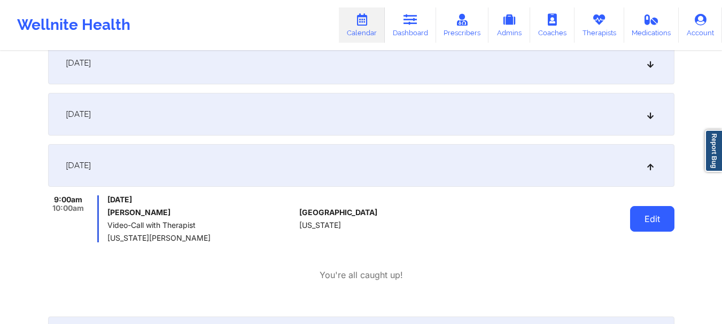
click at [650, 218] on button "Edit" at bounding box center [652, 219] width 44 height 26
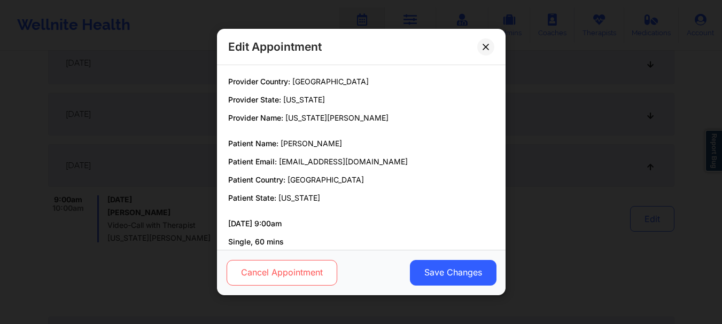
click at [289, 280] on button "Cancel Appointment" at bounding box center [281, 273] width 111 height 26
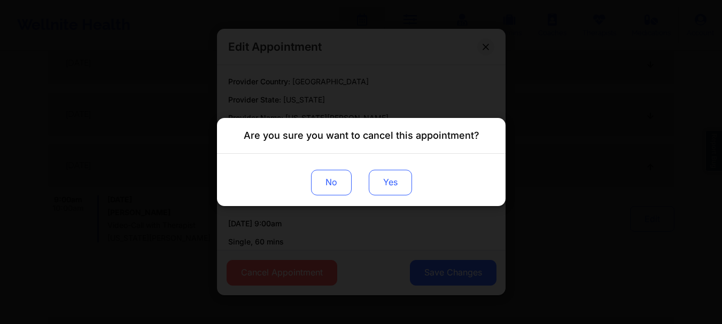
click at [386, 181] on button "Yes" at bounding box center [389, 183] width 43 height 26
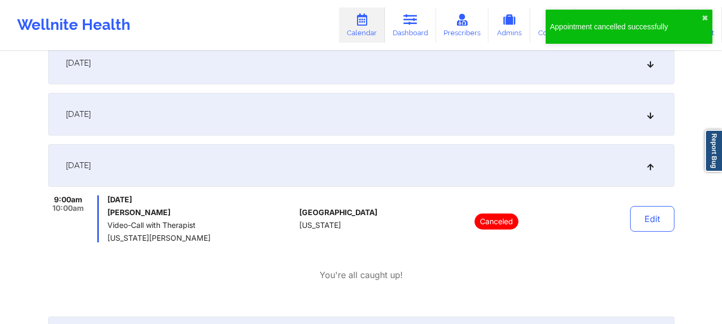
click at [545, 175] on div "[DATE]" at bounding box center [361, 165] width 626 height 43
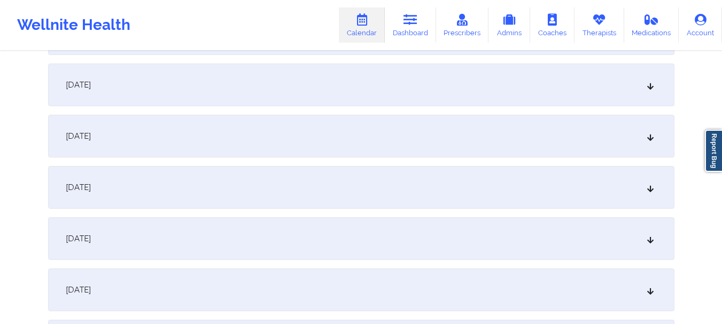
scroll to position [807, 0]
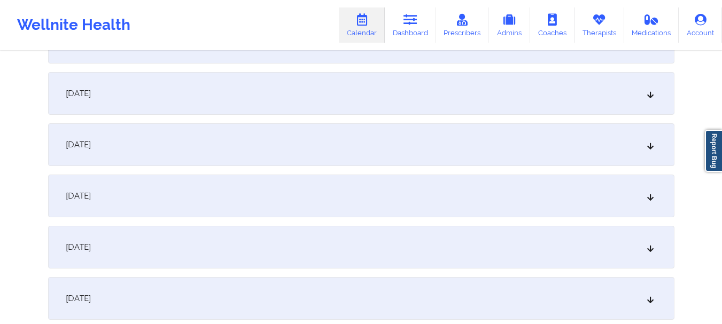
click at [521, 61] on div "[DATE]" at bounding box center [361, 42] width 626 height 43
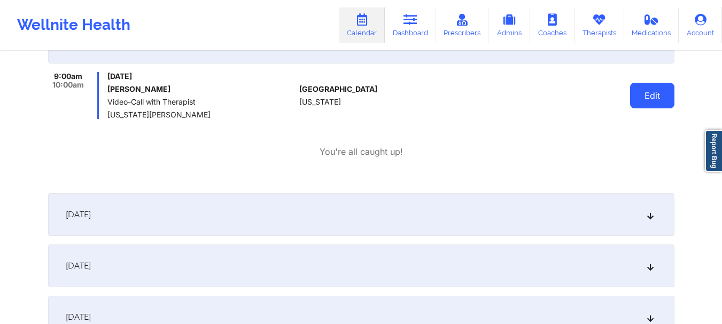
click at [632, 103] on button "Edit" at bounding box center [652, 96] width 44 height 26
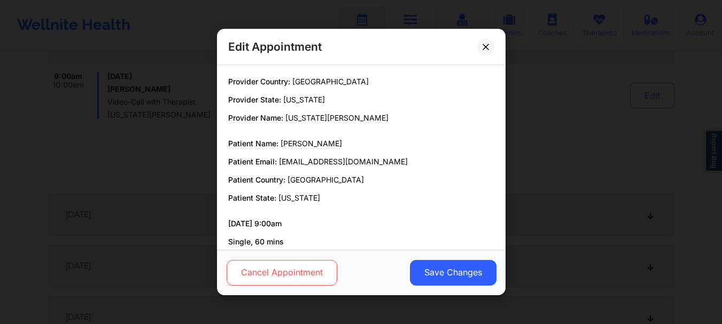
click at [304, 271] on button "Cancel Appointment" at bounding box center [281, 273] width 111 height 26
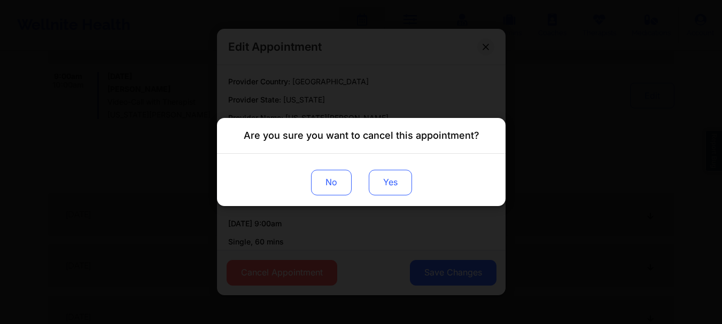
click at [382, 190] on button "Yes" at bounding box center [389, 183] width 43 height 26
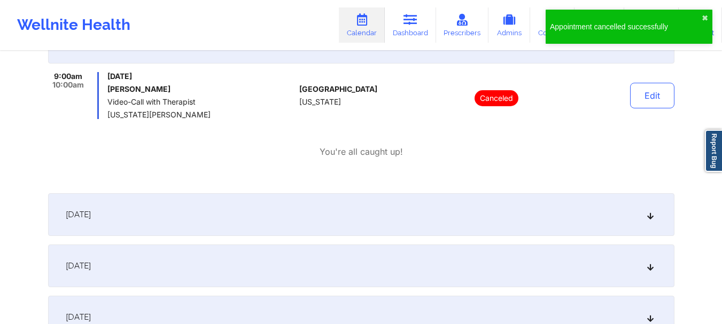
click at [524, 61] on div "[DATE]" at bounding box center [361, 42] width 626 height 43
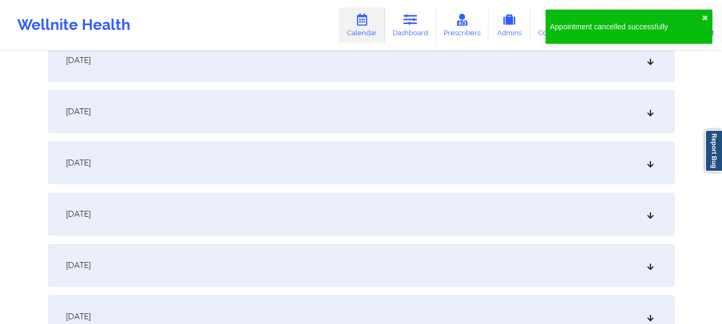
scroll to position [1115, 0]
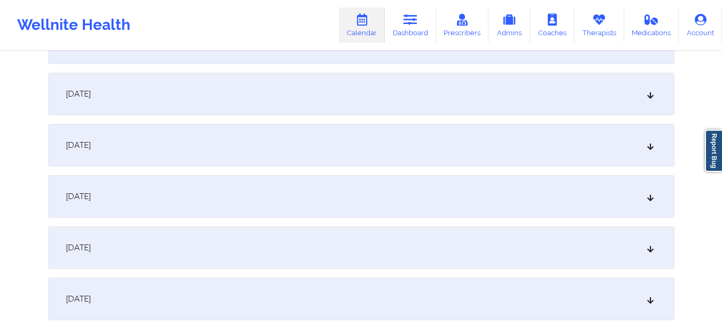
click at [480, 89] on div "[DATE]" at bounding box center [361, 94] width 626 height 43
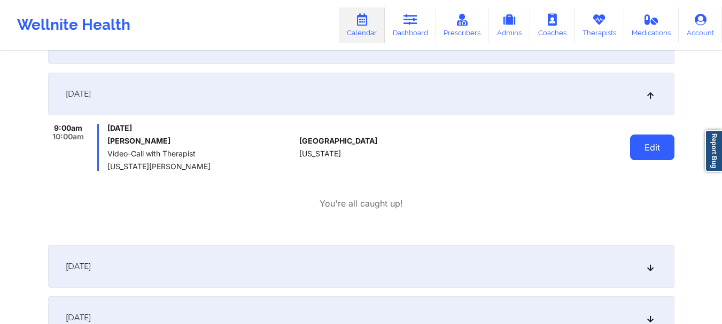
click at [648, 142] on button "Edit" at bounding box center [652, 148] width 44 height 26
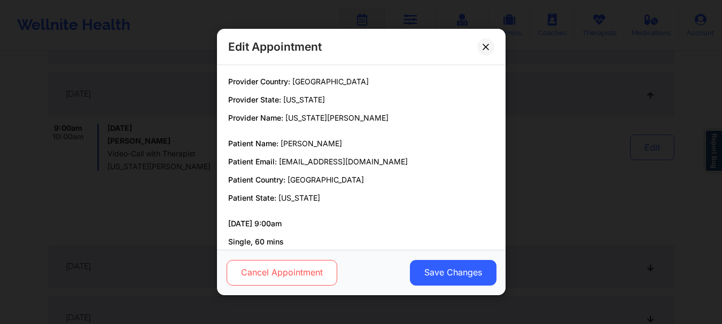
click at [287, 272] on button "Cancel Appointment" at bounding box center [281, 273] width 111 height 26
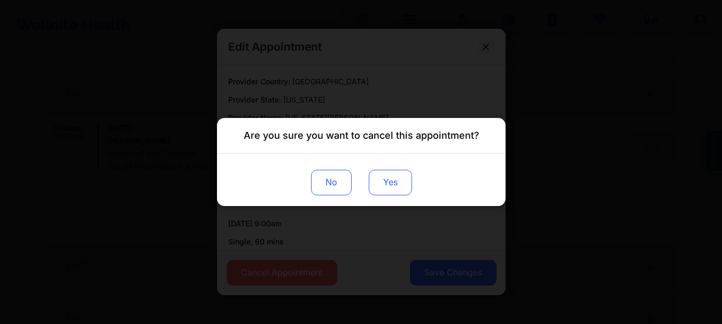
click at [389, 177] on button "Yes" at bounding box center [389, 183] width 43 height 26
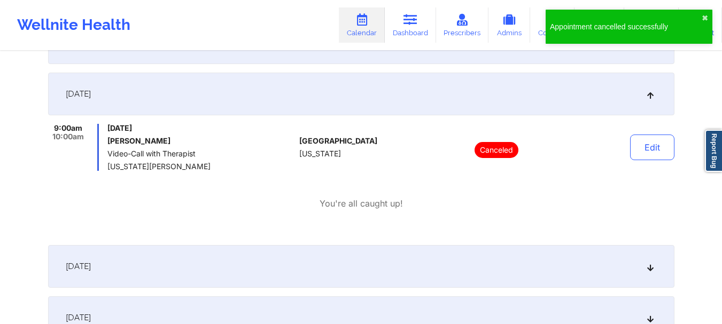
click at [599, 98] on div "[DATE]" at bounding box center [361, 94] width 626 height 43
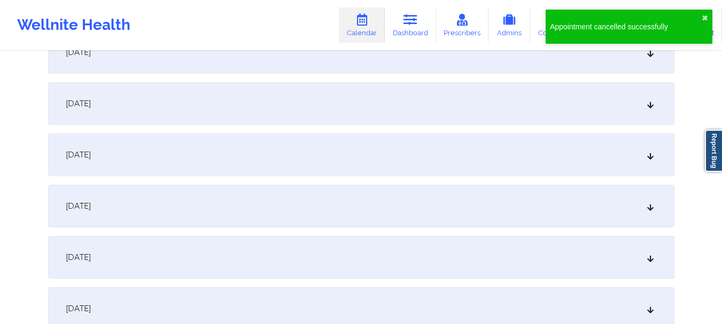
scroll to position [1421, 0]
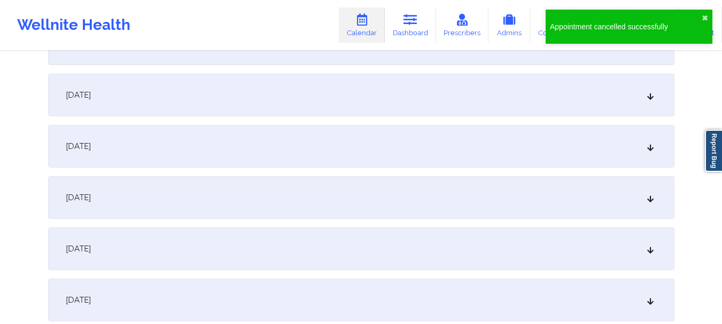
click at [595, 149] on div "[DATE]" at bounding box center [361, 146] width 626 height 43
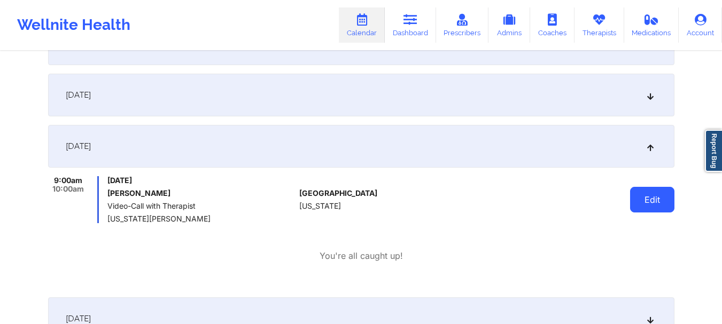
click at [633, 200] on button "Edit" at bounding box center [652, 200] width 44 height 26
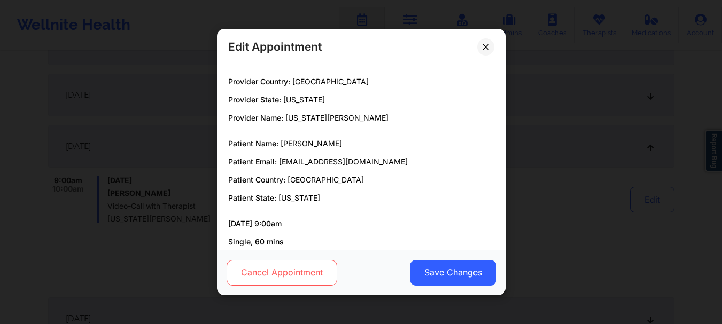
click at [291, 276] on button "Cancel Appointment" at bounding box center [281, 273] width 111 height 26
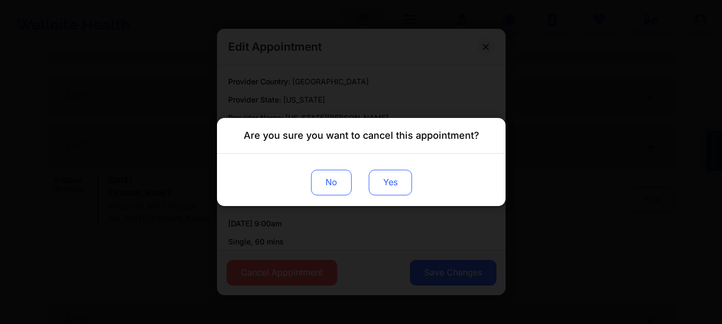
click at [395, 187] on button "Yes" at bounding box center [389, 183] width 43 height 26
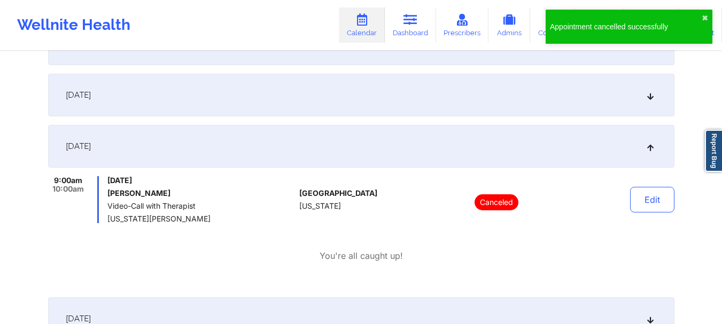
click at [588, 135] on div "[DATE]" at bounding box center [361, 146] width 626 height 43
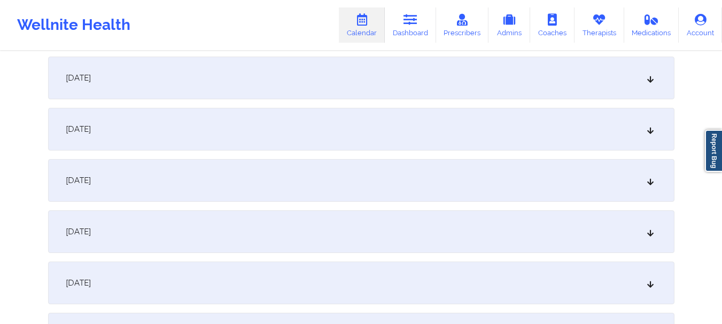
scroll to position [1790, 0]
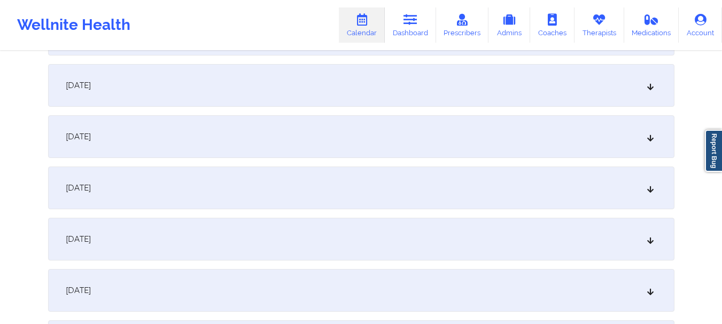
click at [575, 136] on div "[DATE]" at bounding box center [361, 136] width 626 height 43
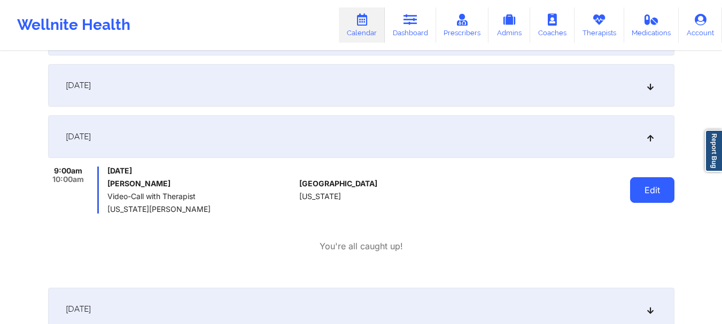
click at [644, 183] on button "Edit" at bounding box center [652, 190] width 44 height 26
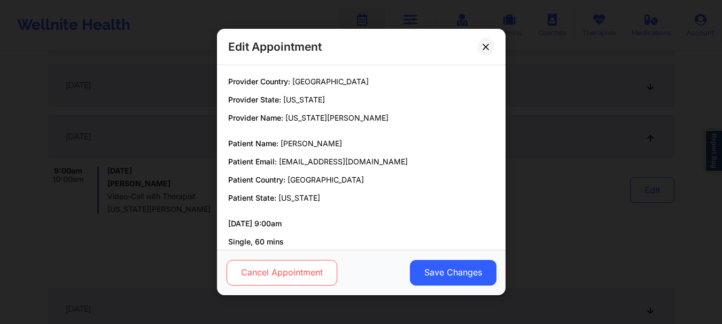
click at [291, 275] on button "Cancel Appointment" at bounding box center [281, 273] width 111 height 26
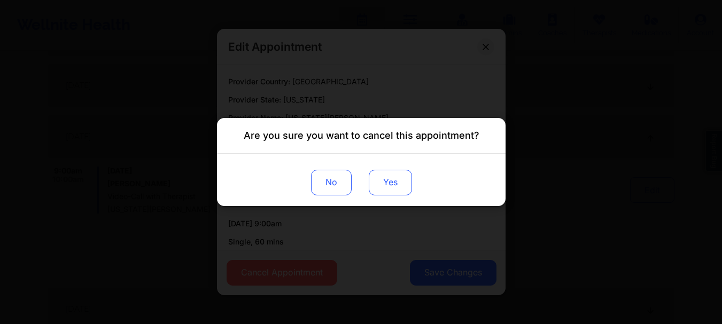
click at [407, 183] on button "Yes" at bounding box center [389, 183] width 43 height 26
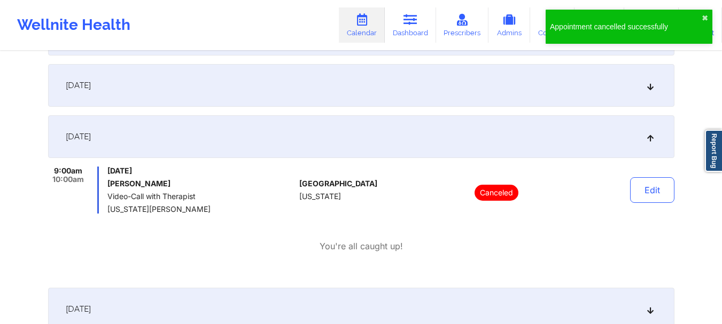
click at [569, 154] on div "[DATE]" at bounding box center [361, 136] width 626 height 43
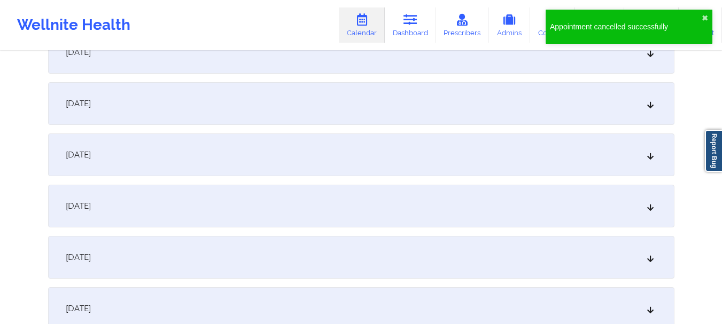
scroll to position [2088, 0]
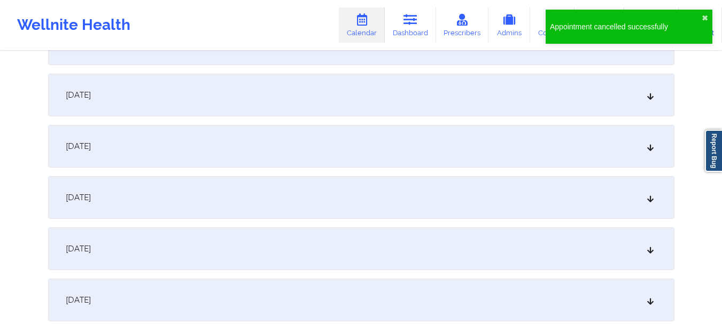
click at [521, 189] on div "[DATE]" at bounding box center [361, 197] width 626 height 43
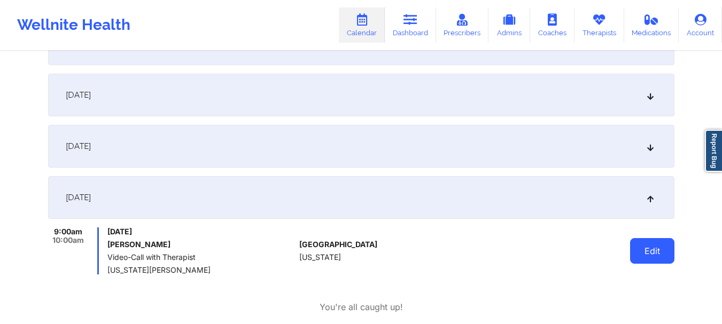
click at [636, 248] on button "Edit" at bounding box center [652, 251] width 44 height 26
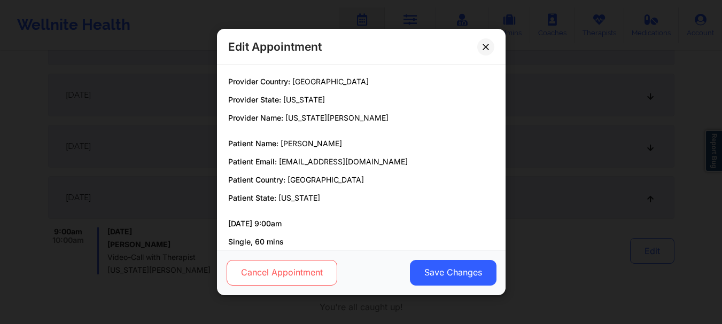
click at [318, 271] on button "Cancel Appointment" at bounding box center [281, 273] width 111 height 26
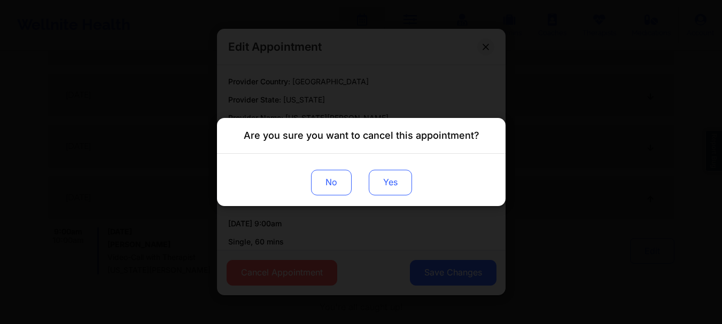
click at [397, 182] on button "Yes" at bounding box center [389, 183] width 43 height 26
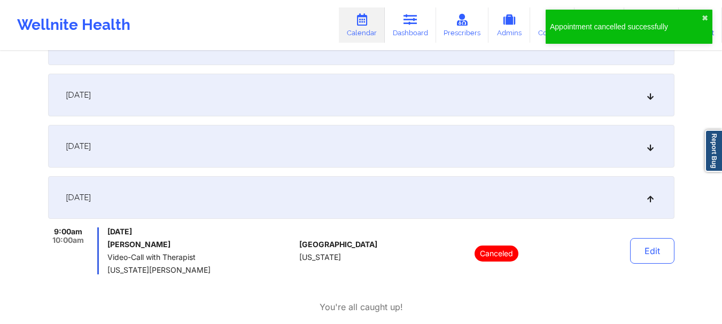
click at [558, 215] on div "[DATE]" at bounding box center [361, 197] width 626 height 43
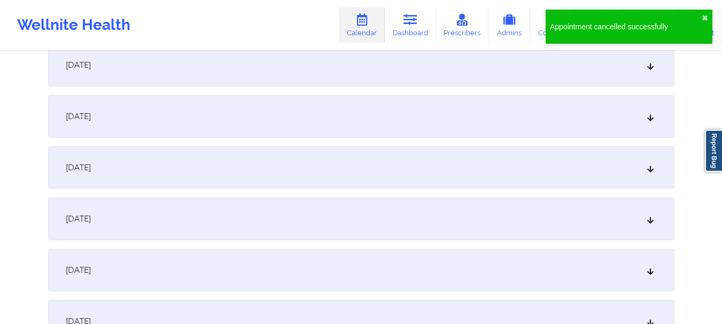
scroll to position [2527, 0]
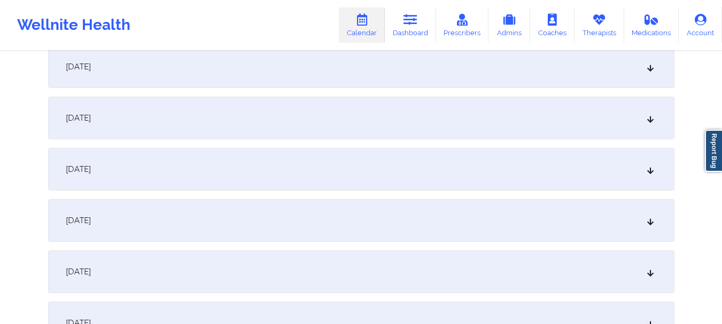
click at [590, 126] on div "[DATE]" at bounding box center [361, 118] width 626 height 43
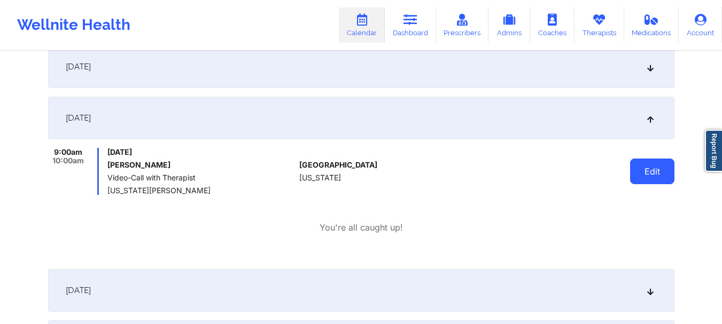
click at [639, 170] on button "Edit" at bounding box center [652, 172] width 44 height 26
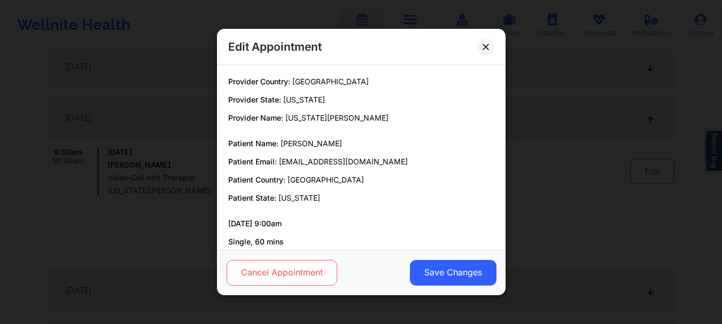
click at [289, 276] on button "Cancel Appointment" at bounding box center [281, 273] width 111 height 26
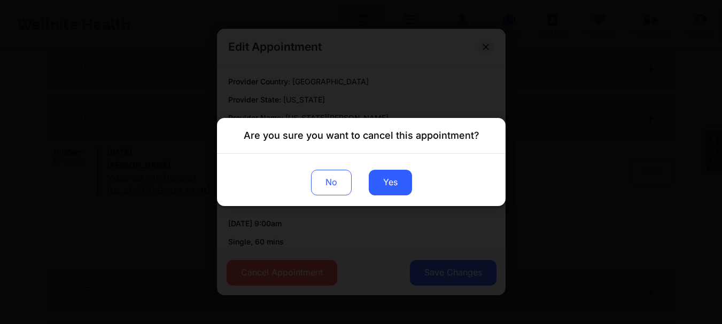
click at [412, 183] on div "No Yes" at bounding box center [361, 180] width 289 height 52
click at [399, 185] on button "Yes" at bounding box center [389, 183] width 43 height 26
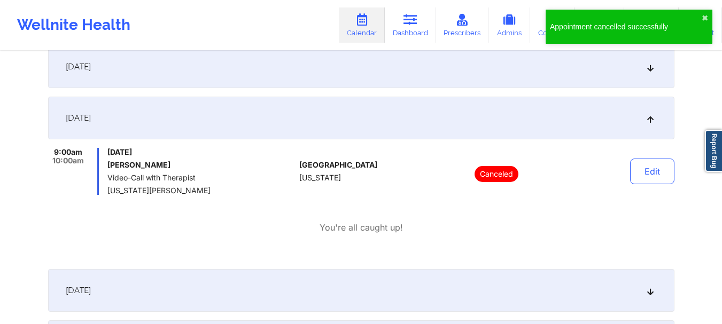
click at [579, 123] on div "[DATE]" at bounding box center [361, 118] width 626 height 43
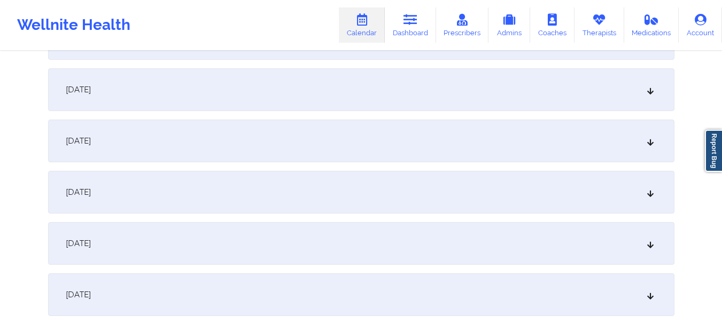
scroll to position [2939, 0]
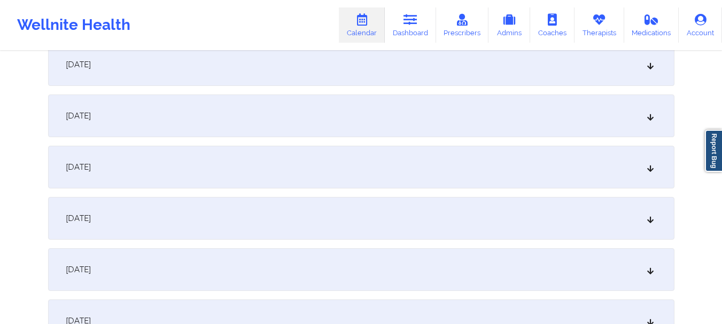
click at [433, 67] on div "[DATE]" at bounding box center [361, 64] width 626 height 43
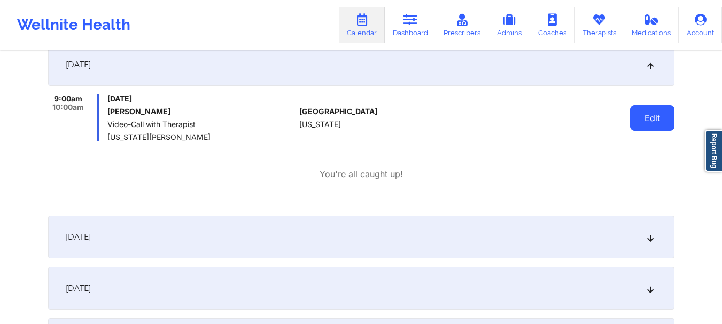
click at [652, 117] on button "Edit" at bounding box center [652, 118] width 44 height 26
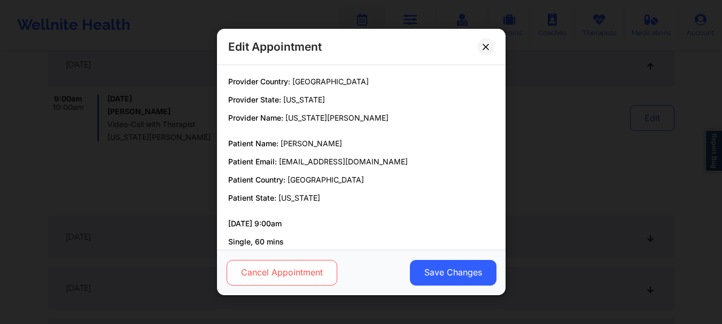
click at [293, 271] on button "Cancel Appointment" at bounding box center [281, 273] width 111 height 26
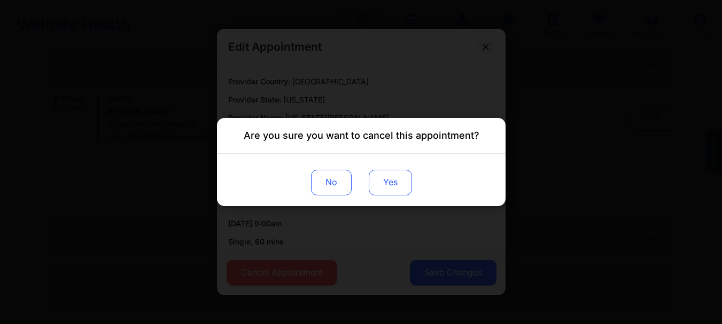
click at [408, 174] on button "Yes" at bounding box center [389, 183] width 43 height 26
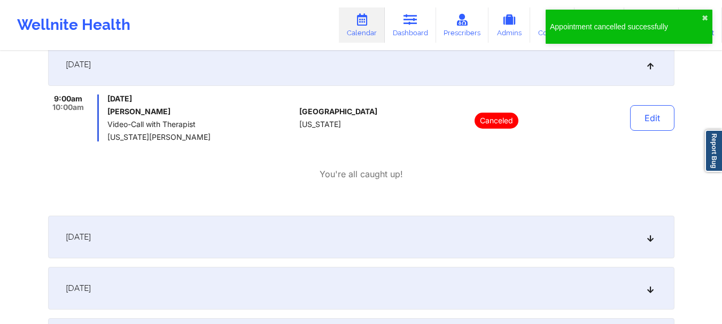
click at [627, 75] on div "[DATE]" at bounding box center [361, 64] width 626 height 43
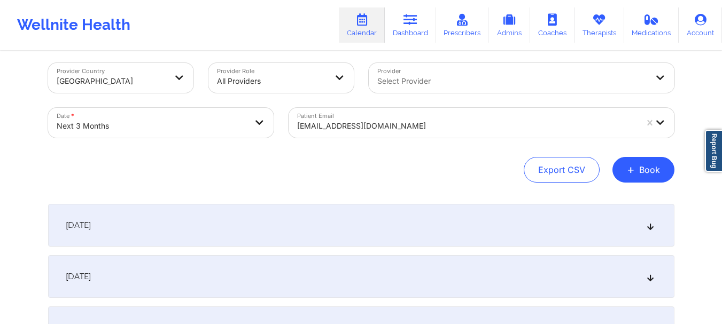
scroll to position [0, 0]
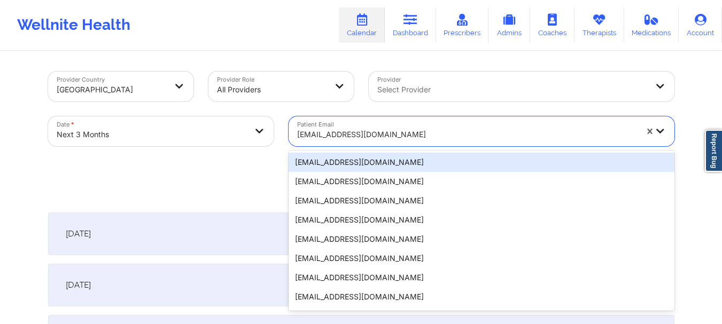
click at [341, 137] on div at bounding box center [467, 134] width 340 height 13
type input "quep"
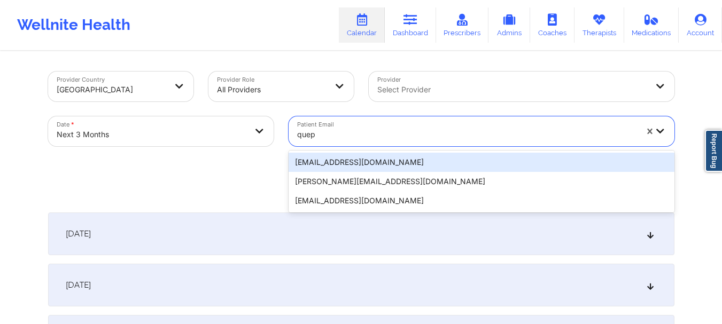
click at [336, 165] on div "[EMAIL_ADDRESS][DOMAIN_NAME]" at bounding box center [482, 162] width 386 height 19
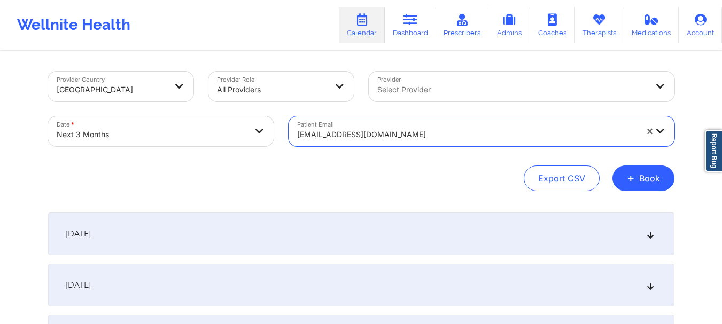
select select "2025-10"
select select "2025-11"
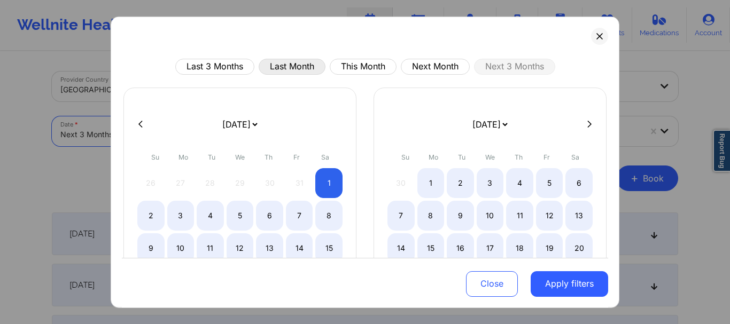
click at [274, 65] on button "Last Month" at bounding box center [292, 66] width 67 height 16
select select "2025-8"
select select "2025-9"
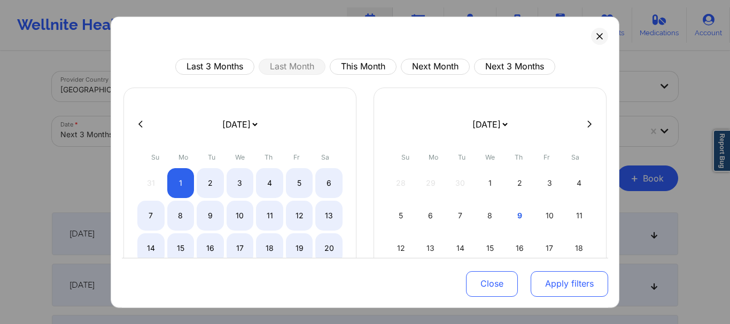
click at [539, 288] on button "Apply filters" at bounding box center [569, 284] width 77 height 26
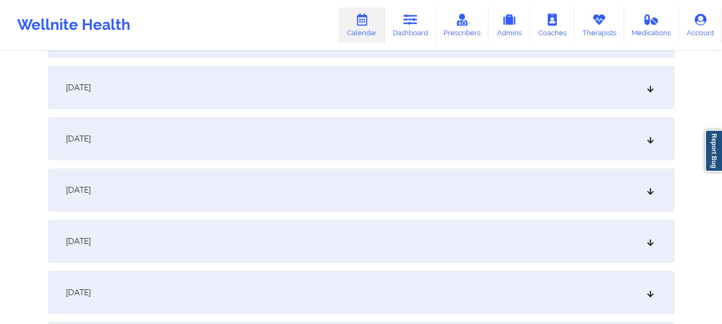
scroll to position [877, 0]
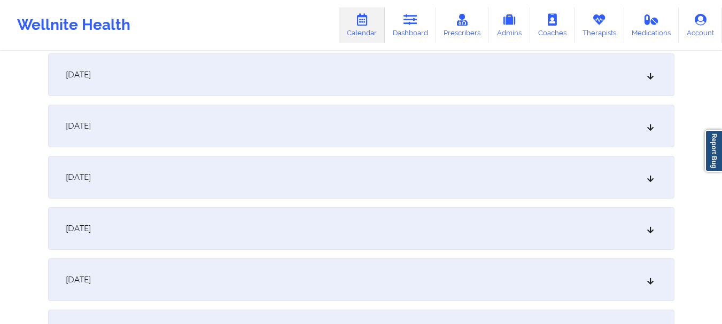
click at [581, 228] on div "[DATE]" at bounding box center [361, 228] width 626 height 43
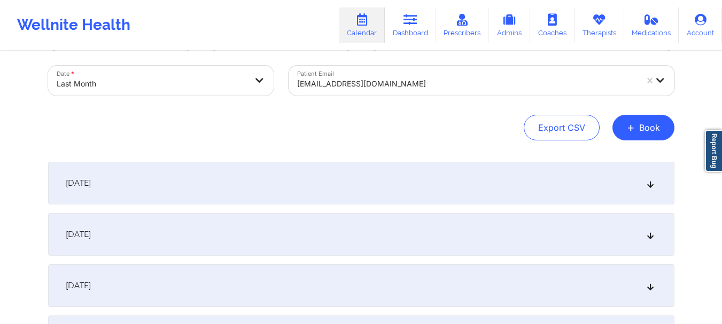
scroll to position [0, 0]
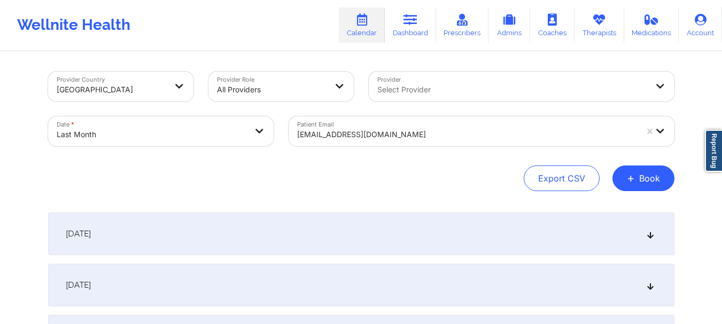
select select "2025-8"
select select "2025-9"
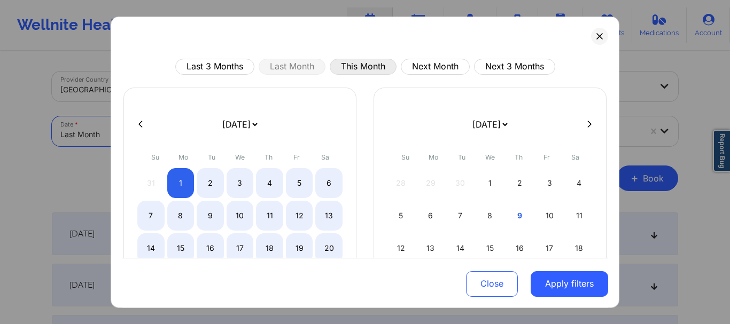
click at [383, 60] on button "This Month" at bounding box center [363, 66] width 67 height 16
select select "2025-9"
select select "2025-10"
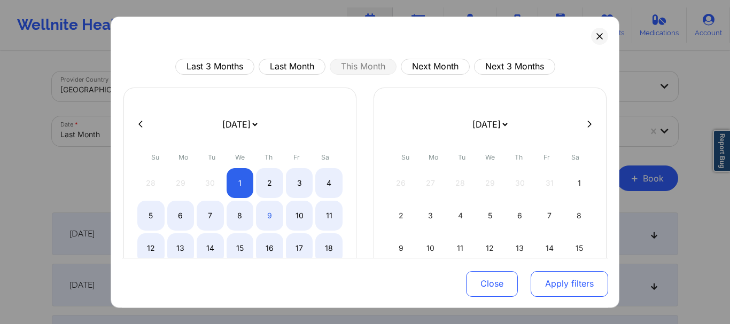
click at [531, 282] on button "Apply filters" at bounding box center [569, 284] width 77 height 26
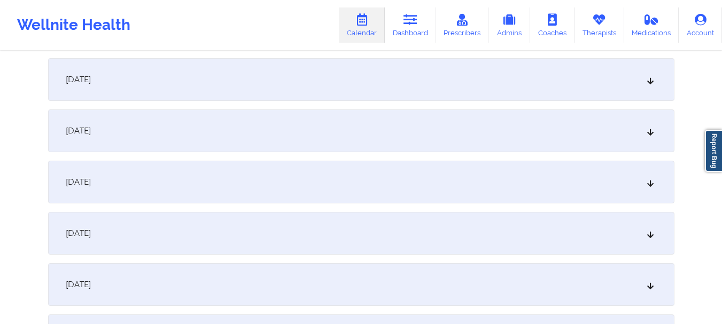
scroll to position [178, 0]
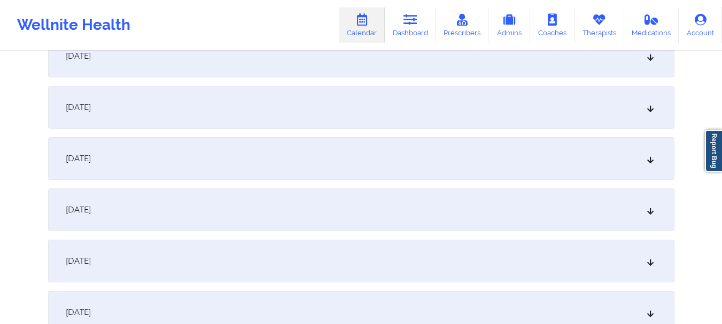
click at [653, 111] on div "[DATE]" at bounding box center [361, 107] width 626 height 43
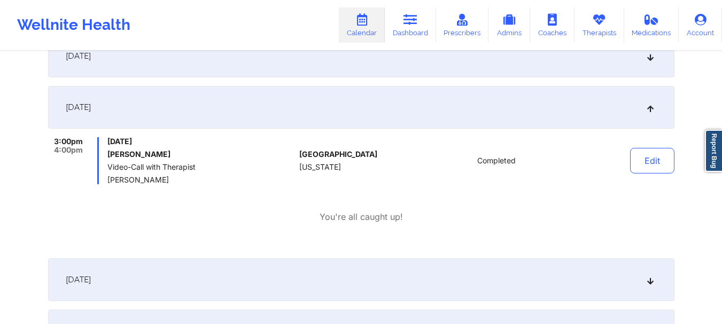
scroll to position [181, 0]
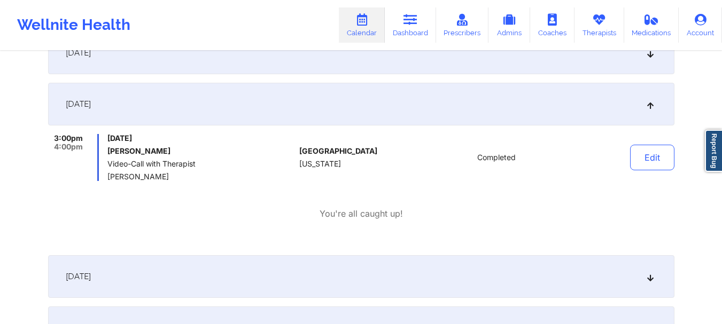
click at [641, 113] on div "[DATE]" at bounding box center [361, 104] width 626 height 43
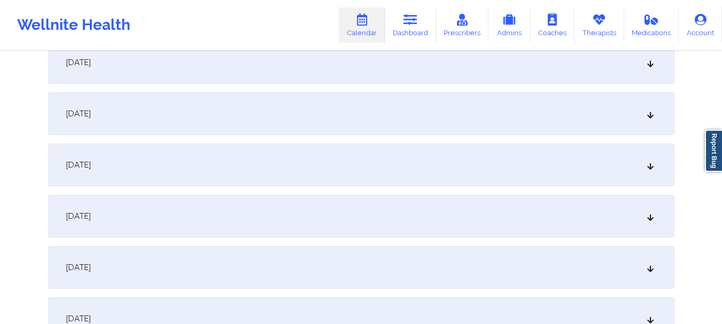
scroll to position [474, 0]
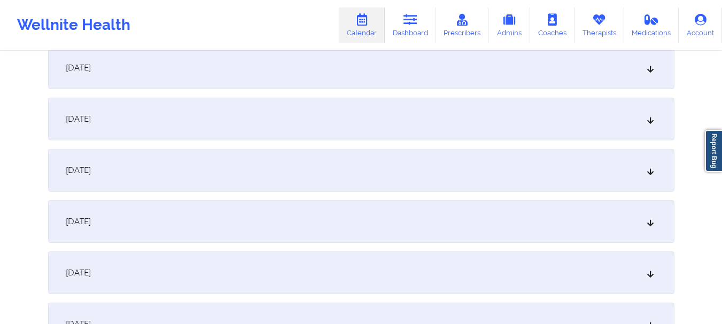
click at [637, 175] on div "[DATE]" at bounding box center [361, 170] width 626 height 43
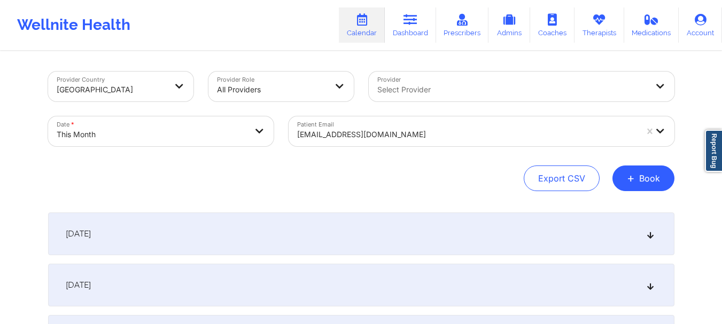
click at [448, 129] on div at bounding box center [467, 134] width 340 height 13
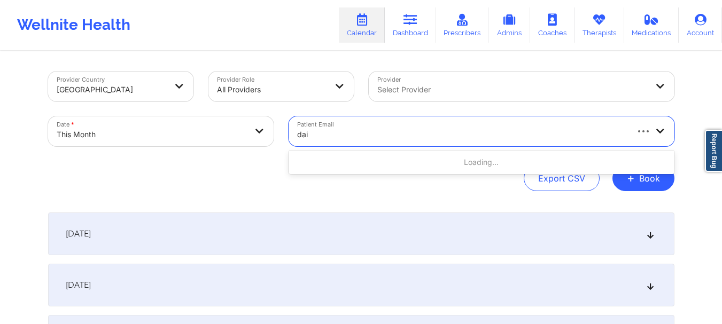
type input "[PERSON_NAME]"
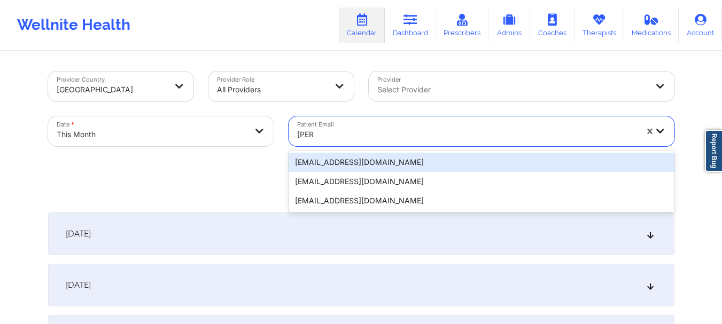
click at [422, 162] on div "[EMAIL_ADDRESS][DOMAIN_NAME]" at bounding box center [482, 162] width 386 height 19
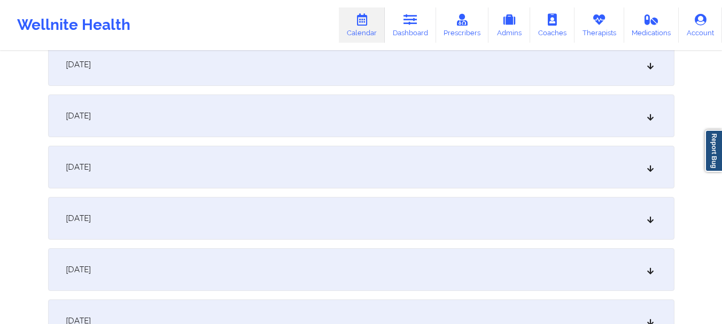
scroll to position [230, 0]
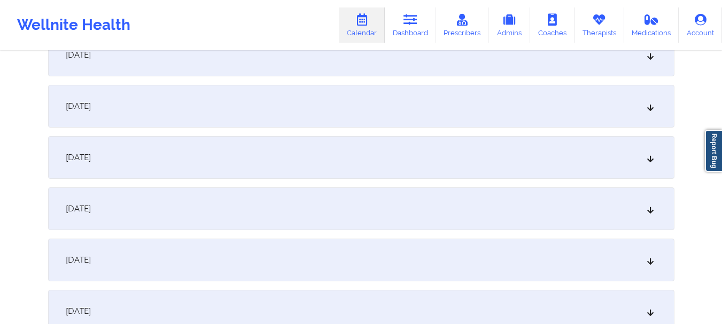
click at [641, 110] on div "[DATE]" at bounding box center [361, 106] width 626 height 43
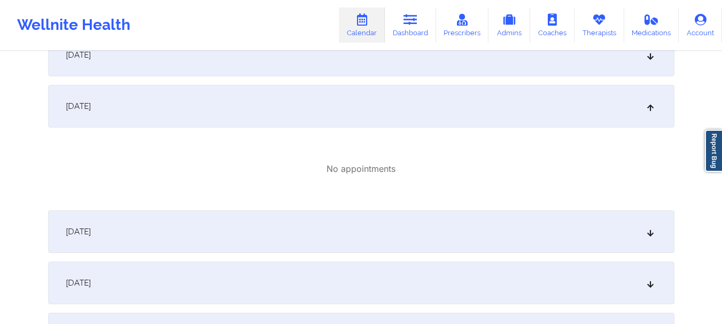
click at [287, 122] on div "[DATE]" at bounding box center [361, 106] width 626 height 43
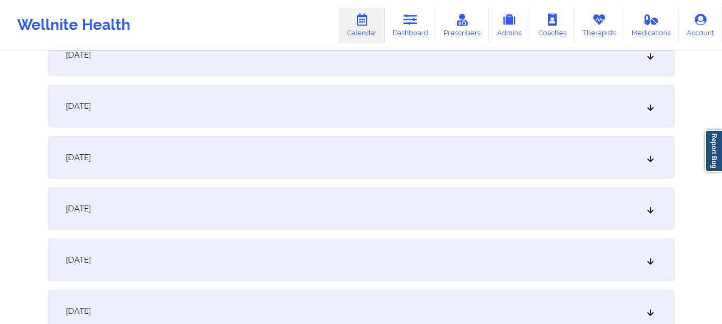
click at [271, 166] on div "[DATE]" at bounding box center [361, 157] width 626 height 43
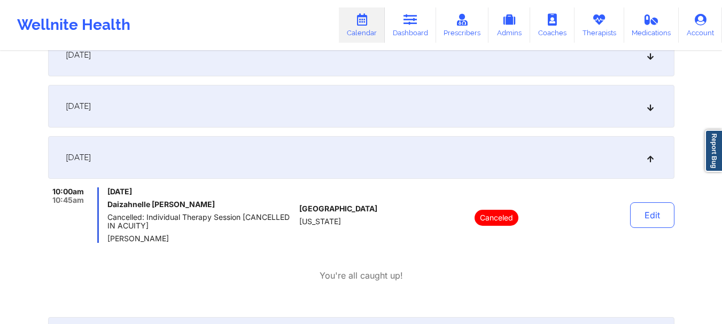
click at [278, 163] on div "[DATE]" at bounding box center [361, 157] width 626 height 43
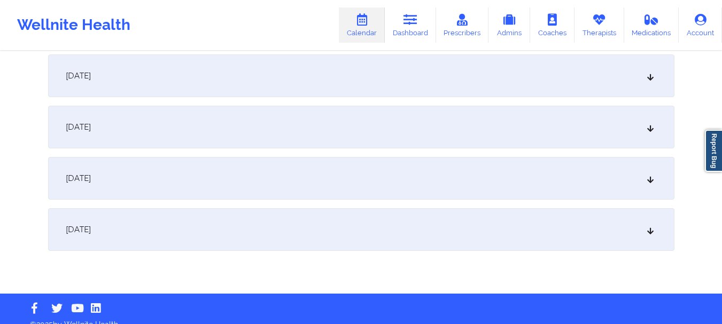
scroll to position [1556, 0]
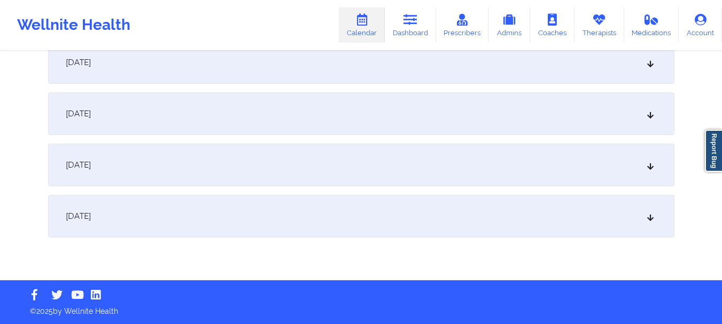
click at [642, 208] on div "[DATE]" at bounding box center [361, 216] width 626 height 43
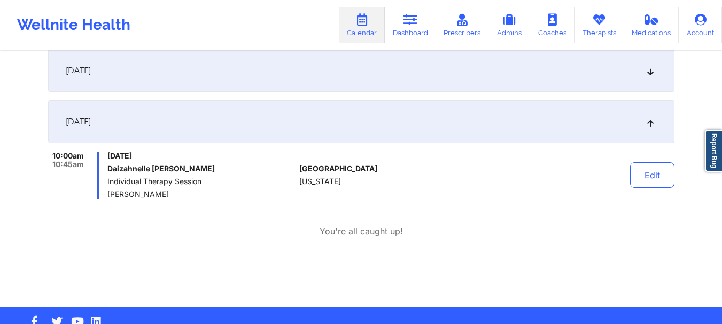
scroll to position [0, 0]
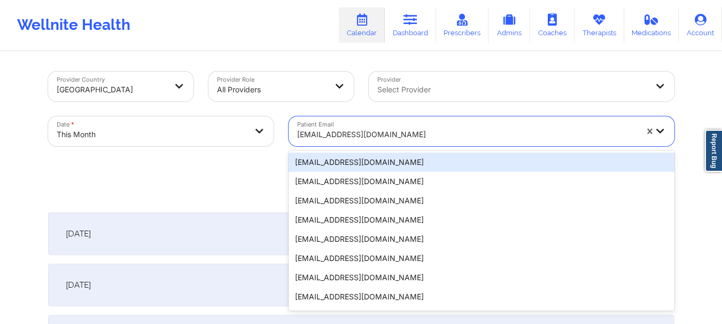
click at [388, 135] on div at bounding box center [467, 134] width 340 height 13
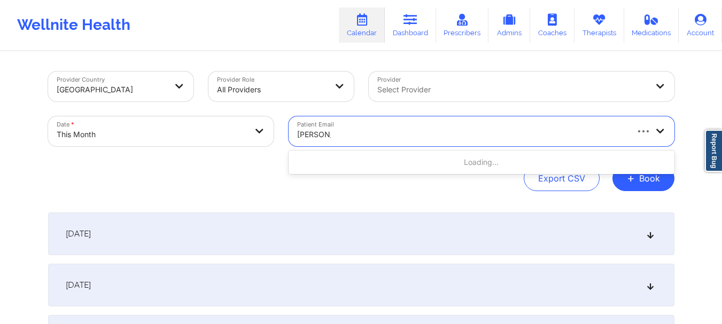
type input "[PERSON_NAME]"
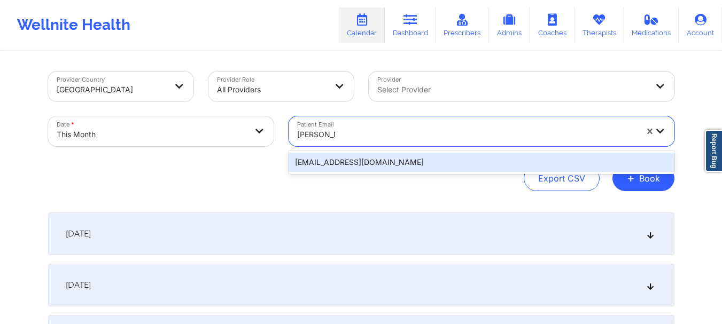
click at [375, 158] on div "[EMAIL_ADDRESS][DOMAIN_NAME]" at bounding box center [482, 162] width 386 height 19
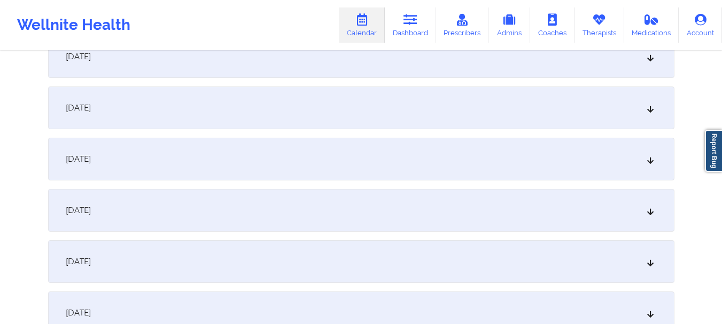
scroll to position [819, 0]
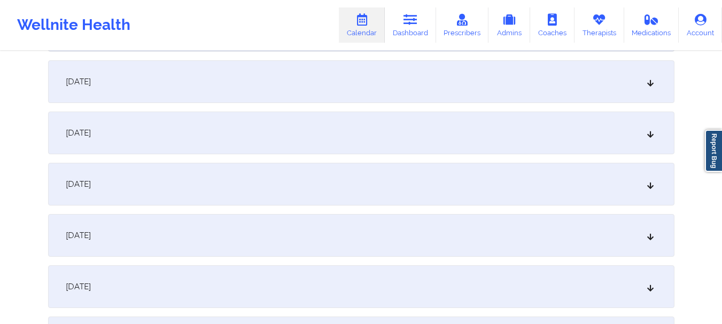
click at [589, 99] on div "[DATE]" at bounding box center [361, 81] width 626 height 43
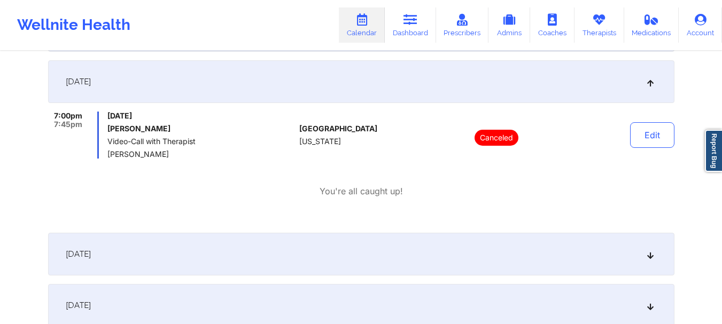
click at [645, 85] on div "[DATE]" at bounding box center [361, 81] width 626 height 43
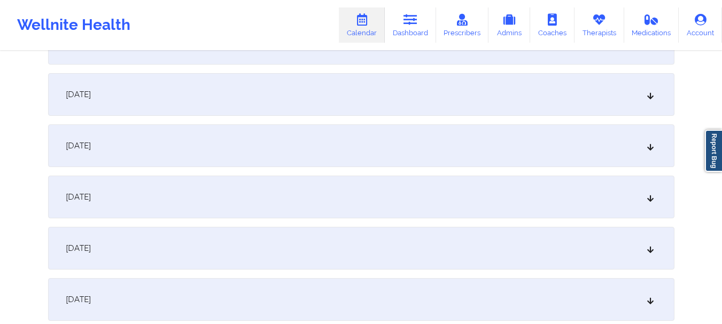
scroll to position [1066, 0]
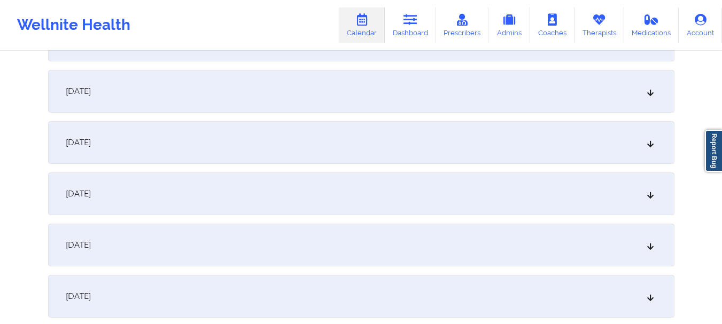
click at [609, 208] on div "[DATE]" at bounding box center [361, 194] width 626 height 43
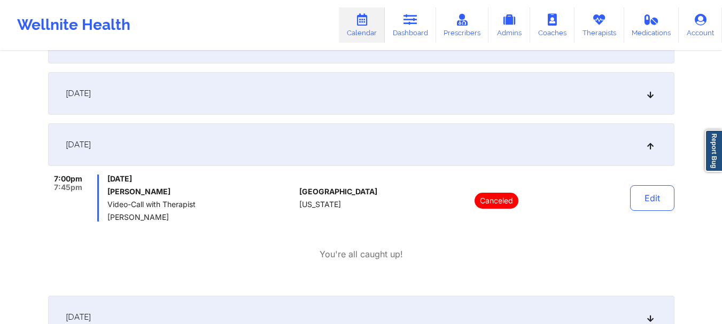
scroll to position [1119, 0]
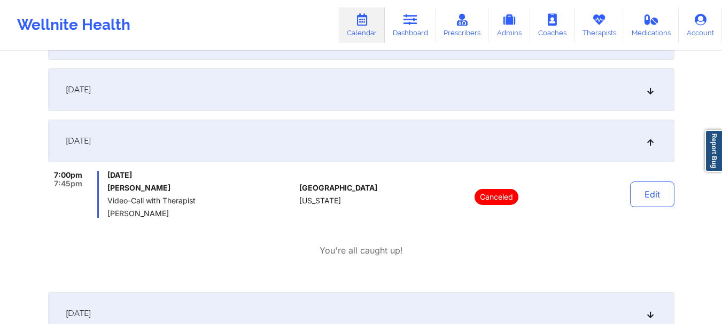
click at [555, 145] on div "[DATE]" at bounding box center [361, 141] width 626 height 43
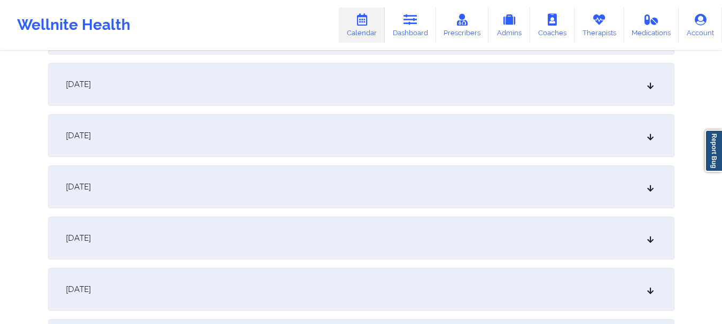
scroll to position [1336, 0]
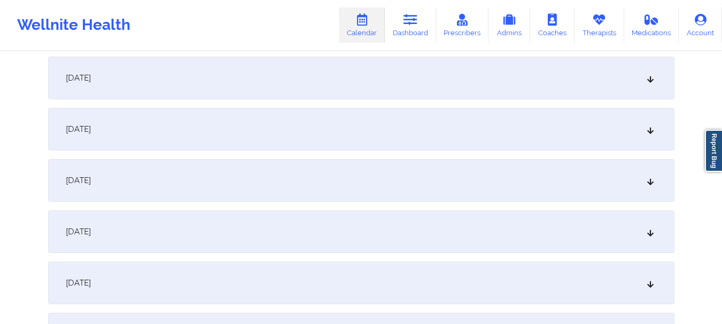
click at [422, 283] on div "[DATE]" at bounding box center [361, 283] width 626 height 43
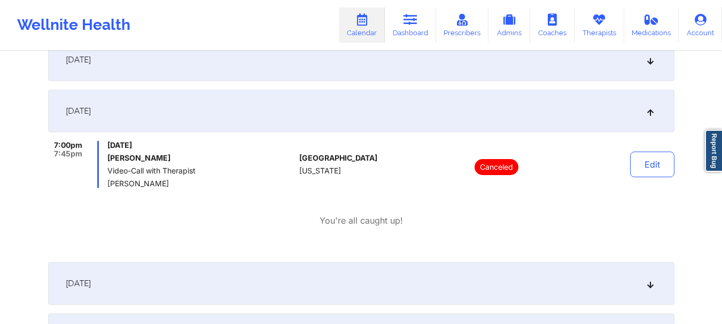
scroll to position [1462, 0]
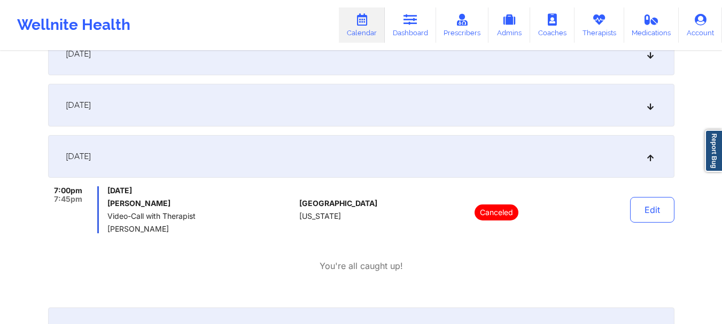
click at [566, 173] on div "[DATE]" at bounding box center [361, 156] width 626 height 43
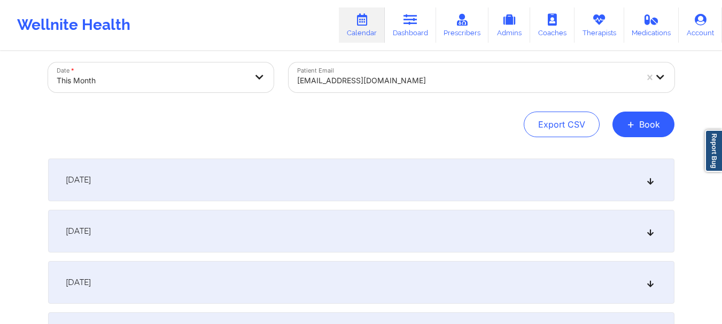
scroll to position [0, 0]
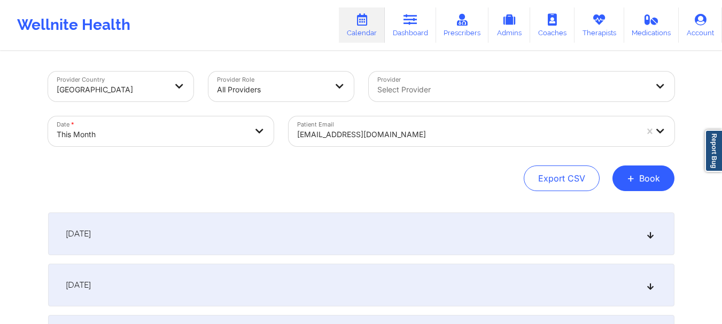
select select "2025-9"
select select "2025-10"
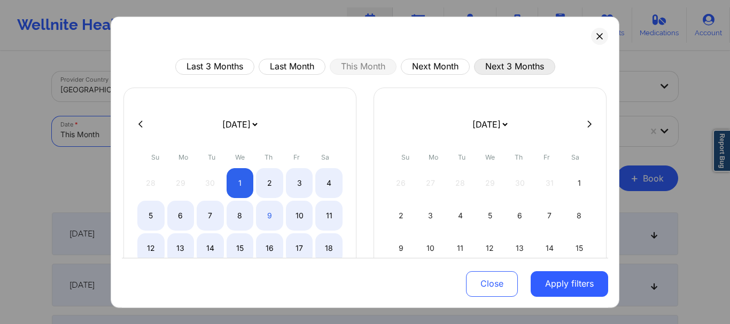
click at [487, 65] on button "Next 3 Months" at bounding box center [514, 66] width 81 height 16
select select "2025-10"
select select "2025-11"
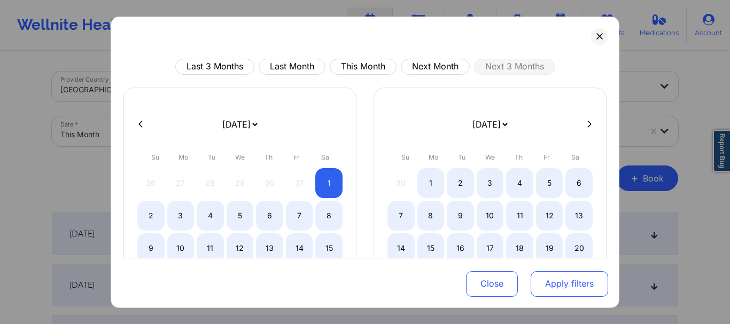
click at [561, 281] on button "Apply filters" at bounding box center [569, 284] width 77 height 26
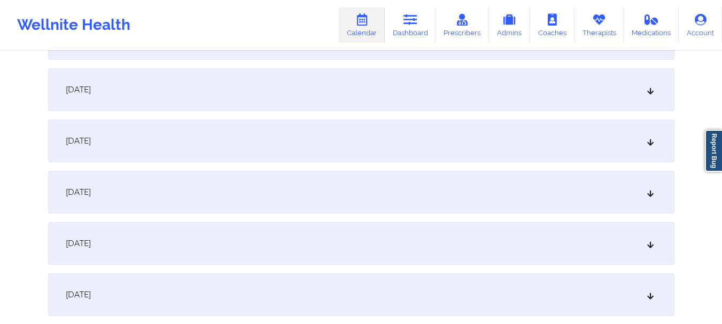
scroll to position [272, 0]
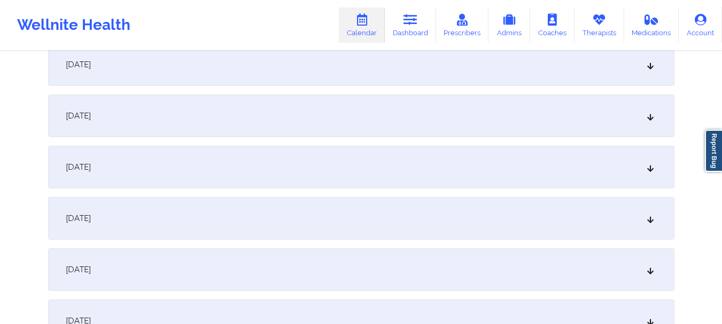
click at [511, 126] on div "[DATE]" at bounding box center [361, 116] width 626 height 43
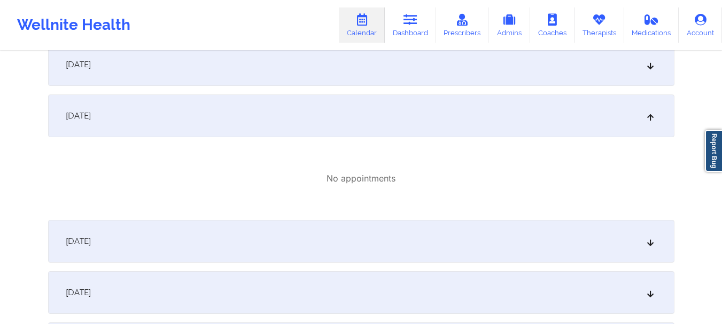
click at [511, 126] on div "[DATE]" at bounding box center [361, 116] width 626 height 43
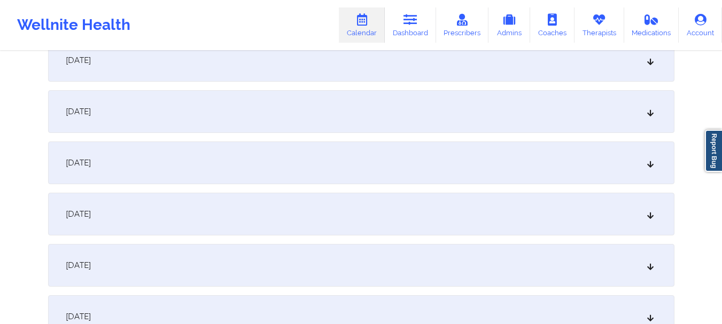
scroll to position [447, 0]
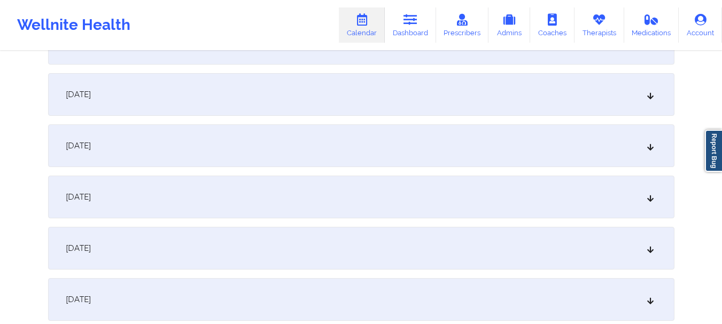
click at [461, 285] on div "[DATE]" at bounding box center [361, 299] width 626 height 43
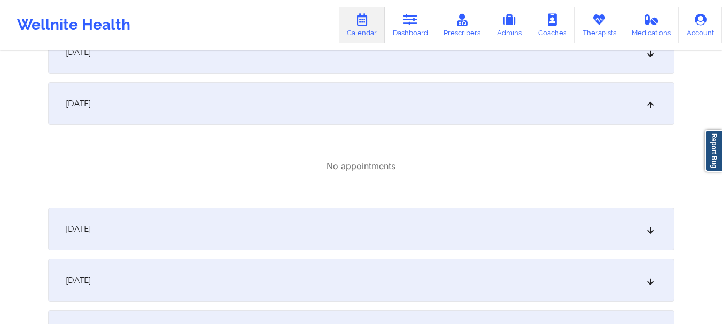
scroll to position [679, 0]
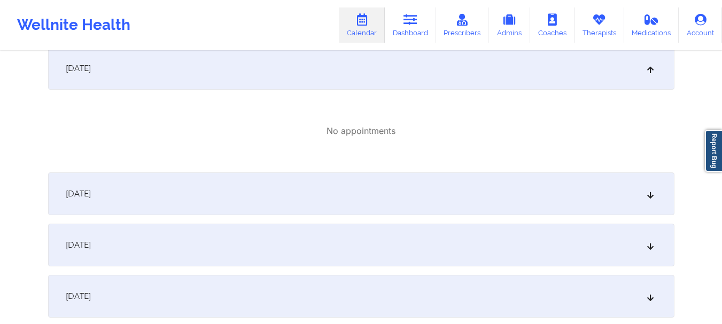
click at [654, 71] on icon at bounding box center [649, 68] width 9 height 7
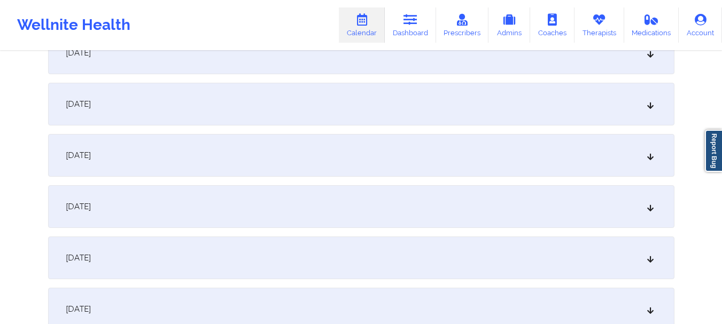
scroll to position [933, 0]
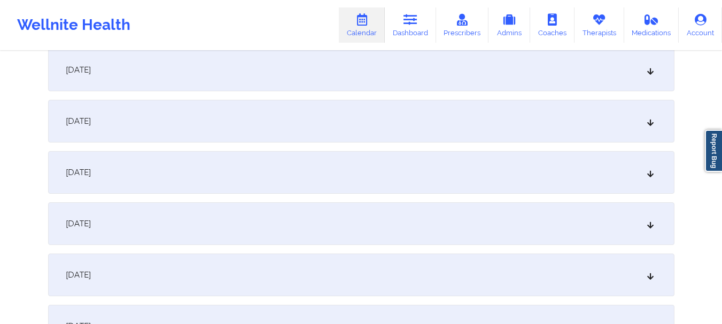
click at [645, 170] on div "[DATE]" at bounding box center [361, 172] width 626 height 43
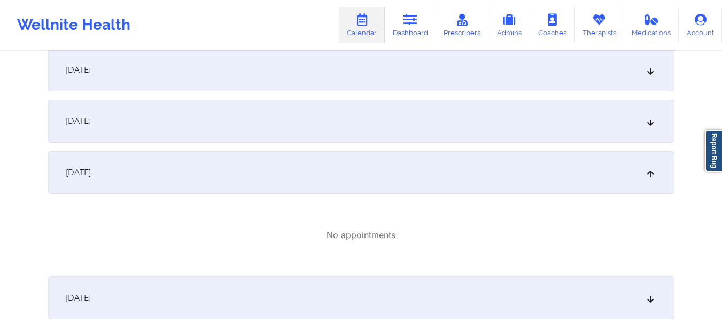
click at [602, 184] on div "[DATE]" at bounding box center [361, 172] width 626 height 43
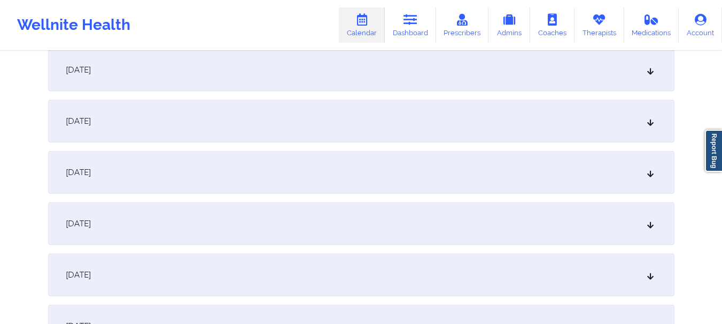
click at [347, 176] on div "[DATE]" at bounding box center [361, 172] width 626 height 43
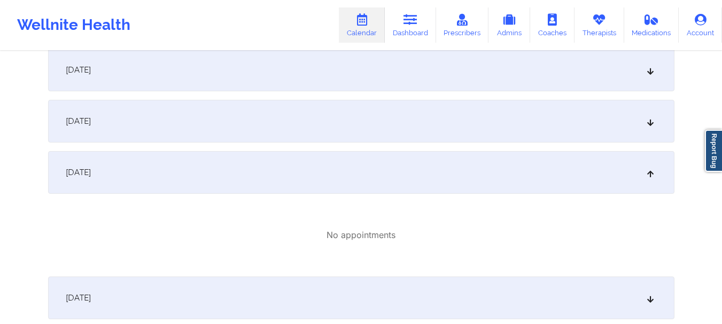
click at [346, 176] on div "[DATE]" at bounding box center [361, 172] width 626 height 43
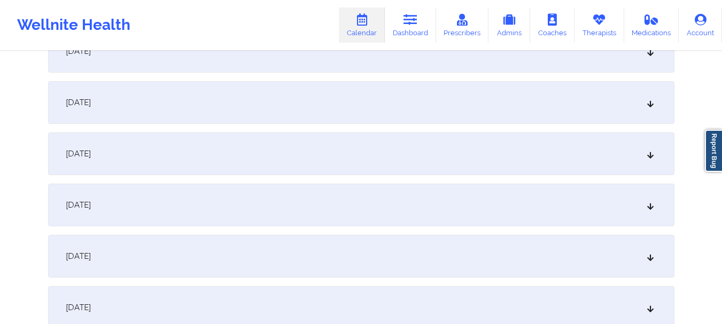
scroll to position [1696, 0]
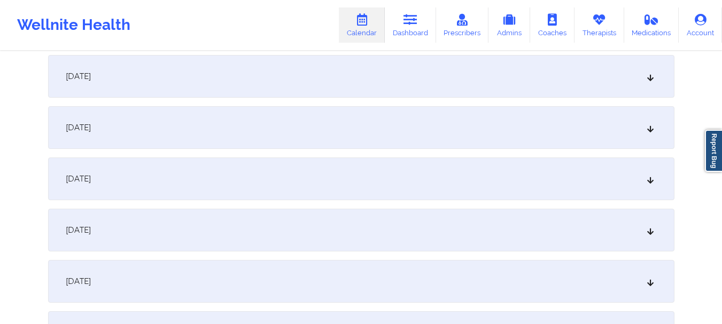
click at [580, 133] on div "[DATE]" at bounding box center [361, 127] width 626 height 43
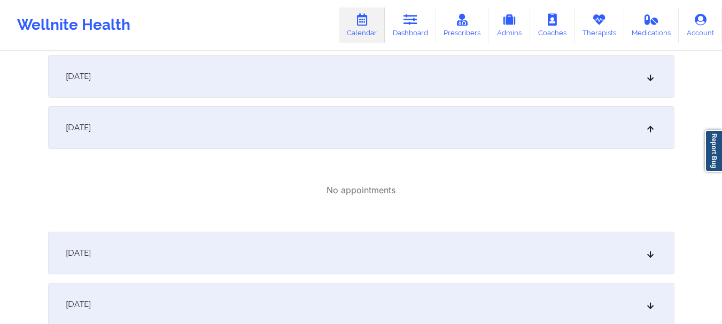
click at [618, 129] on div "[DATE]" at bounding box center [361, 127] width 626 height 43
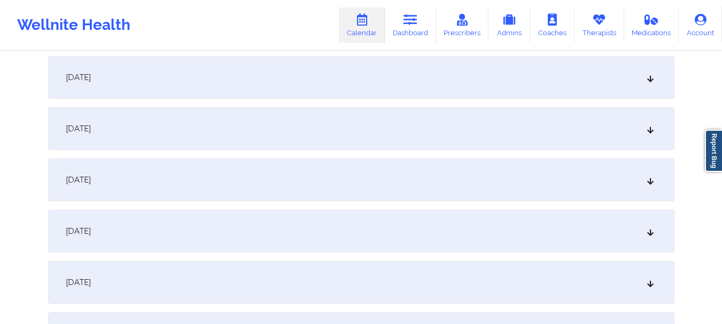
scroll to position [2328, 0]
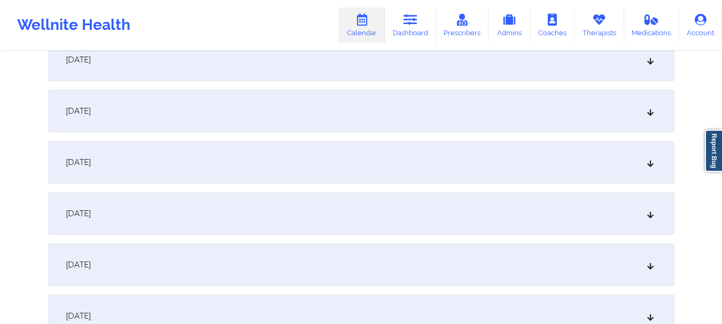
click at [547, 221] on div "[DATE]" at bounding box center [361, 213] width 626 height 43
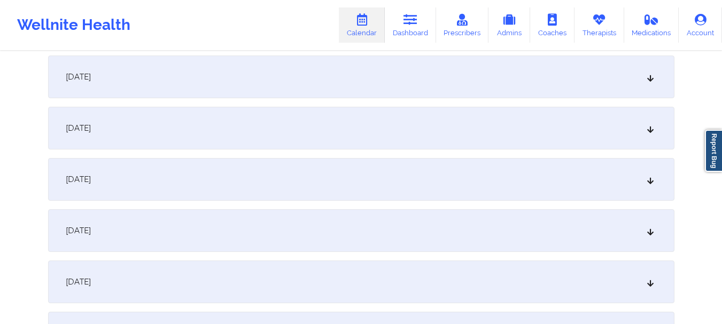
scroll to position [0, 0]
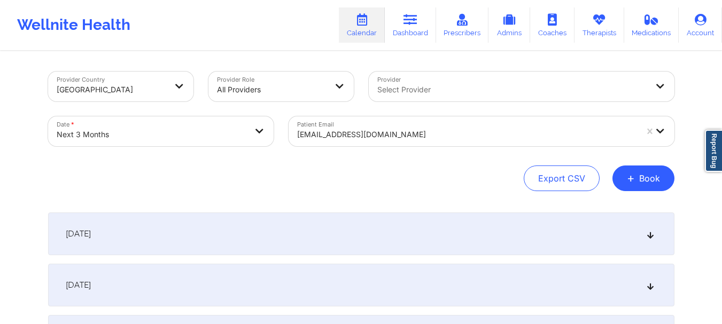
select select "2025-10"
select select "2025-11"
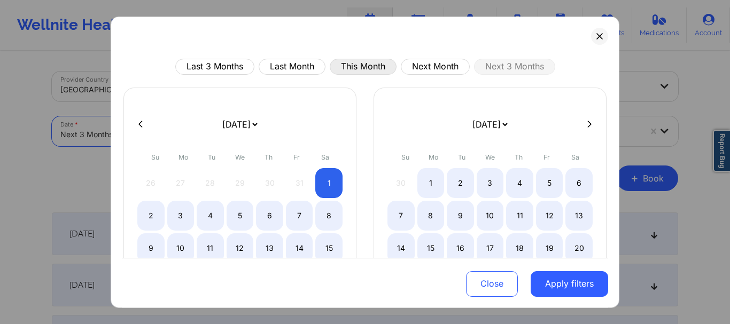
click at [392, 65] on button "This Month" at bounding box center [363, 66] width 67 height 16
select select "2025-9"
select select "2025-10"
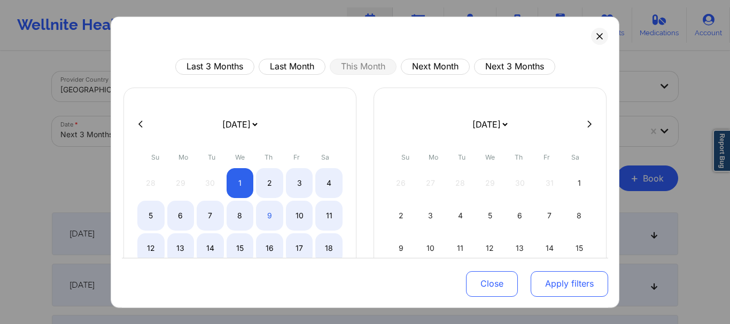
click at [553, 289] on button "Apply filters" at bounding box center [569, 284] width 77 height 26
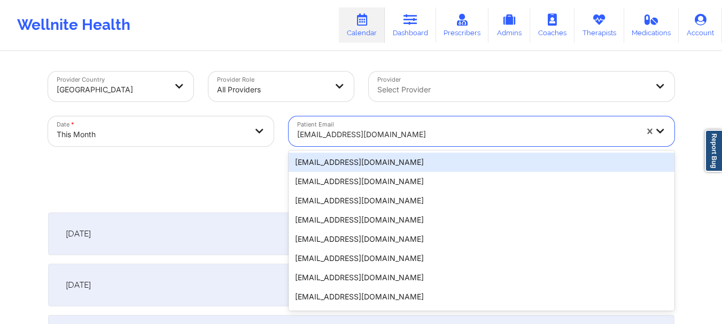
click at [423, 129] on div "[EMAIL_ADDRESS][DOMAIN_NAME]" at bounding box center [463, 131] width 349 height 30
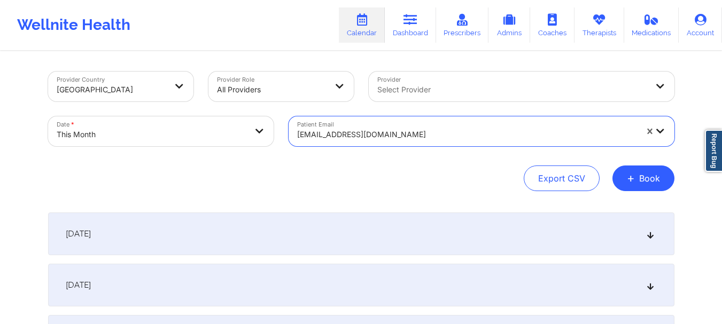
click at [423, 130] on div at bounding box center [467, 134] width 340 height 13
click at [423, 131] on div at bounding box center [467, 134] width 340 height 13
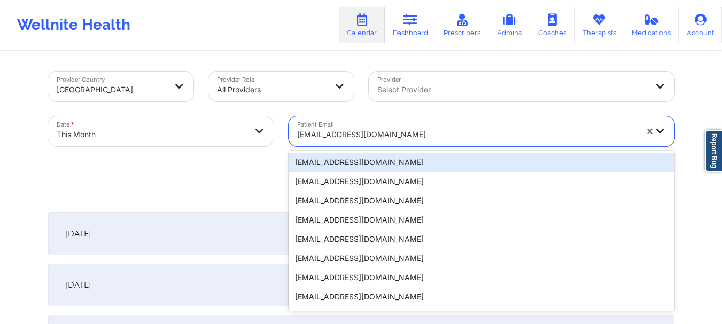
click at [423, 131] on div at bounding box center [467, 134] width 340 height 13
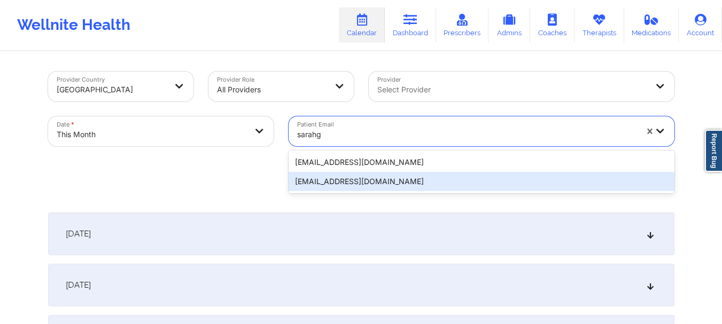
type input "[PERSON_NAME]"
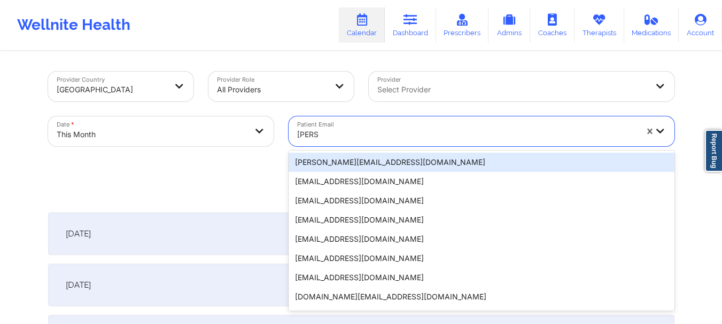
click at [376, 163] on div "[PERSON_NAME][EMAIL_ADDRESS][DOMAIN_NAME]" at bounding box center [482, 162] width 386 height 19
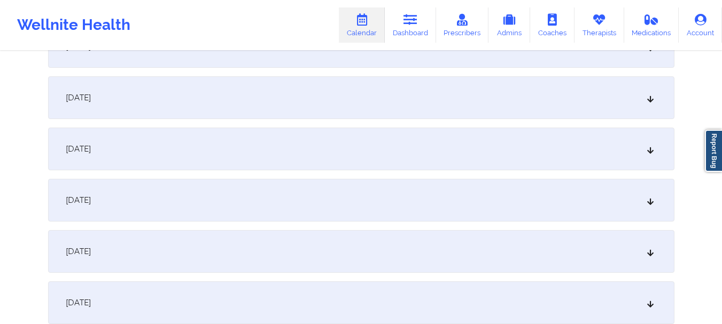
scroll to position [500, 0]
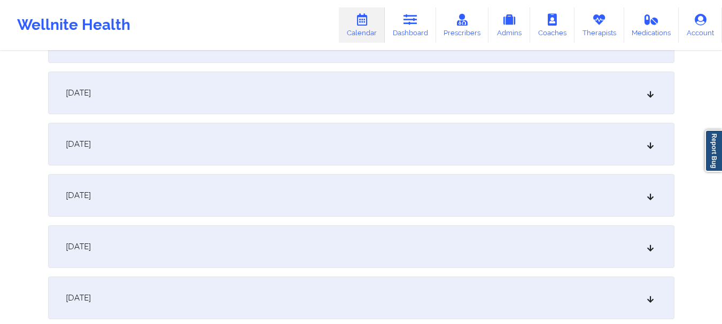
click at [559, 151] on div "[DATE]" at bounding box center [361, 144] width 626 height 43
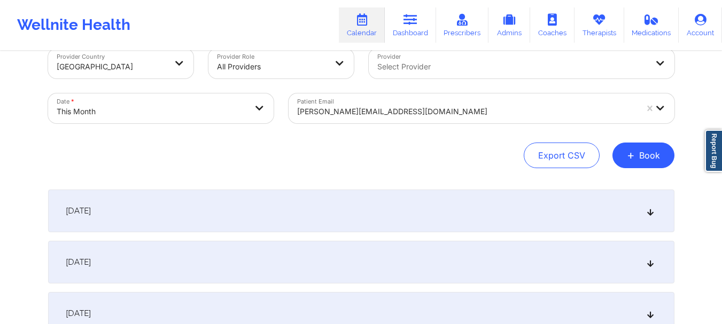
scroll to position [0, 0]
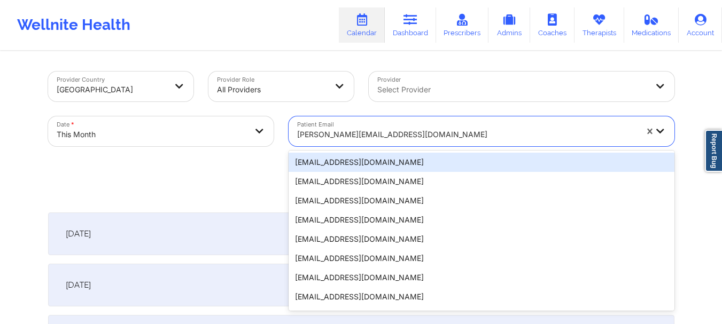
click at [372, 136] on div at bounding box center [467, 134] width 340 height 13
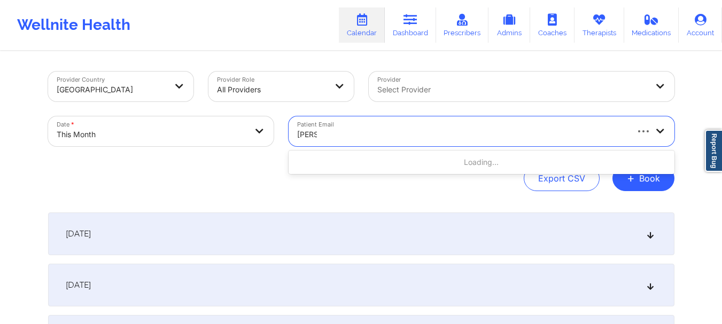
type input "[PERSON_NAME]"
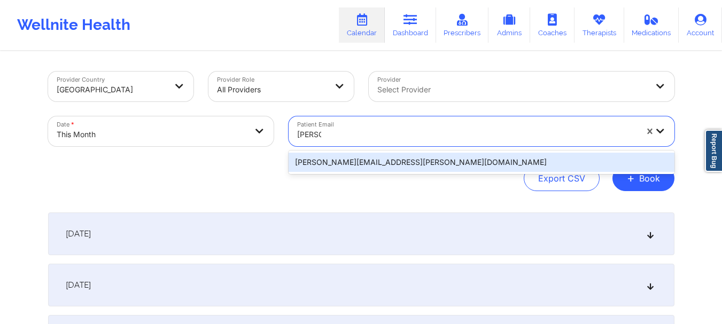
click at [353, 165] on div "[PERSON_NAME][EMAIL_ADDRESS][PERSON_NAME][DOMAIN_NAME]" at bounding box center [482, 162] width 386 height 19
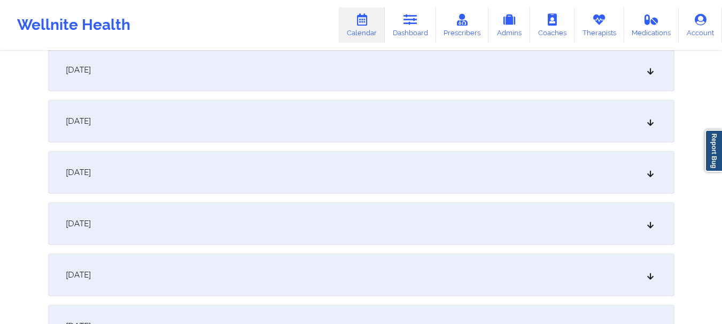
scroll to position [526, 0]
click at [652, 124] on div "[DATE]" at bounding box center [361, 118] width 626 height 43
click at [502, 227] on div "[DATE]" at bounding box center [361, 221] width 626 height 43
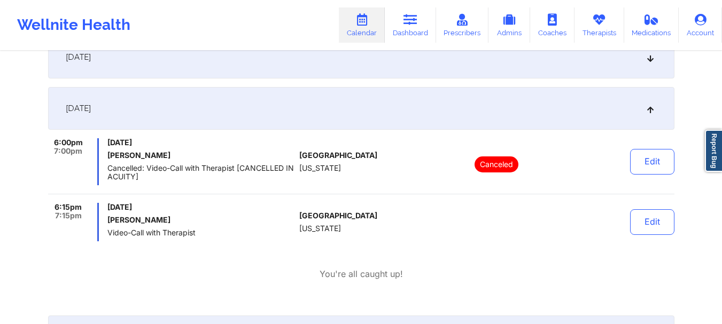
scroll to position [1111, 0]
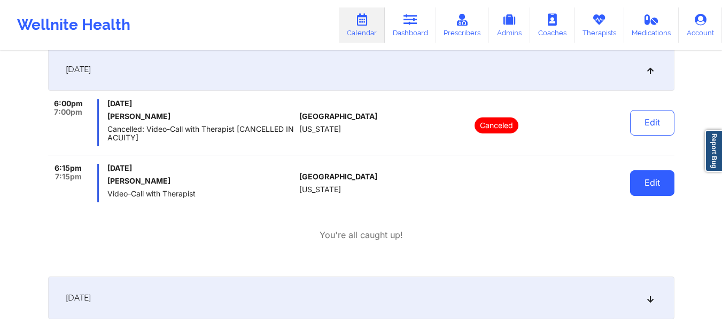
click at [666, 183] on button "Edit" at bounding box center [652, 183] width 44 height 26
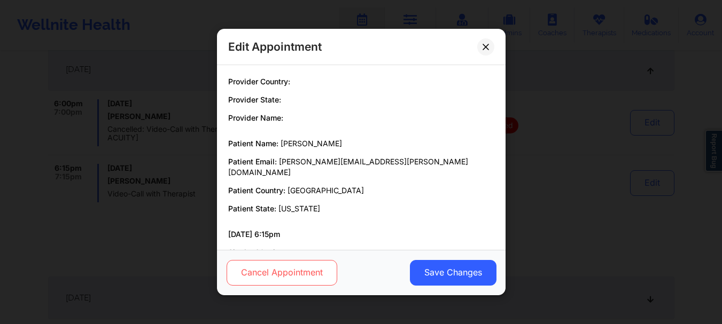
click at [243, 274] on button "Cancel Appointment" at bounding box center [281, 273] width 111 height 26
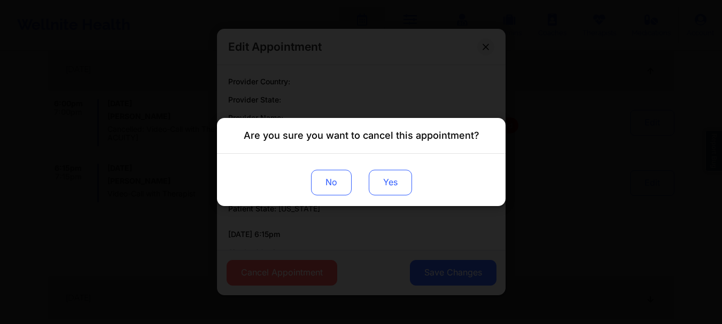
click at [389, 185] on button "Yes" at bounding box center [389, 183] width 43 height 26
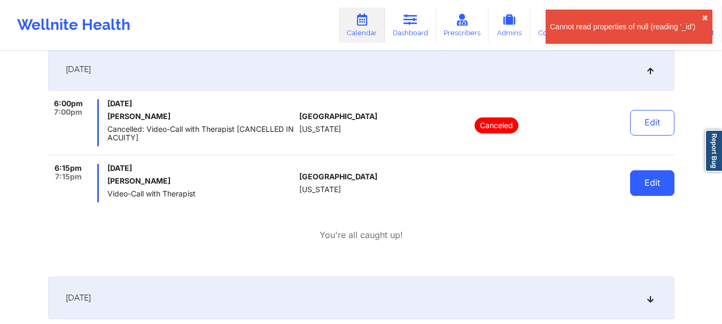
click at [668, 186] on button "Edit" at bounding box center [652, 183] width 44 height 26
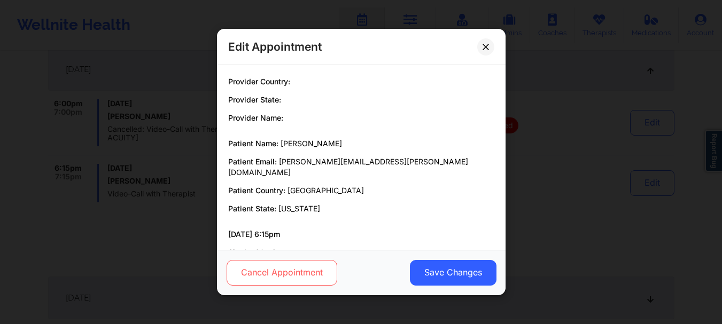
click at [291, 284] on button "Cancel Appointment" at bounding box center [281, 273] width 111 height 26
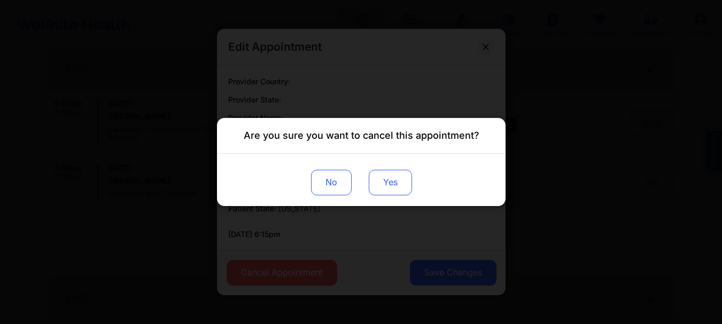
click at [408, 175] on button "Yes" at bounding box center [389, 183] width 43 height 26
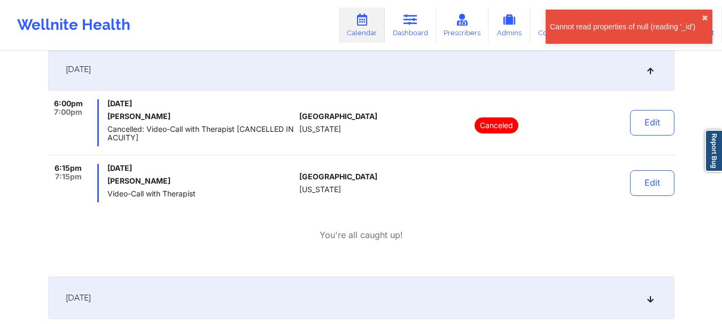
click at [595, 86] on div "[DATE]" at bounding box center [361, 69] width 626 height 43
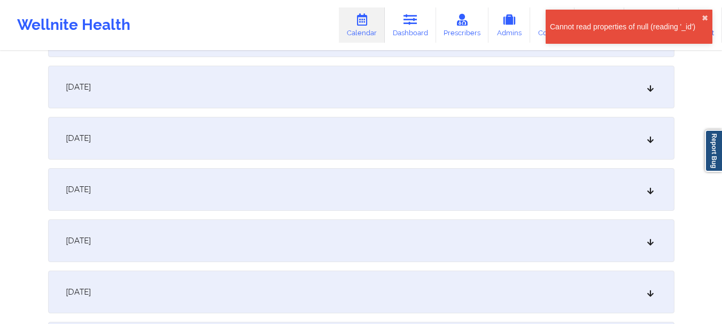
scroll to position [1306, 0]
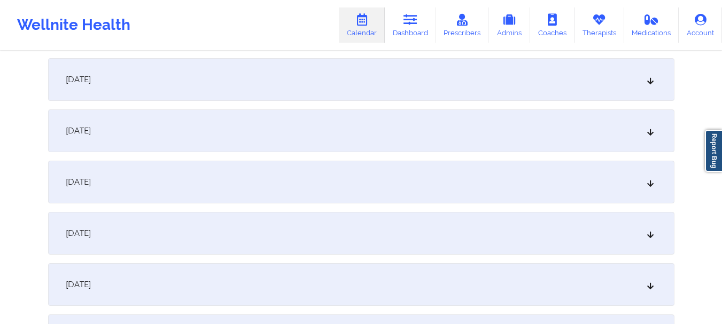
click at [552, 243] on div "[DATE]" at bounding box center [361, 233] width 626 height 43
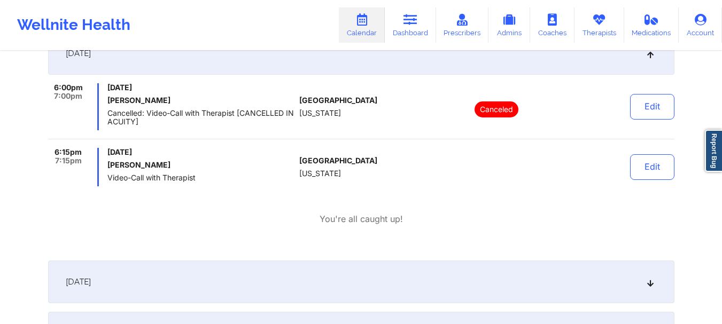
scroll to position [1490, 0]
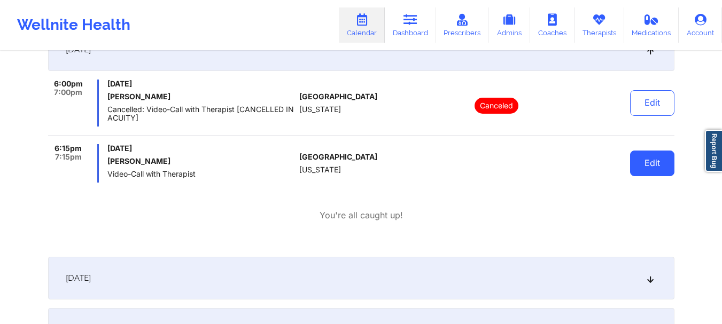
click at [651, 165] on button "Edit" at bounding box center [652, 164] width 44 height 26
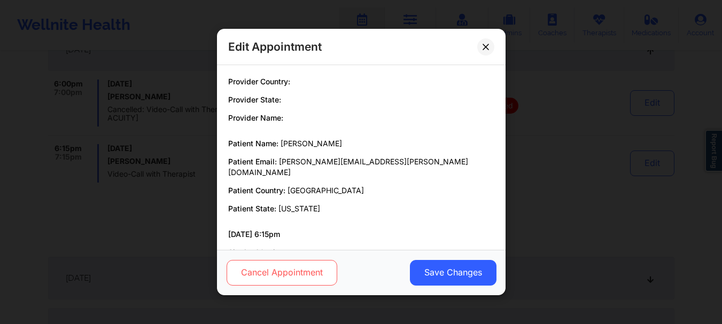
click at [293, 268] on button "Cancel Appointment" at bounding box center [281, 273] width 111 height 26
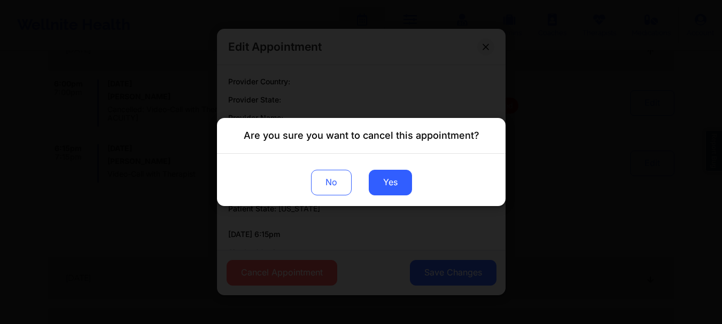
click at [392, 167] on div "No Yes" at bounding box center [361, 180] width 289 height 52
click at [390, 178] on button "Yes" at bounding box center [389, 183] width 43 height 26
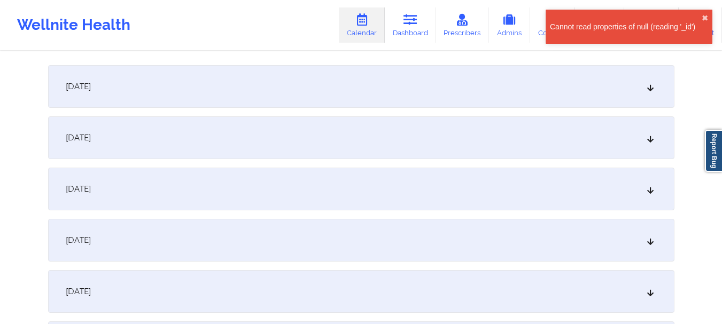
scroll to position [0, 0]
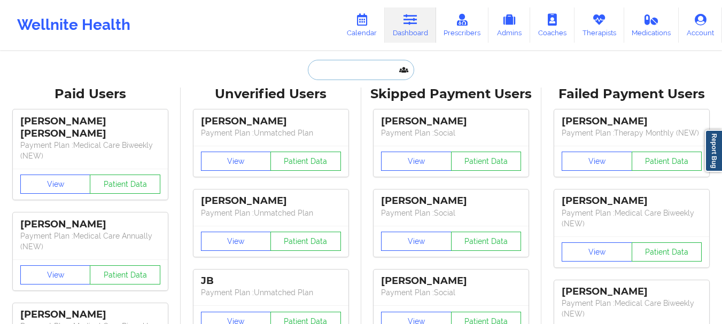
click at [359, 67] on input "text" at bounding box center [361, 70] width 106 height 20
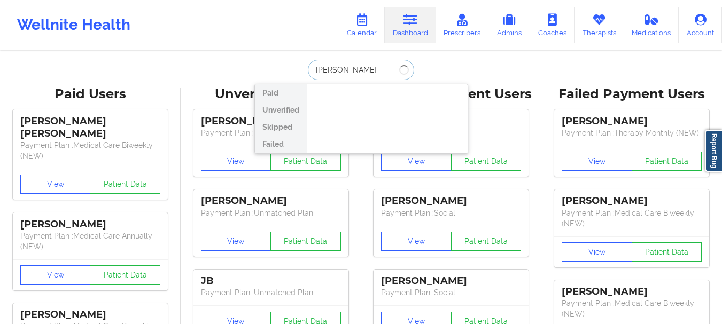
type input "Jonathon M"
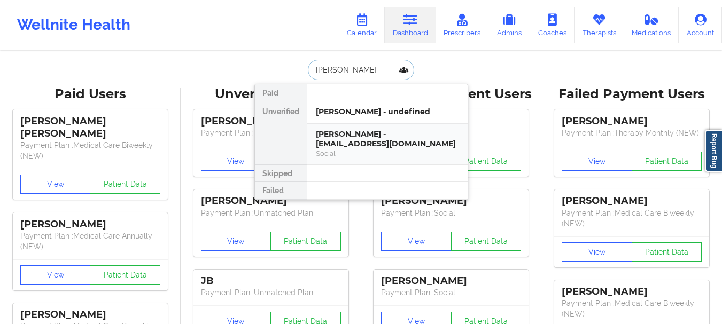
click at [351, 145] on div "Jonathon McCallum - jrmccallum32@gmail.com" at bounding box center [387, 139] width 143 height 20
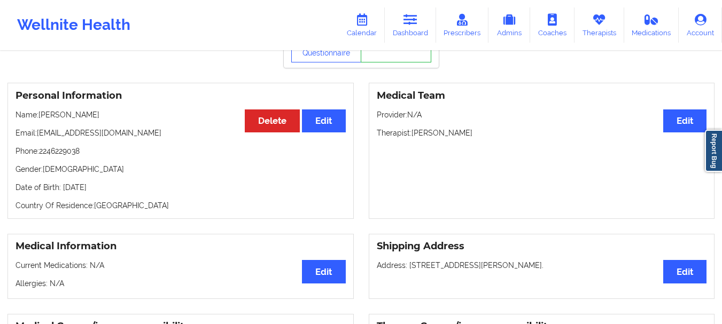
scroll to position [60, 0]
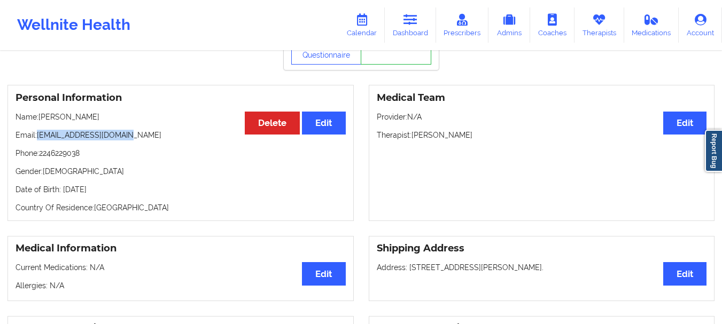
drag, startPoint x: 129, startPoint y: 139, endPoint x: 38, endPoint y: 142, distance: 91.4
click at [38, 141] on p "Email: jrmccallum32@gmail.com" at bounding box center [180, 135] width 330 height 11
copy p "[EMAIL_ADDRESS][DOMAIN_NAME]"
click at [401, 13] on link "Dashboard" at bounding box center [410, 24] width 51 height 35
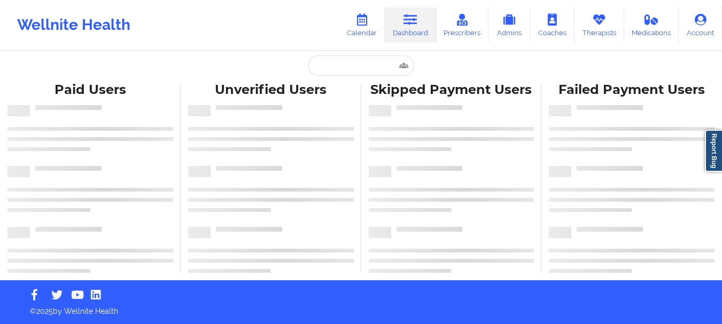
scroll to position [4, 0]
click at [365, 62] on input "text" at bounding box center [361, 66] width 106 height 20
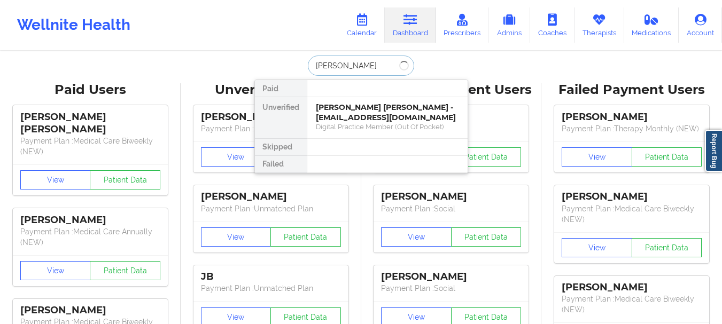
type input "Ashley Nun"
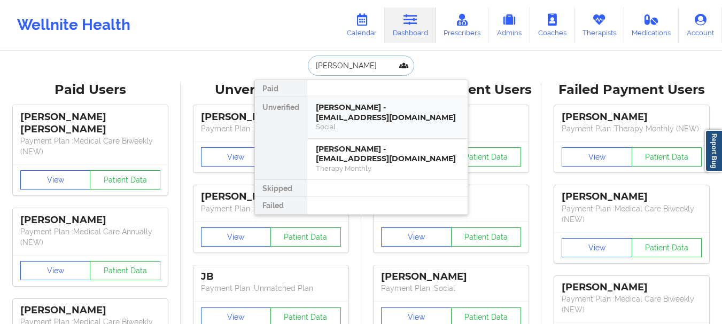
click at [355, 110] on div "Ashley Nunez - anunez1188@gmail.com" at bounding box center [387, 113] width 143 height 20
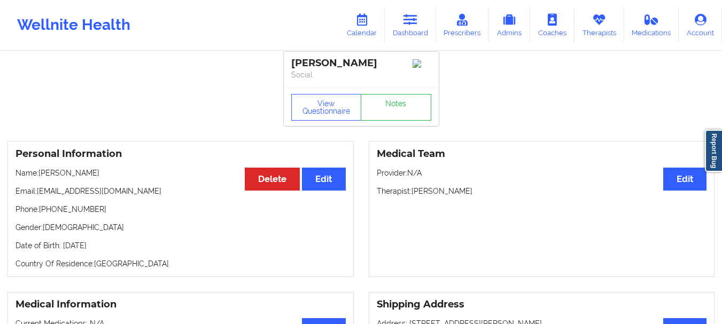
click at [123, 196] on p "Email: anunez1188@gmail.com" at bounding box center [180, 191] width 330 height 11
drag, startPoint x: 123, startPoint y: 196, endPoint x: 37, endPoint y: 197, distance: 86.6
click at [37, 197] on p "Email: anunez1188@gmail.com" at bounding box center [180, 191] width 330 height 11
click at [40, 197] on p "Email: anunez1188@gmail.com" at bounding box center [180, 191] width 330 height 11
drag, startPoint x: 40, startPoint y: 197, endPoint x: 142, endPoint y: 194, distance: 102.1
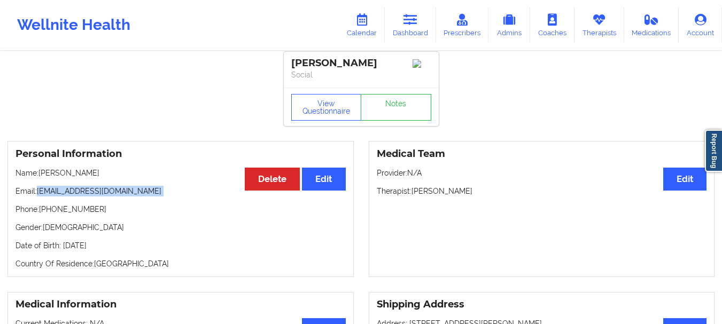
click at [142, 194] on p "Email: anunez1188@gmail.com" at bounding box center [180, 191] width 330 height 11
click at [127, 207] on p "Phone: +19175739508" at bounding box center [180, 209] width 330 height 11
drag, startPoint x: 124, startPoint y: 198, endPoint x: 39, endPoint y: 197, distance: 85.5
click at [39, 197] on p "Email: anunez1188@gmail.com" at bounding box center [180, 191] width 330 height 11
copy p "[EMAIL_ADDRESS][DOMAIN_NAME]"
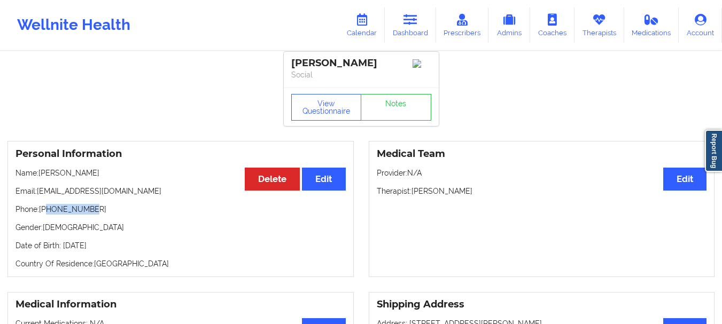
drag, startPoint x: 92, startPoint y: 213, endPoint x: 47, endPoint y: 216, distance: 45.5
click at [47, 215] on p "Phone: +19175739508" at bounding box center [180, 209] width 330 height 11
copy p "9175739508"
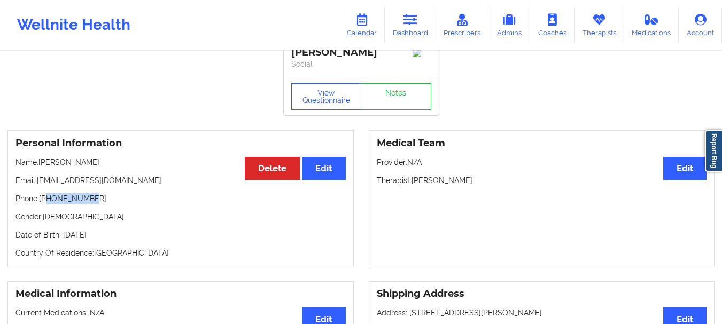
scroll to position [19, 0]
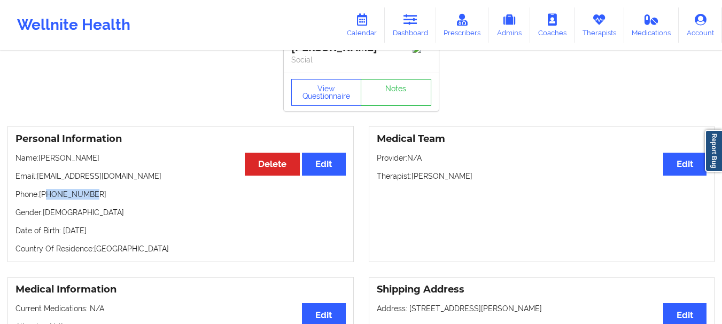
copy p "9175739508"
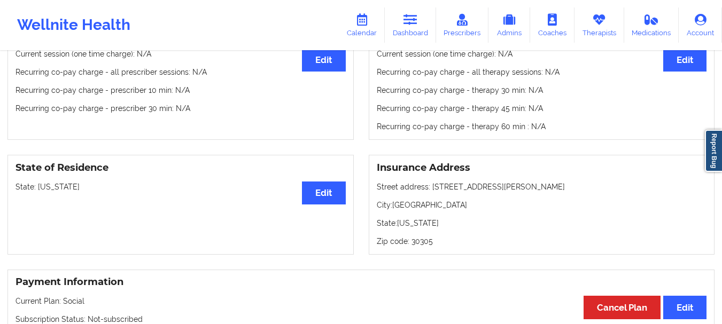
scroll to position [0, 0]
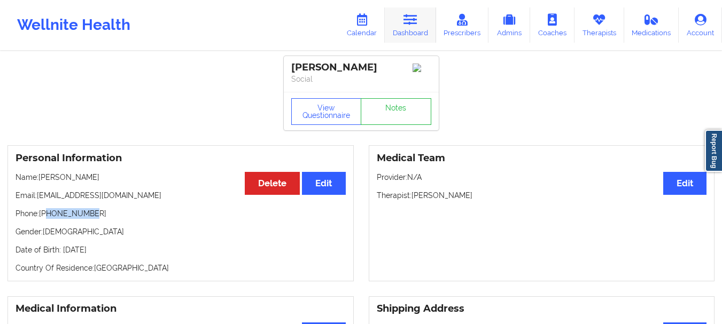
click at [412, 34] on link "Dashboard" at bounding box center [410, 24] width 51 height 35
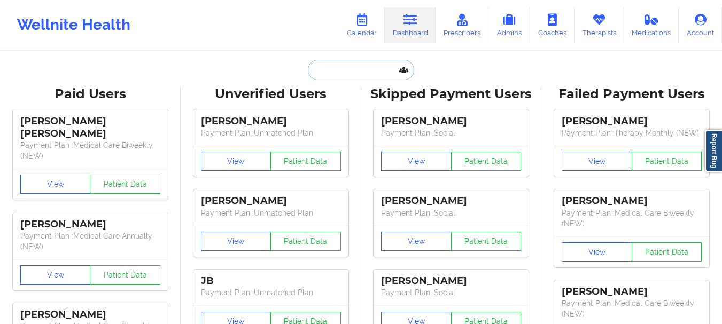
click at [392, 73] on input "text" at bounding box center [361, 70] width 106 height 20
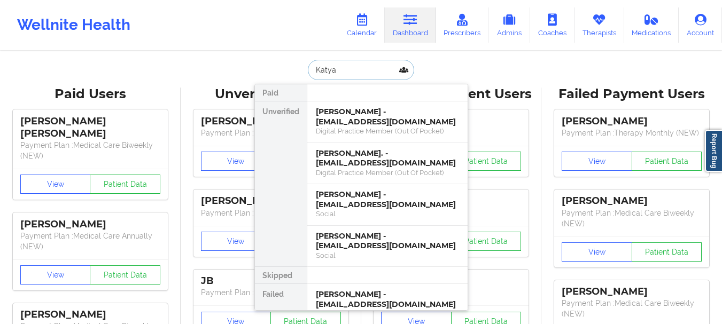
type input "Katya a"
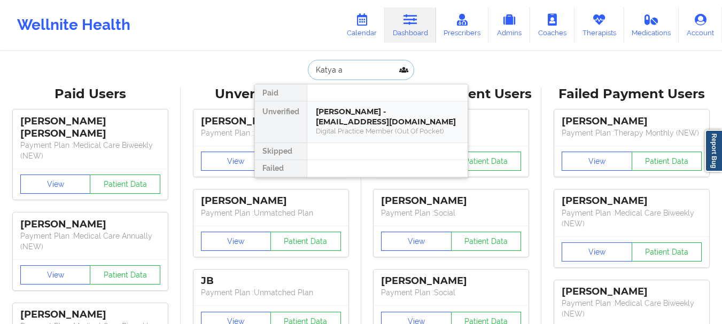
click at [392, 105] on div "Katya Alejandra Kaul - katyastro05@gmail.com Digital Practice Member (Out Of Po…" at bounding box center [387, 122] width 160 height 41
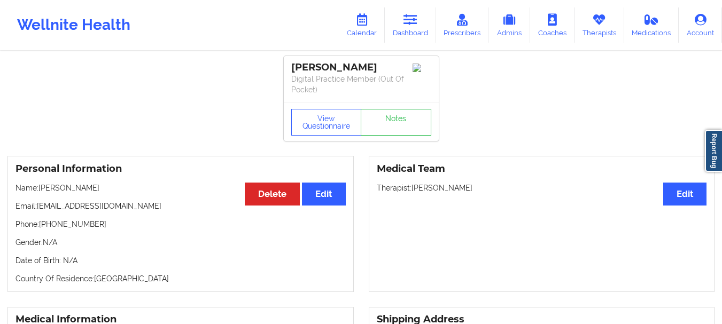
click at [411, 6] on div "Wellnite Health Calendar Dashboard Prescribers Admins Coaches Therapists Medica…" at bounding box center [361, 25] width 722 height 43
click at [412, 32] on link "Dashboard" at bounding box center [410, 24] width 51 height 35
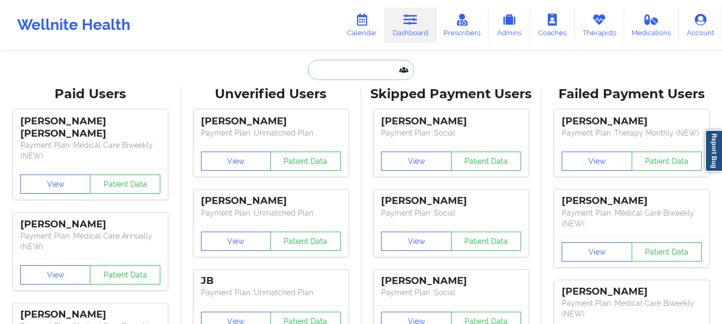
click at [354, 68] on input "text" at bounding box center [361, 70] width 106 height 20
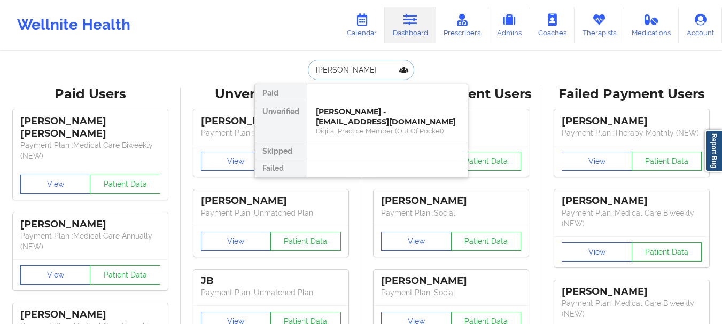
type input "Liz Ca"
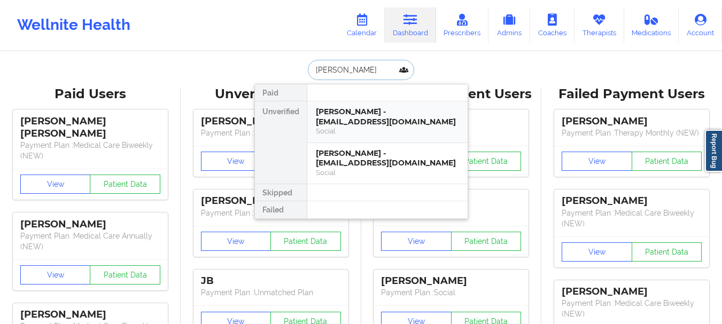
click at [353, 127] on div "Social" at bounding box center [387, 131] width 143 height 9
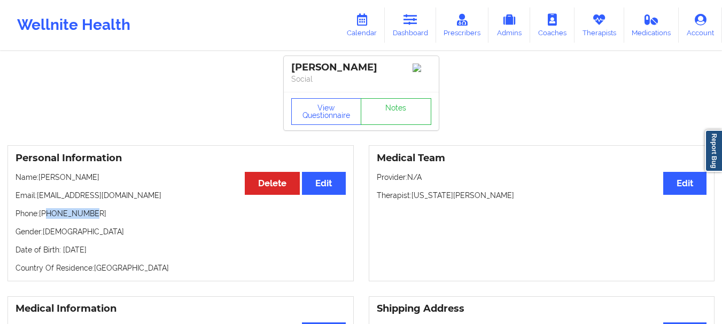
drag, startPoint x: 92, startPoint y: 217, endPoint x: 48, endPoint y: 220, distance: 43.9
click at [48, 219] on p "Phone: +13059268518" at bounding box center [180, 213] width 330 height 11
copy p "3059268518"
drag, startPoint x: 121, startPoint y: 198, endPoint x: 38, endPoint y: 202, distance: 82.4
click at [38, 201] on p "Email: lizcaceres31@gmail.com" at bounding box center [180, 195] width 330 height 11
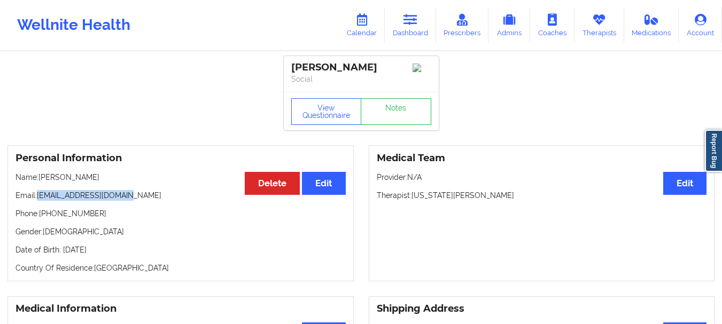
copy p "[EMAIL_ADDRESS][DOMAIN_NAME]"
click at [410, 38] on link "Dashboard" at bounding box center [410, 24] width 51 height 35
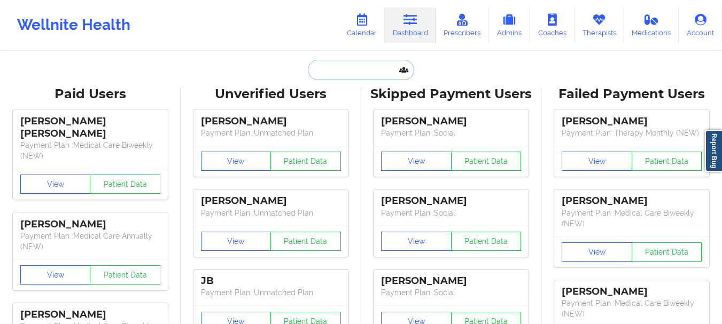
click at [362, 66] on input "text" at bounding box center [361, 70] width 106 height 20
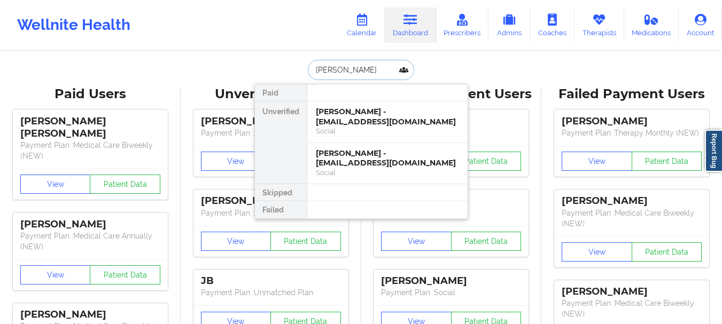
type input "Michael Don"
click at [344, 128] on div "Social" at bounding box center [387, 131] width 143 height 9
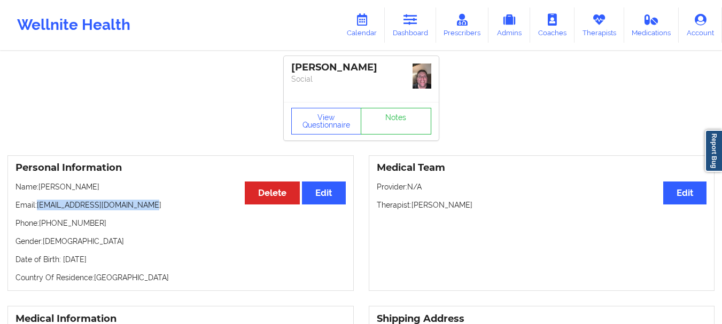
drag, startPoint x: 154, startPoint y: 207, endPoint x: 41, endPoint y: 200, distance: 113.5
click at [41, 200] on p "Email: michaeldonnelly54@yahoo.com" at bounding box center [180, 205] width 330 height 11
drag, startPoint x: 59, startPoint y: 200, endPoint x: 46, endPoint y: 220, distance: 23.1
click at [46, 220] on p "Phone: +1631-455-0979" at bounding box center [180, 223] width 330 height 11
copy p "631-455-0979"
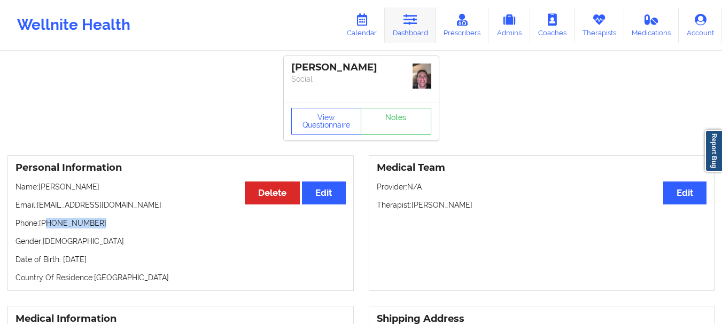
click at [429, 16] on link "Dashboard" at bounding box center [410, 24] width 51 height 35
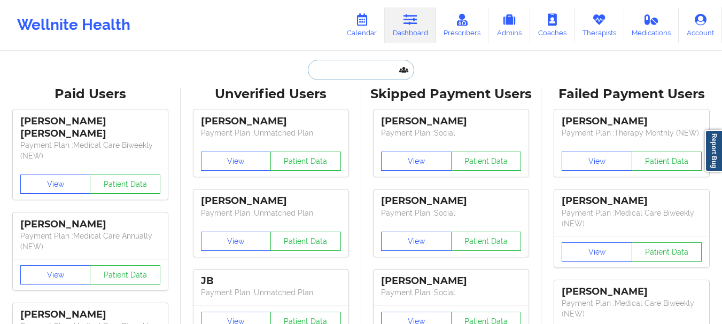
click at [375, 64] on input "text" at bounding box center [361, 70] width 106 height 20
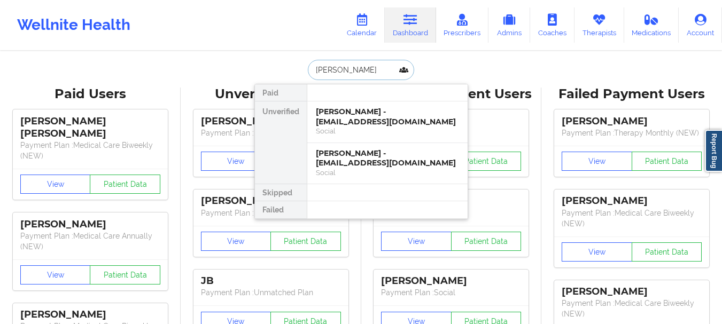
type input "Rebecca friedman"
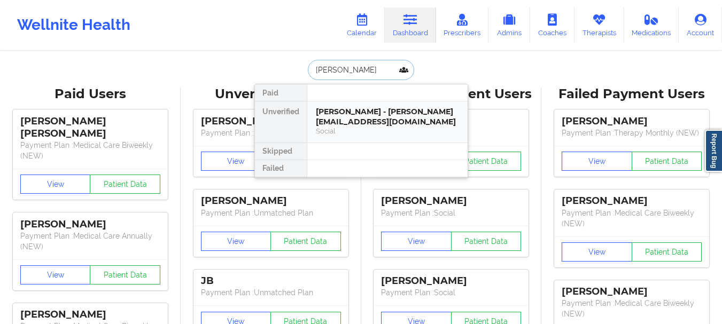
click at [343, 108] on div "Rebecca Friedman - rebeccaleighfriedman@gmail.com" at bounding box center [387, 117] width 143 height 20
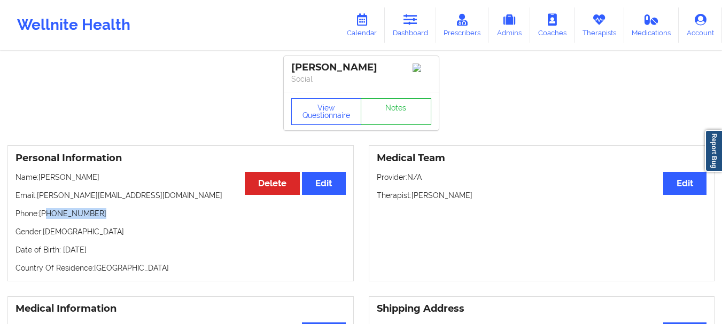
drag, startPoint x: 95, startPoint y: 221, endPoint x: 47, endPoint y: 221, distance: 48.1
click at [47, 219] on p "Phone: +1516-761-4903" at bounding box center [180, 213] width 330 height 11
copy p "516-761-4903"
click at [430, 29] on link "Dashboard" at bounding box center [410, 24] width 51 height 35
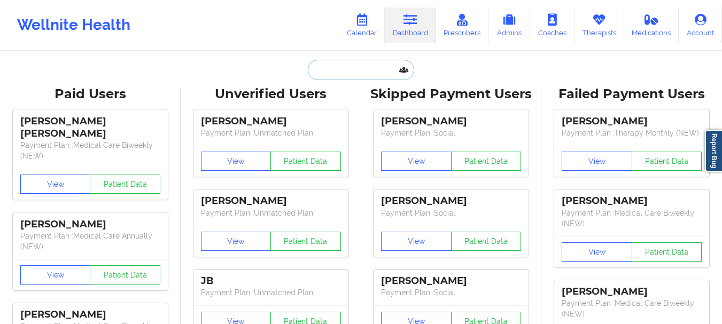
click at [354, 80] on input "text" at bounding box center [361, 70] width 106 height 20
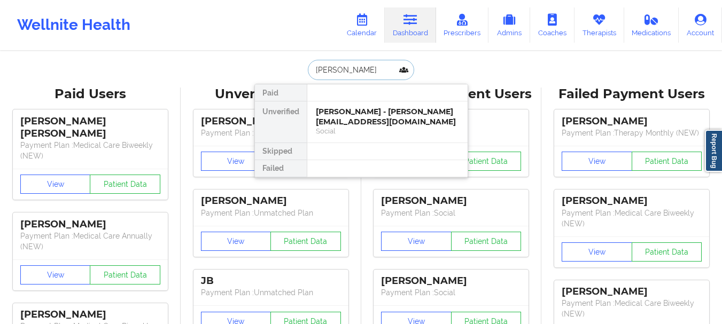
type input "Corina herna"
click at [377, 120] on div "Corina Hernandez - csorib11@hotmail.com" at bounding box center [387, 117] width 143 height 20
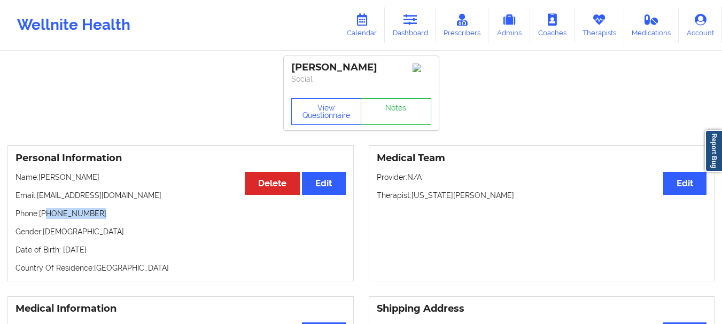
drag, startPoint x: 95, startPoint y: 217, endPoint x: 48, endPoint y: 219, distance: 47.6
click at [48, 219] on p "Phone: +1646-571-6848" at bounding box center [180, 213] width 330 height 11
copy p "646-571-6848"
click at [407, 21] on icon at bounding box center [410, 20] width 14 height 12
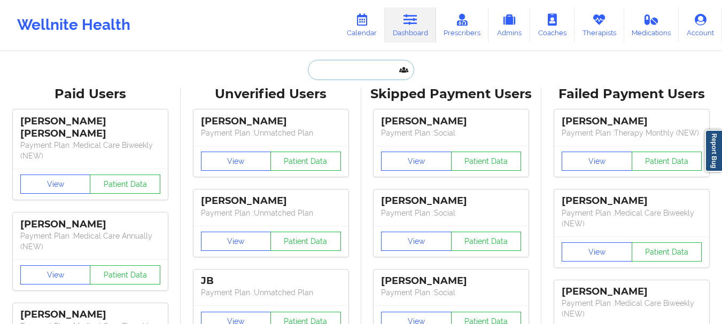
click at [330, 73] on input "text" at bounding box center [361, 70] width 106 height 20
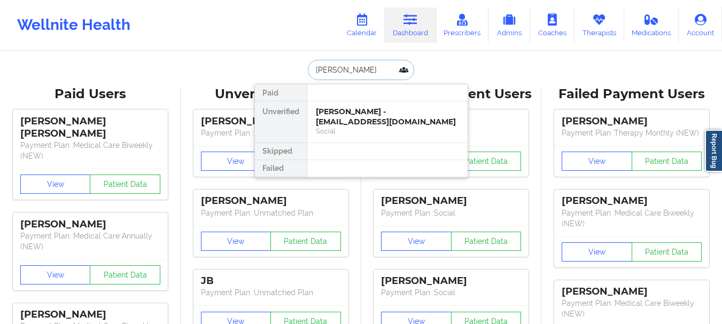
type input "Qiana porter"
click at [348, 123] on div "Qiana Porter - quepor87@gmail.com" at bounding box center [387, 117] width 143 height 20
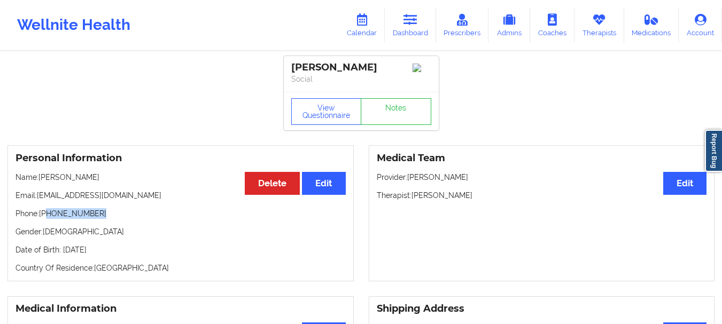
drag, startPoint x: 95, startPoint y: 220, endPoint x: 48, endPoint y: 218, distance: 47.6
click at [48, 218] on p "Phone: +1386-624-4036" at bounding box center [180, 213] width 330 height 11
copy p "386-624-4036"
click at [434, 32] on link "Dashboard" at bounding box center [410, 24] width 51 height 35
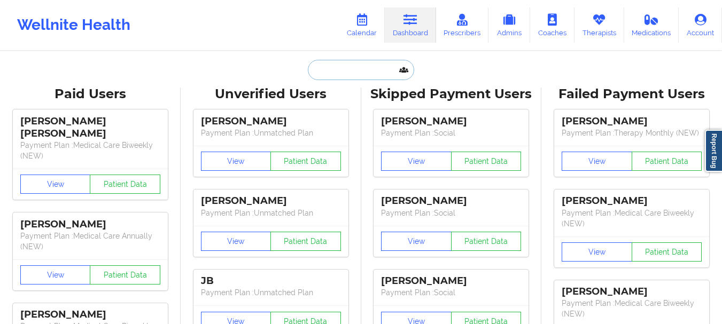
click at [379, 65] on input "text" at bounding box center [361, 70] width 106 height 20
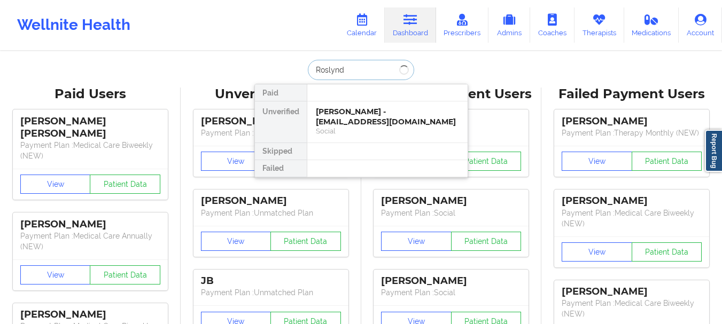
type input "Roslynd"
click at [362, 121] on div "Roslynd Williams - roslyndjoy@gmail.com" at bounding box center [387, 117] width 143 height 20
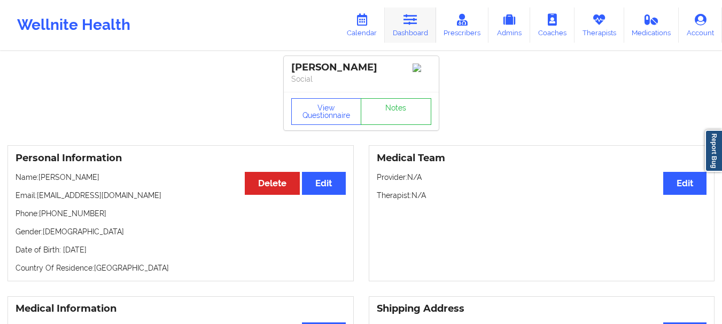
click at [399, 25] on link "Dashboard" at bounding box center [410, 24] width 51 height 35
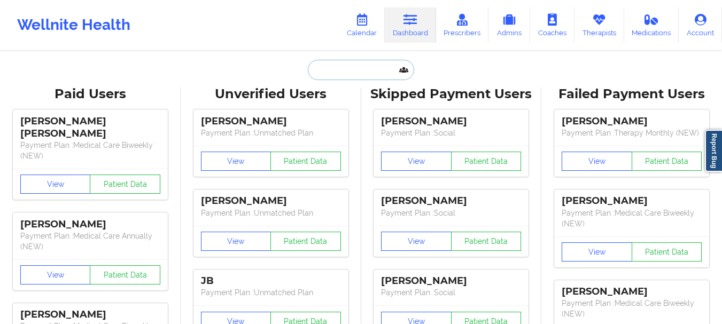
click at [329, 68] on input "text" at bounding box center [361, 70] width 106 height 20
paste input "[EMAIL_ADDRESS][DOMAIN_NAME]"
type input "[EMAIL_ADDRESS][DOMAIN_NAME]"
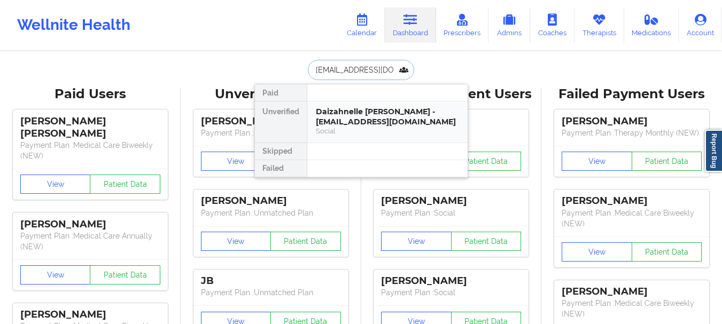
click at [332, 120] on div "Daizahnelle Bracey - daizahnelle@gmail.com" at bounding box center [387, 117] width 143 height 20
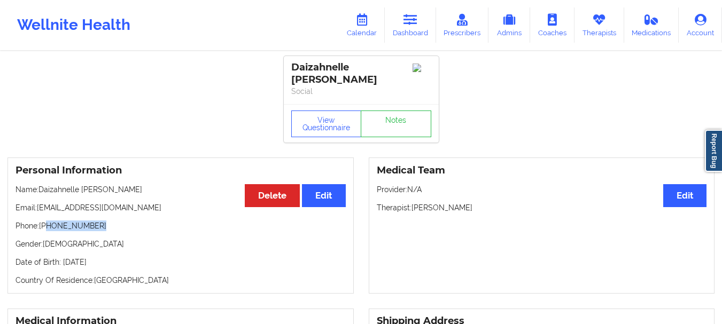
drag, startPoint x: 96, startPoint y: 214, endPoint x: 46, endPoint y: 212, distance: 49.2
click at [46, 221] on p "Phone: +1347-598-1133" at bounding box center [180, 226] width 330 height 11
click at [407, 26] on link "Dashboard" at bounding box center [410, 24] width 51 height 35
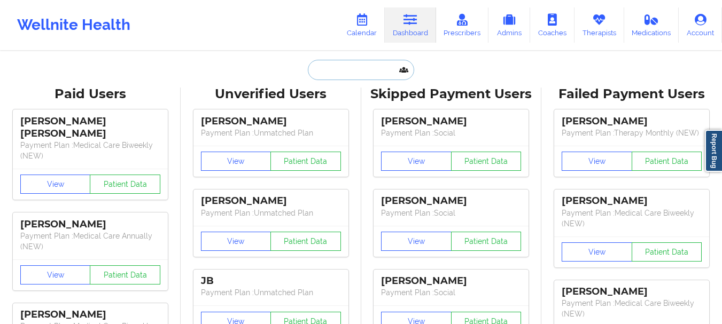
click at [322, 71] on input "text" at bounding box center [361, 70] width 106 height 20
paste input "[EMAIL_ADDRESS][DOMAIN_NAME]"
type input "[EMAIL_ADDRESS][DOMAIN_NAME]"
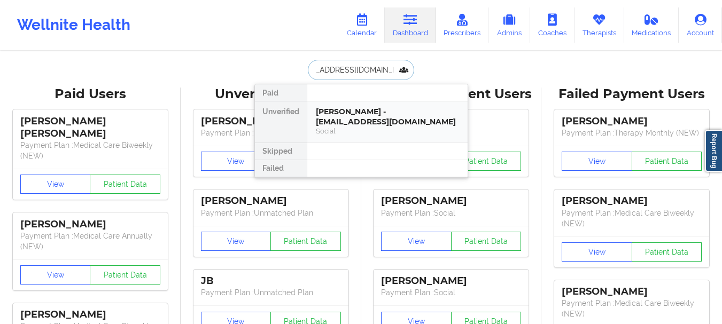
click at [381, 112] on div "Christopher Monopoli - chrismonopoli1030@gmail.com" at bounding box center [387, 117] width 143 height 20
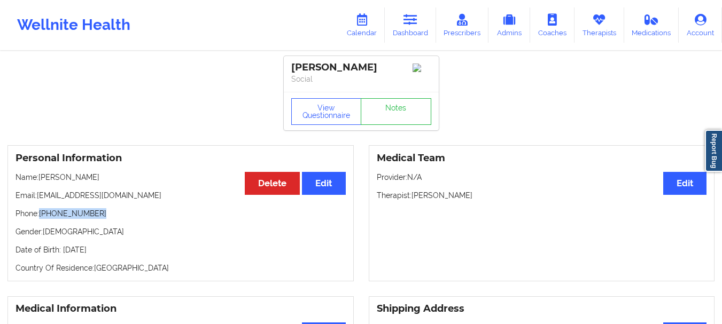
drag, startPoint x: 98, startPoint y: 217, endPoint x: 40, endPoint y: 220, distance: 58.3
click at [40, 219] on p "Phone: +1973-495-8262" at bounding box center [180, 213] width 330 height 11
click at [409, 26] on link "Dashboard" at bounding box center [410, 24] width 51 height 35
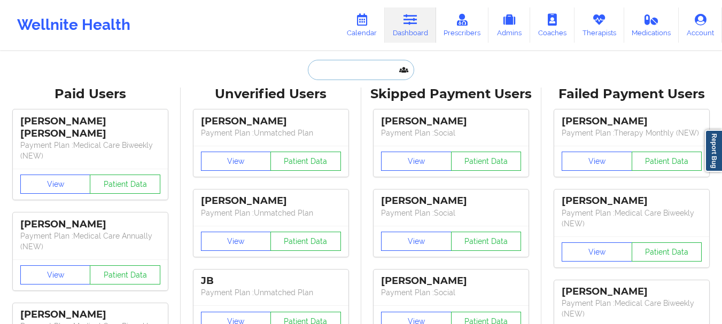
click at [376, 65] on input "text" at bounding box center [361, 70] width 106 height 20
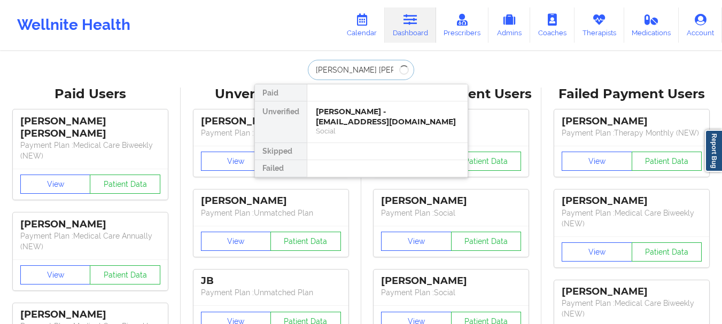
type input "Chuck scott"
click at [366, 122] on div "Chuck Scott - chucksott4@gmail.com" at bounding box center [387, 117] width 143 height 20
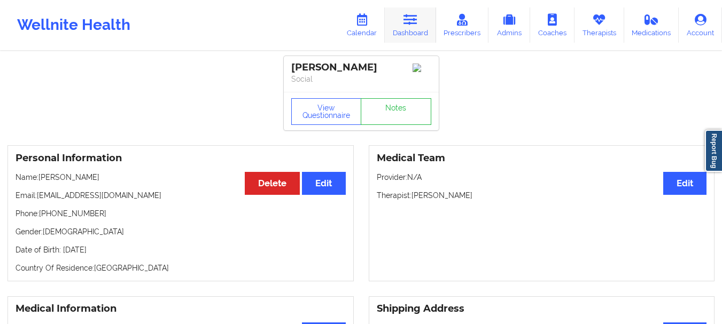
click at [412, 32] on link "Dashboard" at bounding box center [410, 24] width 51 height 35
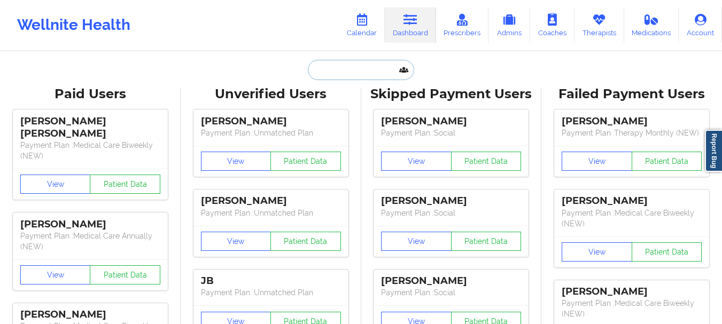
click at [370, 72] on input "text" at bounding box center [361, 70] width 106 height 20
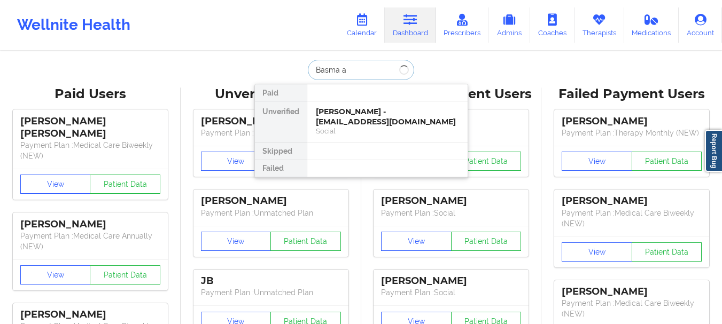
type input "Basma al"
click at [364, 116] on div "Basma Alghalah - dr.basma_ib@yahoo.com" at bounding box center [387, 117] width 143 height 20
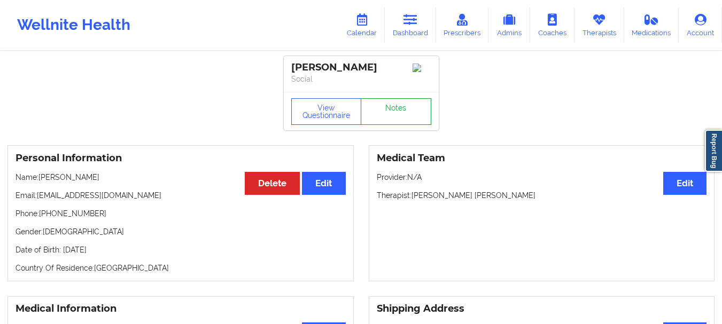
click at [399, 120] on link "Notes" at bounding box center [396, 111] width 71 height 27
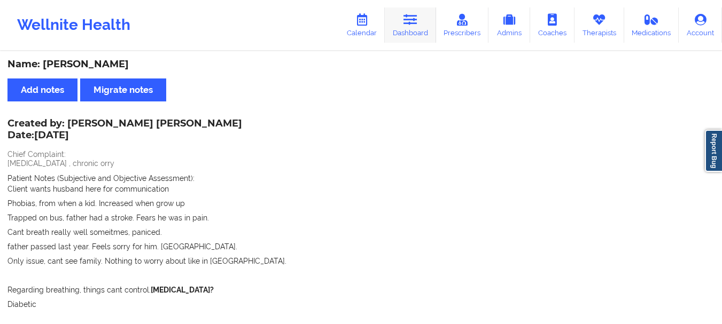
click at [410, 42] on link "Dashboard" at bounding box center [410, 24] width 51 height 35
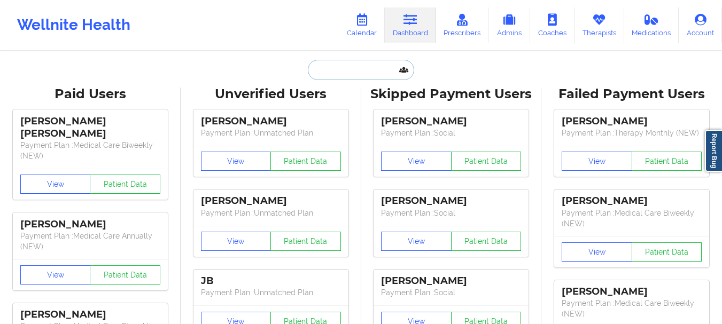
click at [343, 69] on input "text" at bounding box center [361, 70] width 106 height 20
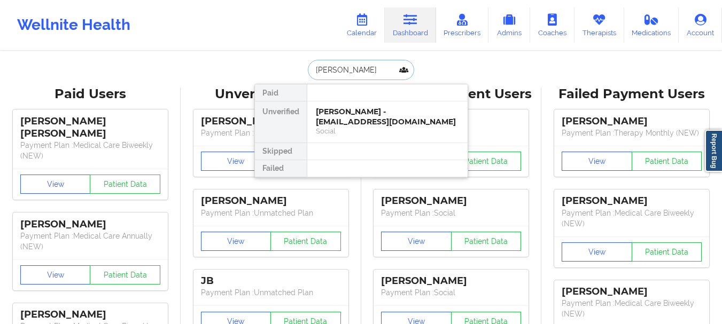
type input "sarah gu"
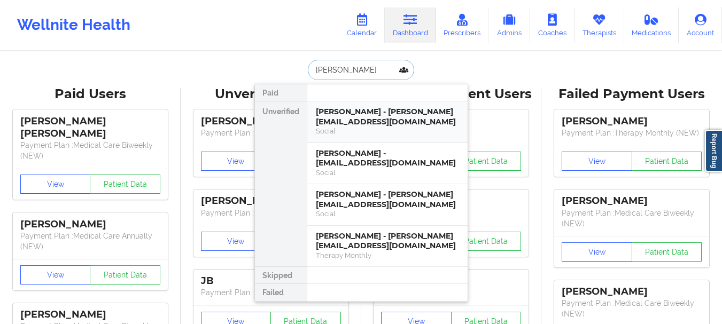
click at [347, 102] on div "Sarah Guidi - sarah.guidi16@gmail.com Social" at bounding box center [387, 123] width 160 height 42
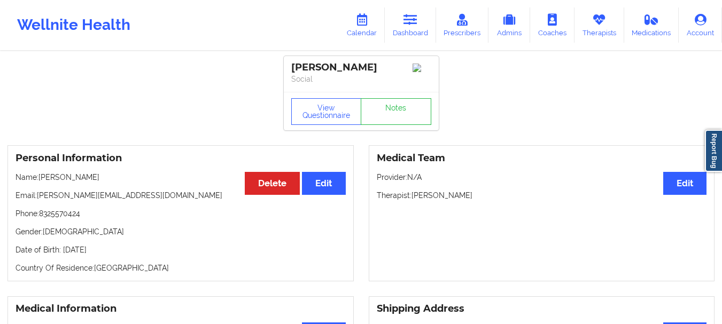
click at [128, 198] on p "Email: sarah.guidi16@gmail.com" at bounding box center [180, 195] width 330 height 11
drag, startPoint x: 128, startPoint y: 198, endPoint x: 37, endPoint y: 204, distance: 91.0
click at [37, 201] on p "Email: sarah.guidi16@gmail.com" at bounding box center [180, 195] width 330 height 11
click at [369, 102] on link "Notes" at bounding box center [396, 111] width 71 height 27
click at [422, 21] on link "Dashboard" at bounding box center [410, 24] width 51 height 35
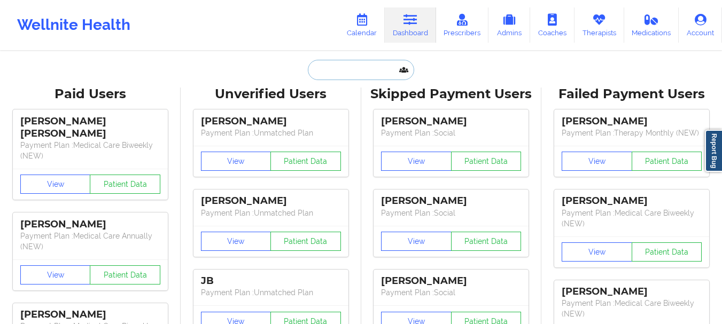
click at [355, 74] on input "text" at bounding box center [361, 70] width 106 height 20
paste input "rshort700@gmail.com"
type input "rshort700@gmail.com"
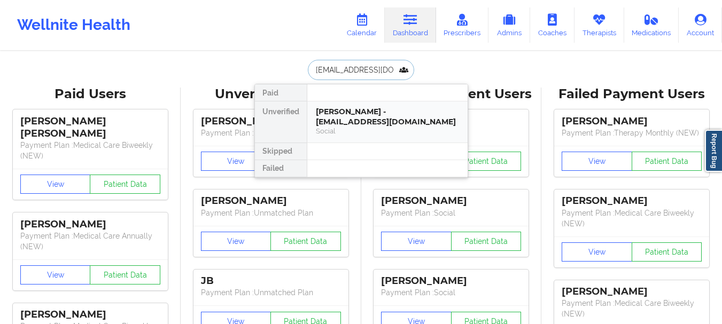
click at [329, 117] on div "rebecca short - rshort700@gmail.com" at bounding box center [387, 117] width 143 height 20
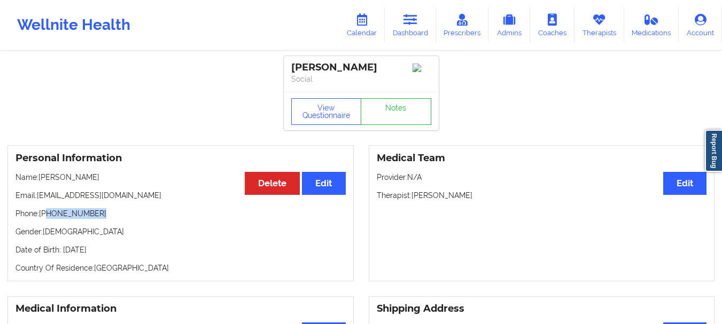
drag, startPoint x: 95, startPoint y: 217, endPoint x: 49, endPoint y: 222, distance: 46.7
click at [49, 219] on p "Phone: +1239-565-4907" at bounding box center [180, 213] width 330 height 11
click at [425, 39] on link "Dashboard" at bounding box center [410, 24] width 51 height 35
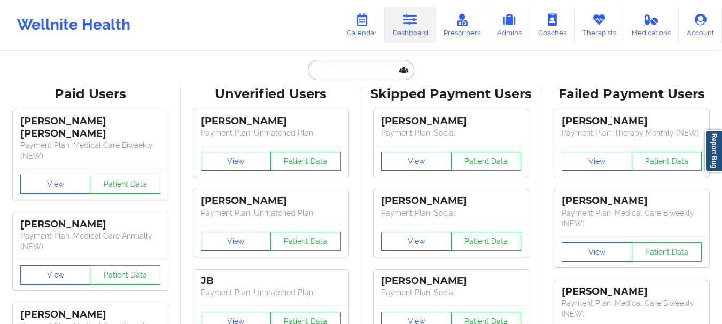
click at [340, 76] on input "text" at bounding box center [361, 70] width 106 height 20
paste input "[PERSON_NAME][EMAIL_ADDRESS][PERSON_NAME][DOMAIN_NAME]"
type input "[PERSON_NAME][EMAIL_ADDRESS][PERSON_NAME][DOMAIN_NAME]"
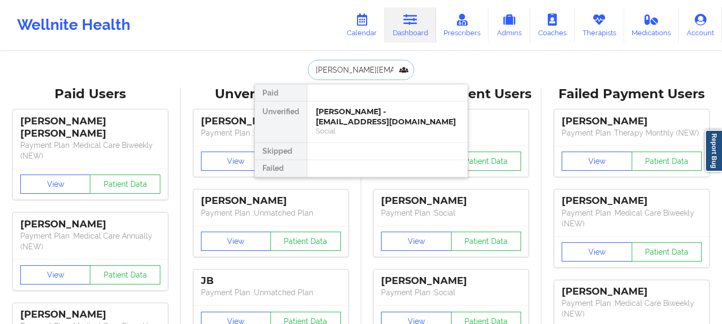
scroll to position [0, 7]
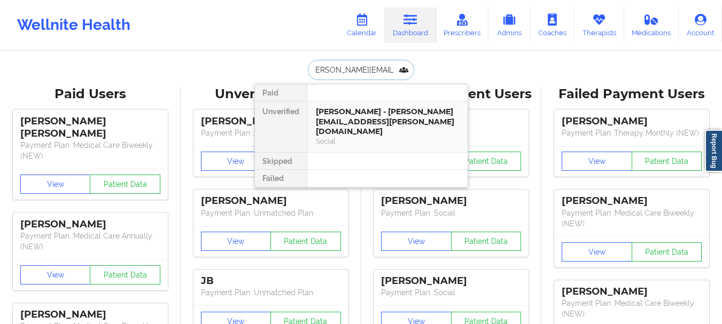
click at [338, 105] on div "Jenelle Gomes - jenelle.gomes@gmail.com Social" at bounding box center [387, 127] width 160 height 51
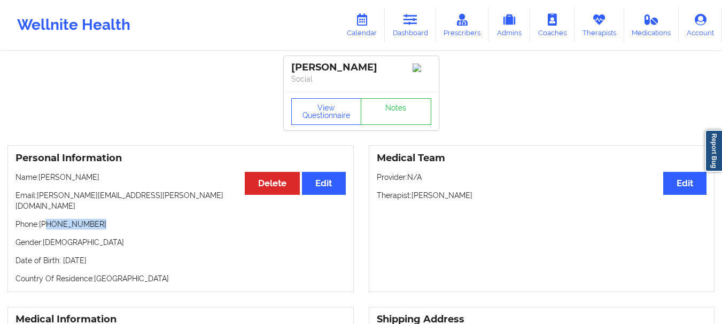
drag, startPoint x: 96, startPoint y: 216, endPoint x: 46, endPoint y: 220, distance: 49.3
click at [46, 220] on p "Phone: +1302-528-9527" at bounding box center [180, 224] width 330 height 11
